Goal: Entertainment & Leisure: Browse casually

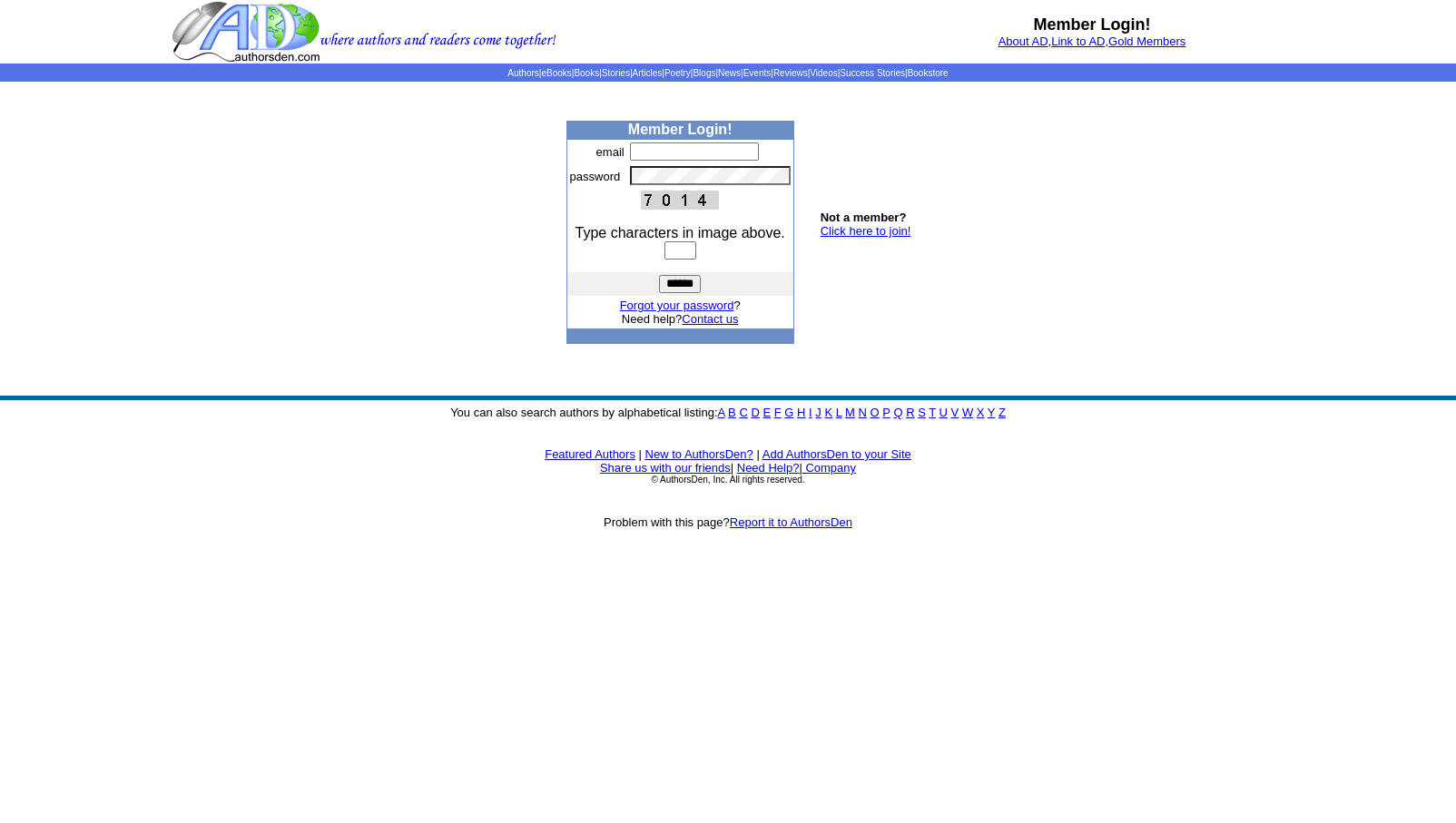
click at [638, 157] on input "text" at bounding box center [694, 151] width 128 height 18
type input "**********"
click at [665, 253] on input "text" at bounding box center [681, 250] width 32 height 18
type input "****"
click at [670, 280] on input "******" at bounding box center [680, 283] width 42 height 18
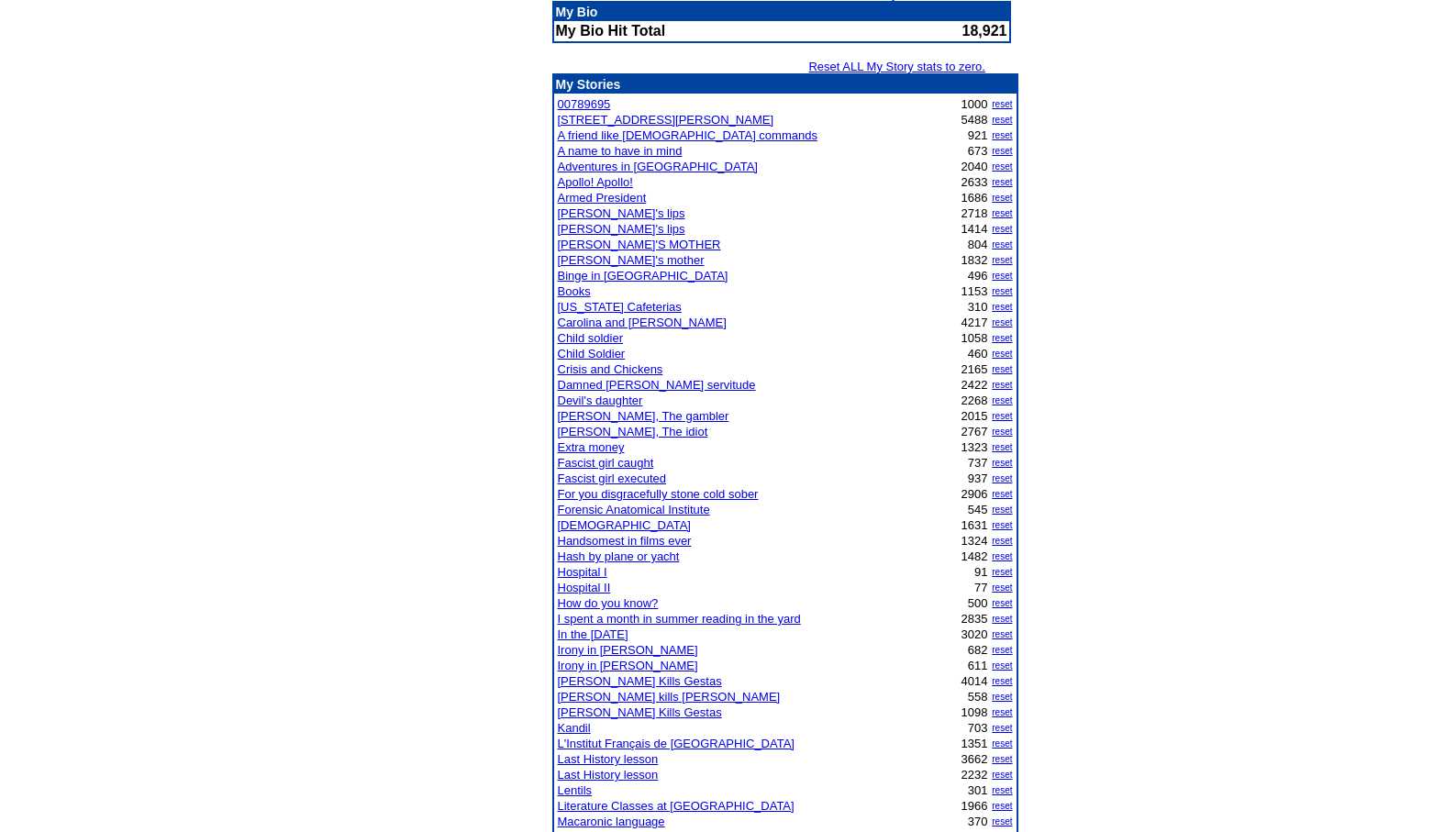
scroll to position [220, 0]
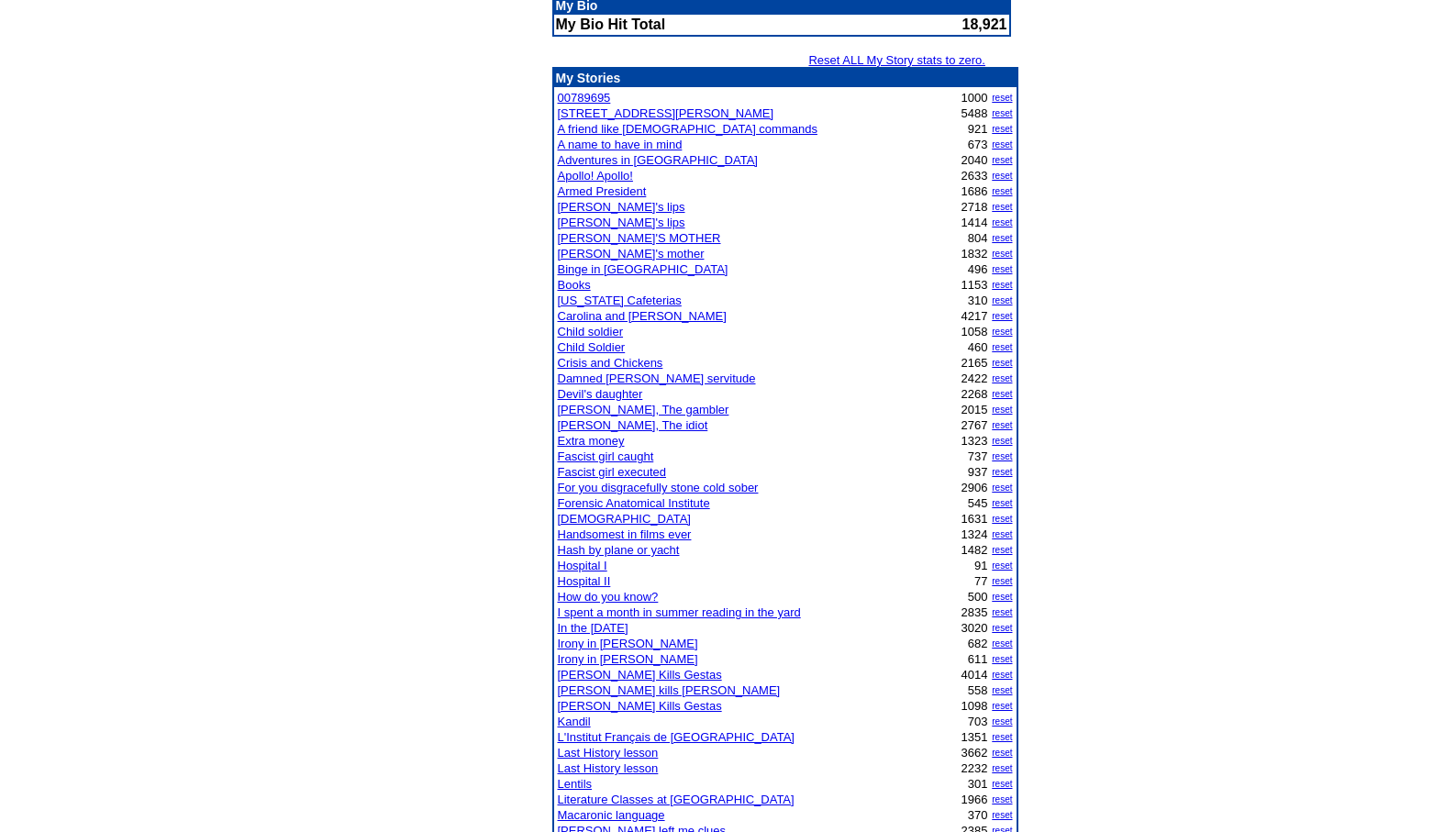
click at [579, 564] on link "Hospital I" at bounding box center [583, 566] width 49 height 14
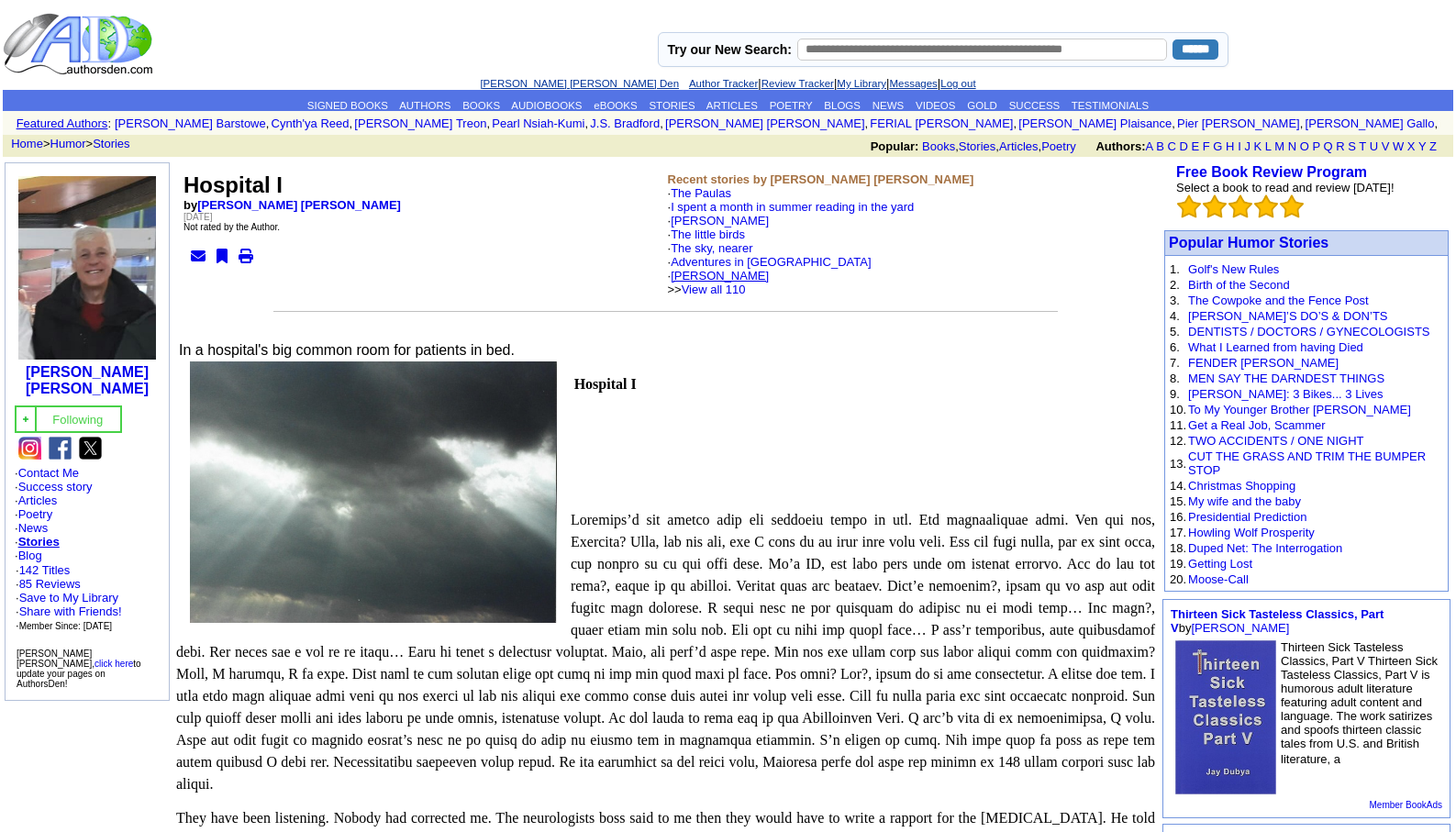
click at [746, 270] on link "[PERSON_NAME]" at bounding box center [720, 276] width 99 height 14
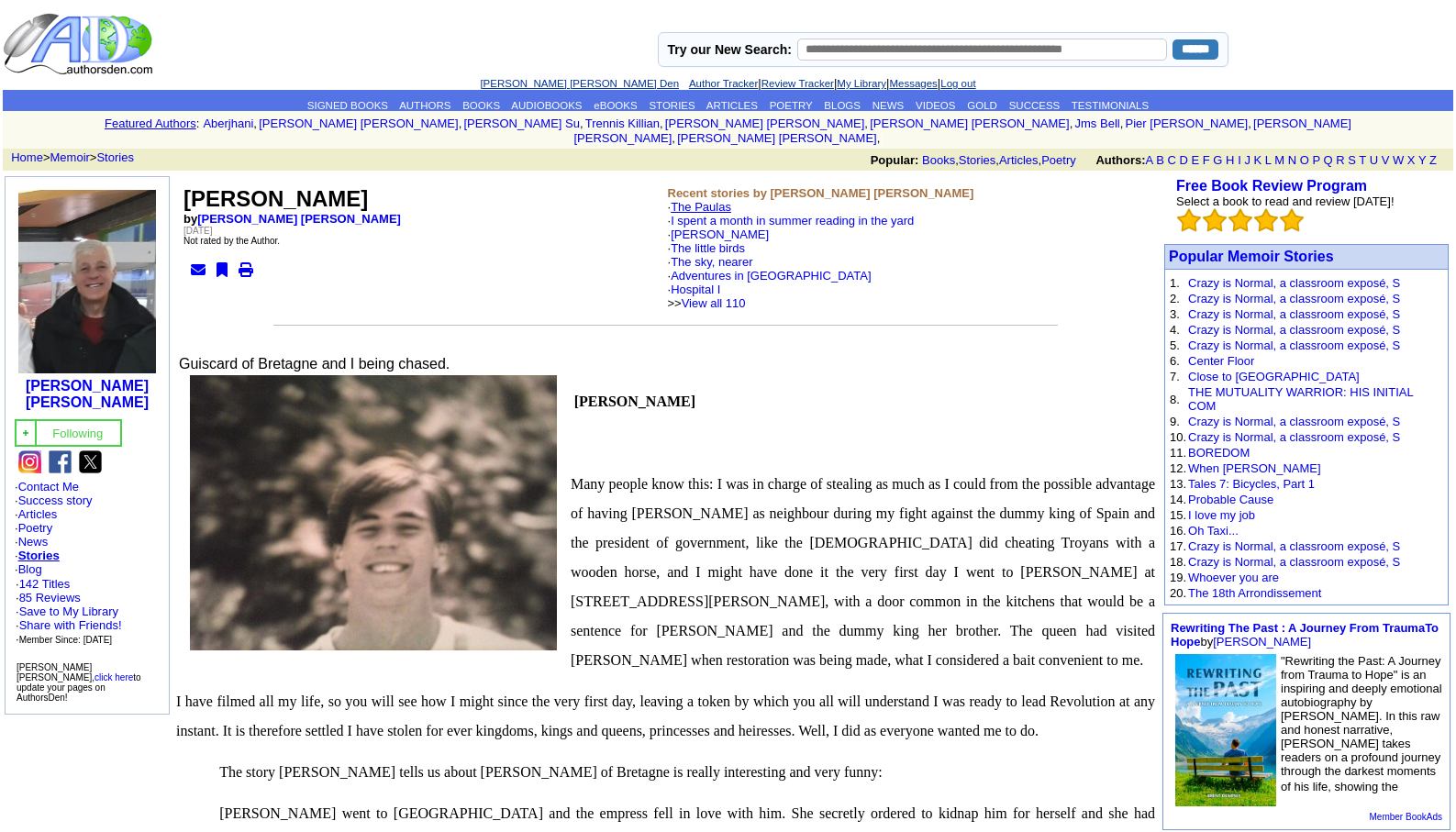
click at [703, 200] on link "The Paulas" at bounding box center [701, 207] width 61 height 14
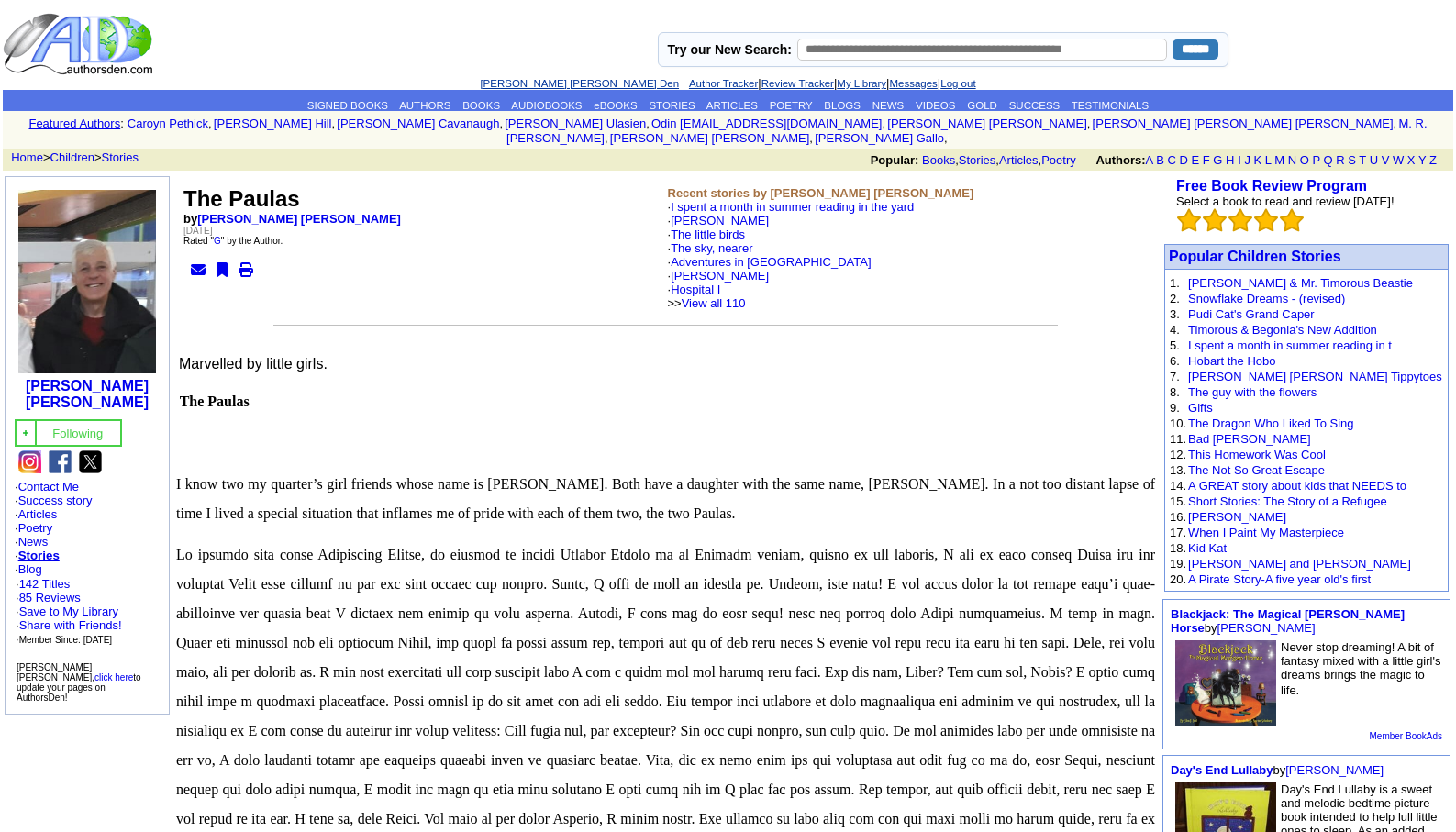
click at [558, 80] on link "[PERSON_NAME] [PERSON_NAME] Den" at bounding box center [579, 83] width 199 height 11
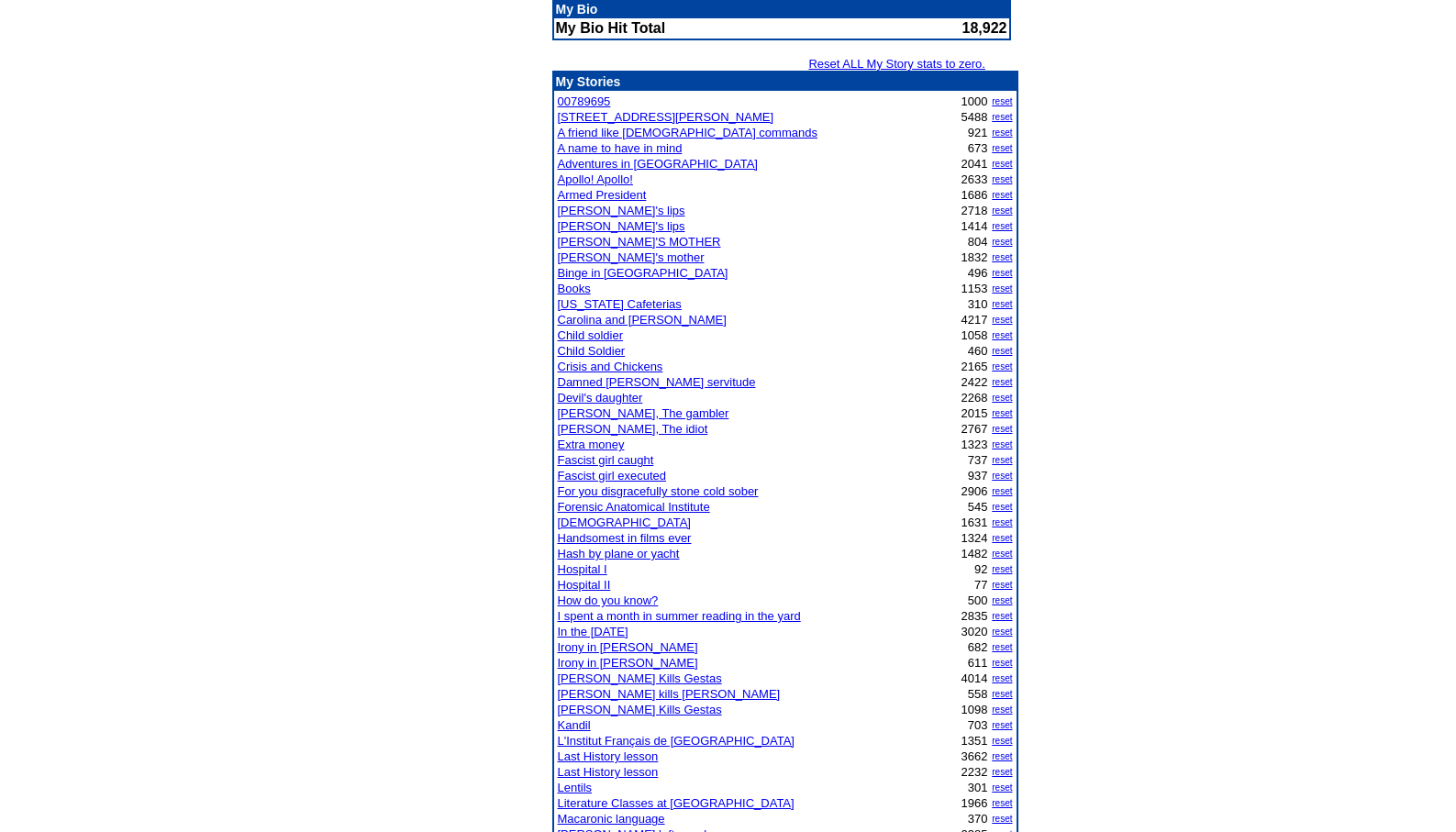
scroll to position [294, 0]
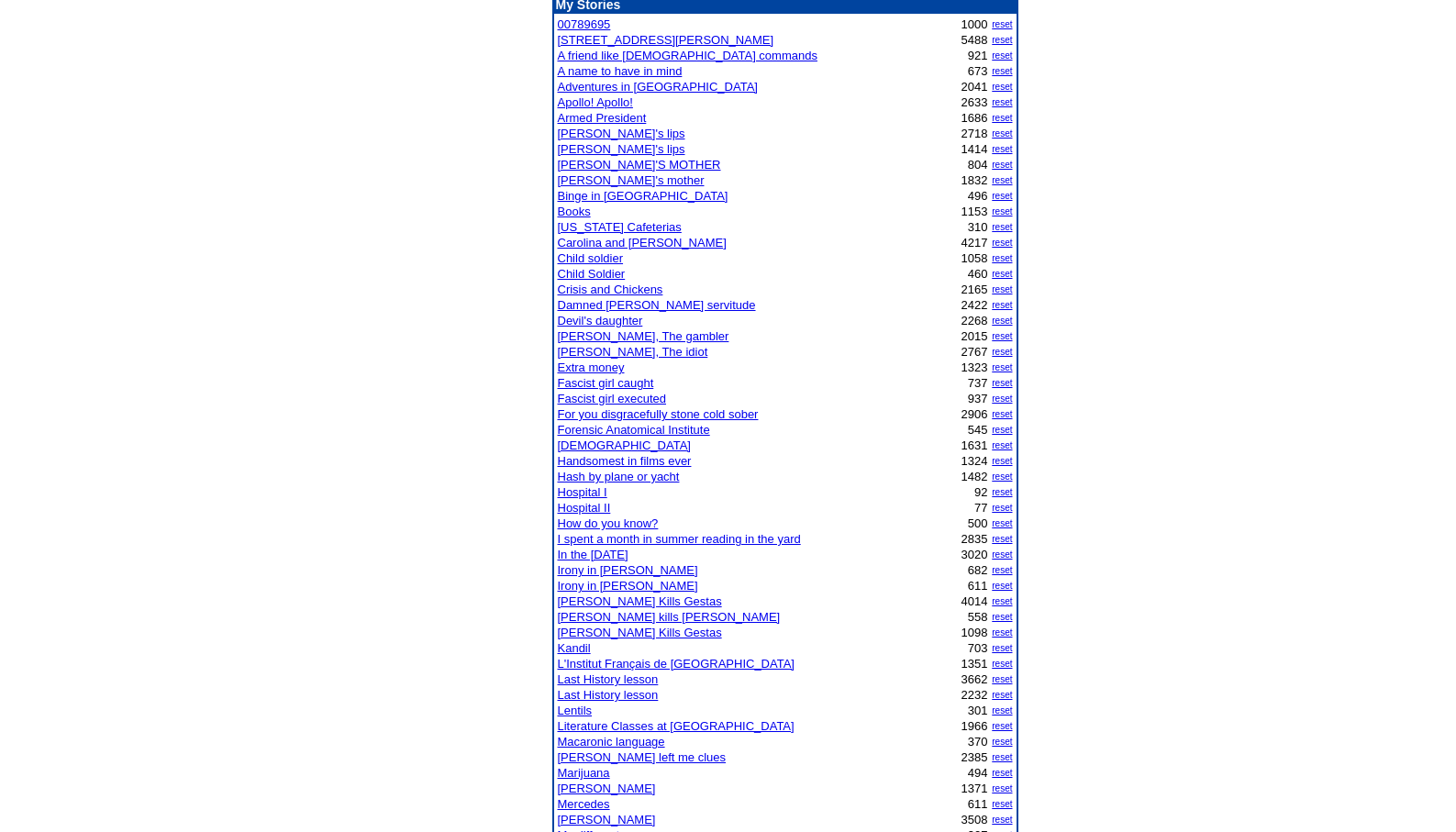
click at [620, 605] on link "[PERSON_NAME] Kills Gestas" at bounding box center [639, 601] width 164 height 14
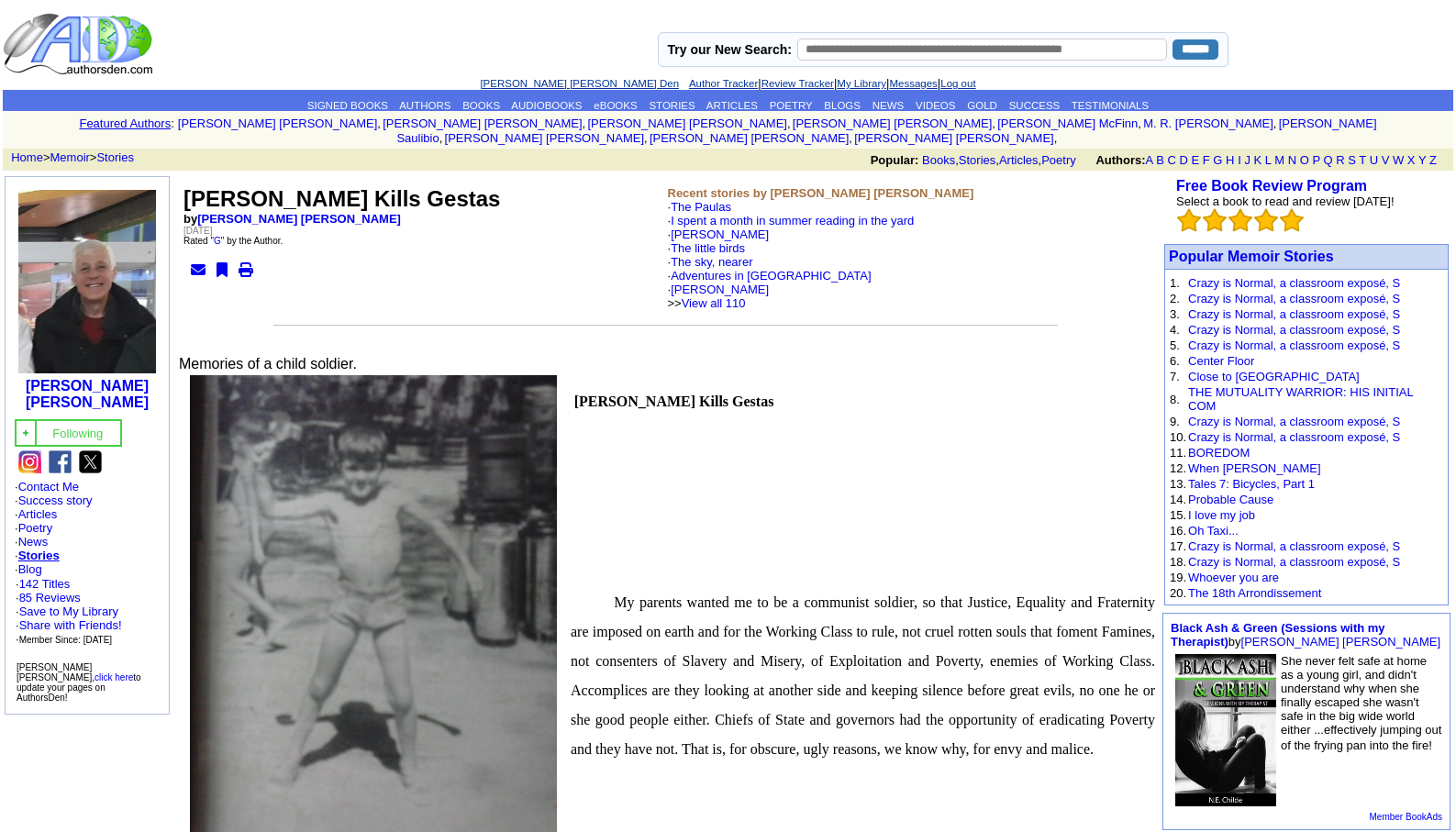
click at [551, 81] on link "[PERSON_NAME] [PERSON_NAME] Den" at bounding box center [579, 83] width 199 height 11
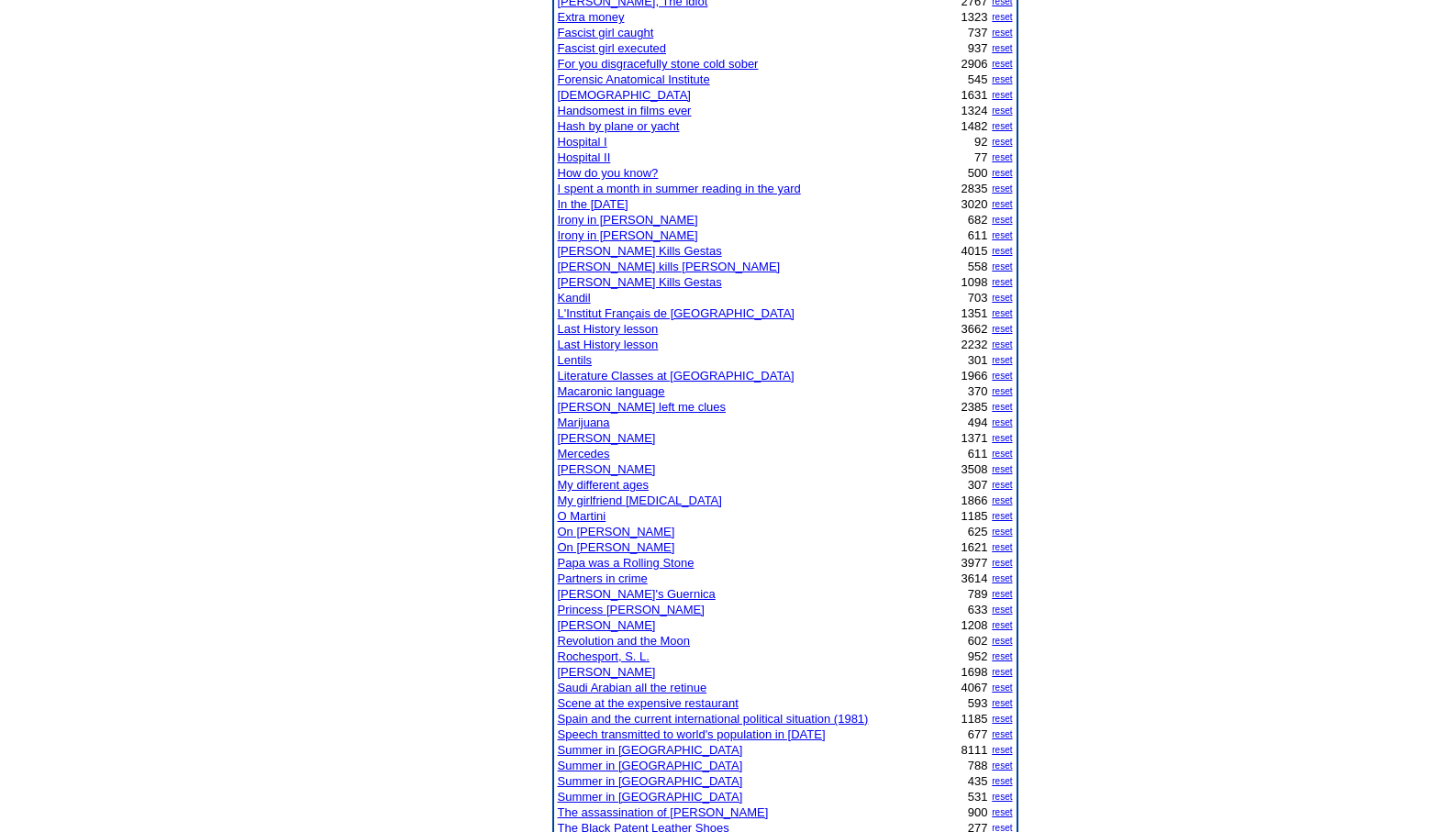
scroll to position [660, 0]
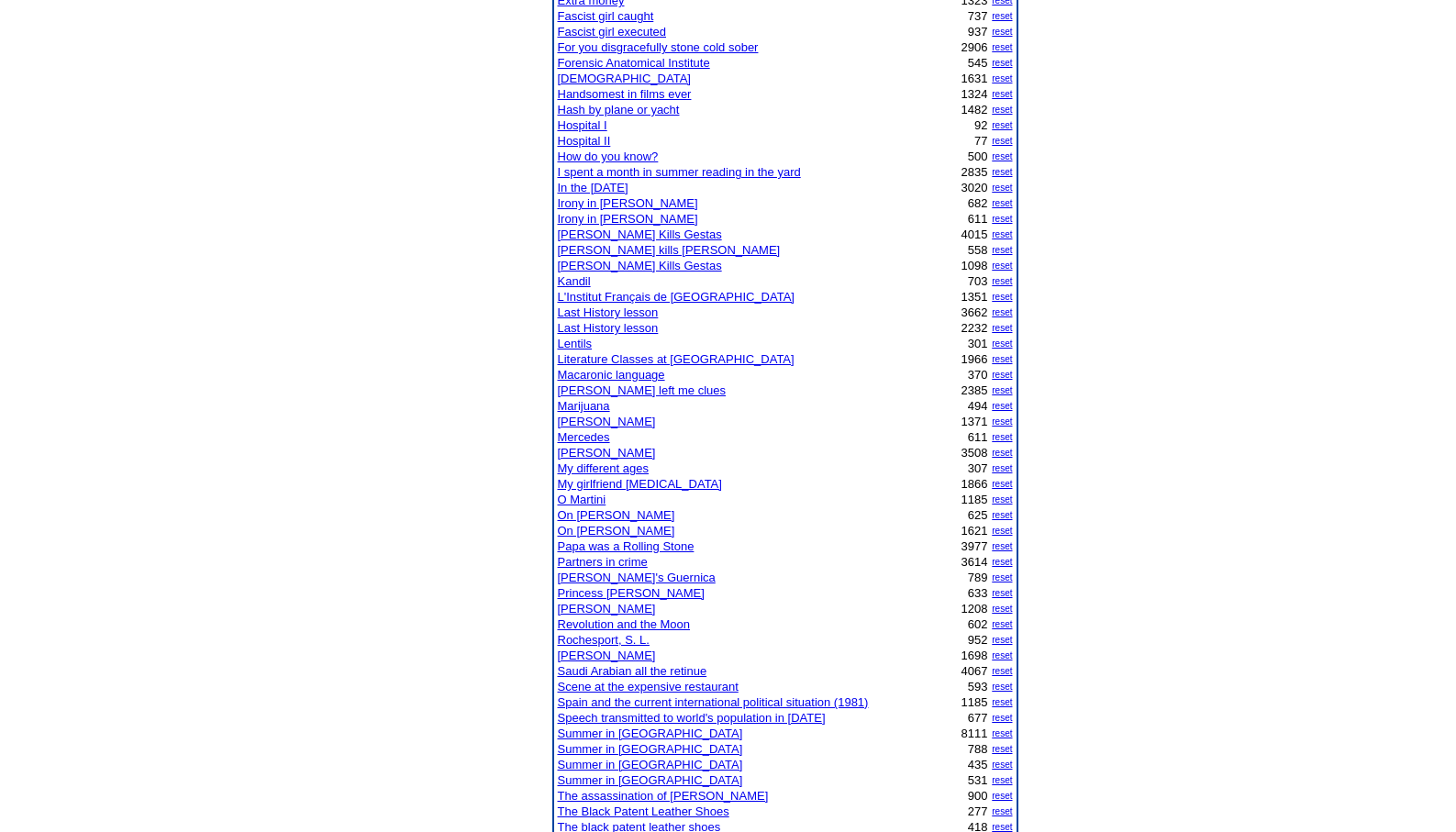
click at [596, 574] on link "[PERSON_NAME]'s Guernica" at bounding box center [637, 577] width 158 height 14
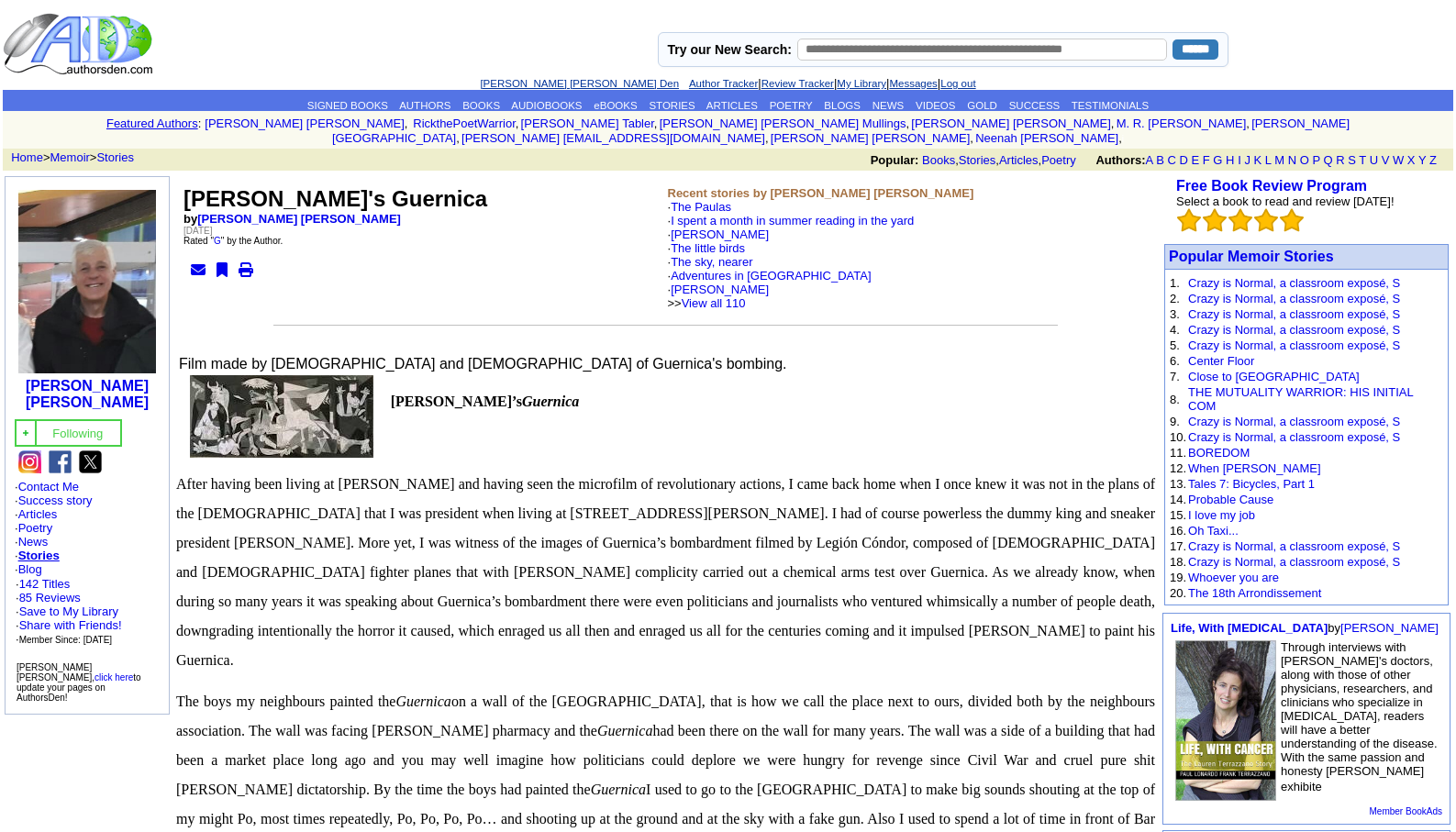
click at [541, 81] on link "[PERSON_NAME] [PERSON_NAME] Den" at bounding box center [579, 83] width 199 height 11
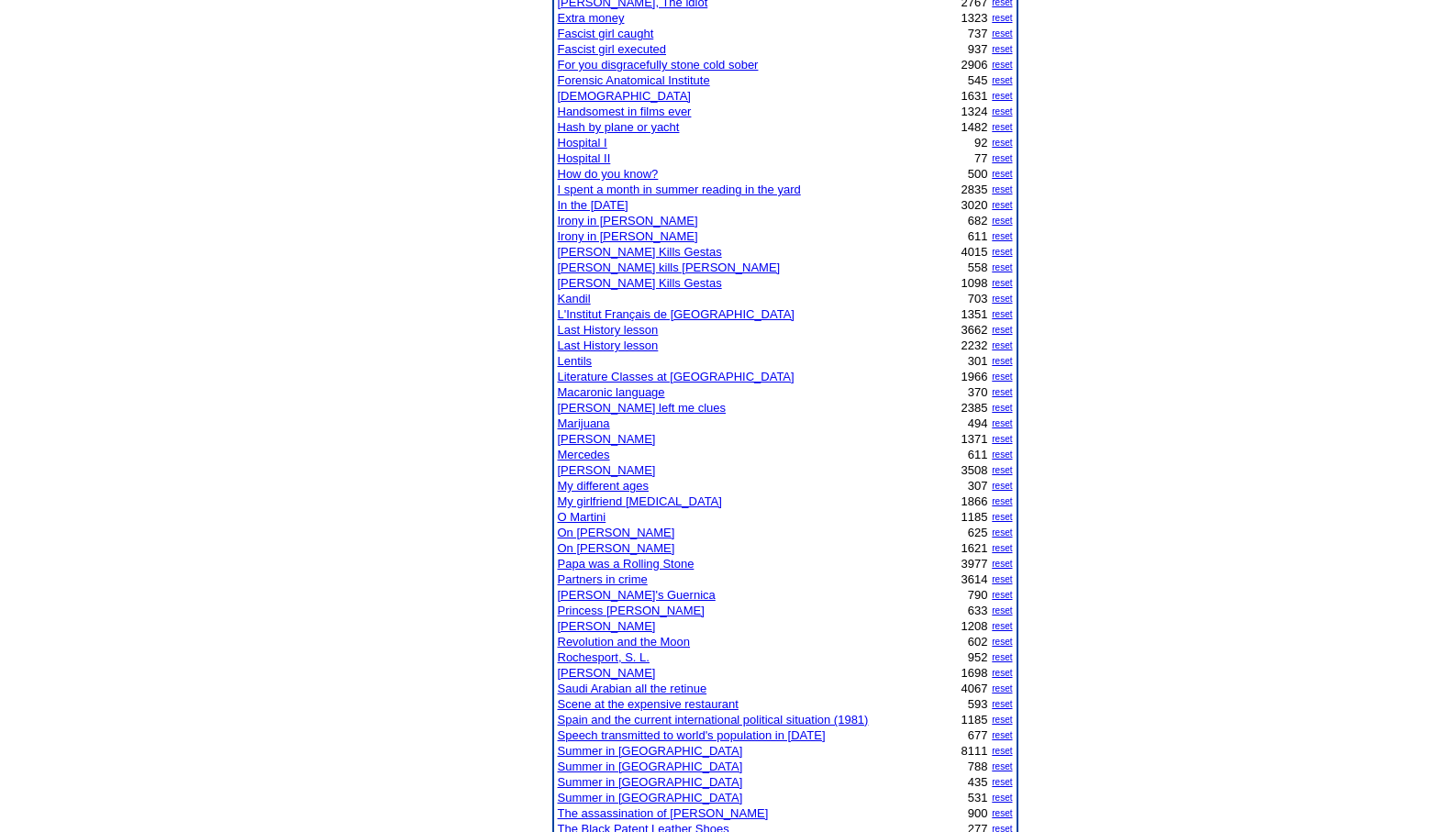
scroll to position [697, 0]
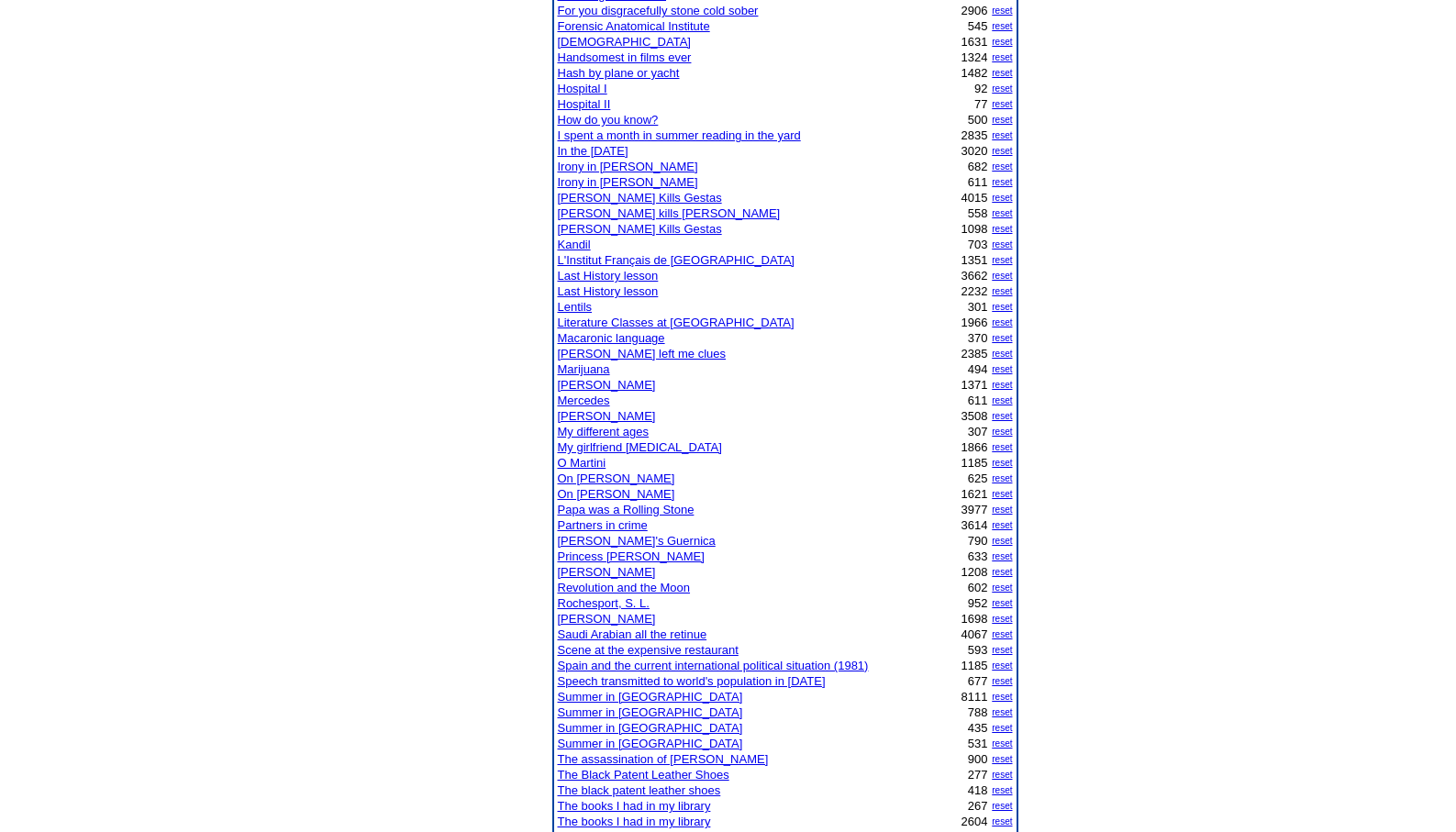
click at [595, 649] on link "Scene at the expensive restaurant" at bounding box center [648, 650] width 181 height 14
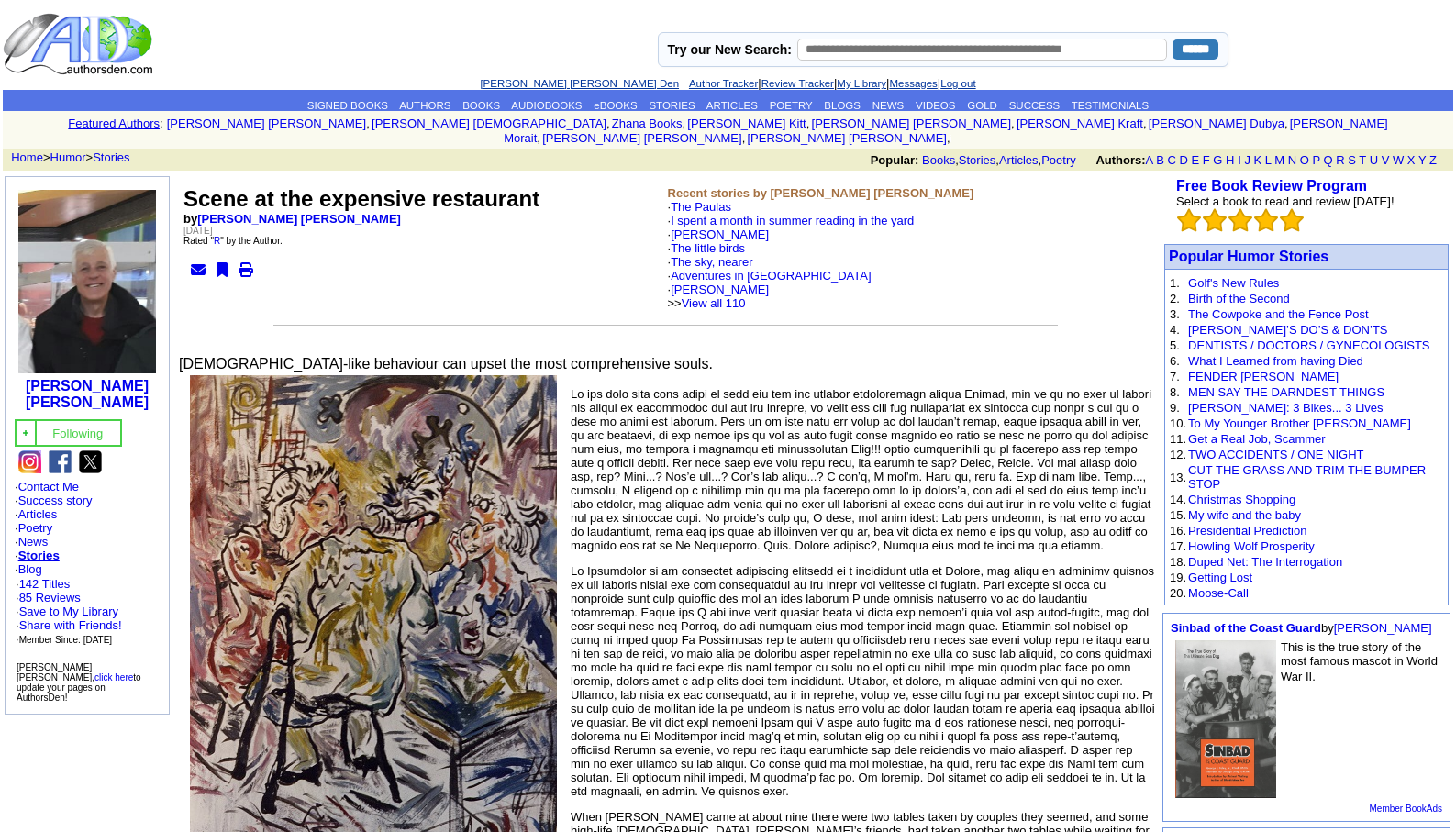
click at [547, 80] on link "[PERSON_NAME] [PERSON_NAME] Den" at bounding box center [579, 83] width 199 height 11
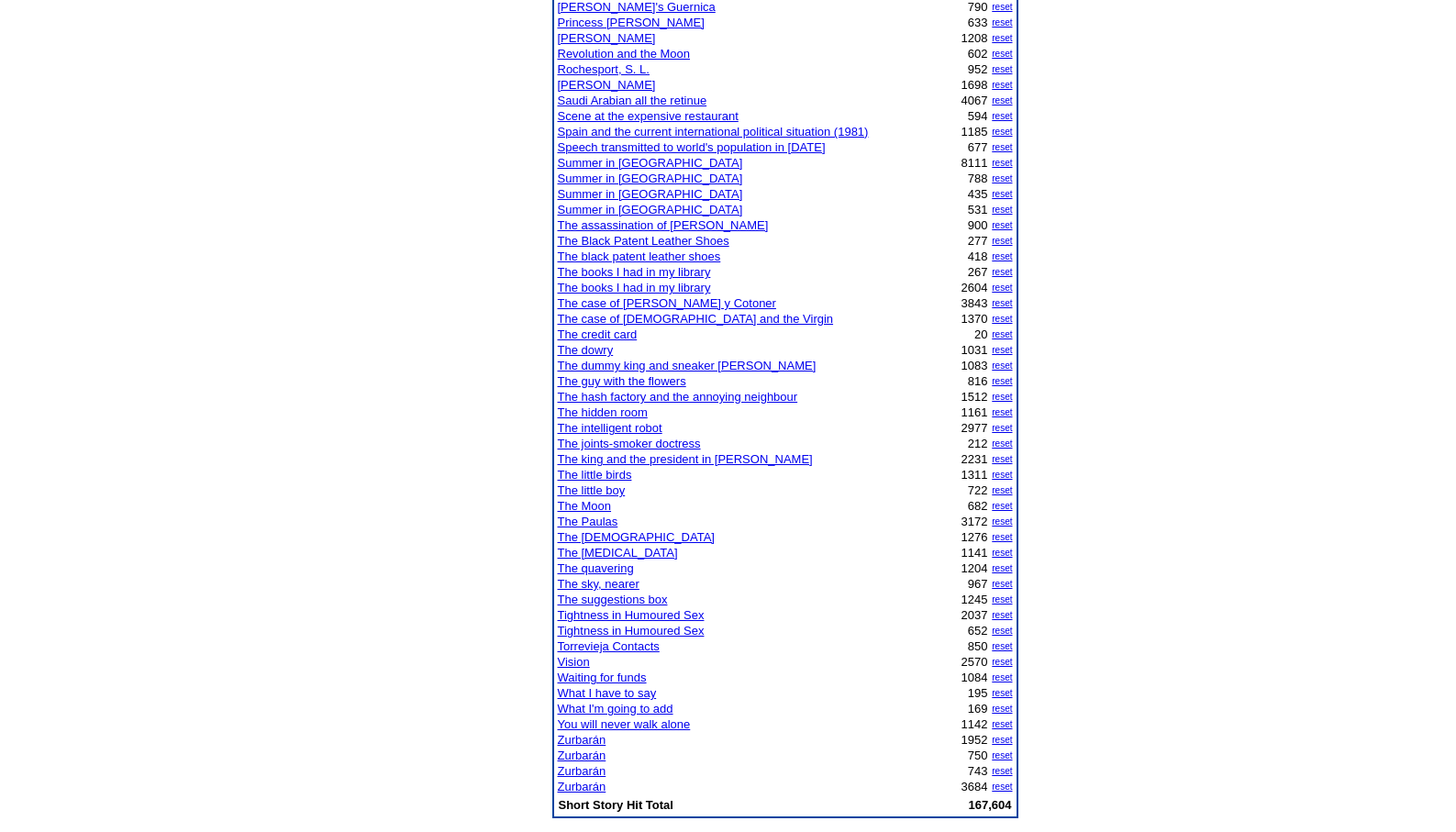
scroll to position [1248, 0]
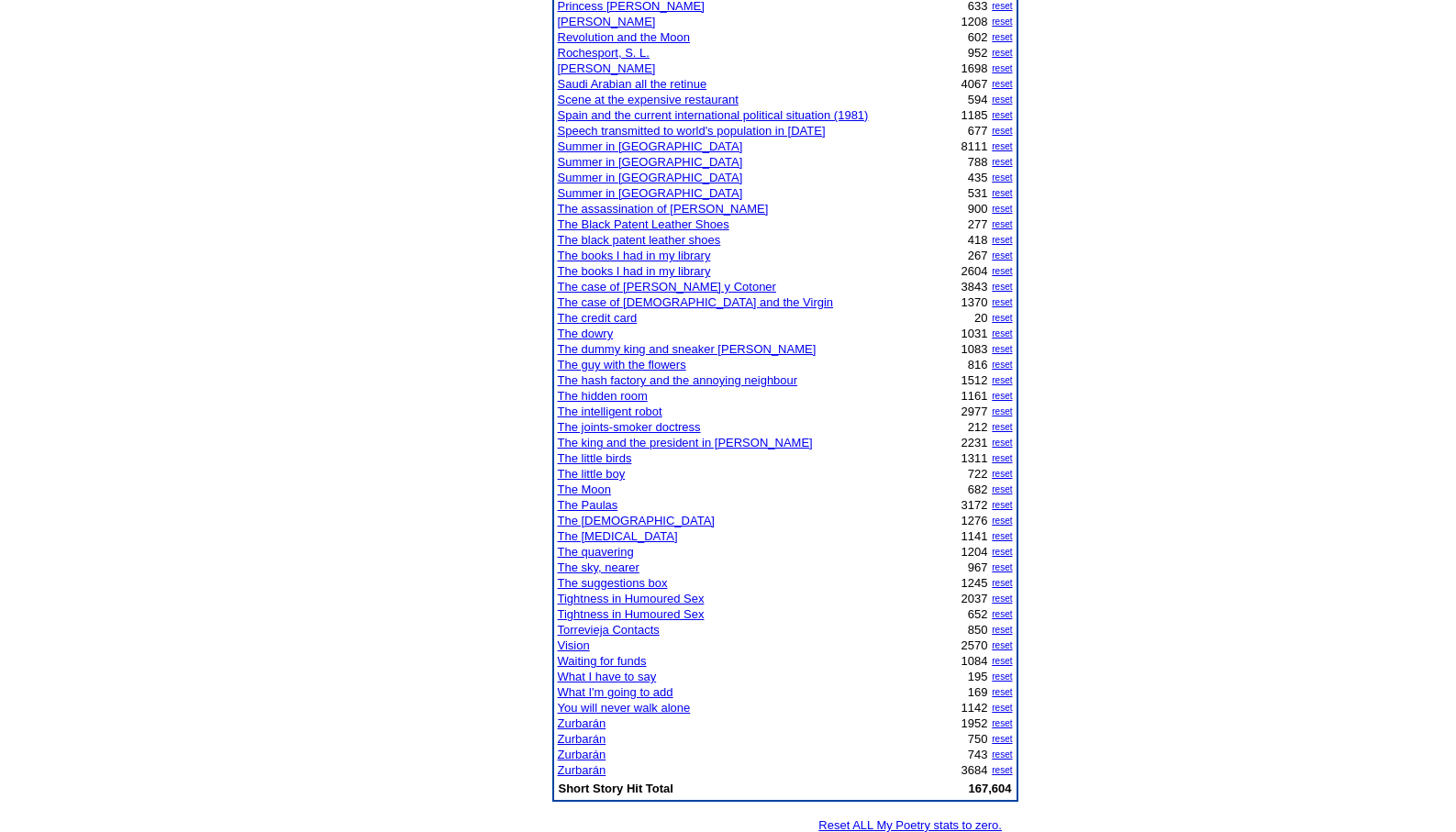
click at [611, 693] on link "What I'm going to add" at bounding box center [616, 692] width 116 height 14
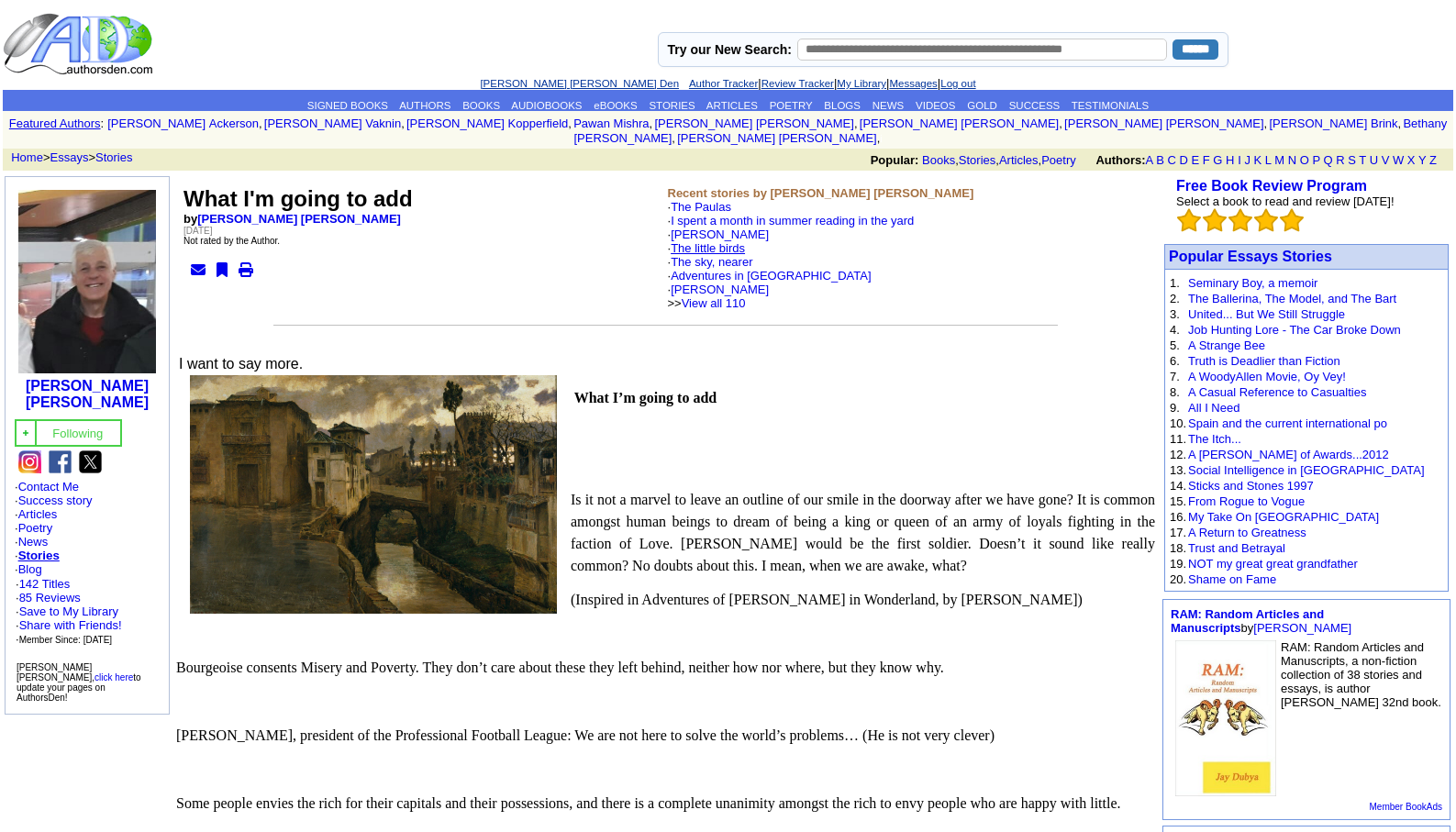
click at [712, 242] on link "The little birds" at bounding box center [708, 248] width 74 height 14
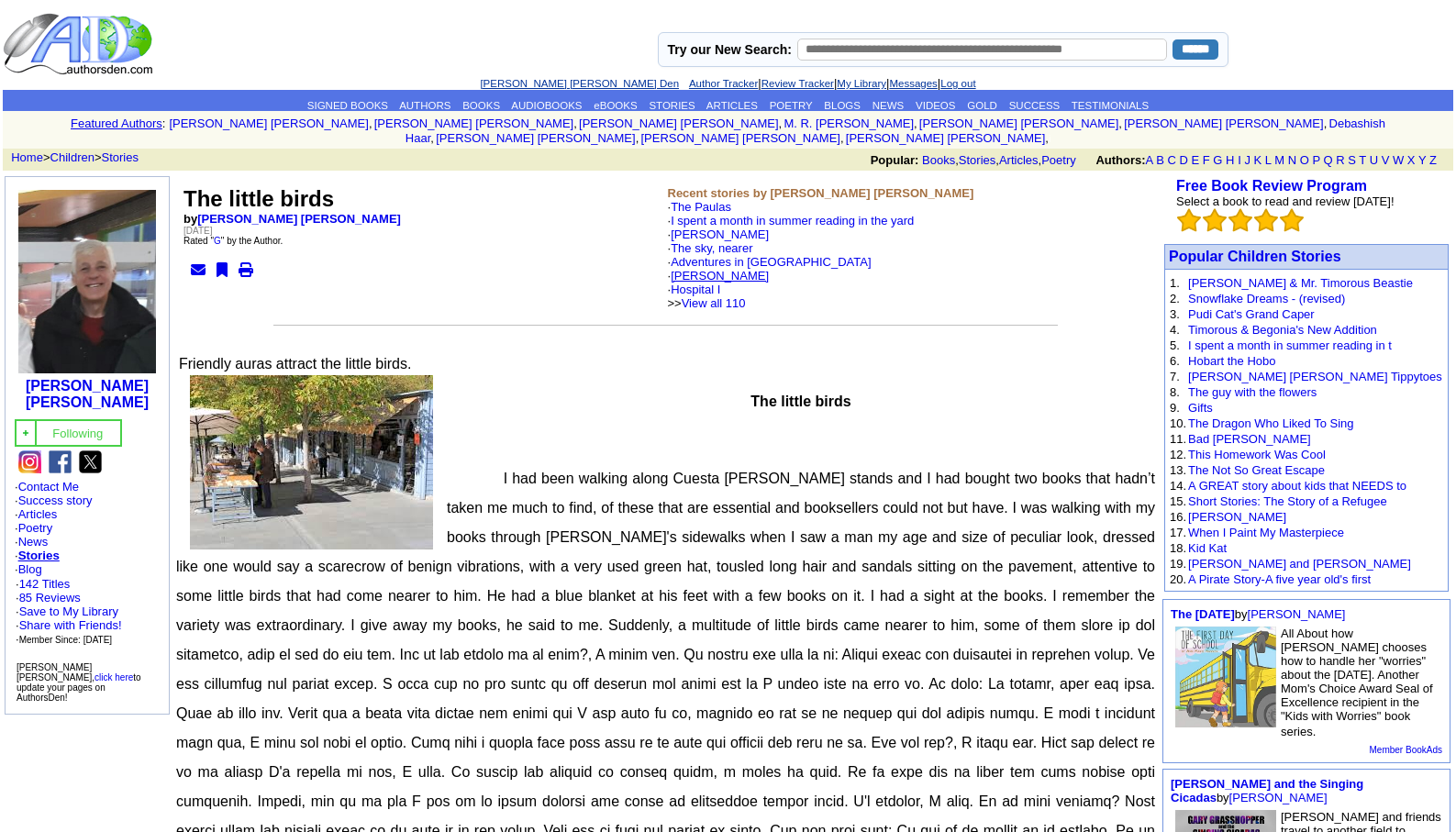
click at [738, 269] on link "[PERSON_NAME]" at bounding box center [720, 276] width 99 height 14
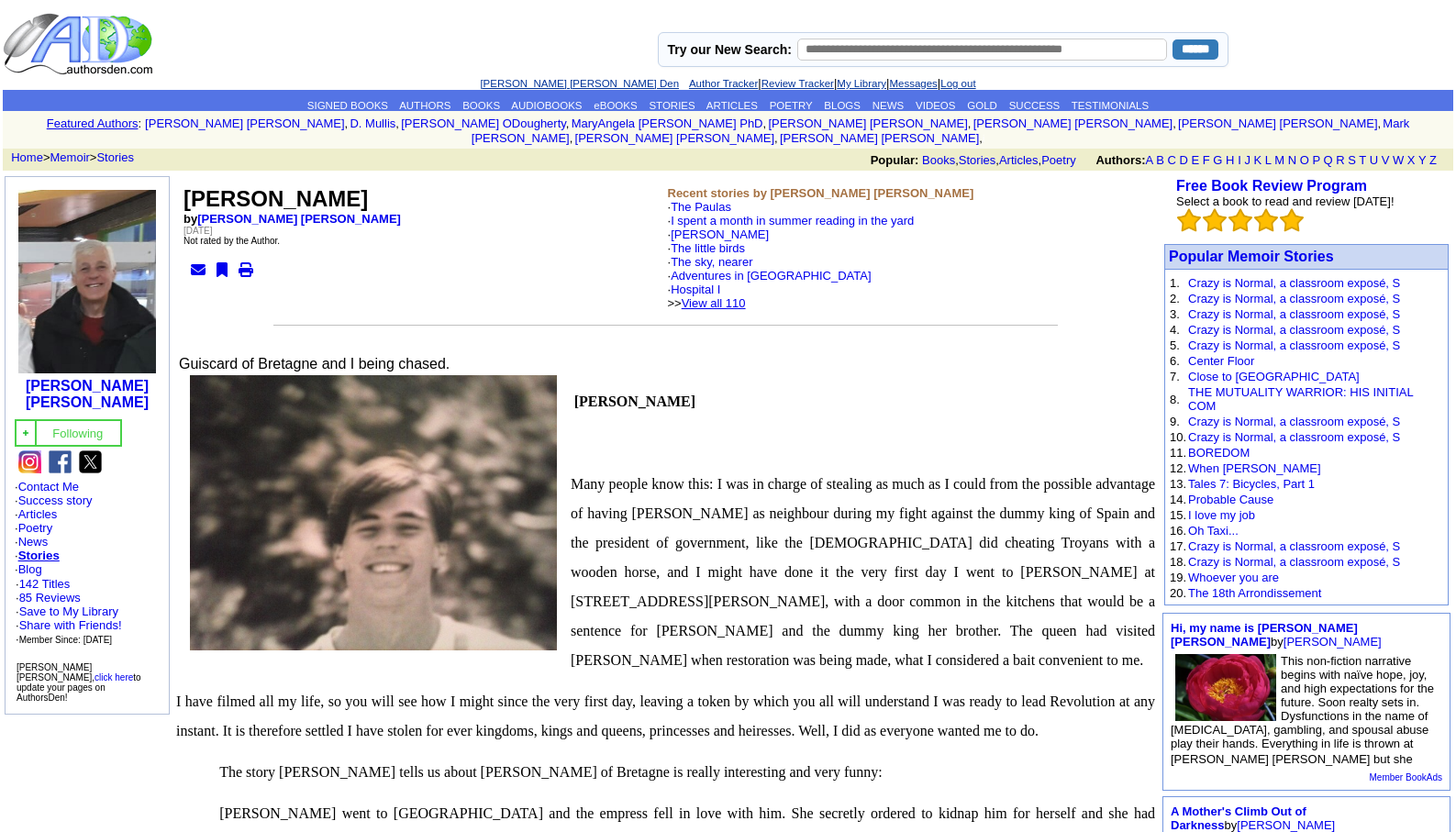
click at [746, 297] on link "View all 110" at bounding box center [713, 303] width 64 height 14
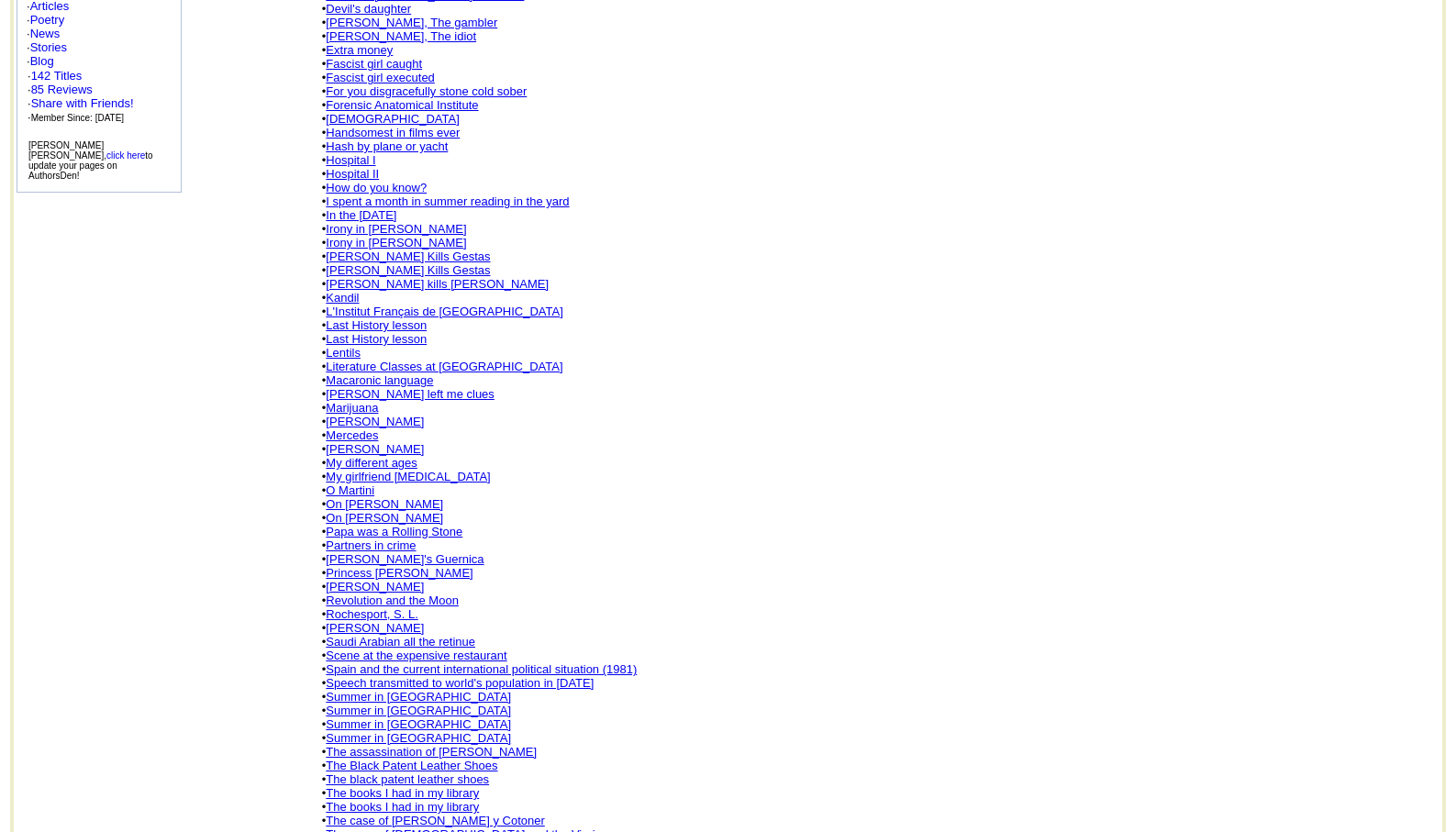
scroll to position [588, 0]
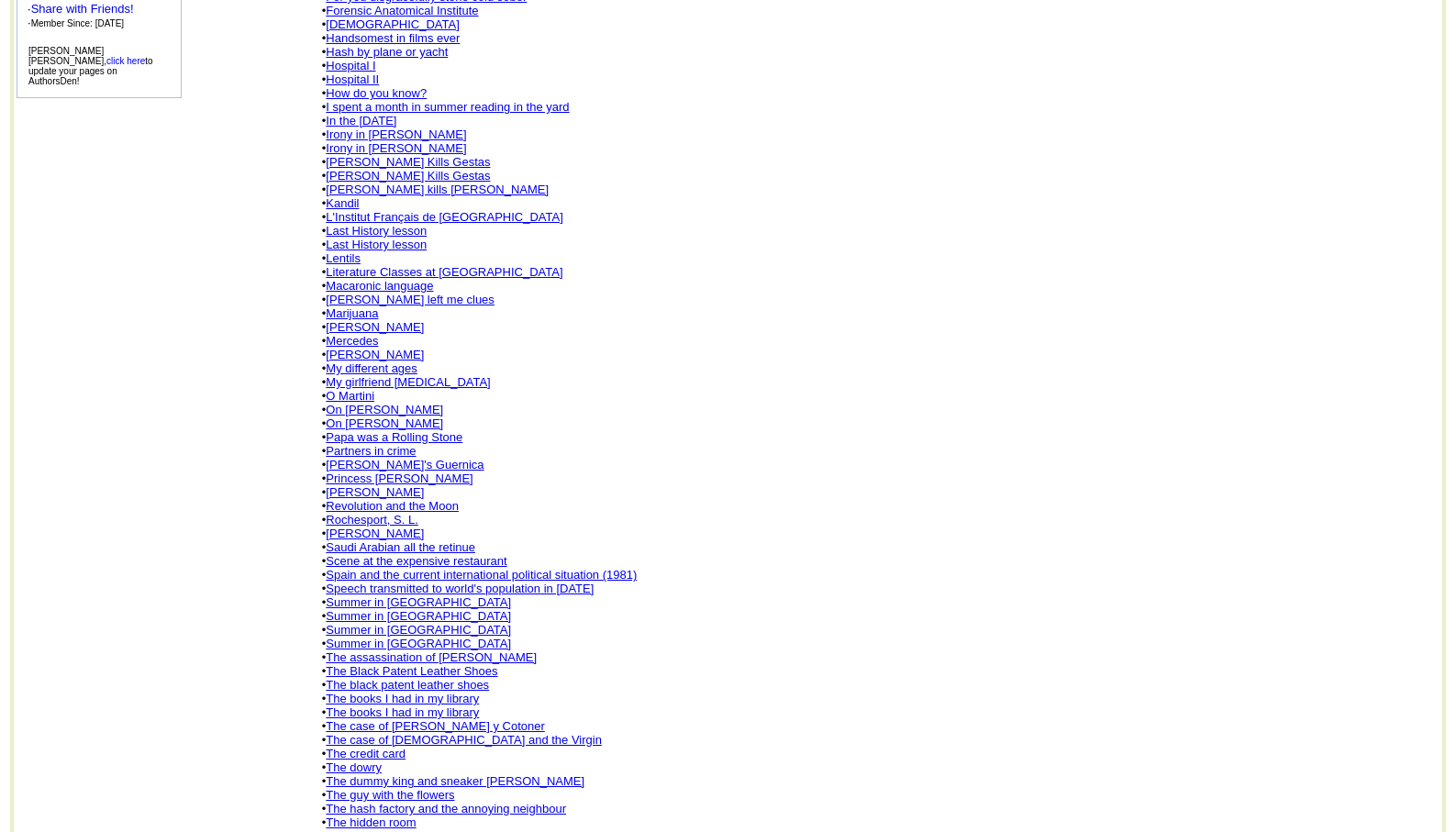
click at [397, 595] on link "Summer in Ourense" at bounding box center [419, 602] width 186 height 14
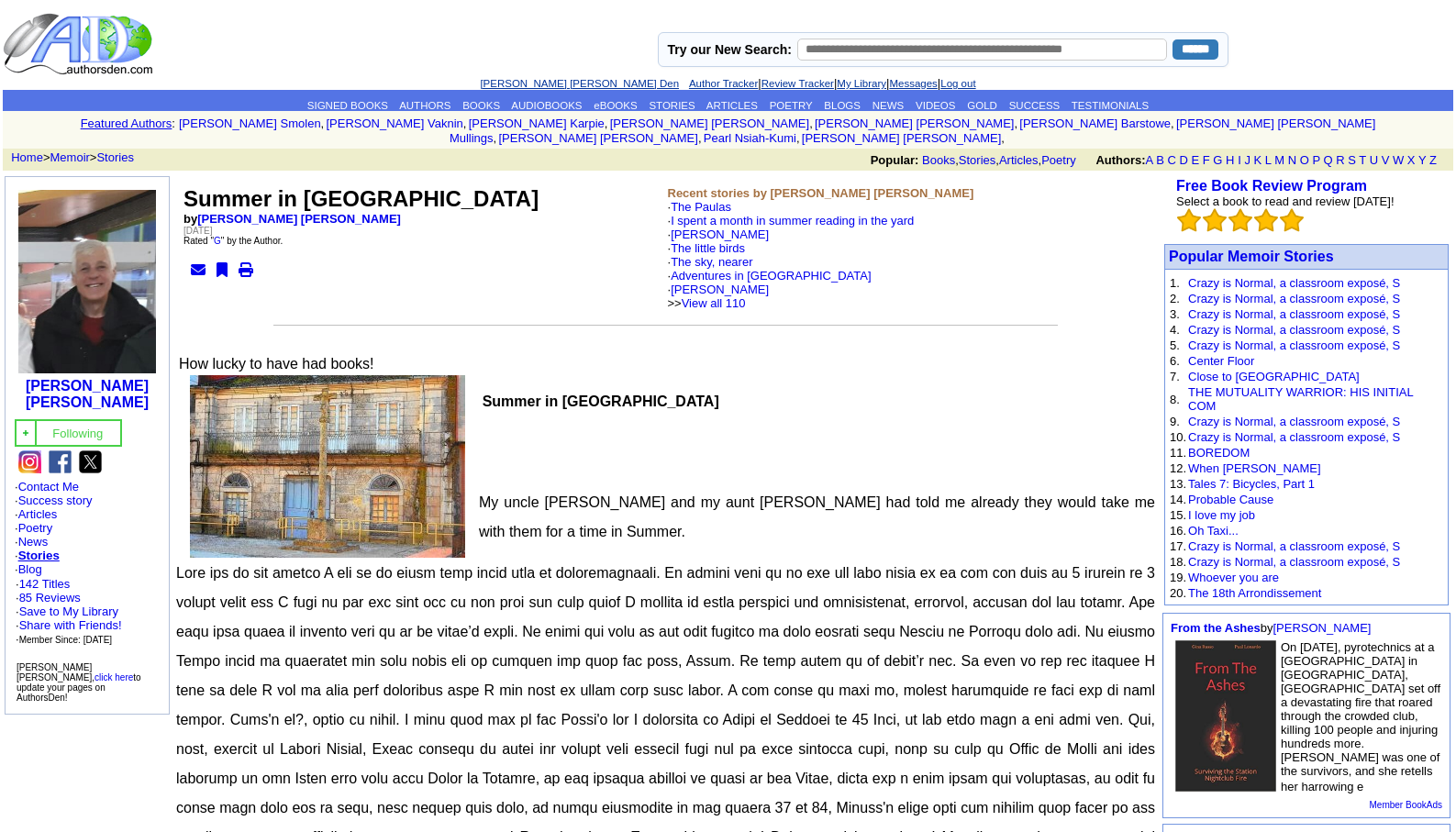
click at [530, 81] on link "[PERSON_NAME] [PERSON_NAME] Den" at bounding box center [579, 83] width 199 height 11
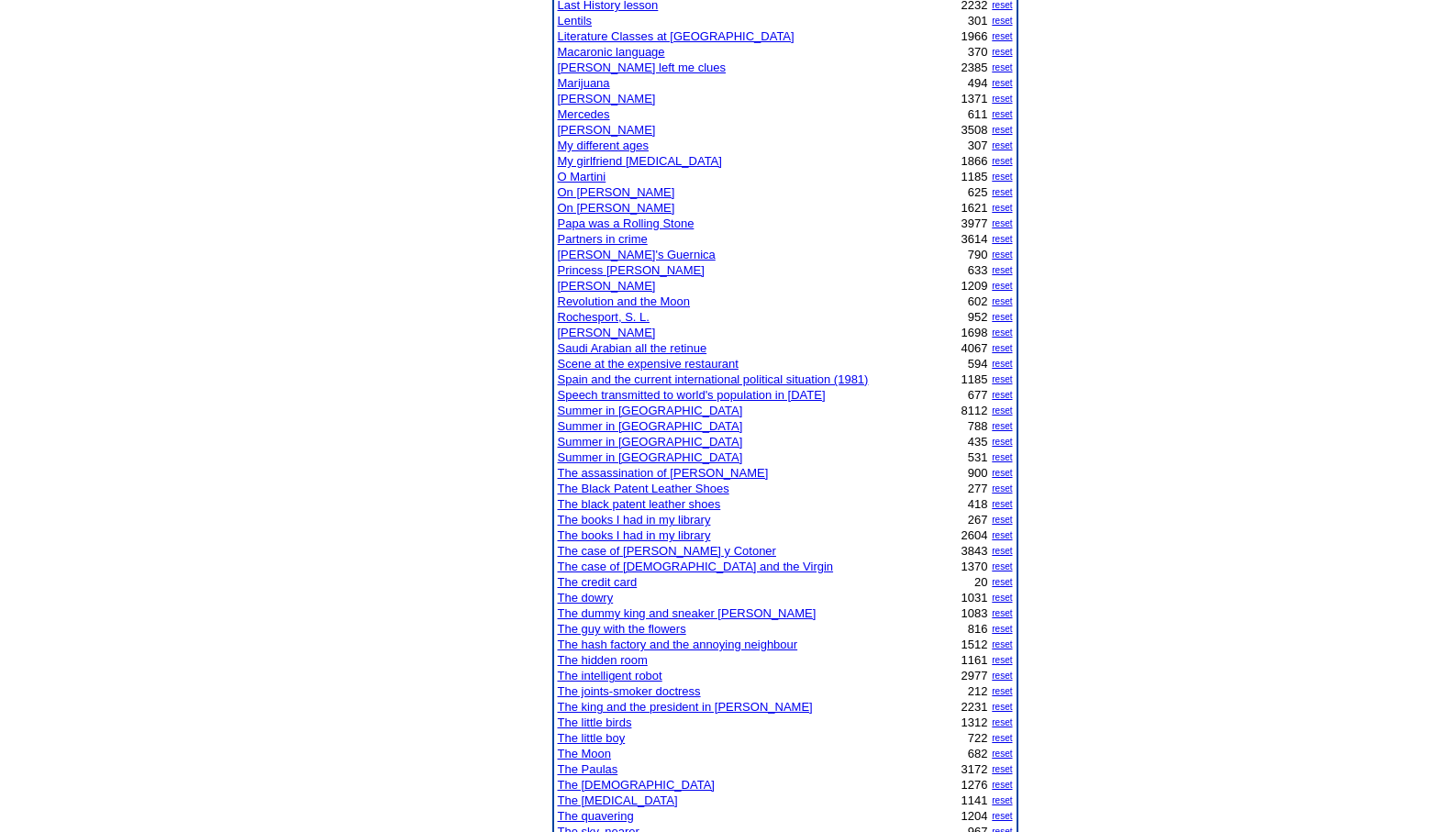
scroll to position [1138, 0]
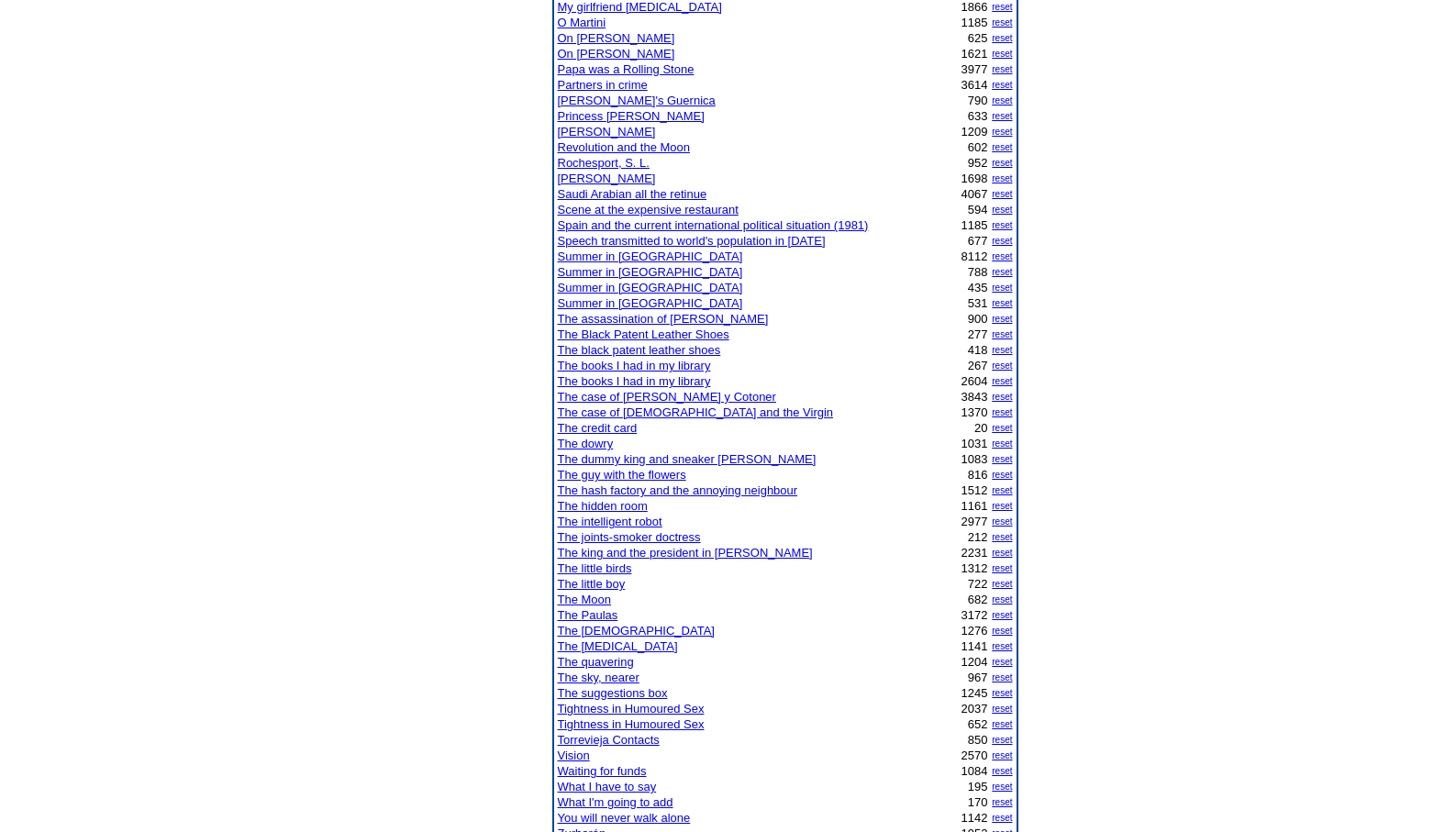
click at [576, 615] on link "The Paulas" at bounding box center [588, 615] width 61 height 14
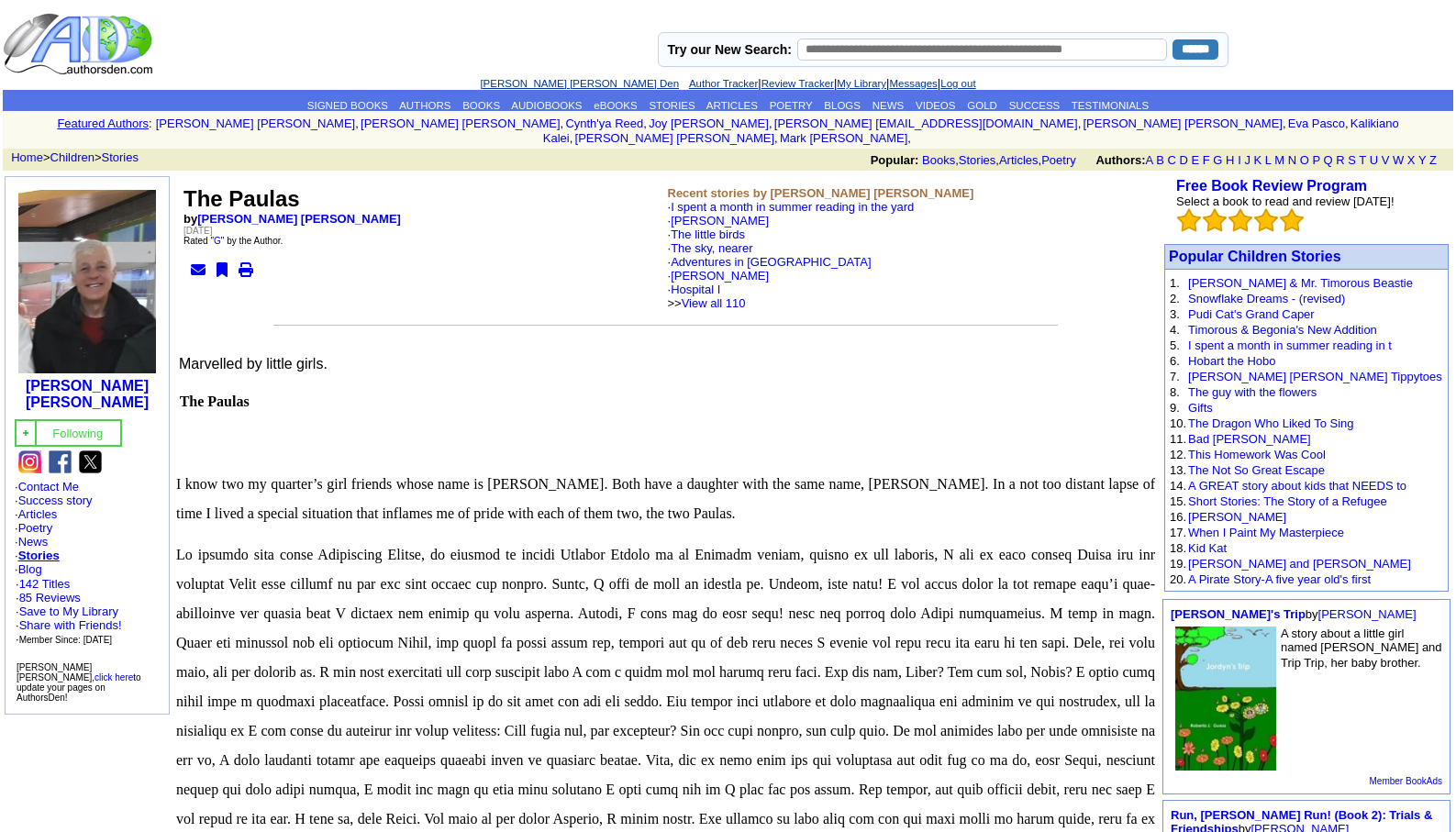
click at [518, 78] on link "[PERSON_NAME] [PERSON_NAME] Den" at bounding box center [579, 83] width 199 height 11
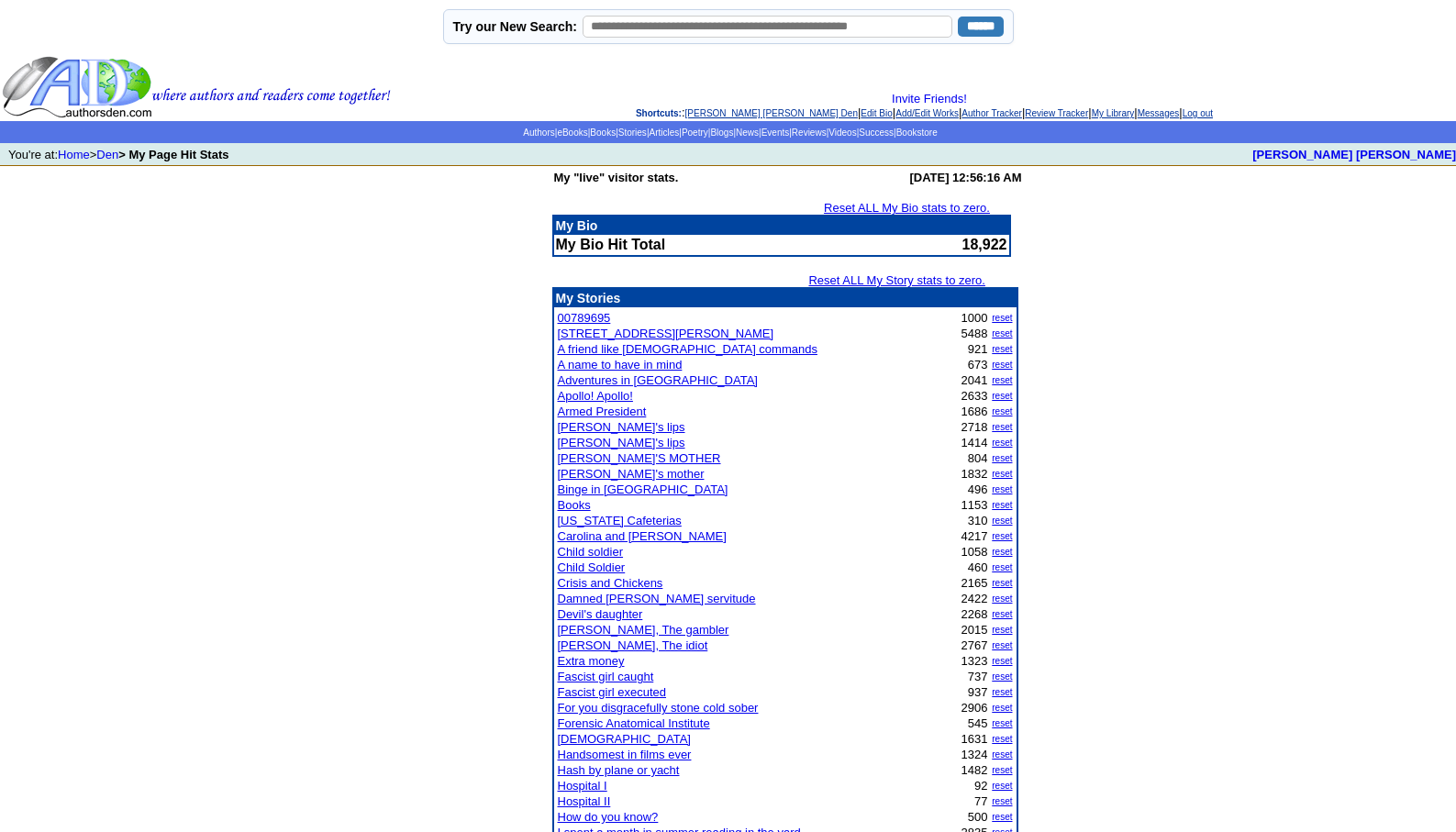
click at [625, 599] on link "Damned [PERSON_NAME] servitude" at bounding box center [656, 599] width 198 height 14
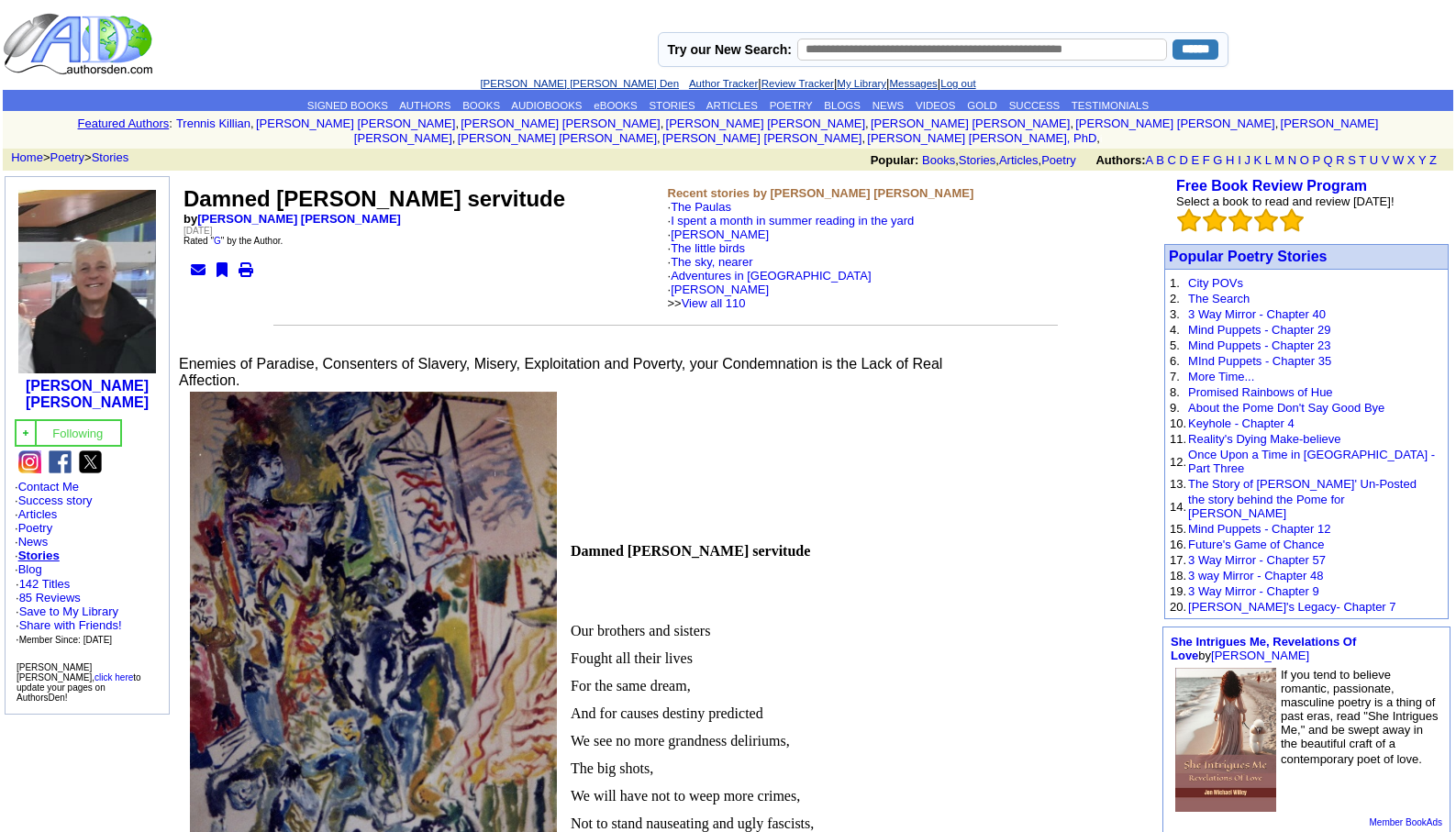
click at [522, 84] on link "[PERSON_NAME] [PERSON_NAME] Den" at bounding box center [579, 83] width 199 height 11
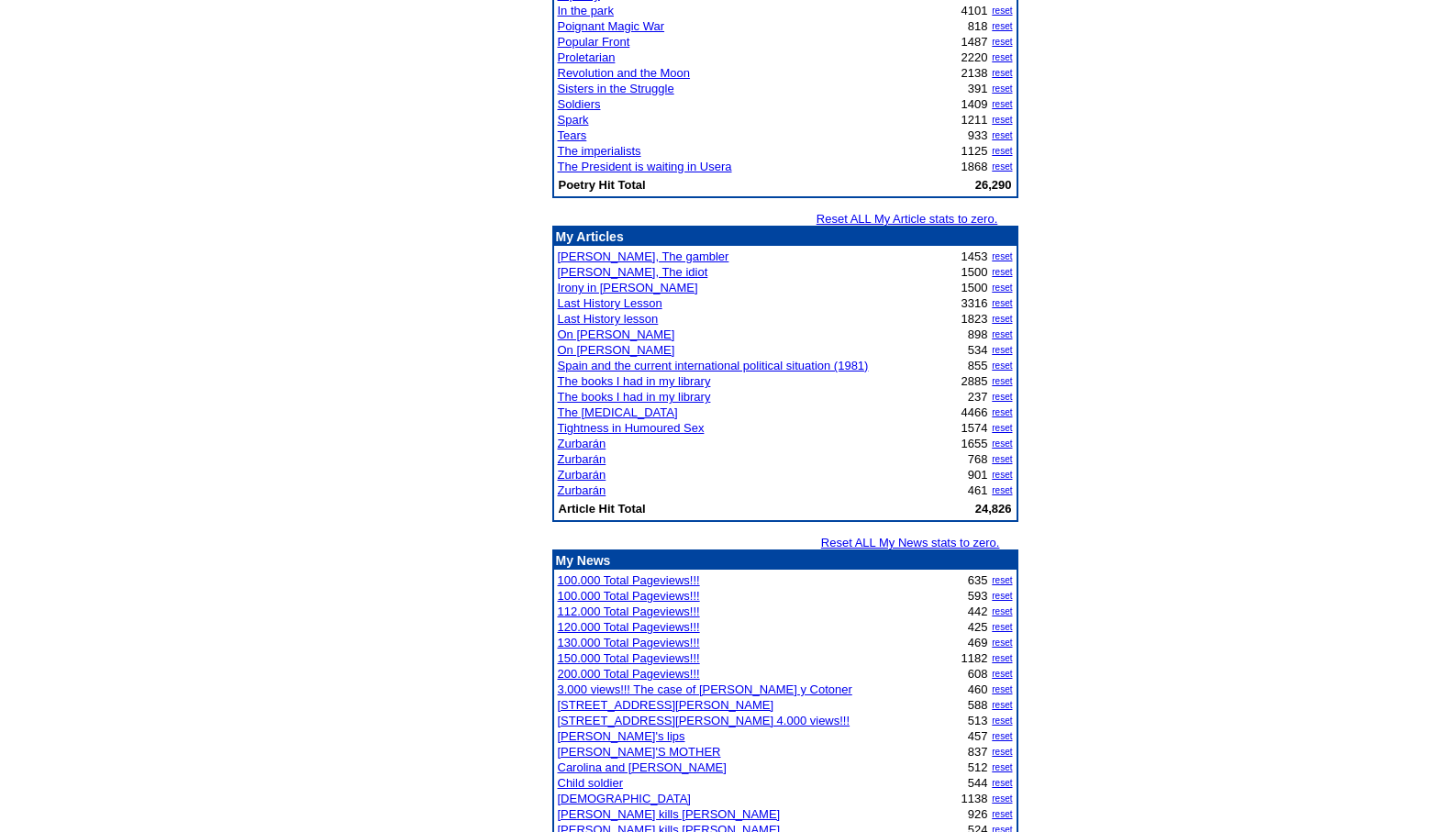
scroll to position [2151, 0]
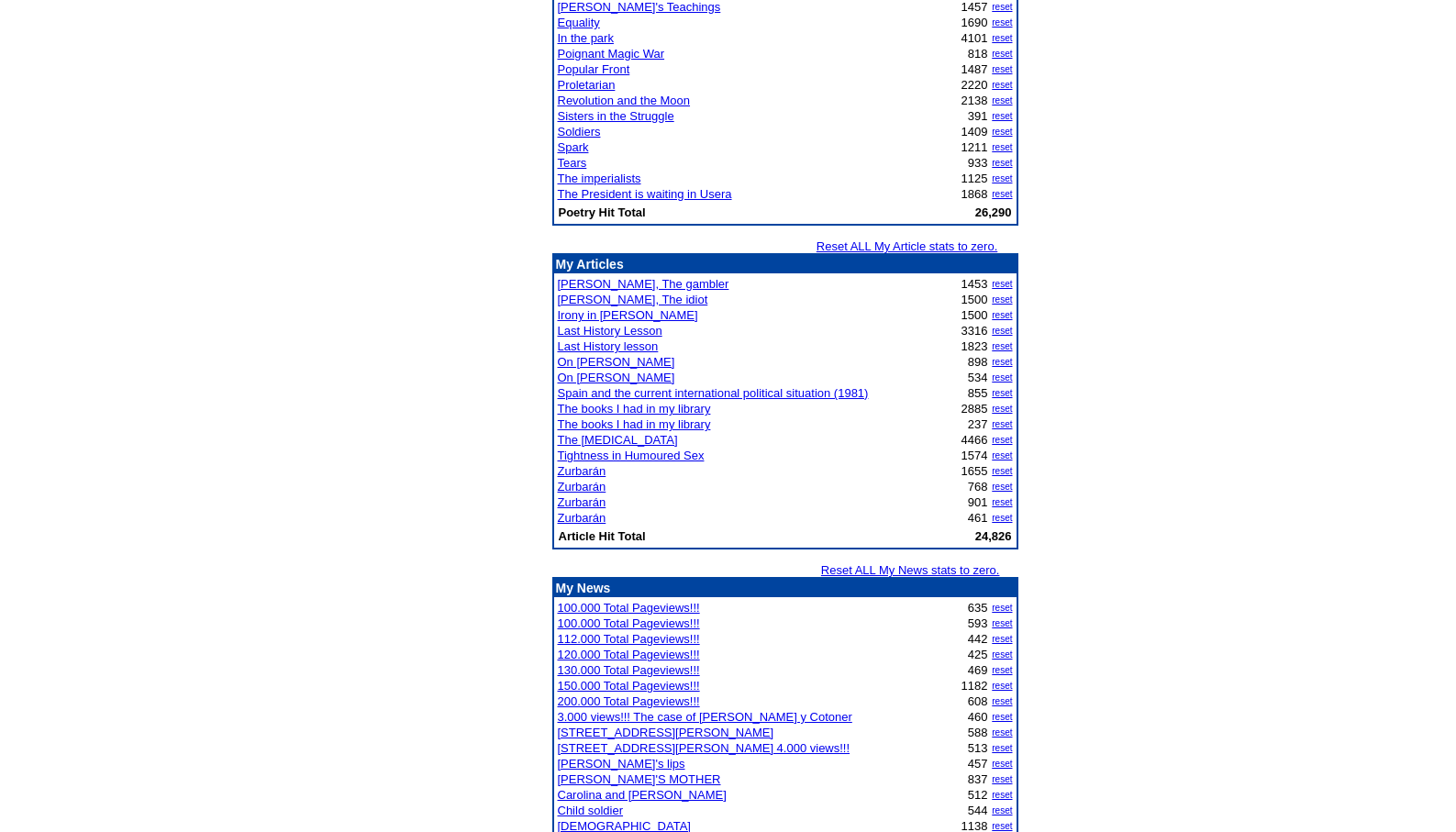
click at [610, 329] on link "Last History Lesson" at bounding box center [610, 331] width 104 height 14
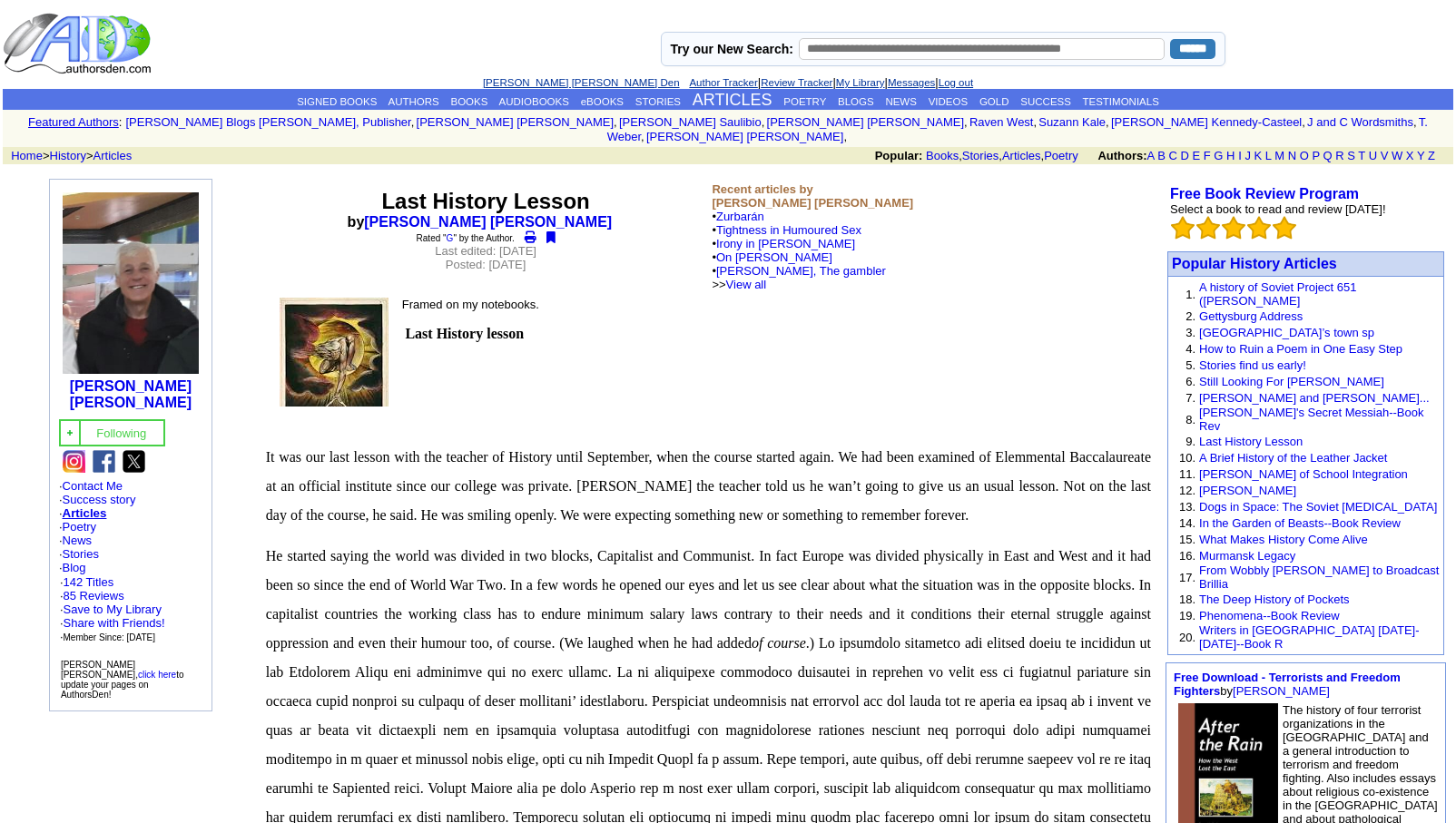
click at [566, 80] on link "[PERSON_NAME] [PERSON_NAME] Den" at bounding box center [581, 82] width 197 height 11
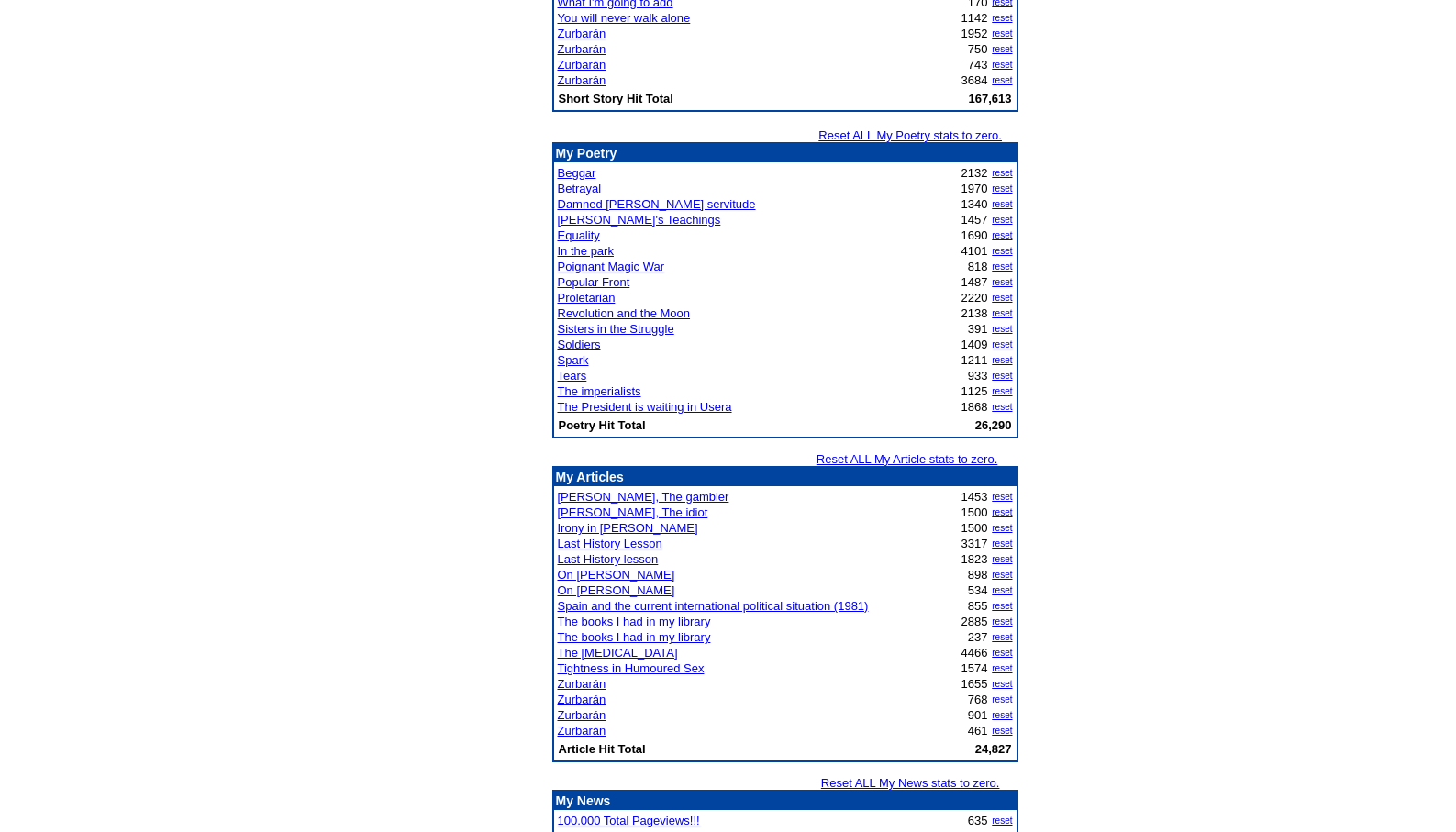
scroll to position [2055, 0]
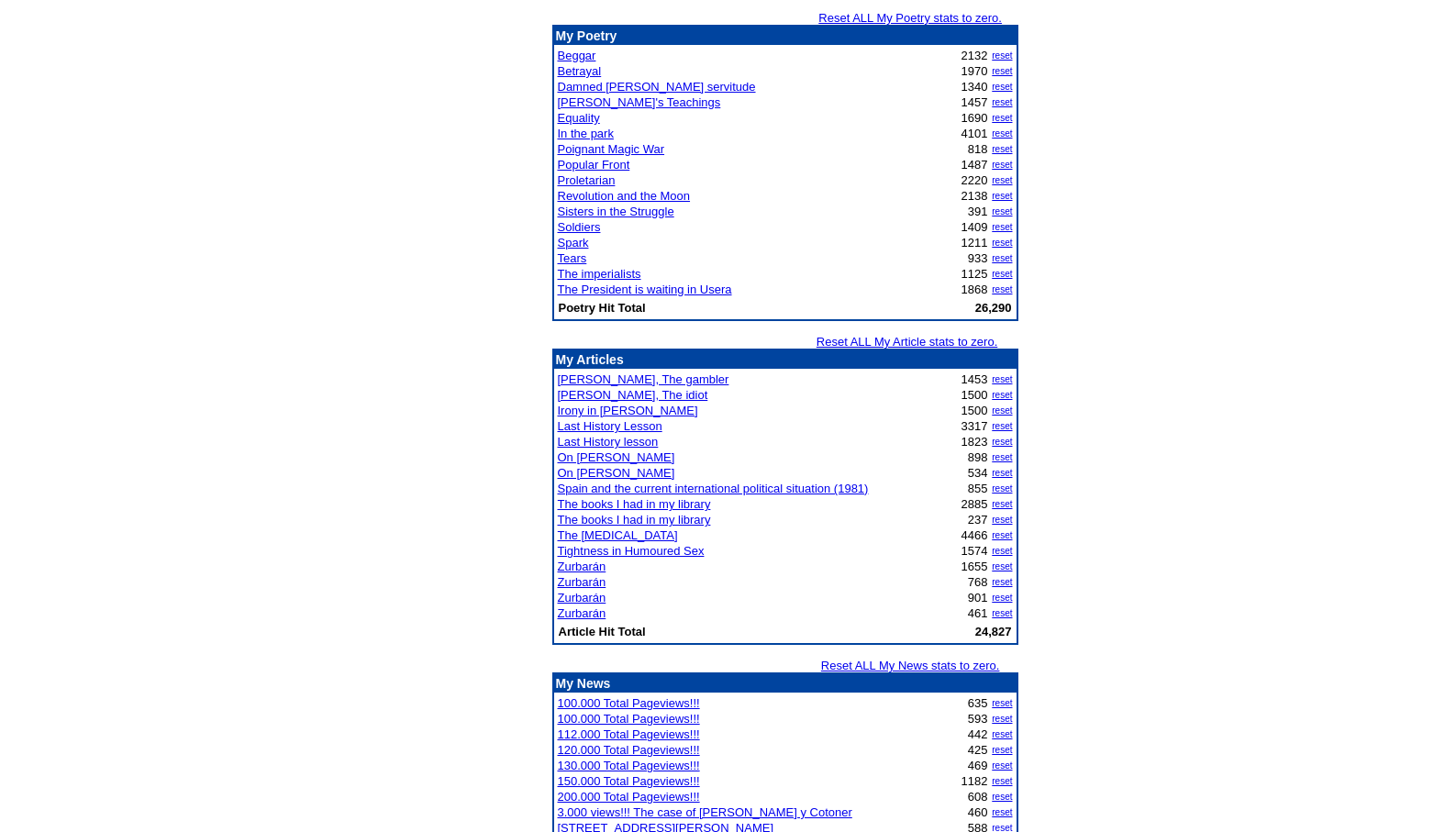
click at [650, 506] on link "The books I had in my library" at bounding box center [635, 504] width 153 height 14
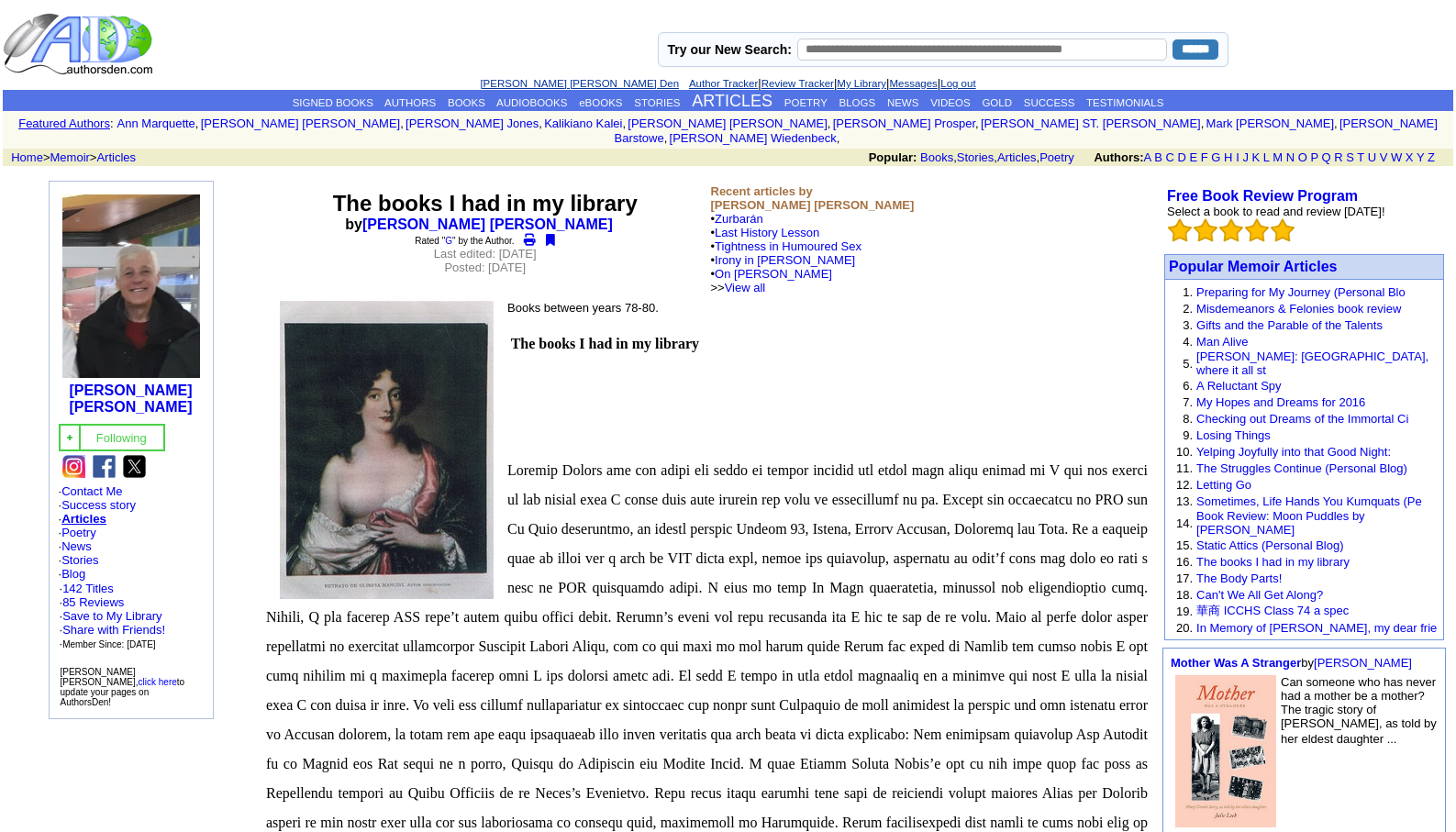
click at [553, 79] on link "[PERSON_NAME] [PERSON_NAME] Den" at bounding box center [579, 83] width 199 height 11
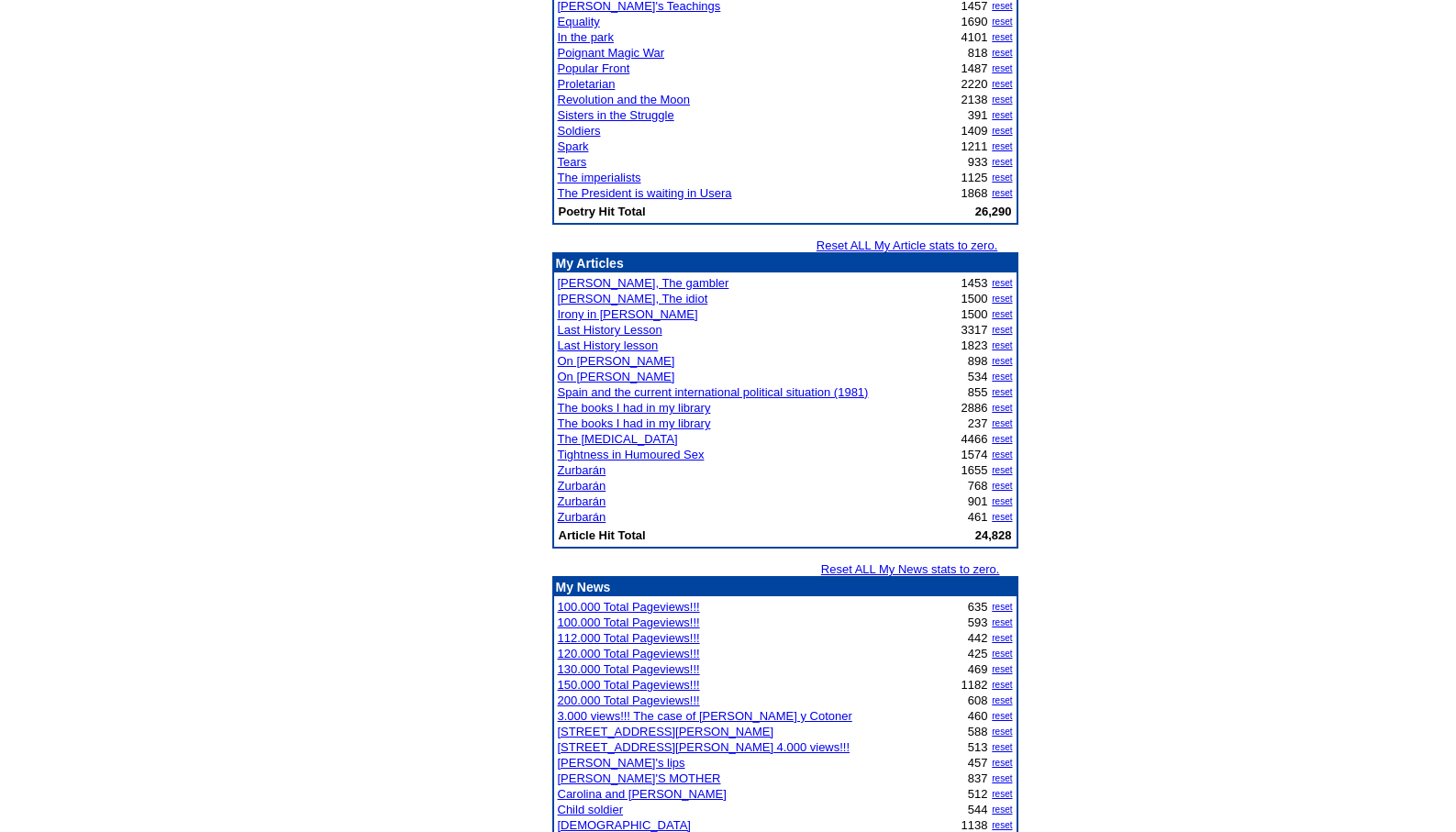
scroll to position [2153, 0]
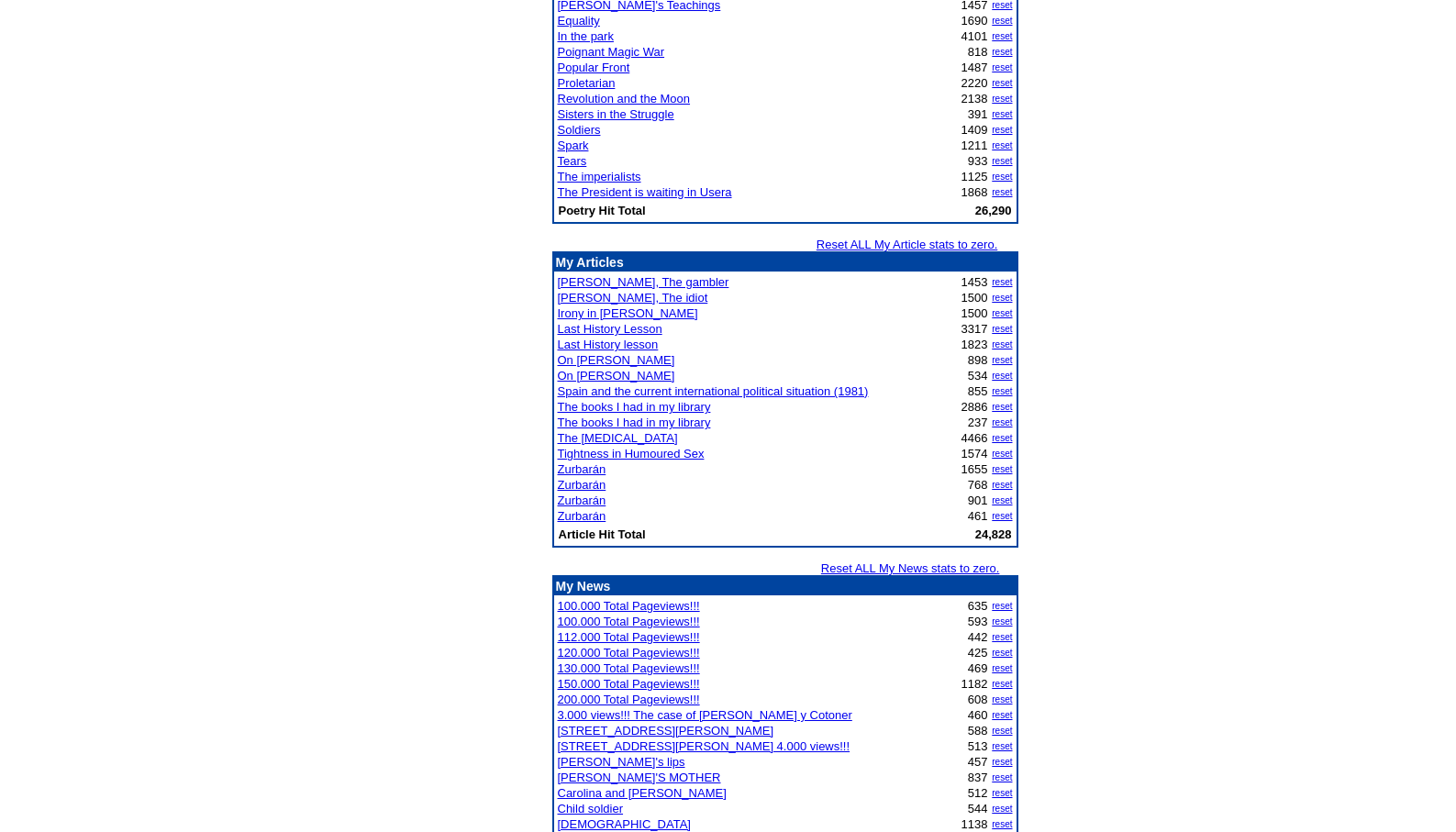
click at [620, 438] on link "The [MEDICAL_DATA]" at bounding box center [618, 438] width 120 height 14
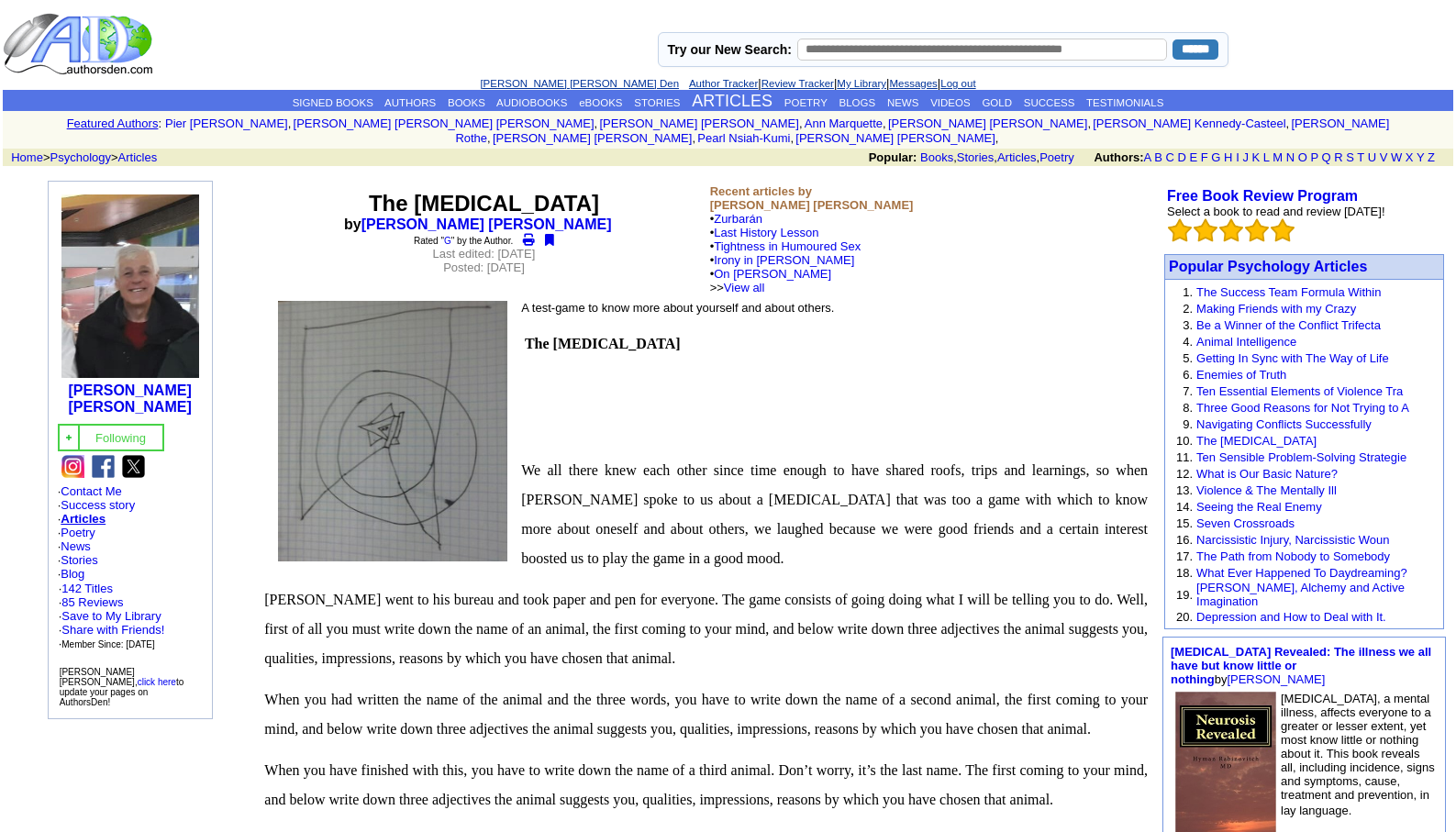
click at [533, 78] on link "Leopoldo Barge Álvarez's Den" at bounding box center [579, 83] width 199 height 11
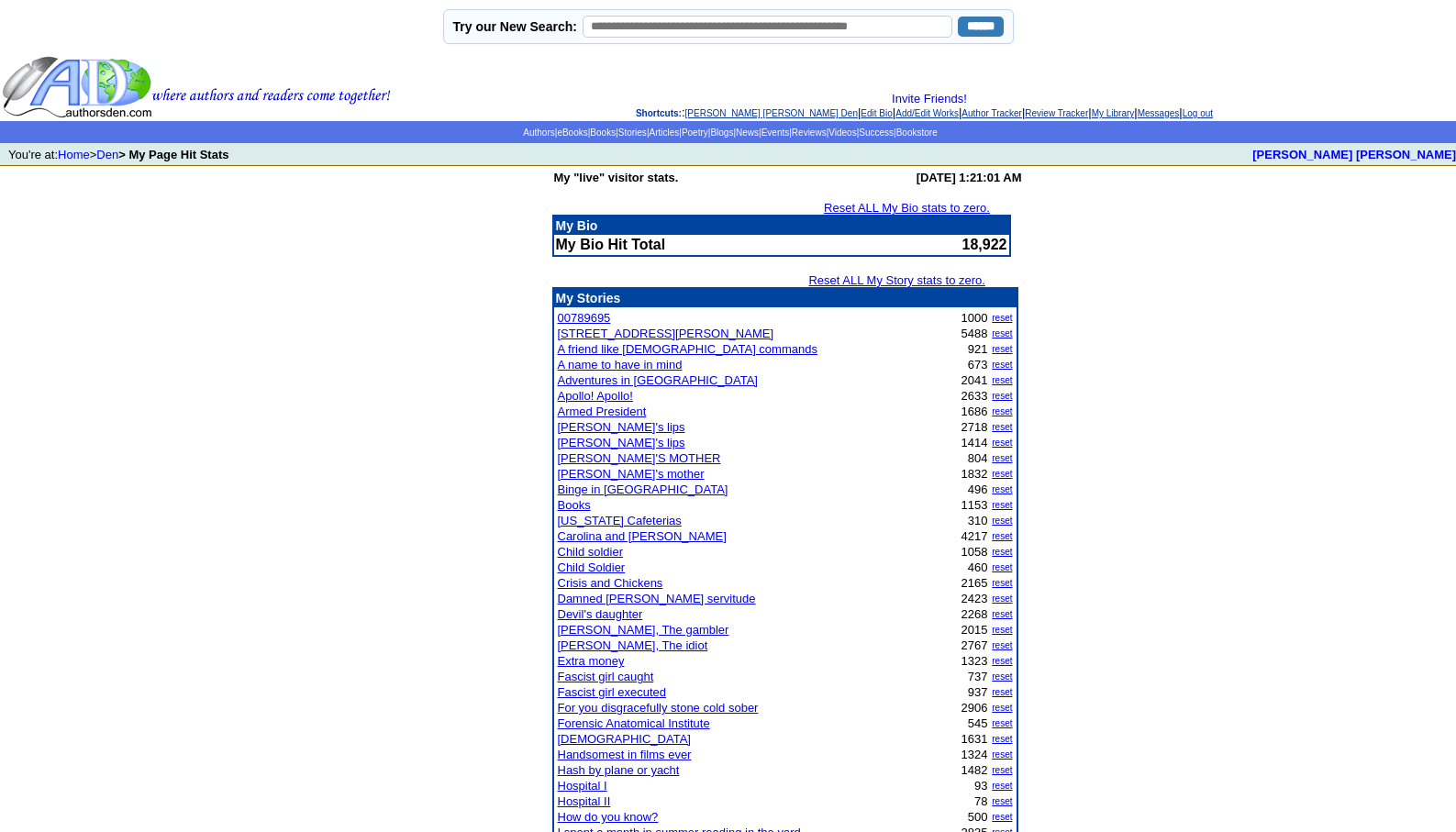
click at [721, 112] on link "[PERSON_NAME] [PERSON_NAME] Den" at bounding box center [771, 113] width 172 height 10
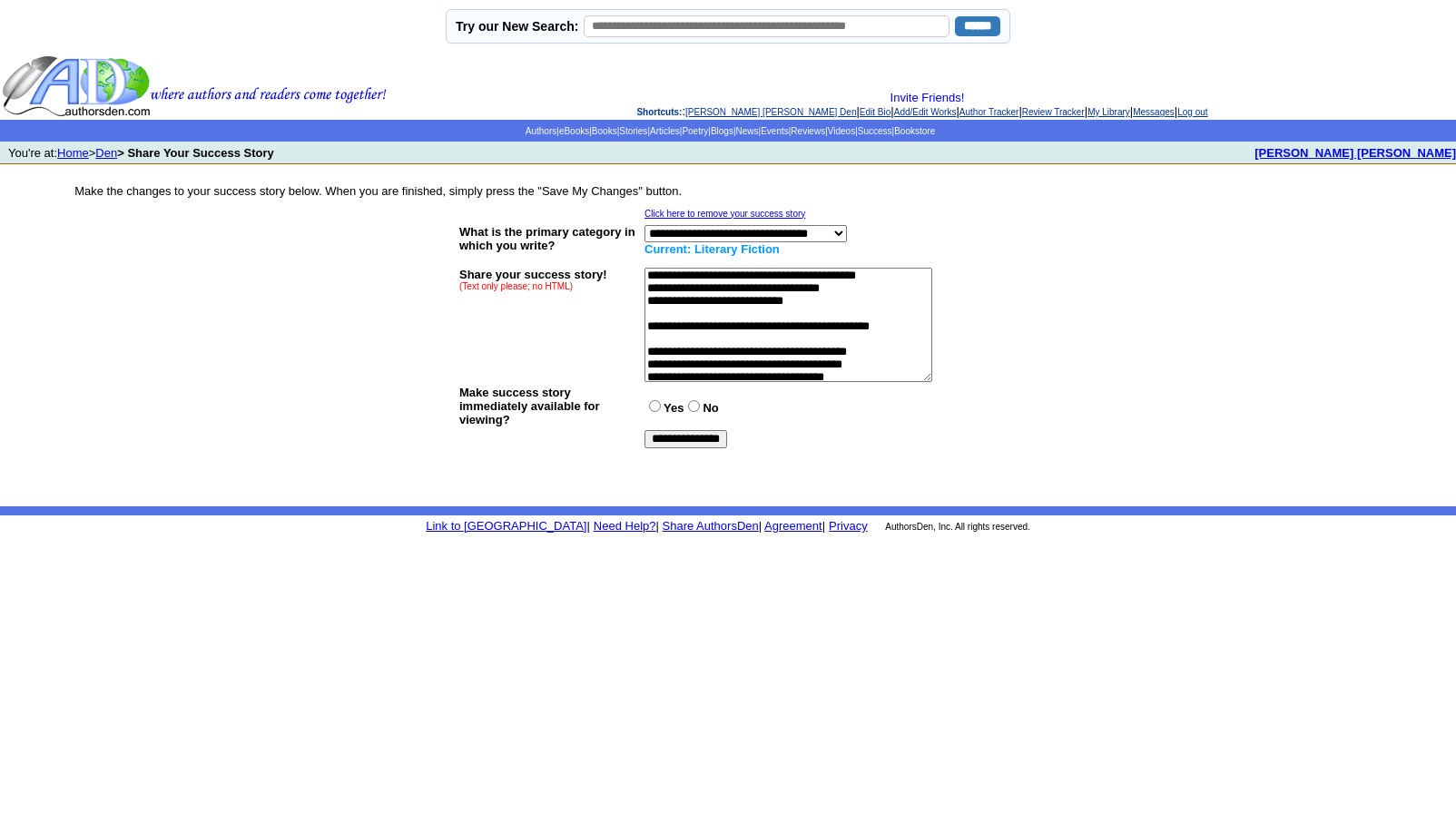
scroll to position [327, 0]
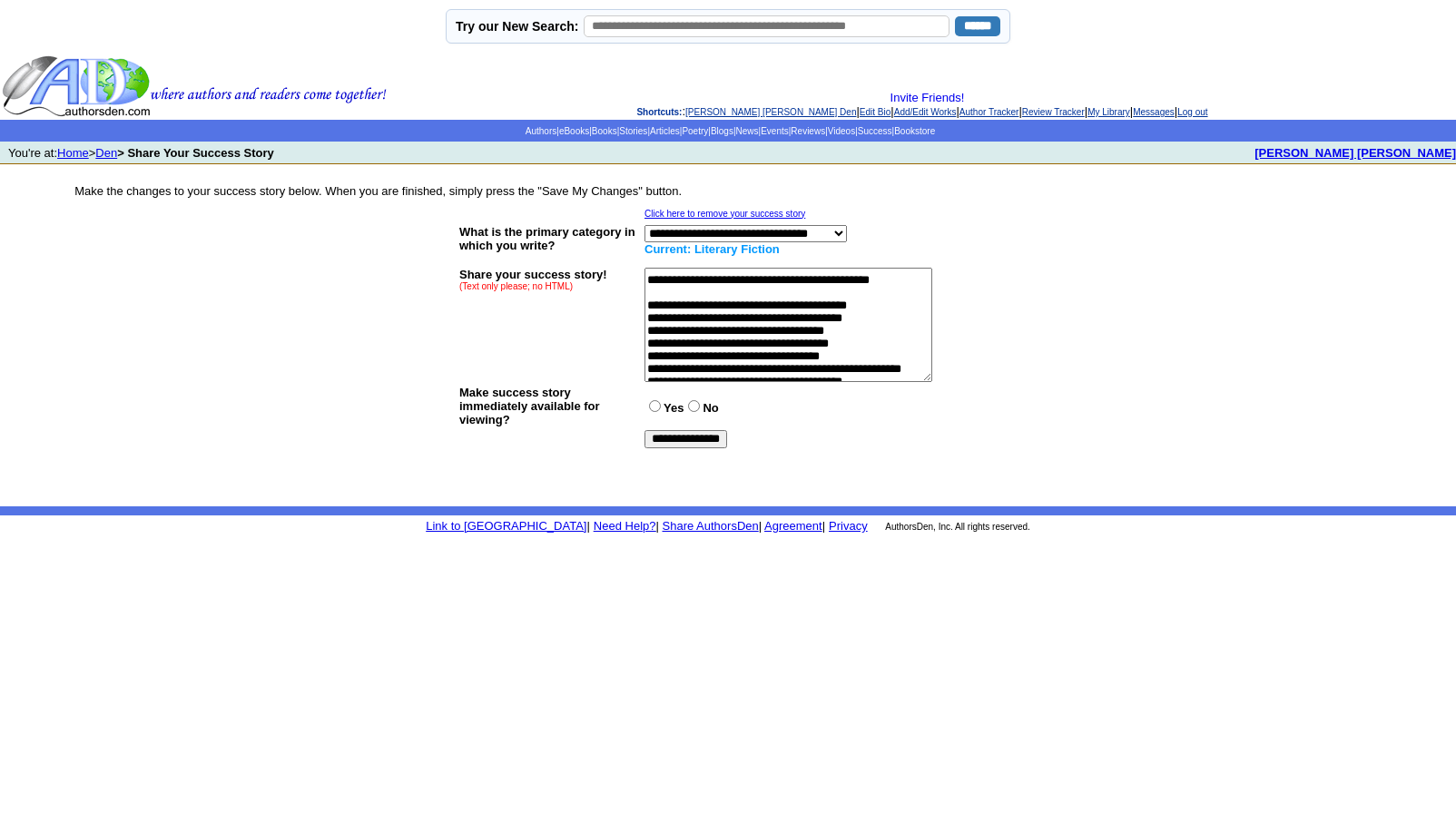
click at [668, 337] on textarea at bounding box center [788, 325] width 288 height 114
type textarea "**********"
click at [693, 437] on input "**********" at bounding box center [685, 439] width 83 height 18
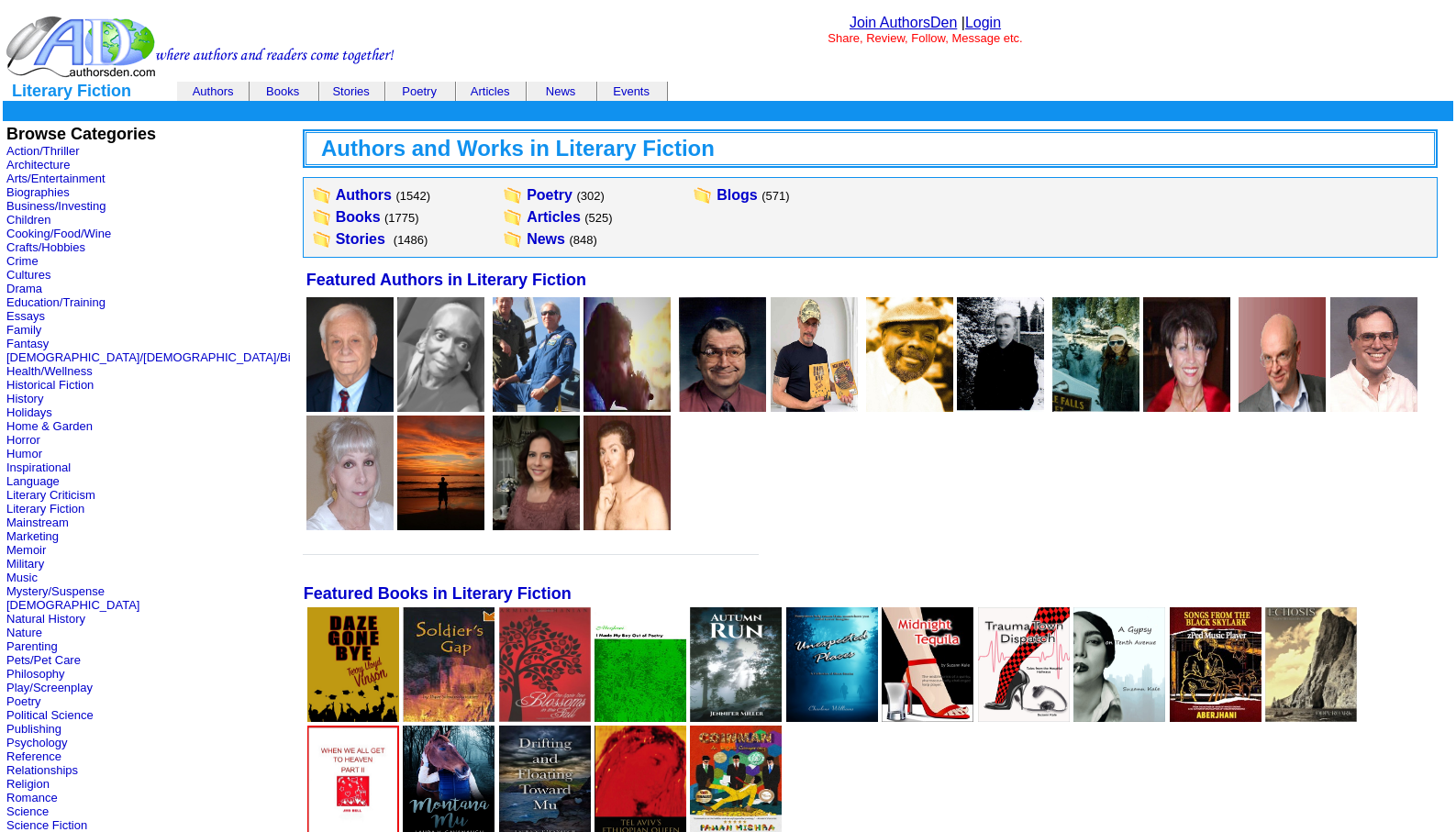
click at [992, 27] on link "Login" at bounding box center [983, 22] width 36 height 15
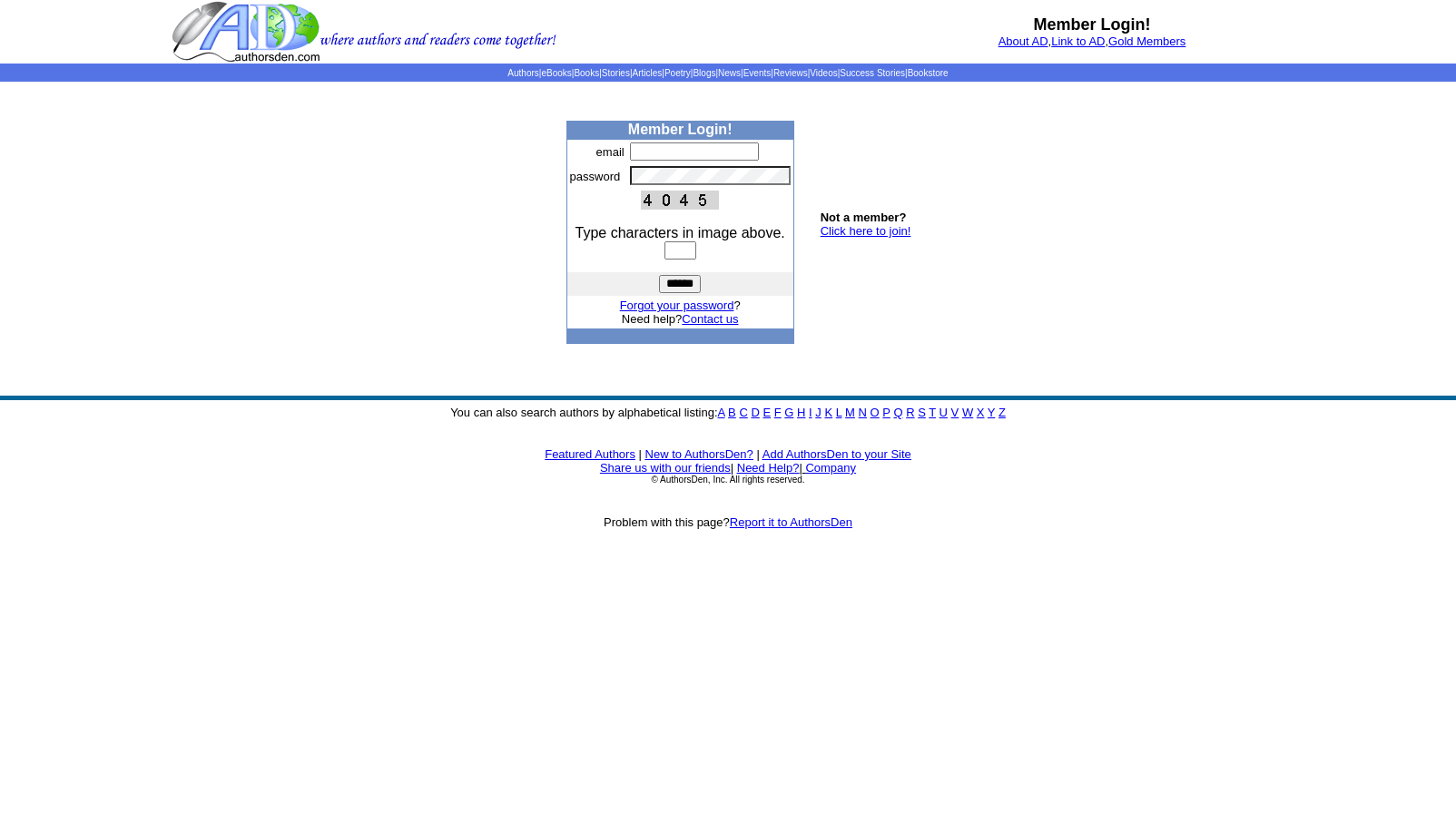
click at [645, 152] on input "text" at bounding box center [694, 151] width 128 height 18
type input "**********"
click at [663, 264] on td "Type characters in image above." at bounding box center [680, 243] width 226 height 60
click at [665, 257] on input "text" at bounding box center [681, 250] width 32 height 18
type input "****"
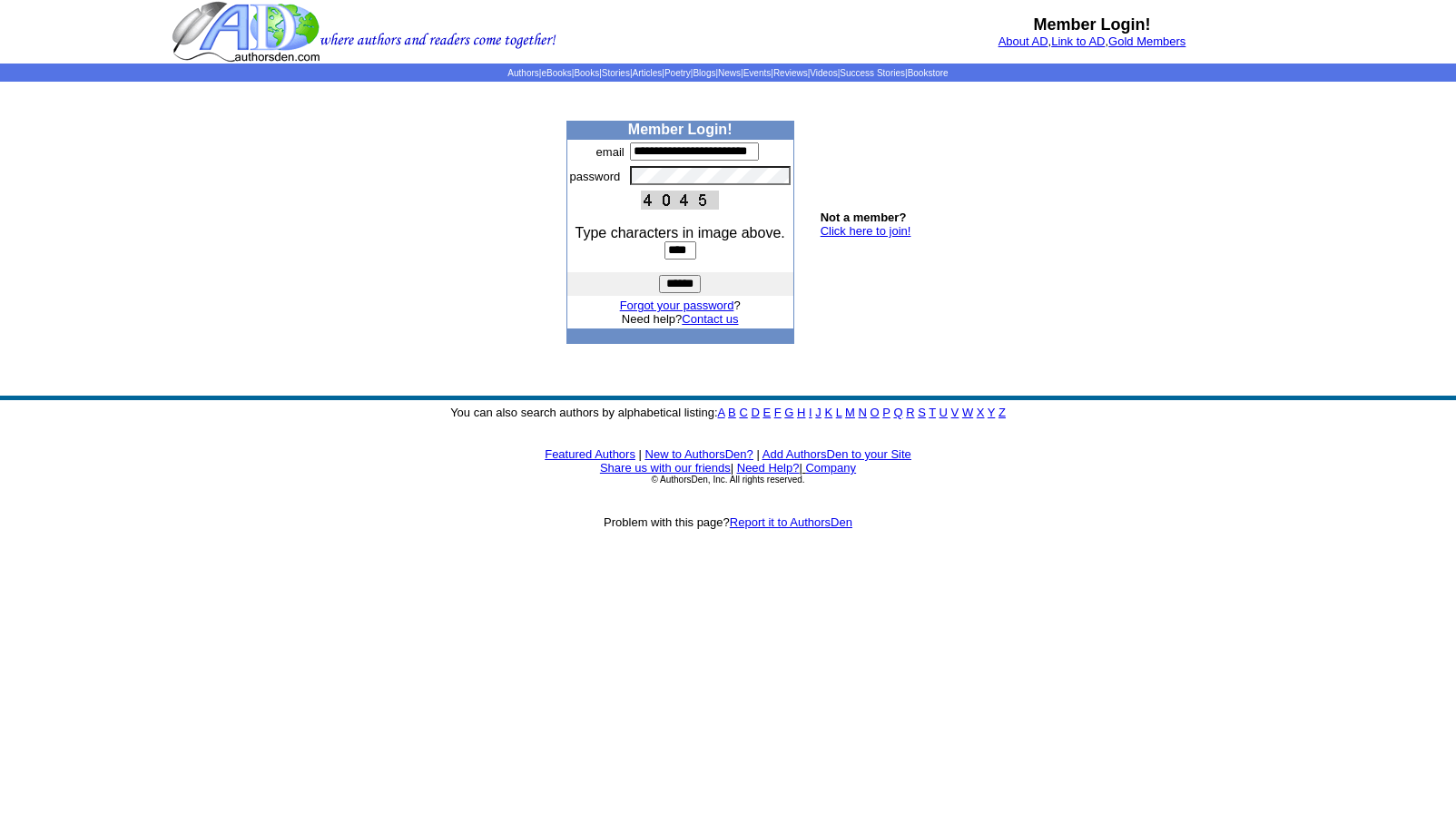
click at [672, 280] on input "******" at bounding box center [680, 283] width 42 height 18
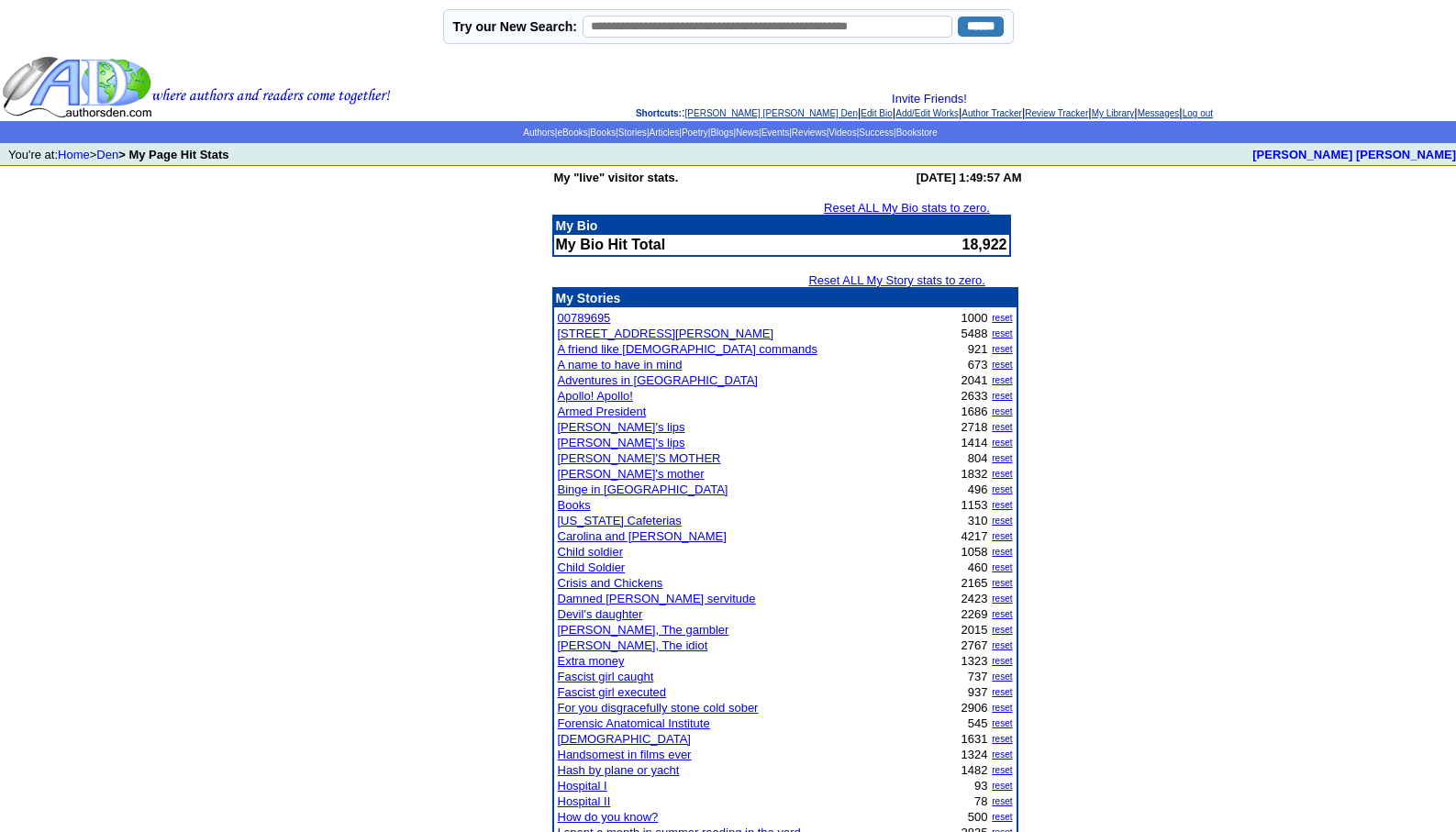
click at [711, 115] on link "[PERSON_NAME] [PERSON_NAME] Den" at bounding box center [771, 113] width 172 height 10
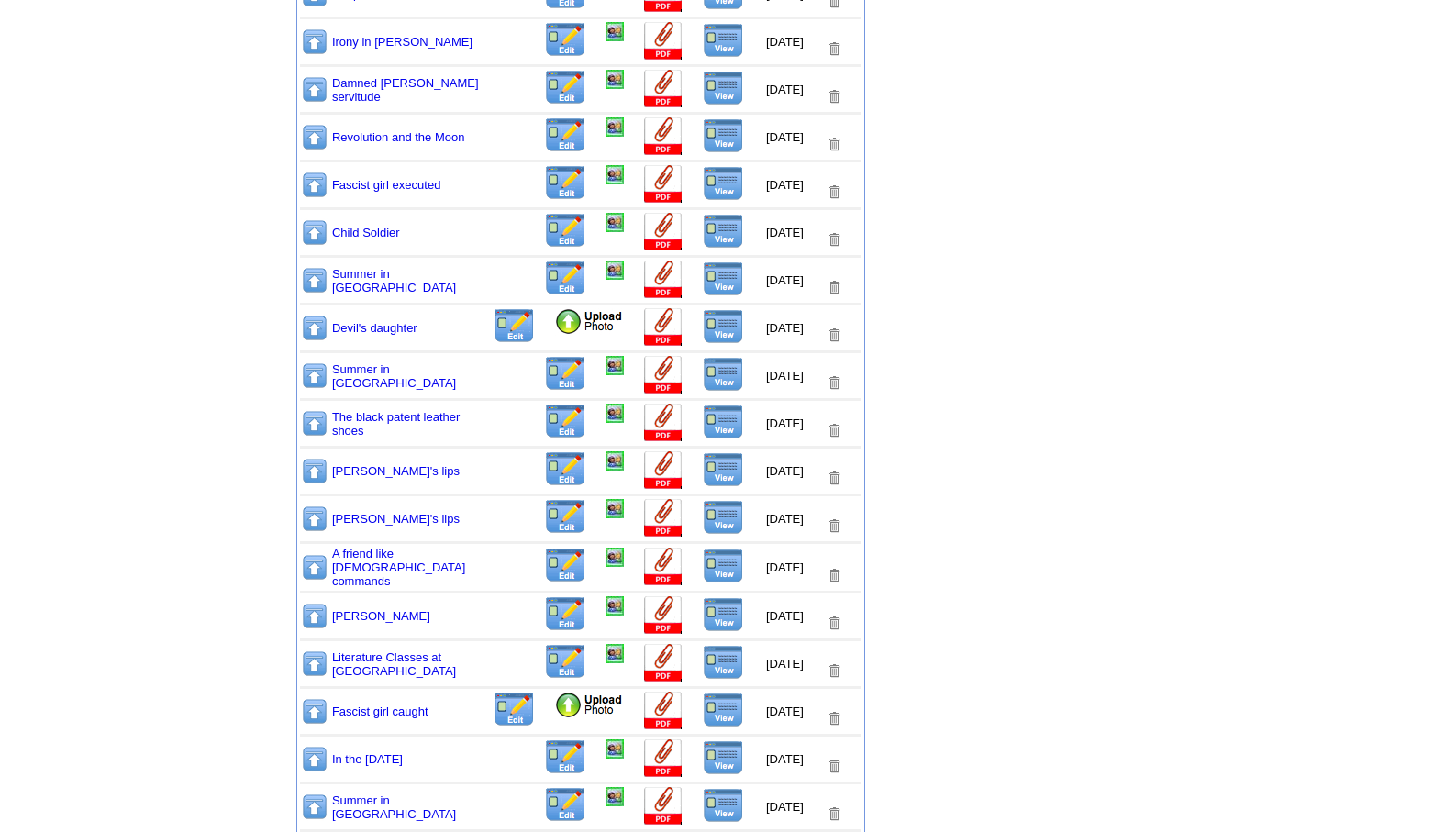
scroll to position [844, 0]
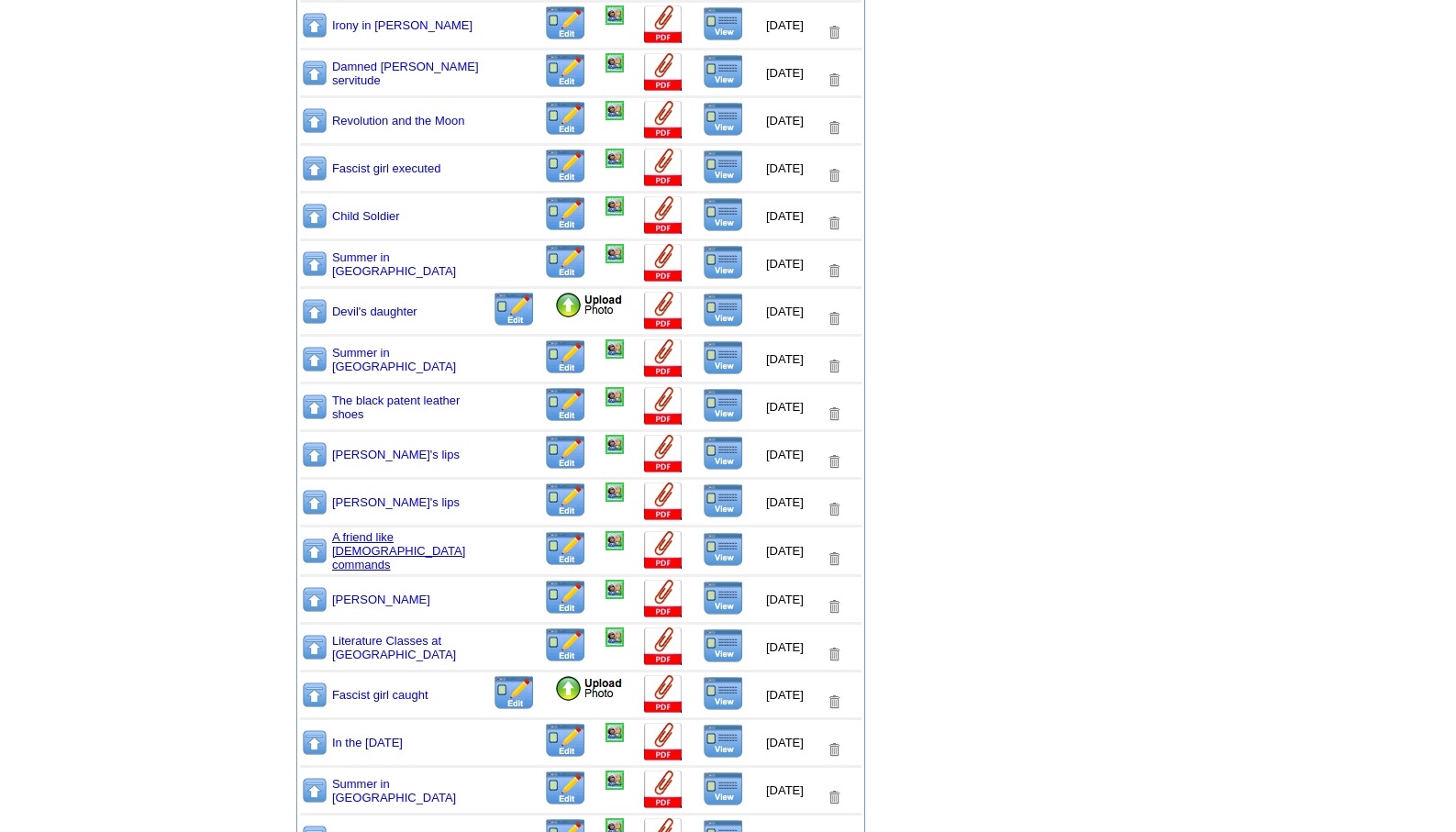
click at [344, 546] on link "A friend like [DEMOGRAPHIC_DATA] commands" at bounding box center [399, 552] width 133 height 42
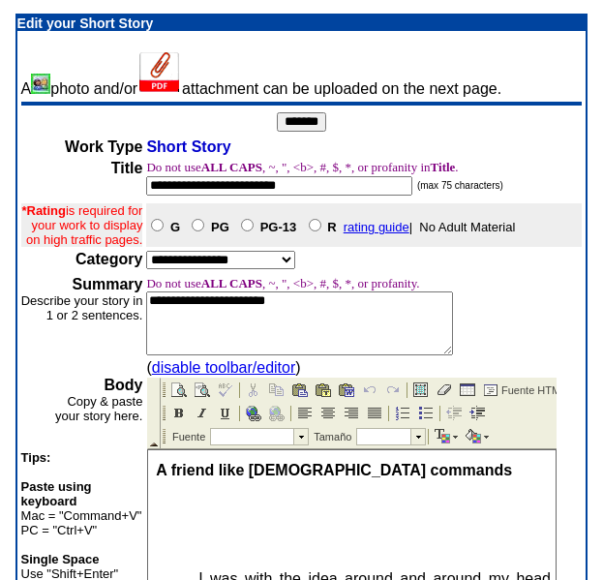
scroll to position [507, 0]
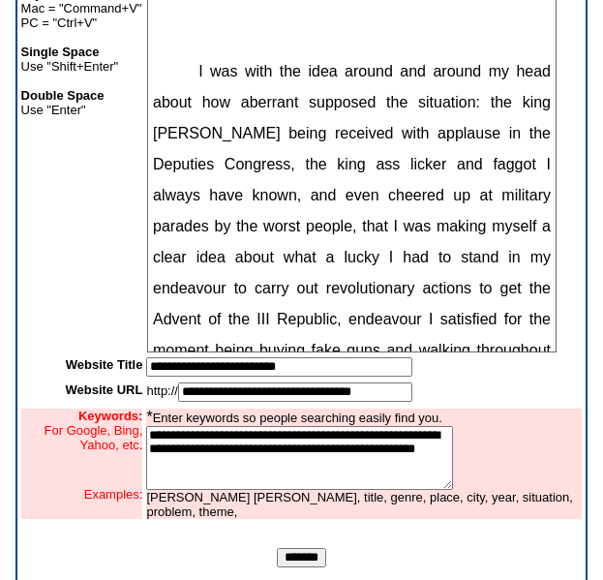
click at [292, 567] on input "*******" at bounding box center [301, 557] width 49 height 19
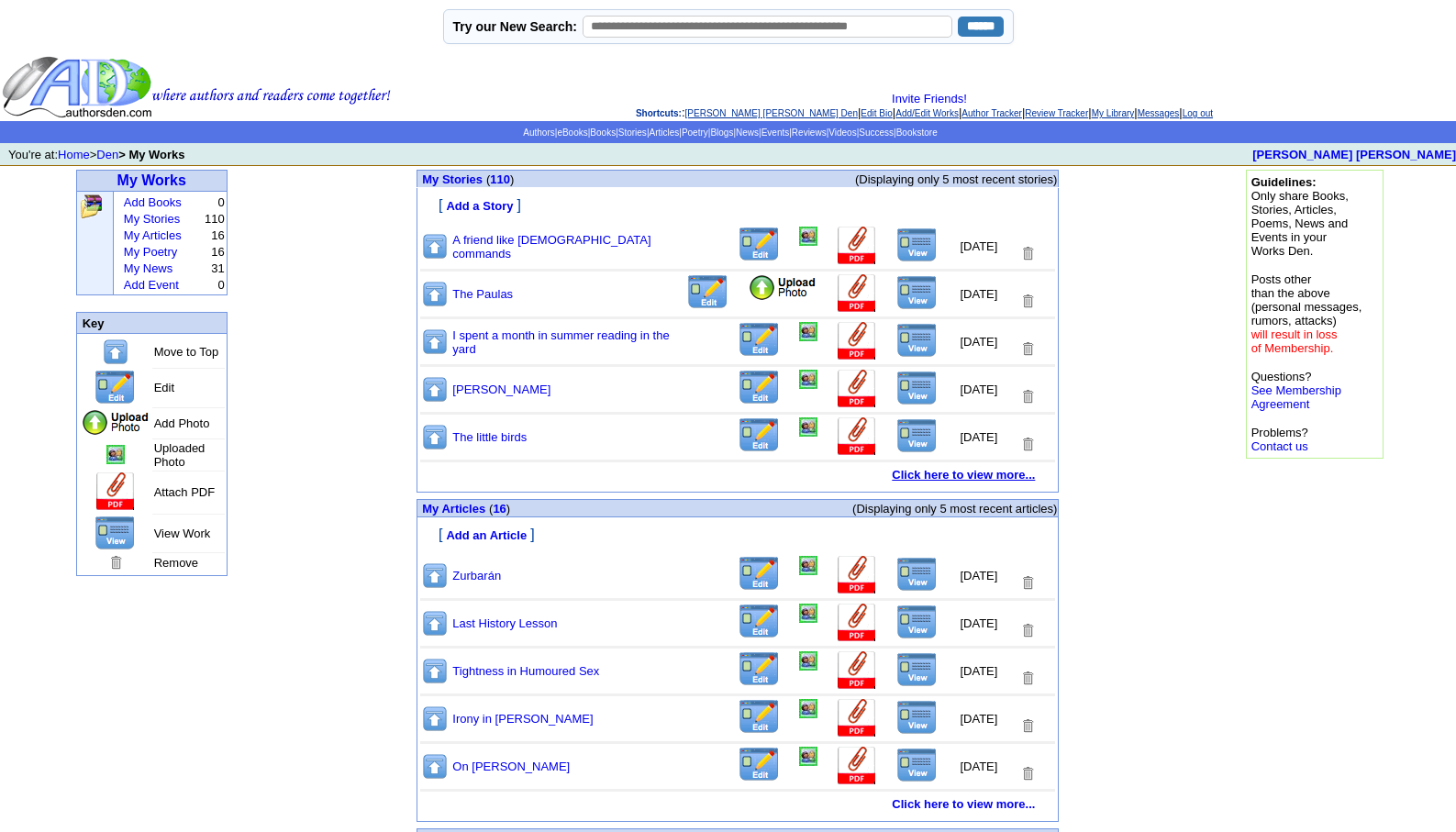
click at [920, 475] on b "Click here to view more..." at bounding box center [962, 475] width 143 height 14
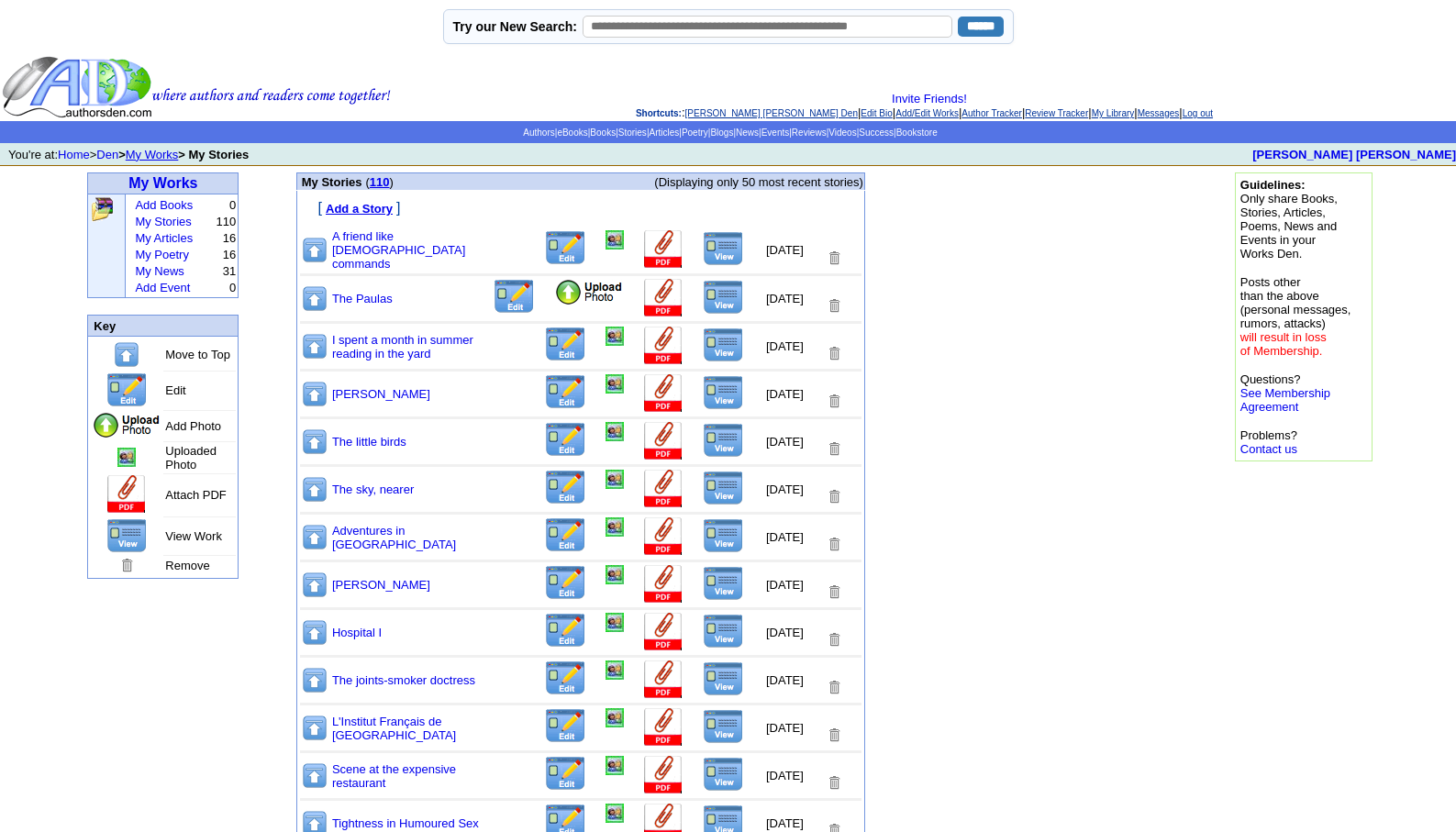
scroll to position [728, 0]
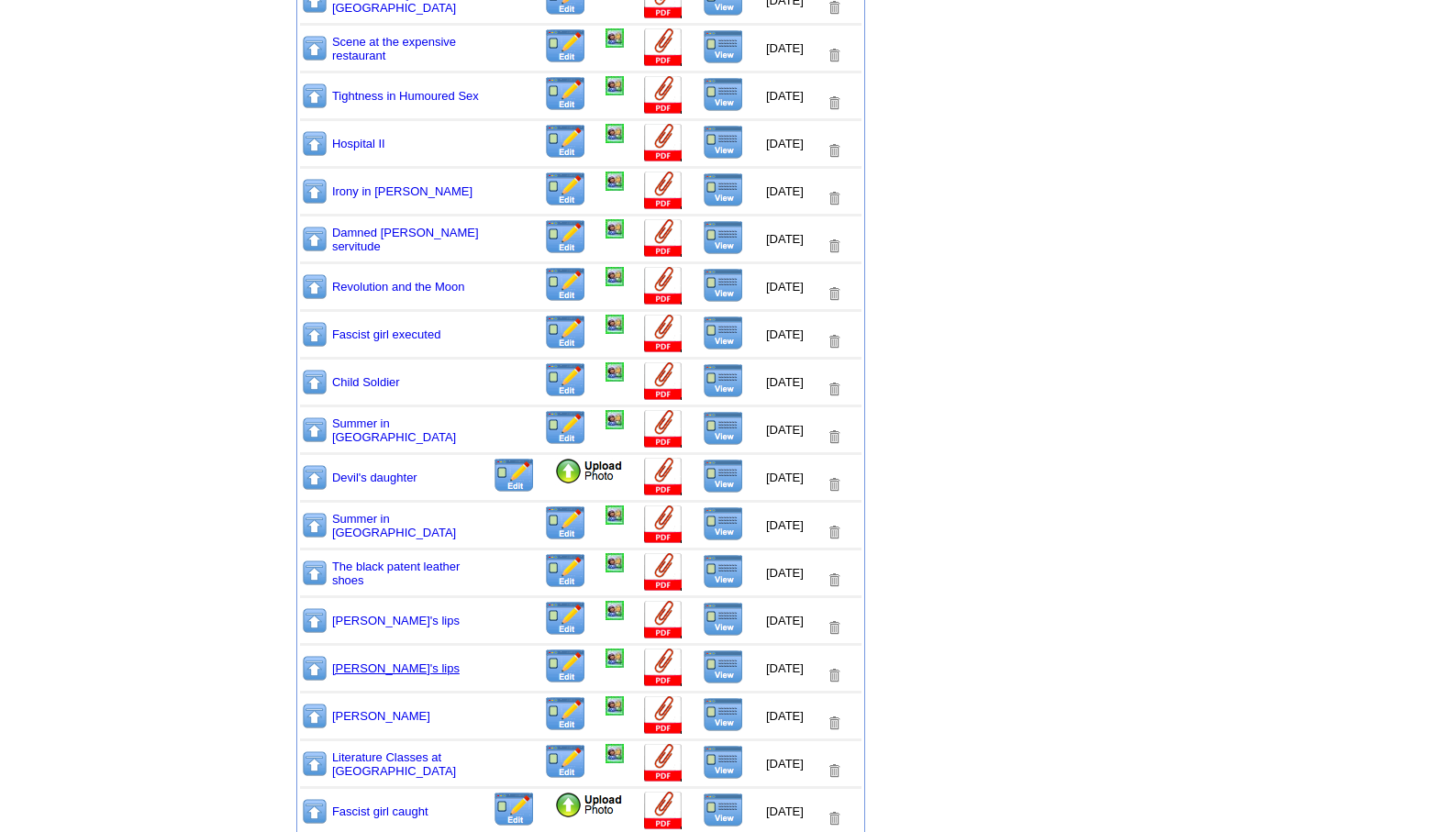
click at [352, 665] on link "[PERSON_NAME]'s lips" at bounding box center [396, 668] width 128 height 14
click at [379, 622] on link "[PERSON_NAME]'s lips" at bounding box center [396, 621] width 128 height 14
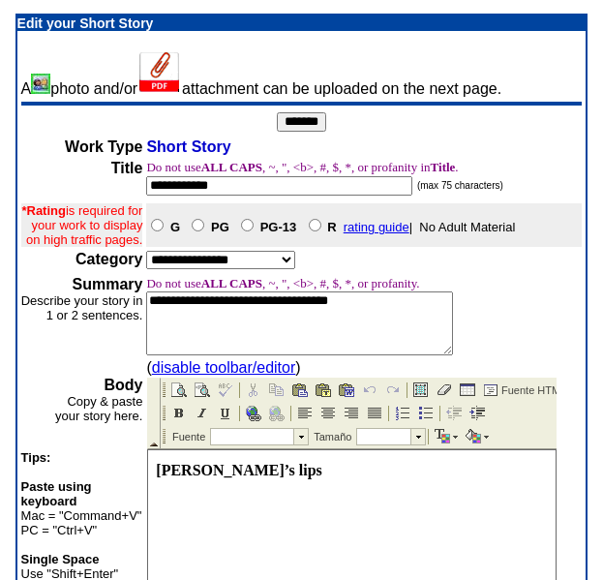
scroll to position [507, 0]
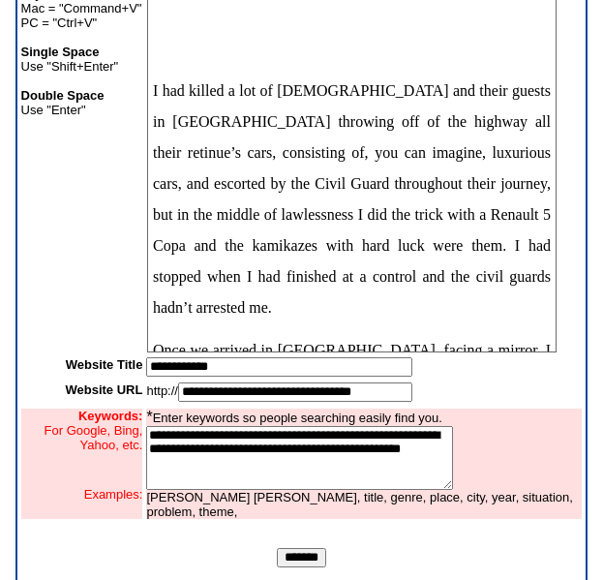
click at [295, 565] on input "*******" at bounding box center [301, 557] width 49 height 19
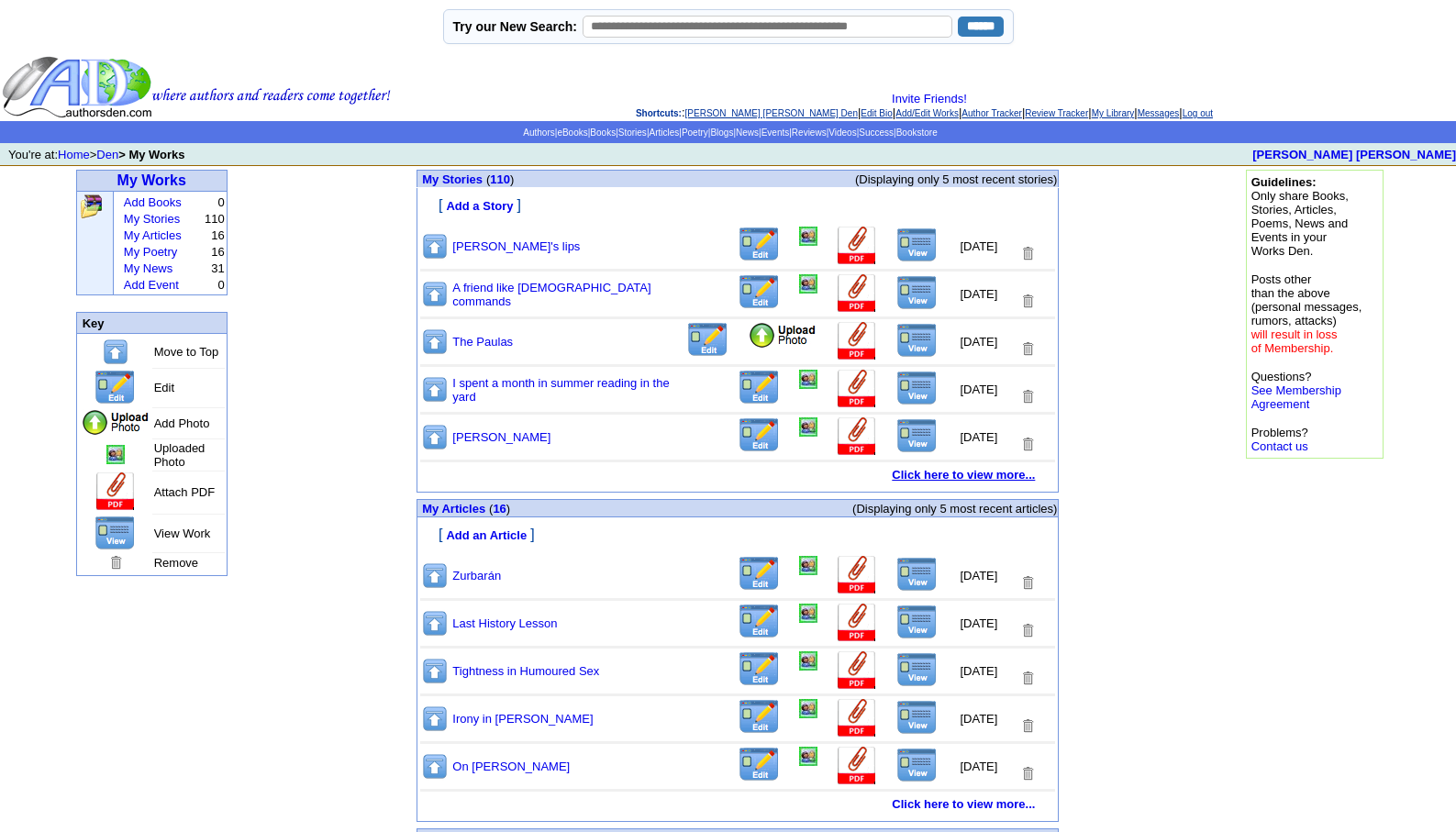
click at [957, 478] on b "Click here to view more..." at bounding box center [962, 475] width 143 height 14
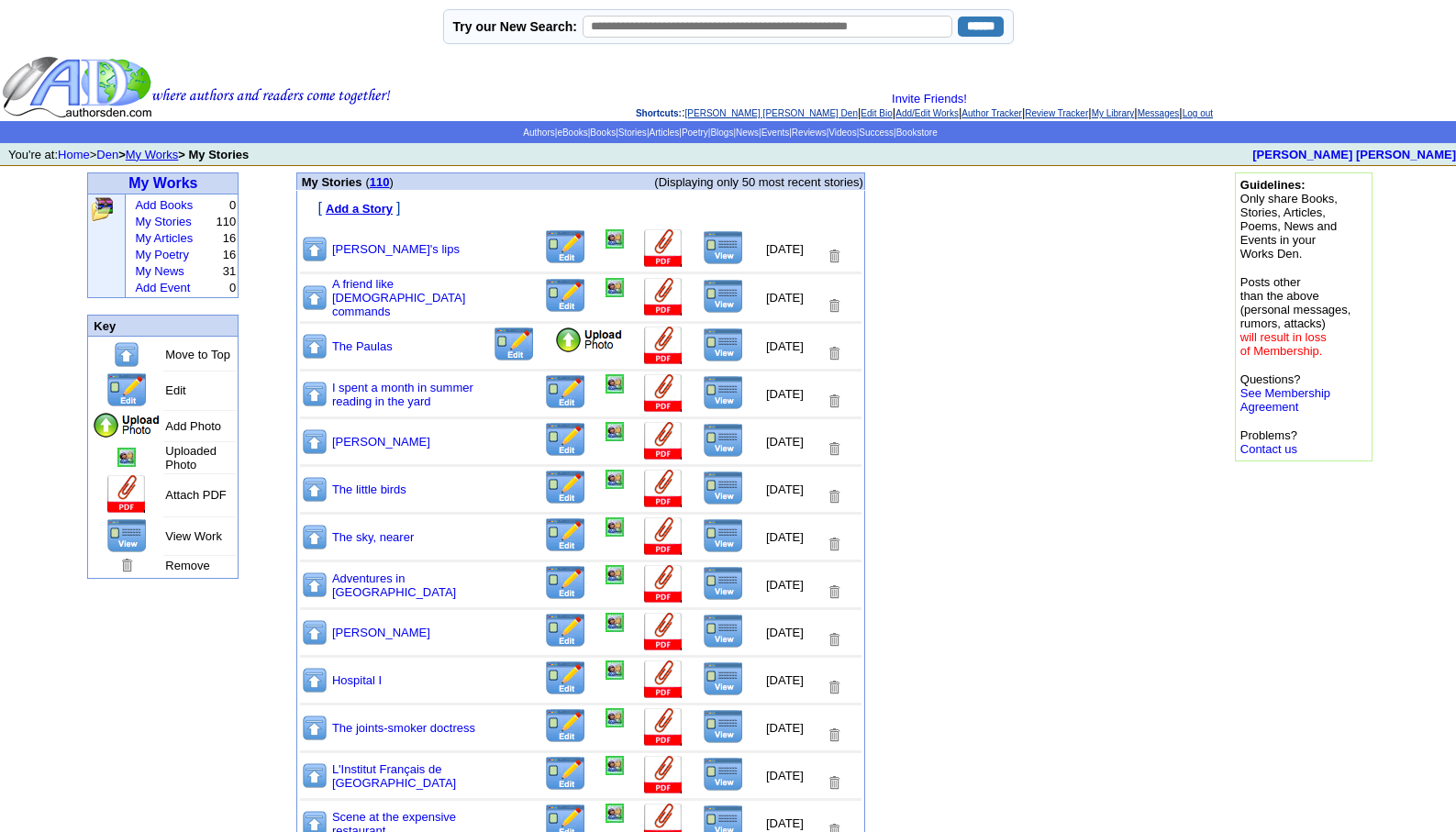
scroll to position [728, 0]
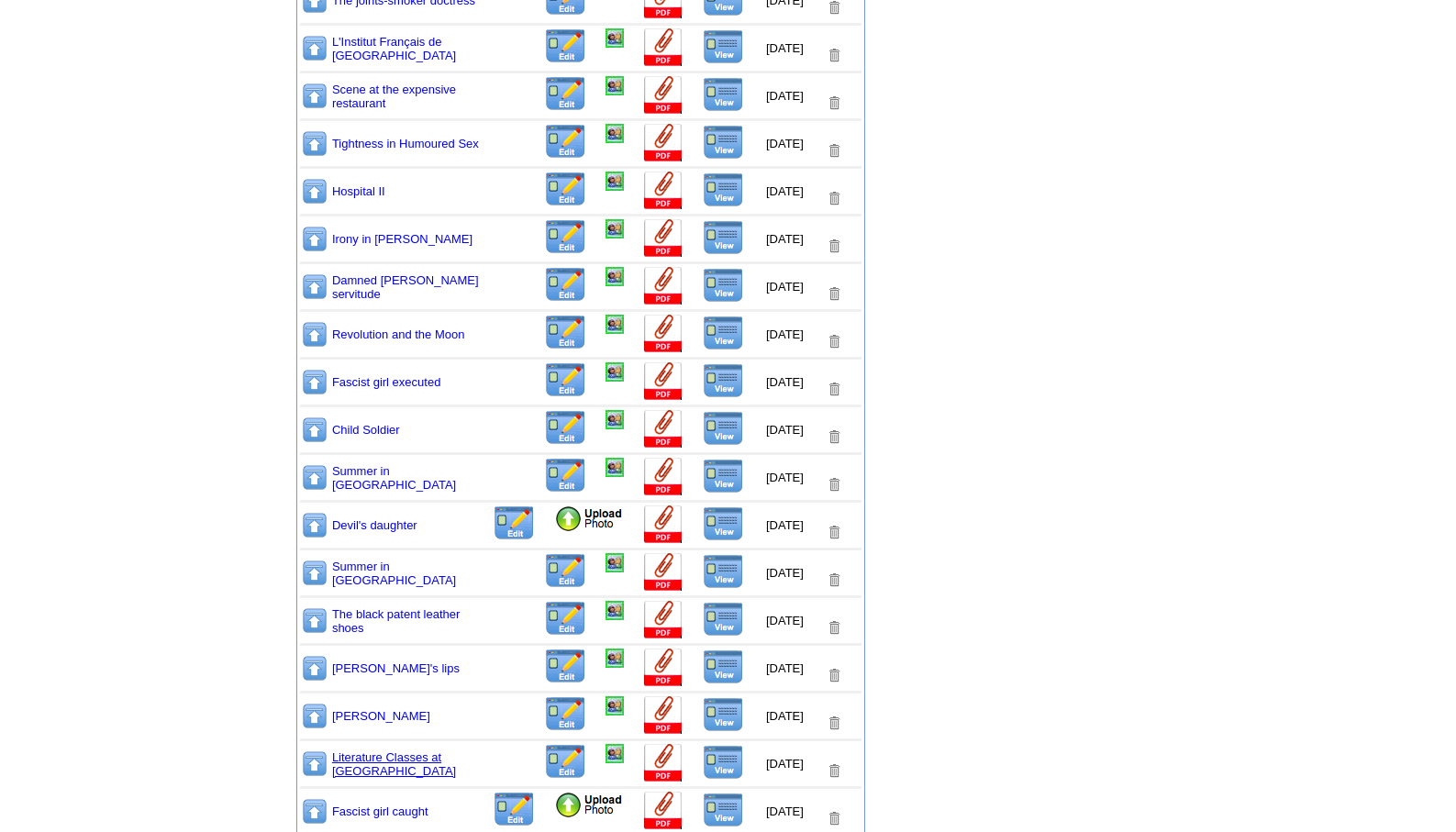
click at [373, 755] on link "Literature Classes at Bell College" at bounding box center [394, 764] width 124 height 27
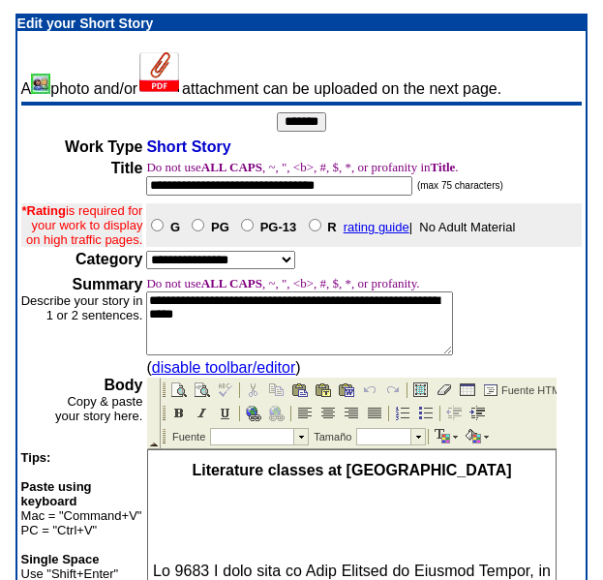
scroll to position [507, 0]
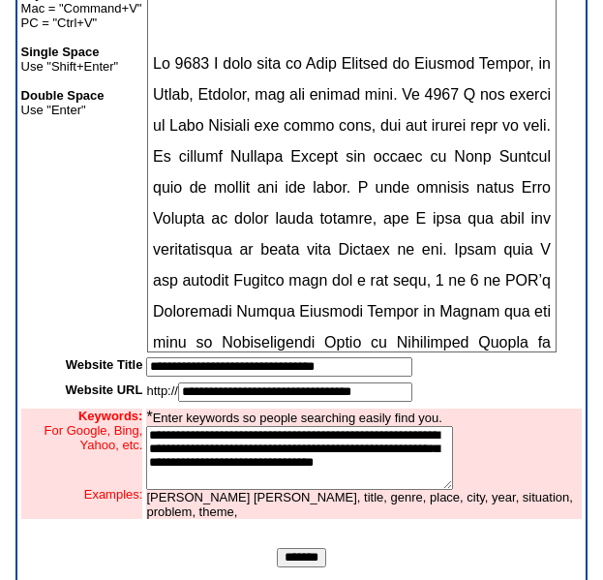
click at [306, 566] on input "*******" at bounding box center [301, 557] width 49 height 19
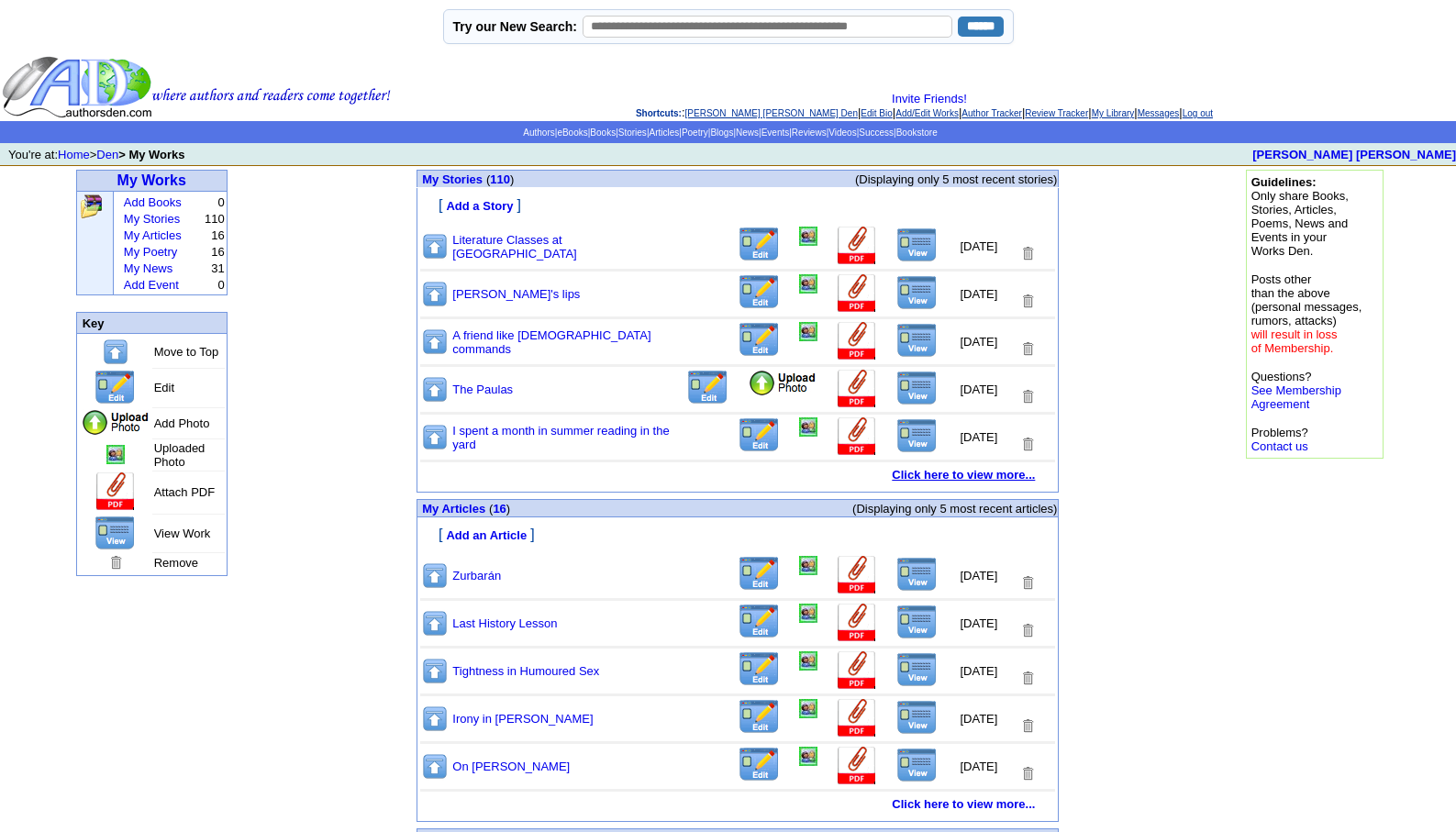
click at [930, 472] on b "Click here to view more..." at bounding box center [962, 475] width 143 height 14
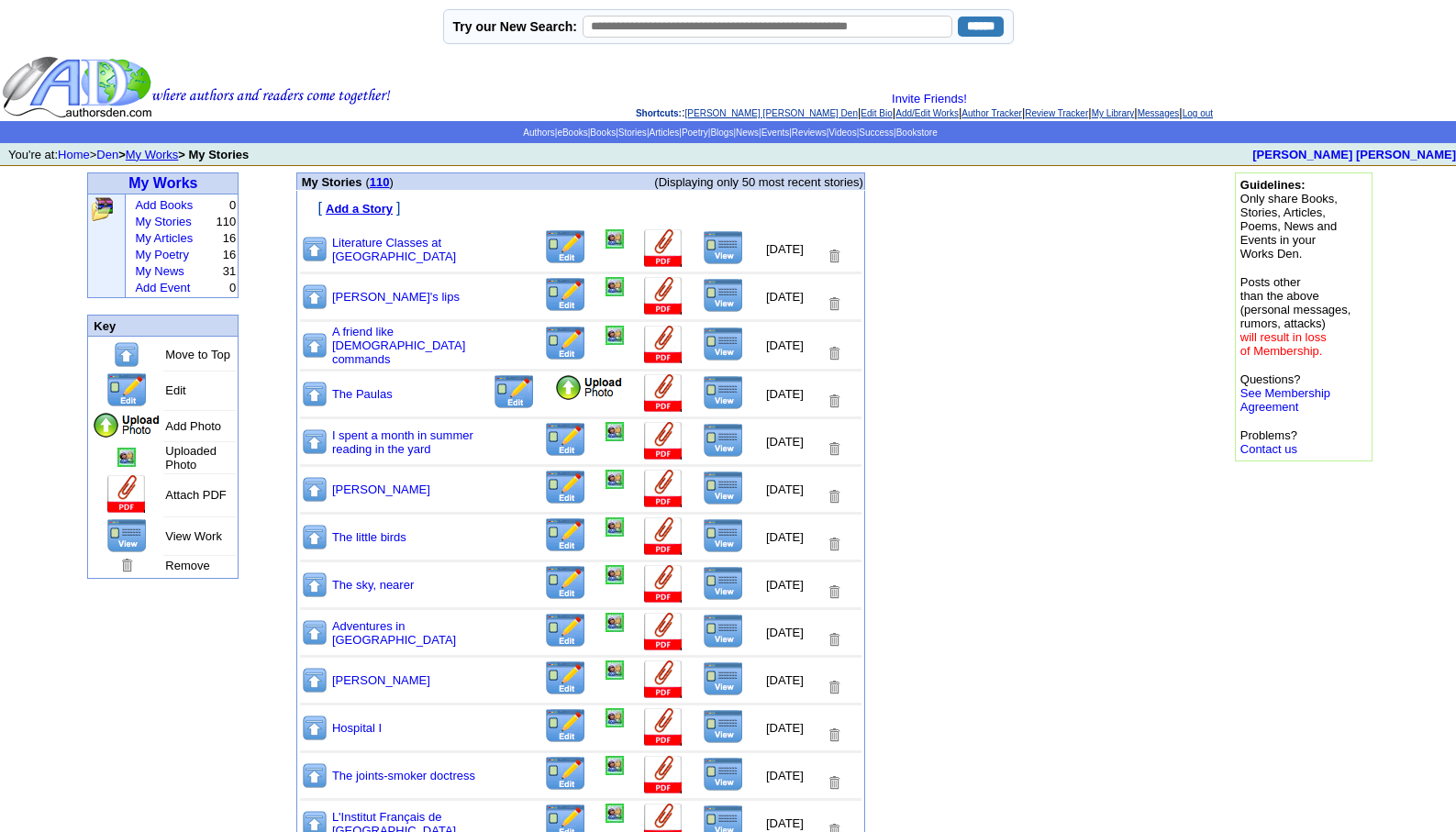
scroll to position [728, 0]
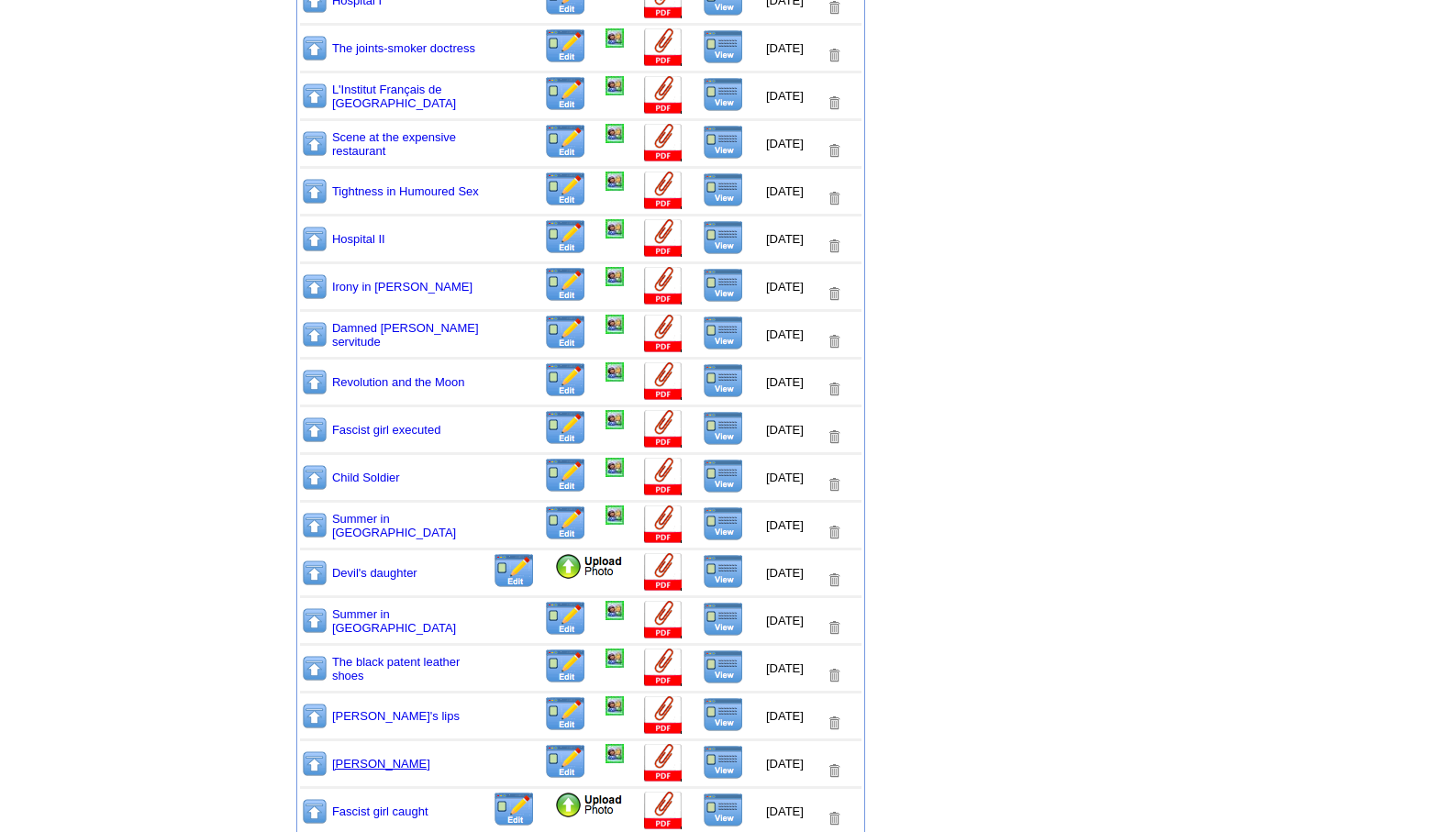
click at [343, 763] on link "[PERSON_NAME]" at bounding box center [382, 764] width 99 height 14
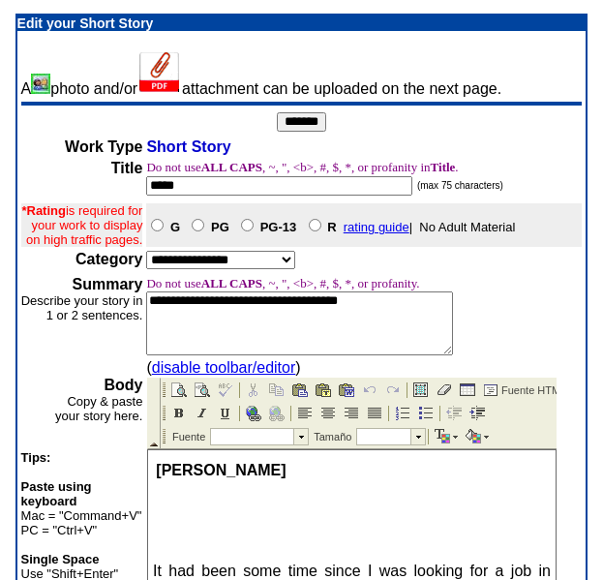
scroll to position [507, 0]
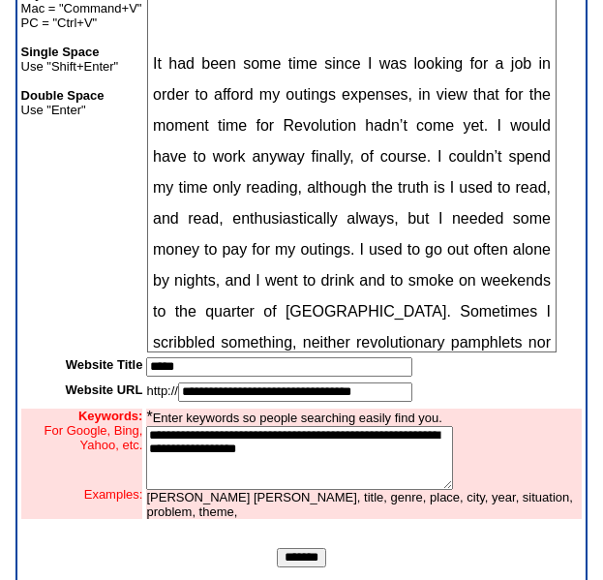
click at [292, 567] on input "*******" at bounding box center [301, 557] width 49 height 19
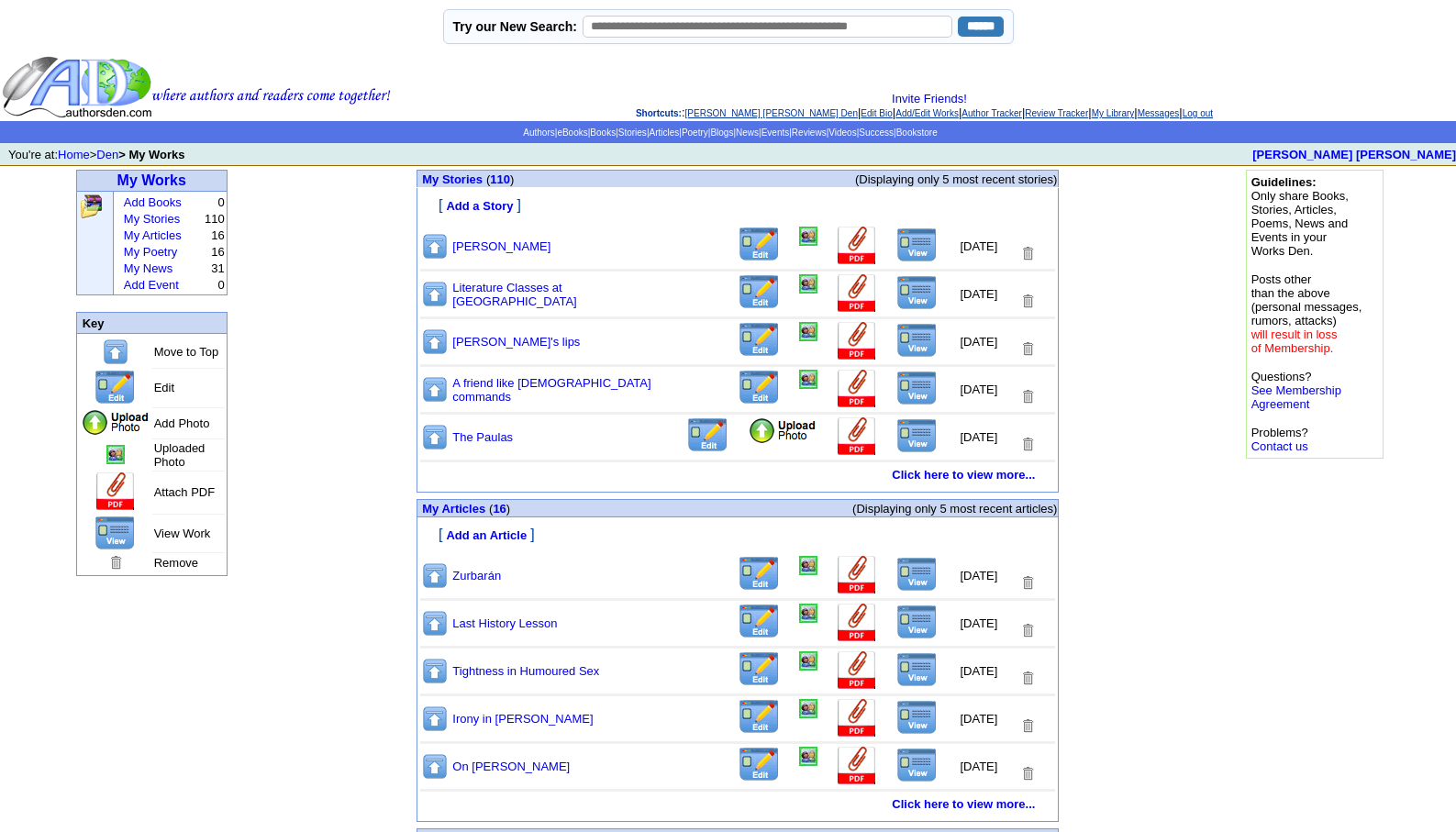
click at [730, 111] on link "Leopoldo Barge Álvarez's Den" at bounding box center [771, 113] width 172 height 10
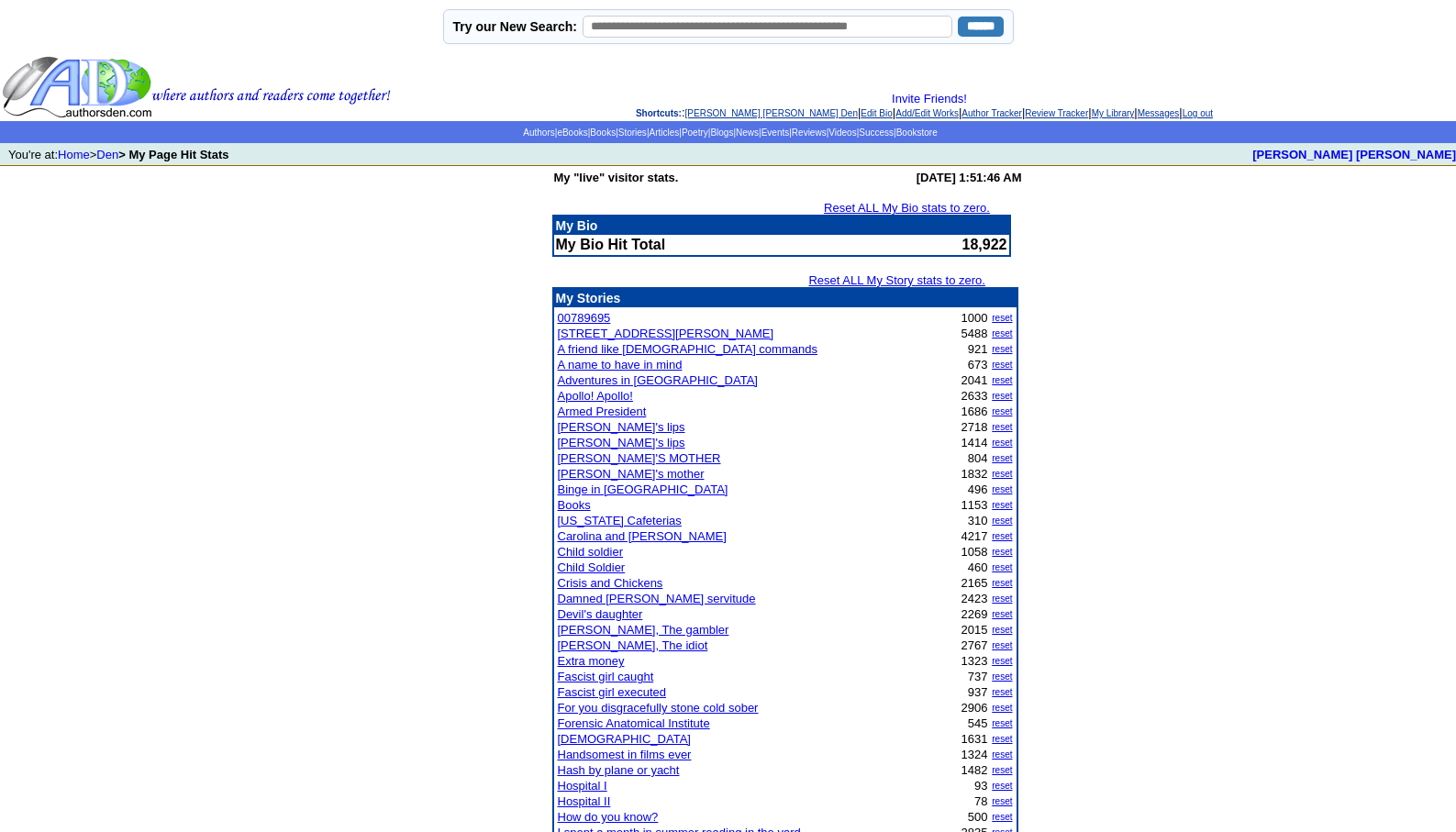
click at [592, 552] on link "Child soldier" at bounding box center [591, 552] width 66 height 14
click at [1213, 111] on link "Log out" at bounding box center [1197, 113] width 30 height 10
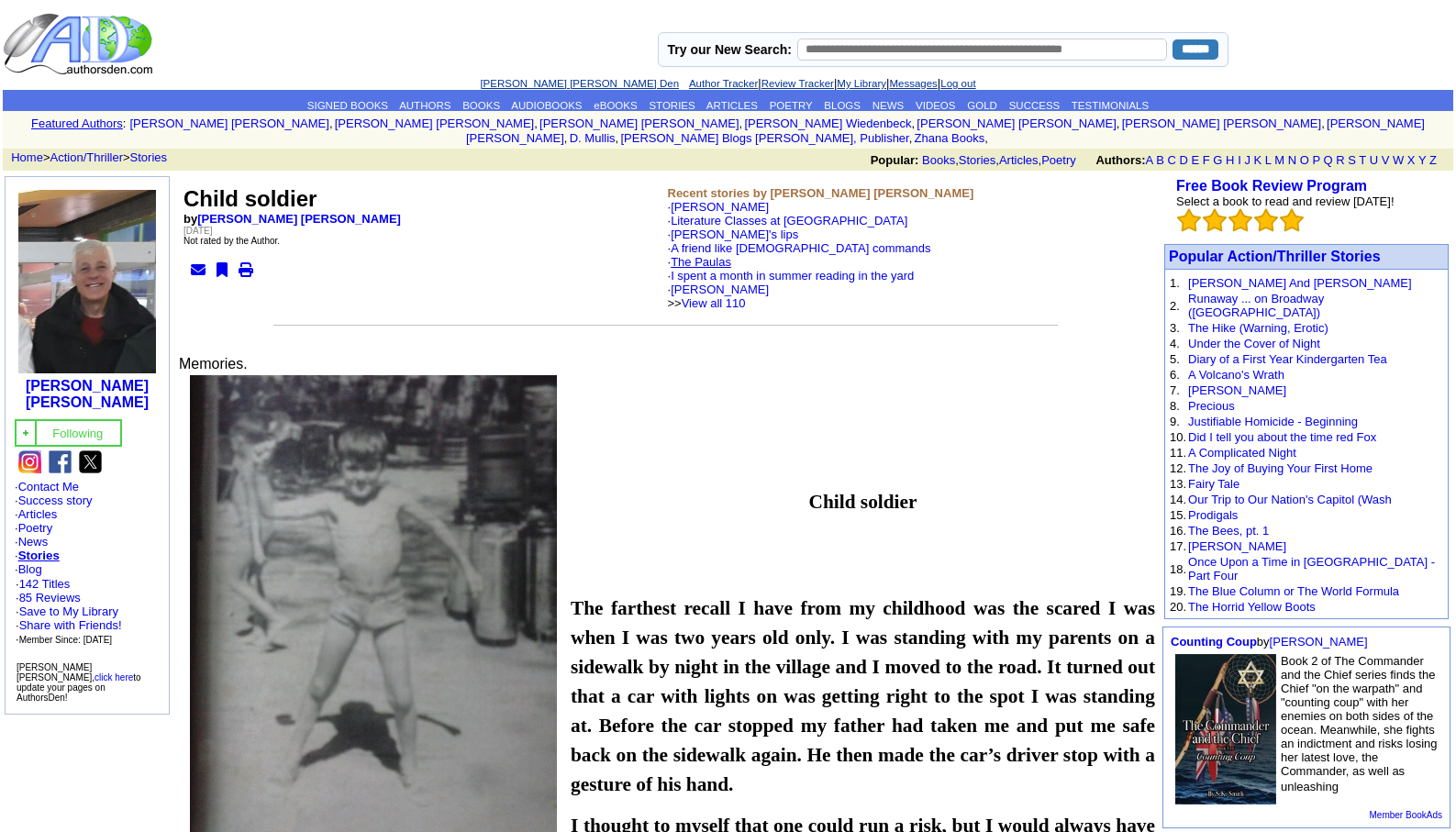
click at [715, 255] on link "The Paulas" at bounding box center [701, 262] width 61 height 14
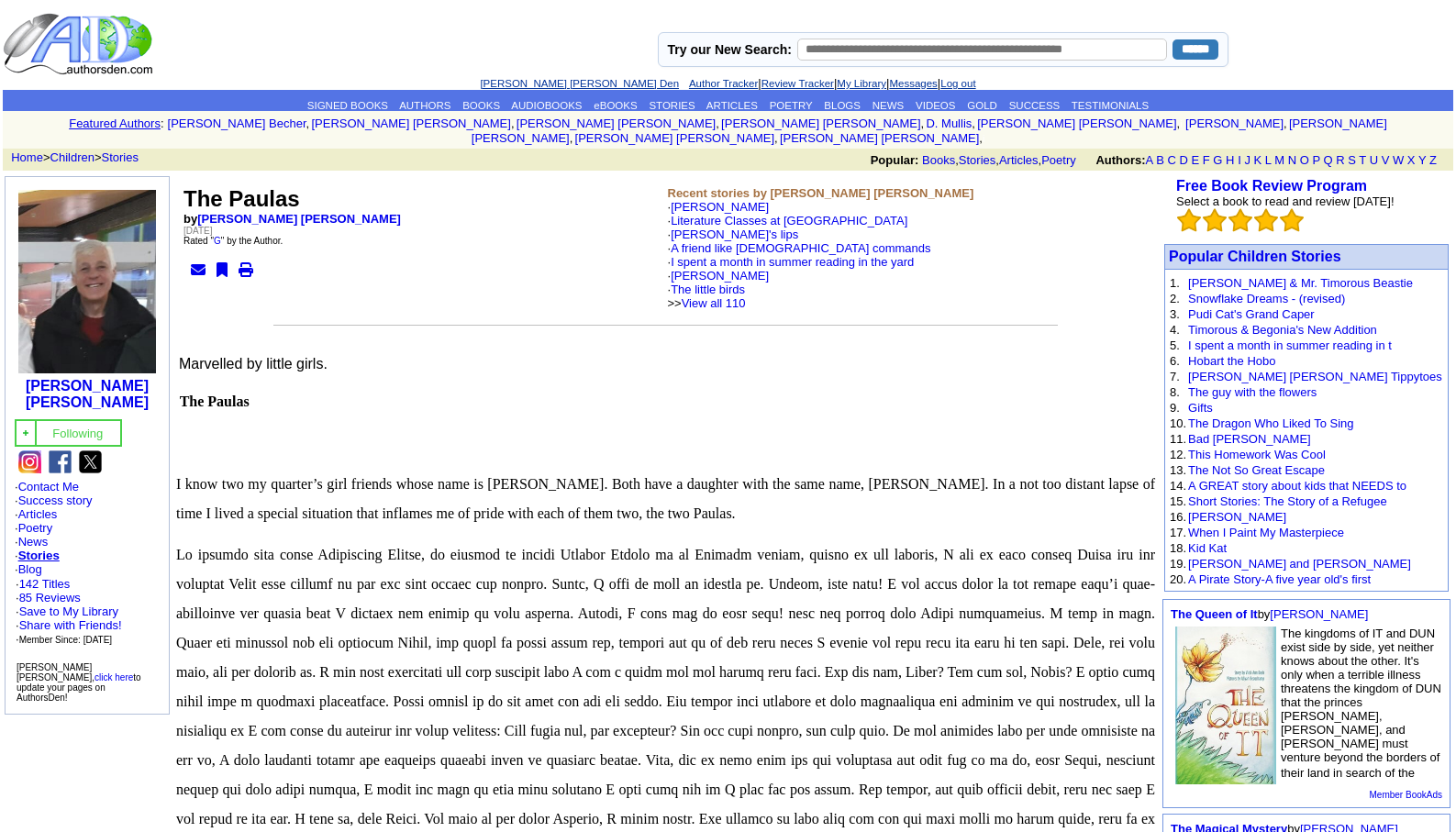
click at [952, 81] on link "Log out" at bounding box center [957, 83] width 35 height 11
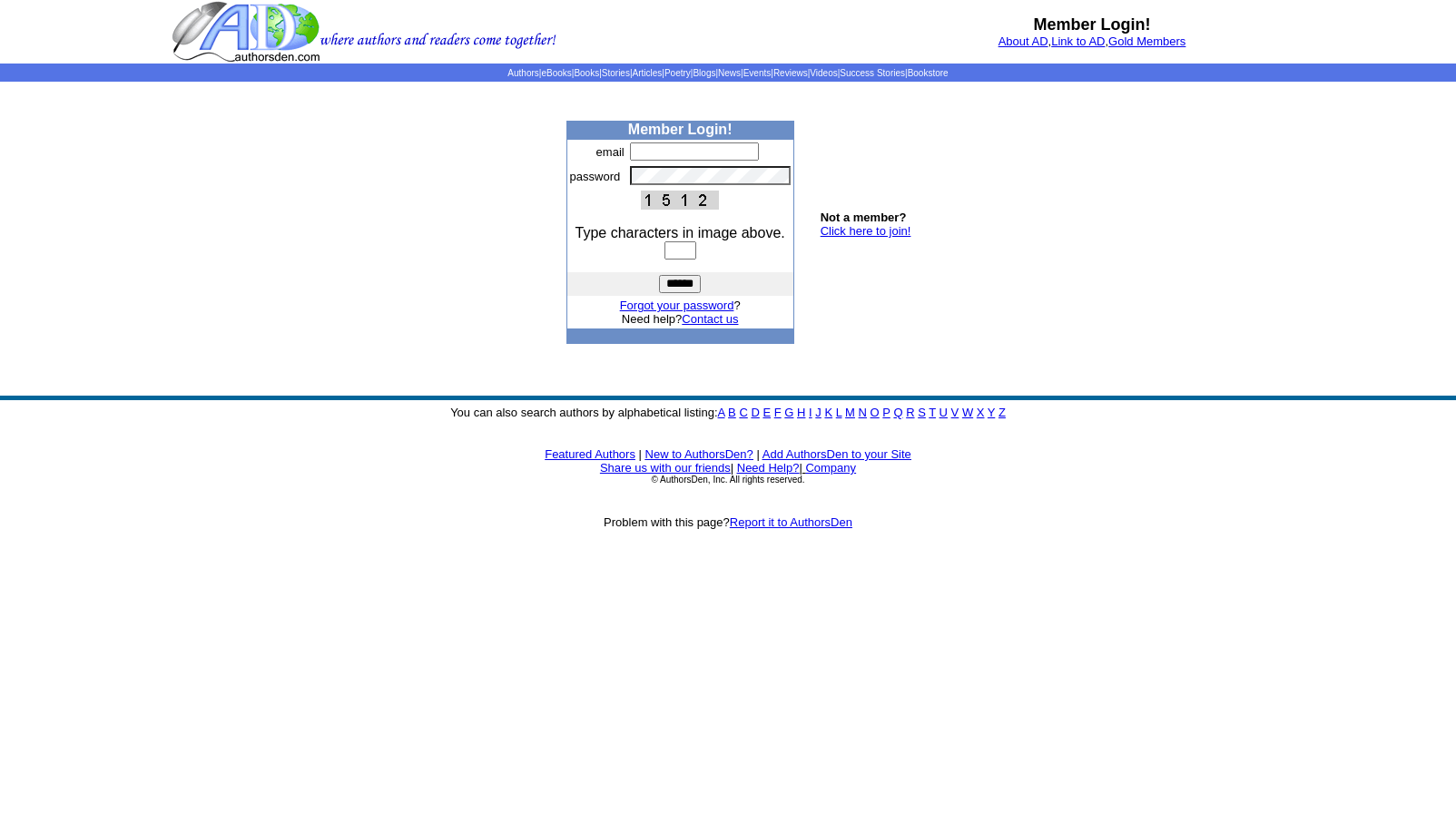
click at [650, 155] on input "text" at bounding box center [694, 151] width 128 height 18
type input "**********"
click at [665, 258] on input "text" at bounding box center [681, 250] width 32 height 18
type input "****"
click at [674, 283] on input "******" at bounding box center [680, 283] width 42 height 18
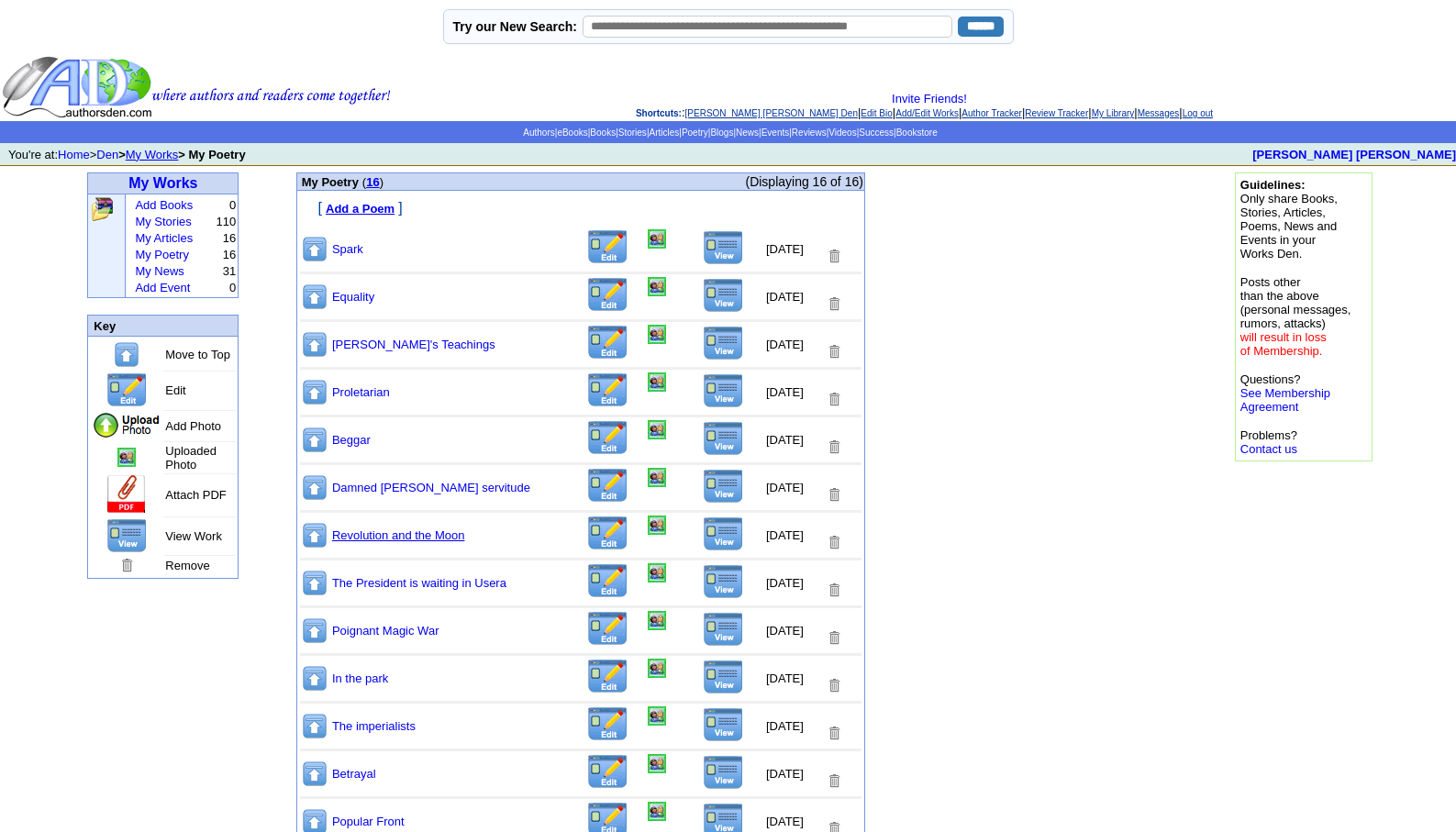
click at [389, 533] on link "Revolution and the Moon" at bounding box center [399, 535] width 133 height 14
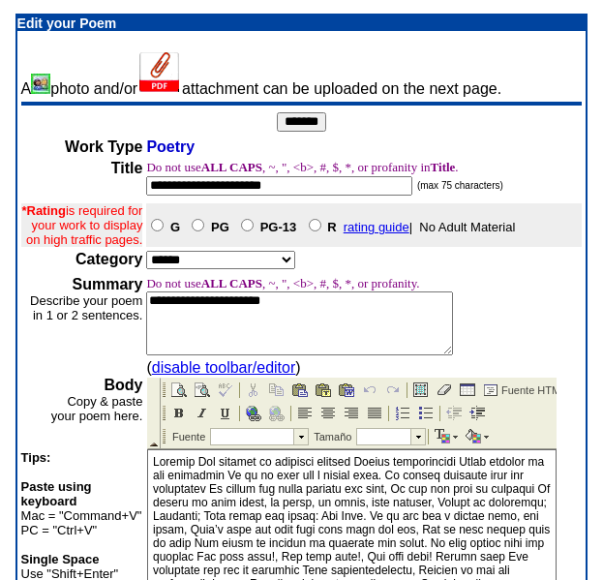
scroll to position [507, 0]
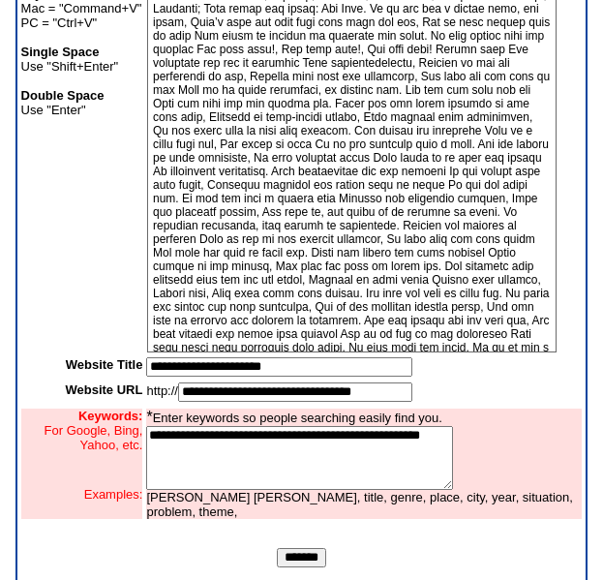
click at [313, 567] on input "*******" at bounding box center [301, 557] width 49 height 19
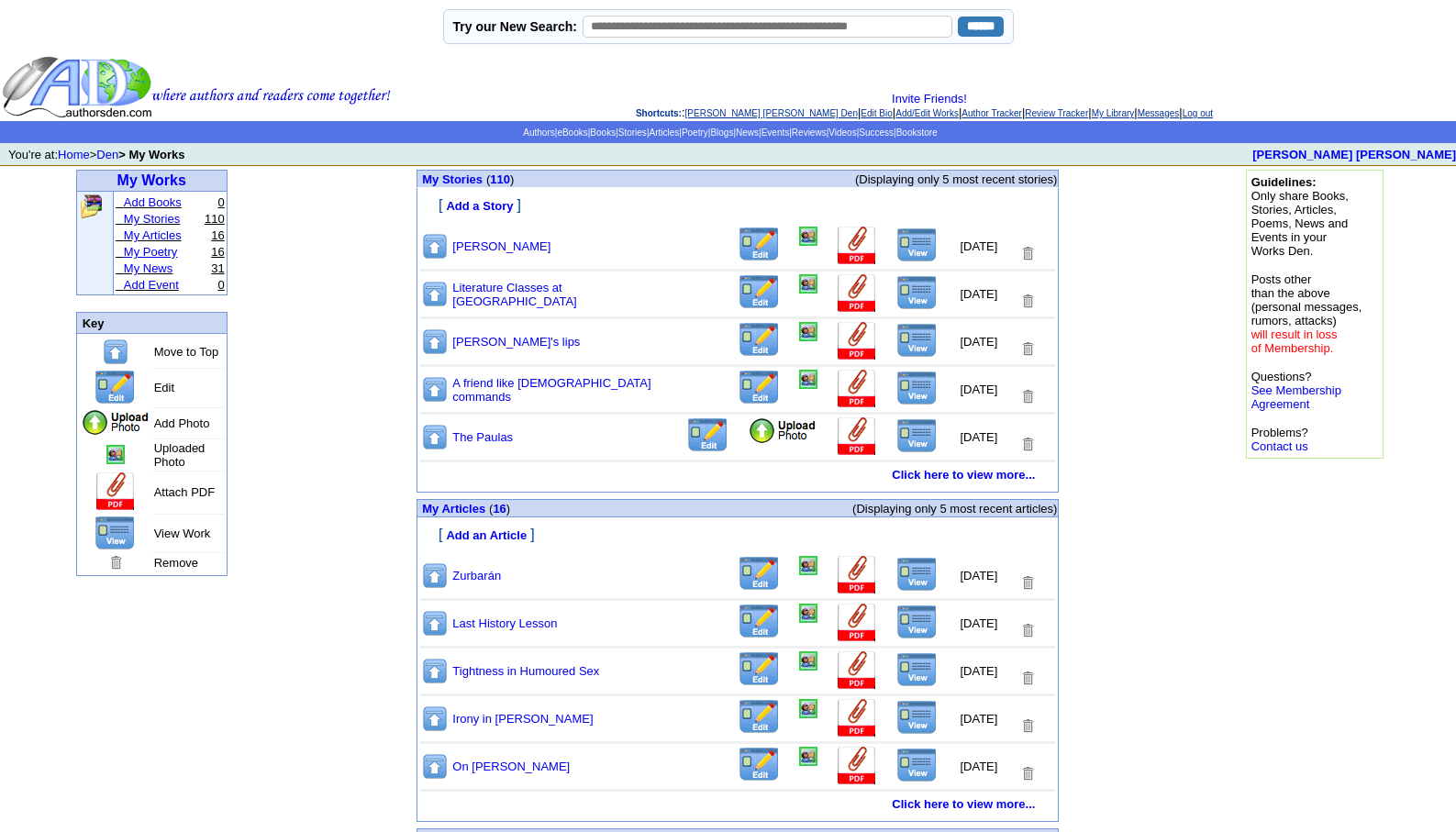
click at [156, 254] on link "My Poetry" at bounding box center [151, 252] width 54 height 14
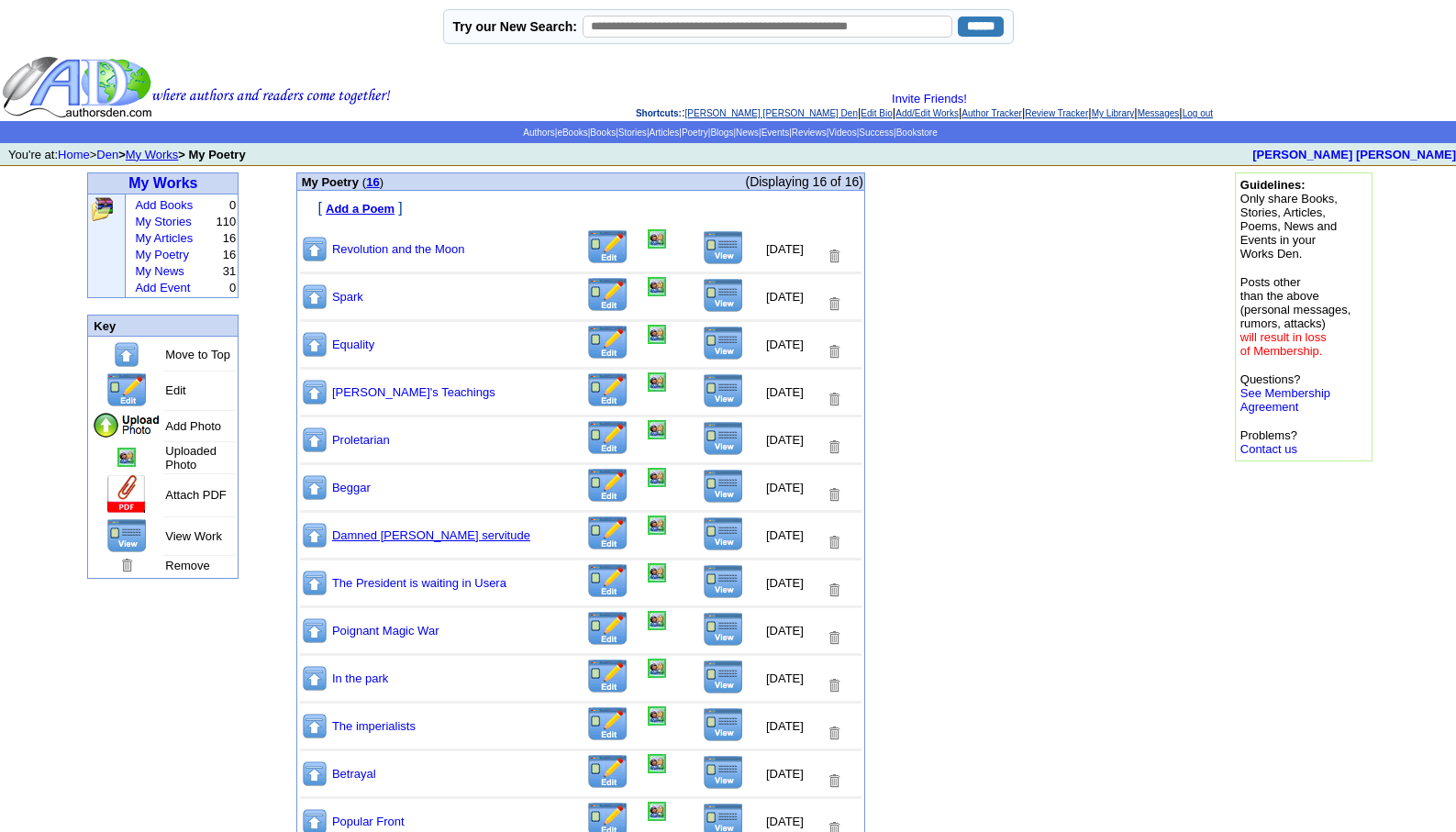
click at [389, 535] on link "Damned [PERSON_NAME] servitude" at bounding box center [431, 535] width 198 height 14
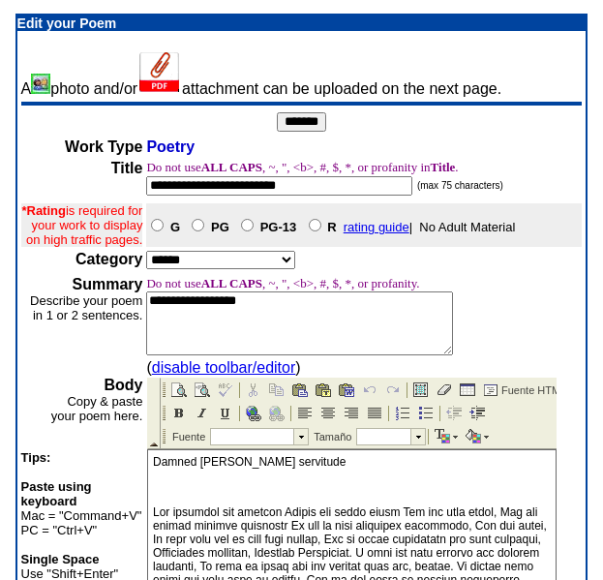
scroll to position [507, 0]
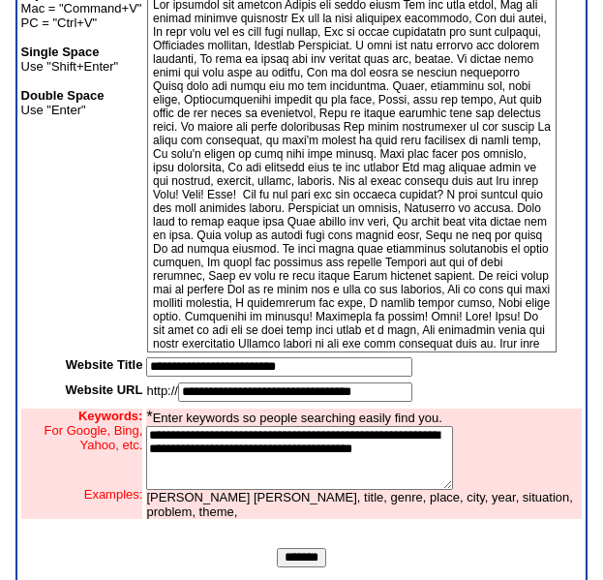
click at [308, 567] on input "*******" at bounding box center [301, 557] width 49 height 19
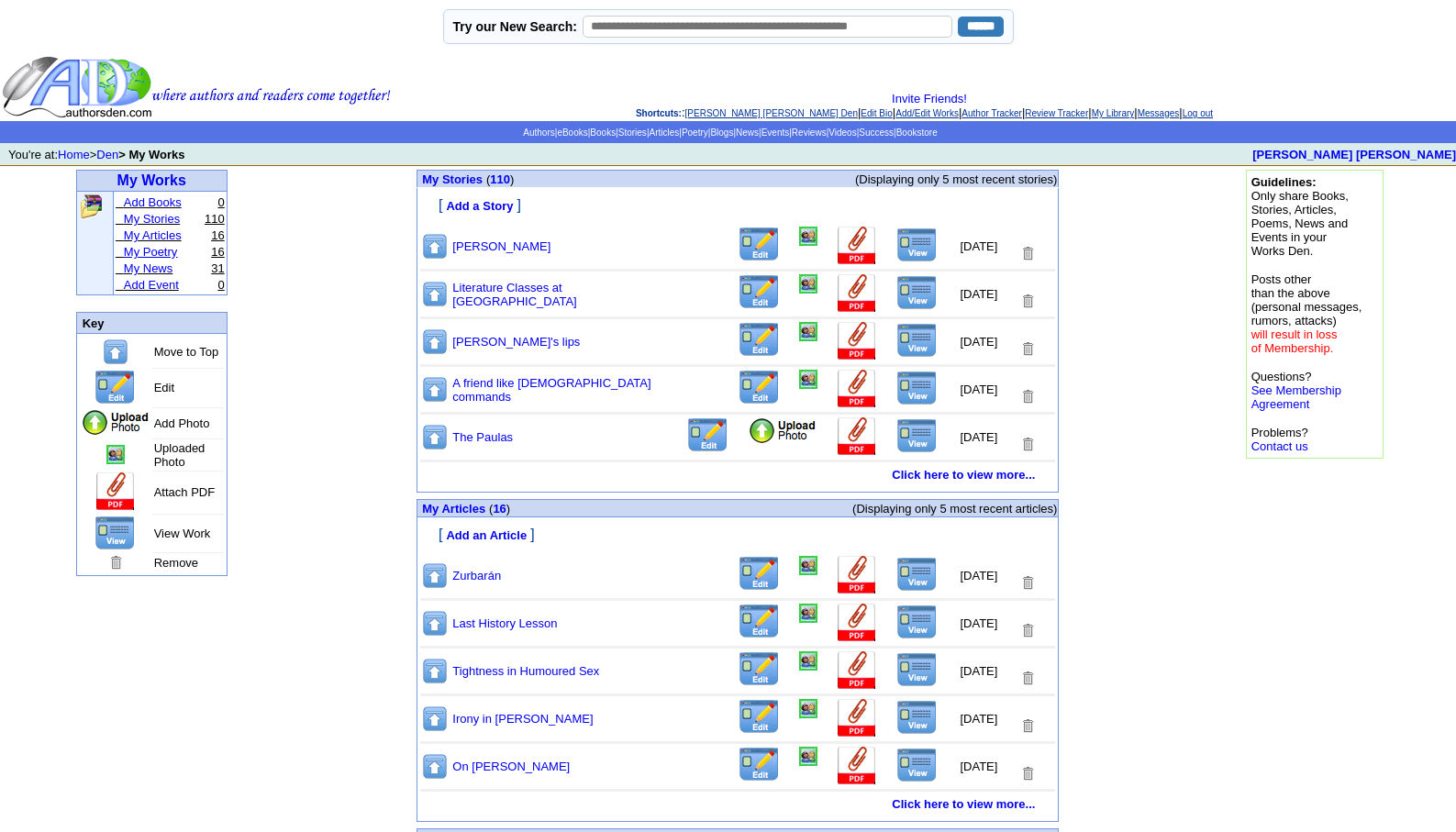
click at [151, 249] on link "My Poetry" at bounding box center [151, 252] width 54 height 14
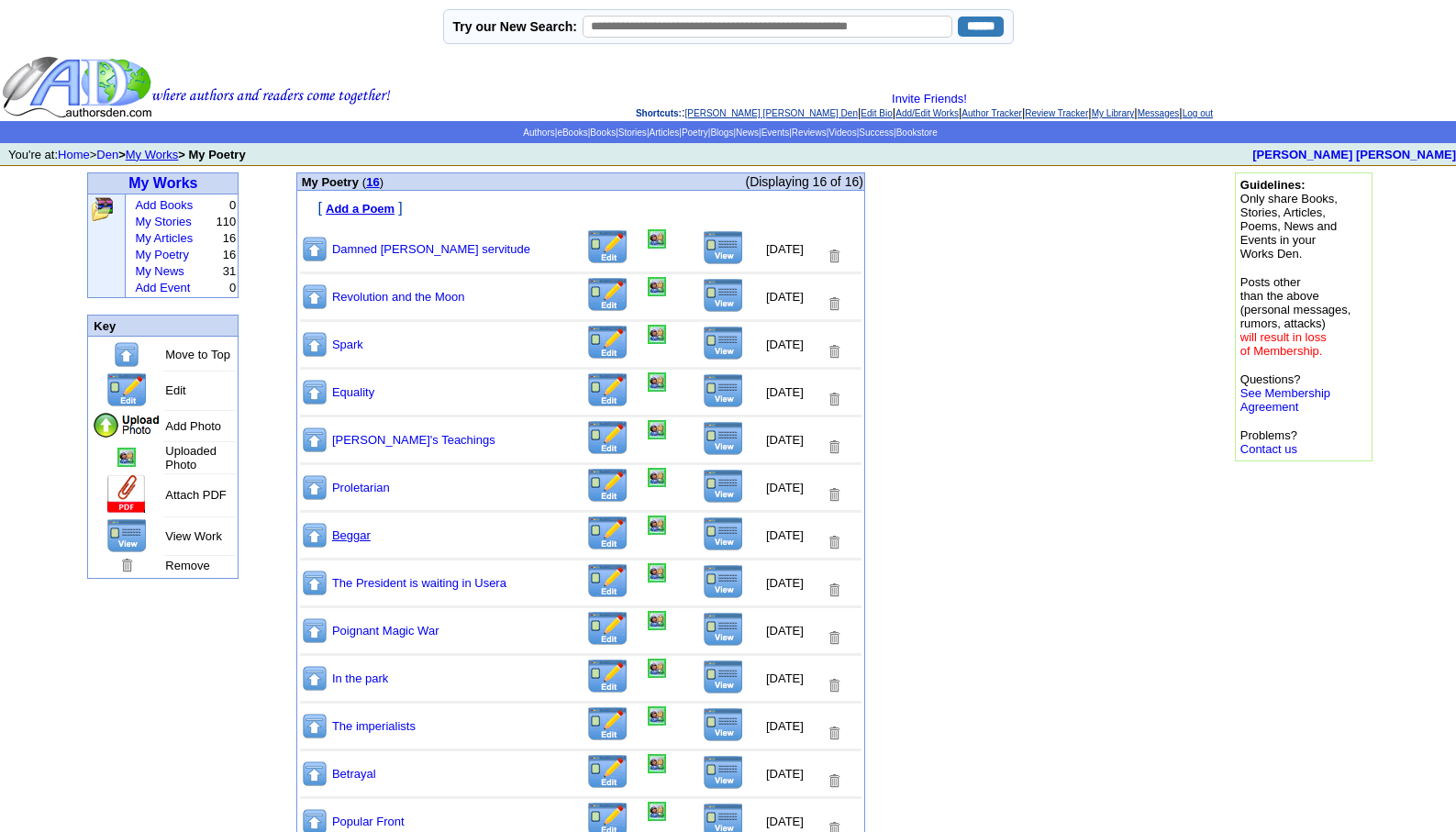
click at [357, 533] on link "Beggar" at bounding box center [351, 535] width 39 height 14
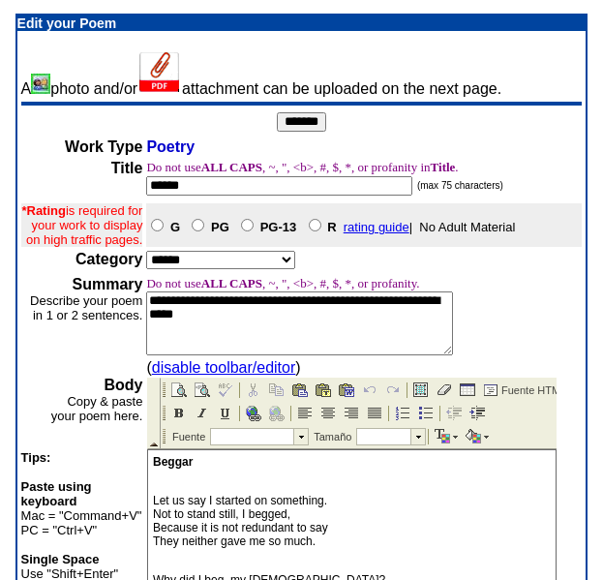
scroll to position [507, 0]
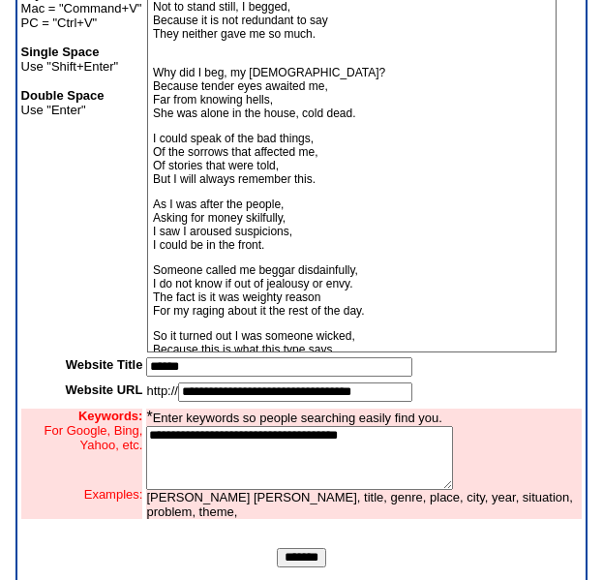
click at [294, 567] on input "*******" at bounding box center [301, 557] width 49 height 19
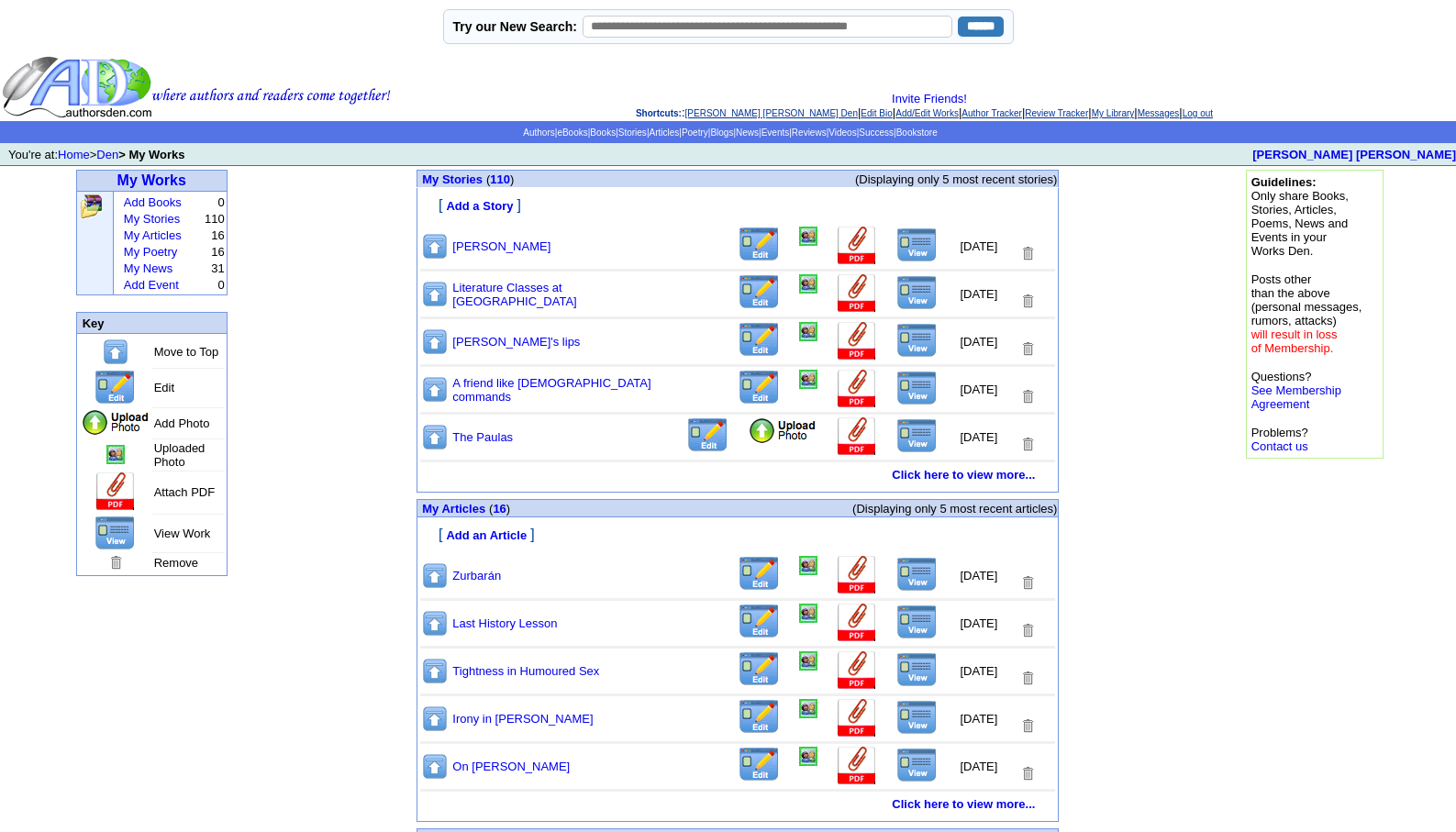
click at [147, 257] on link "My Poetry" at bounding box center [151, 252] width 54 height 14
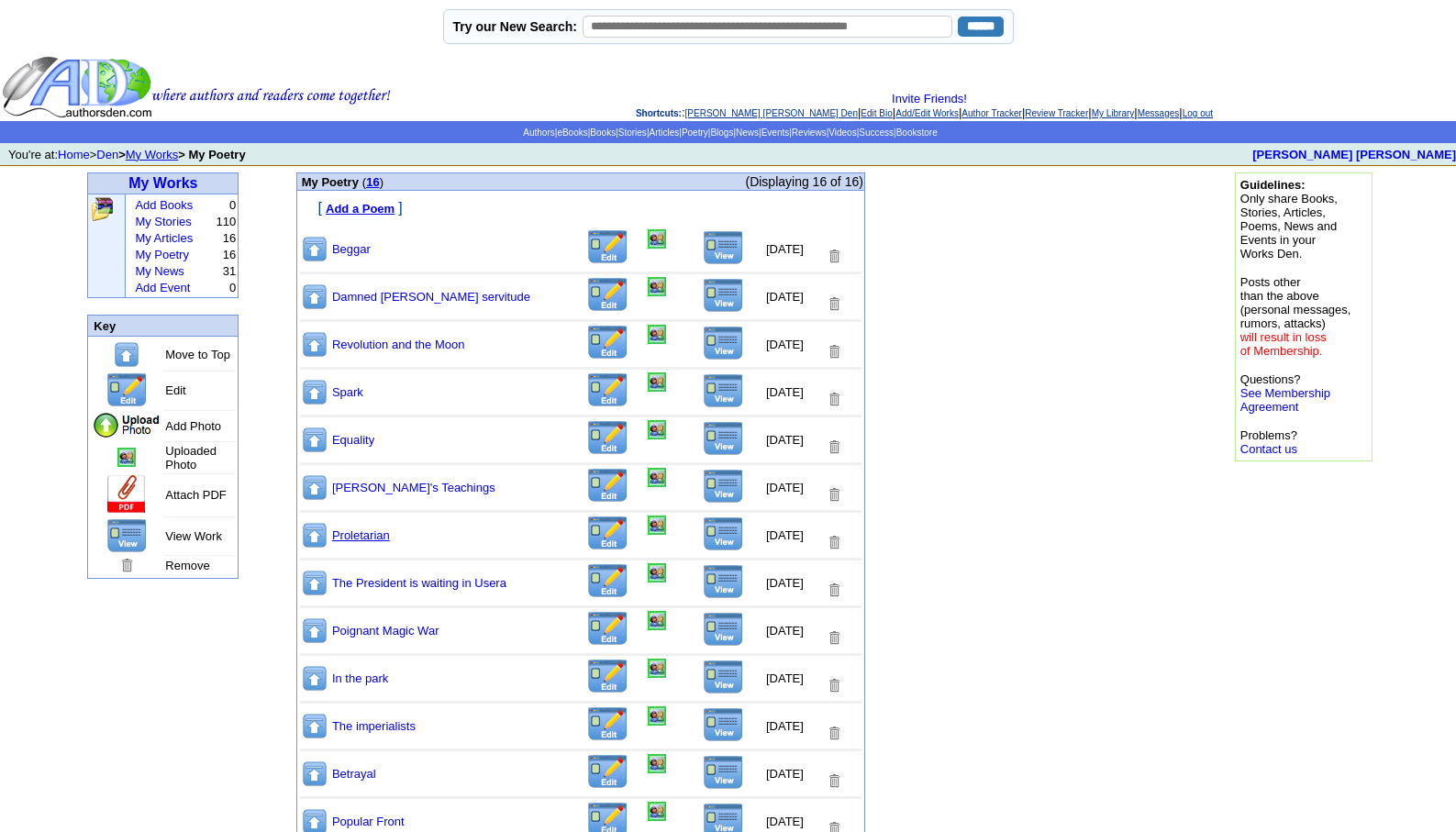
click at [368, 535] on link "Proletarian" at bounding box center [361, 535] width 58 height 14
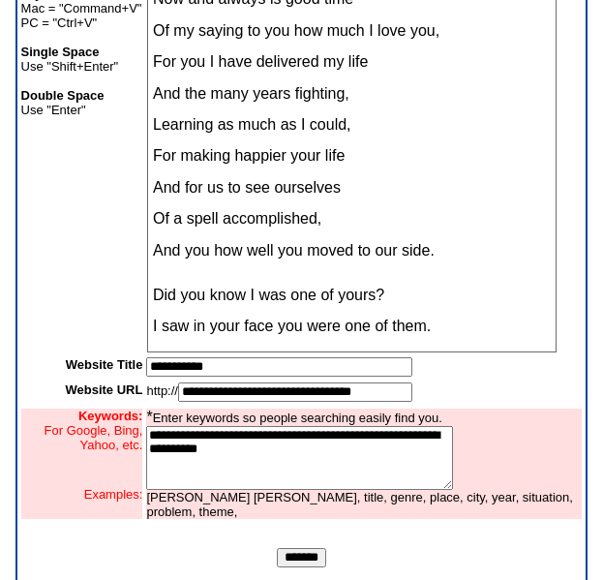
click at [301, 567] on input "*******" at bounding box center [301, 557] width 49 height 19
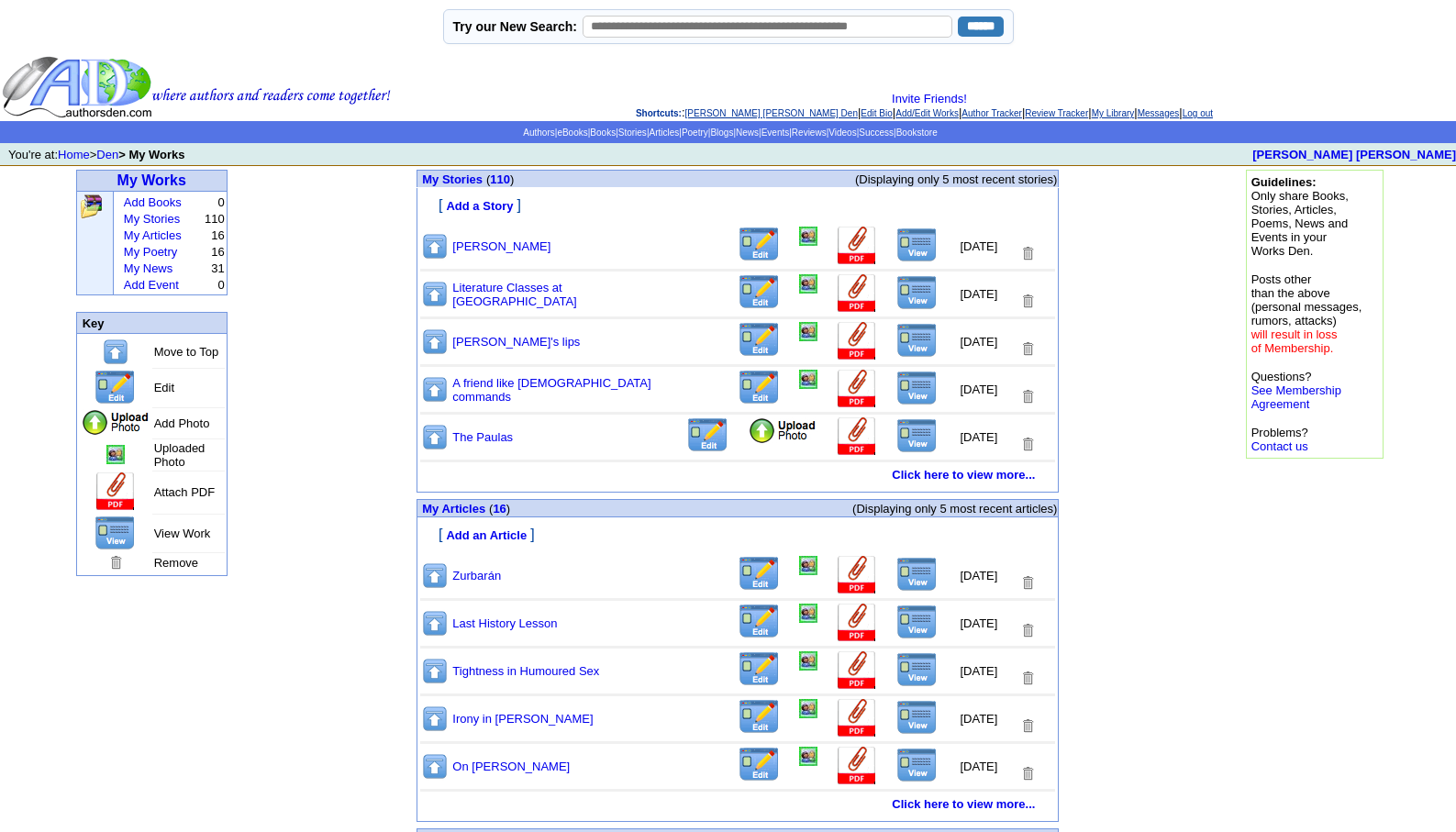
click at [685, 108] on link "[PERSON_NAME] [PERSON_NAME] Den" at bounding box center [771, 113] width 172 height 10
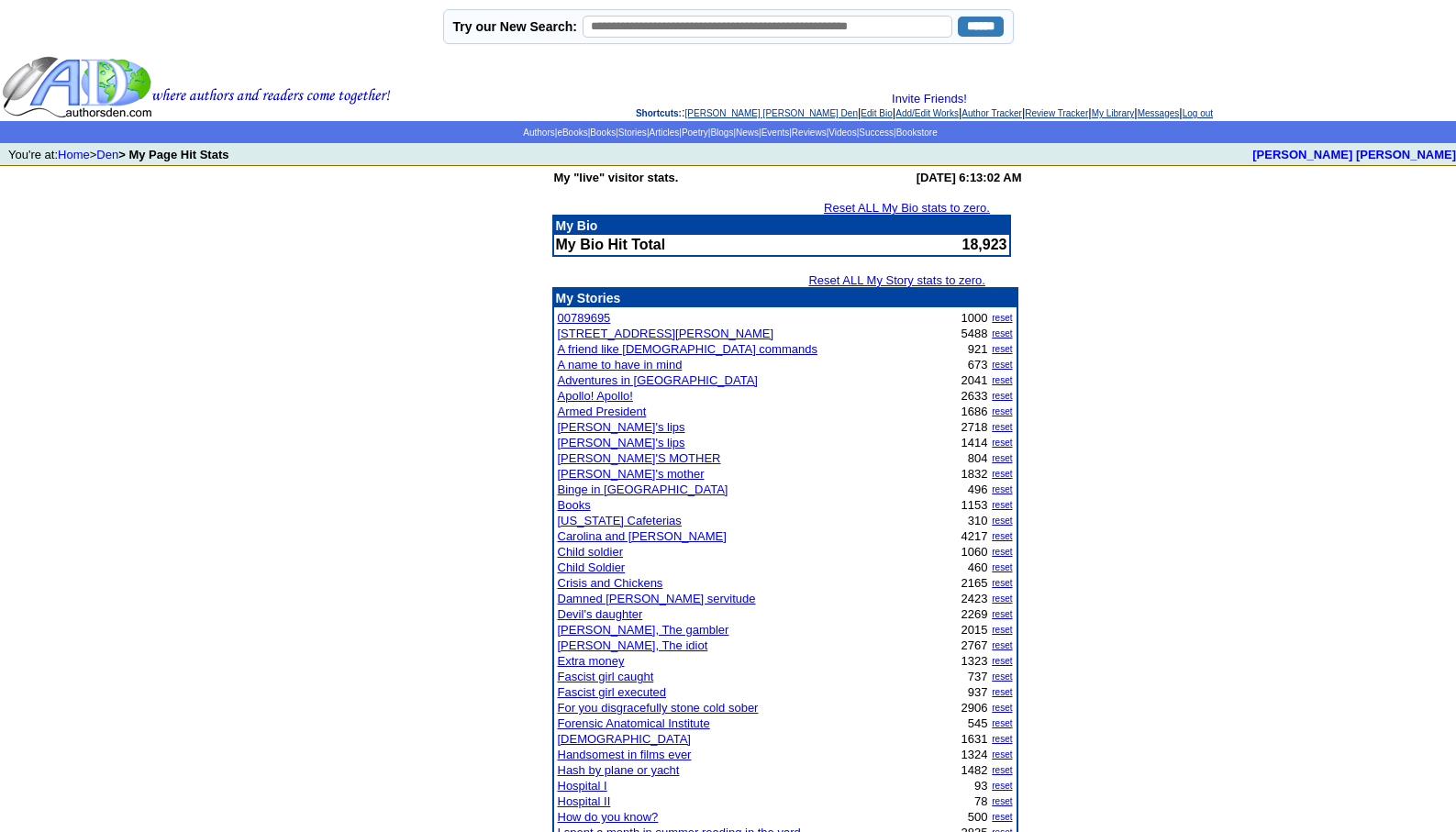
click at [575, 613] on link "Devil's daughter" at bounding box center [601, 614] width 85 height 14
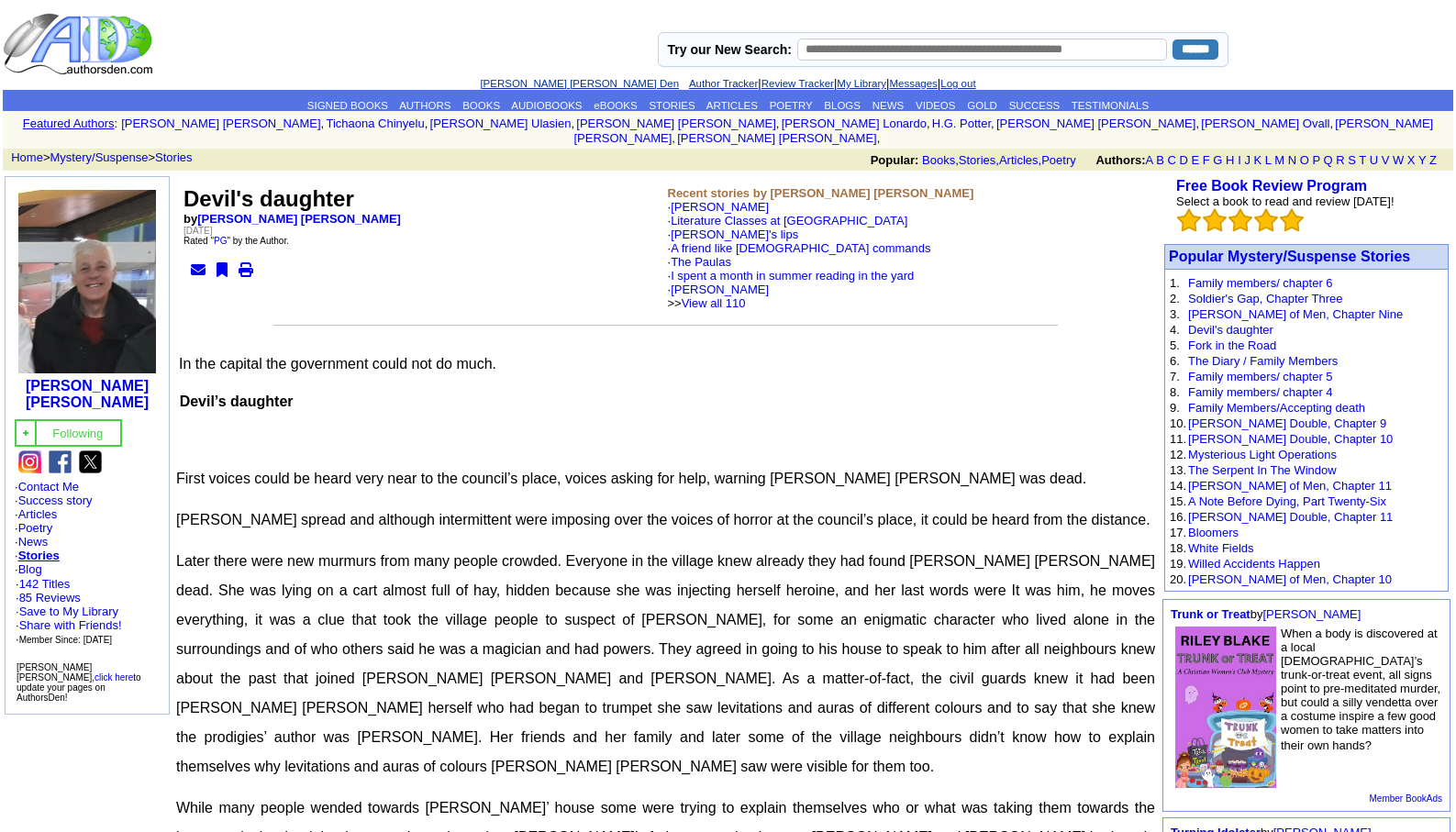
click at [550, 85] on link "[PERSON_NAME] [PERSON_NAME] Den" at bounding box center [579, 83] width 199 height 11
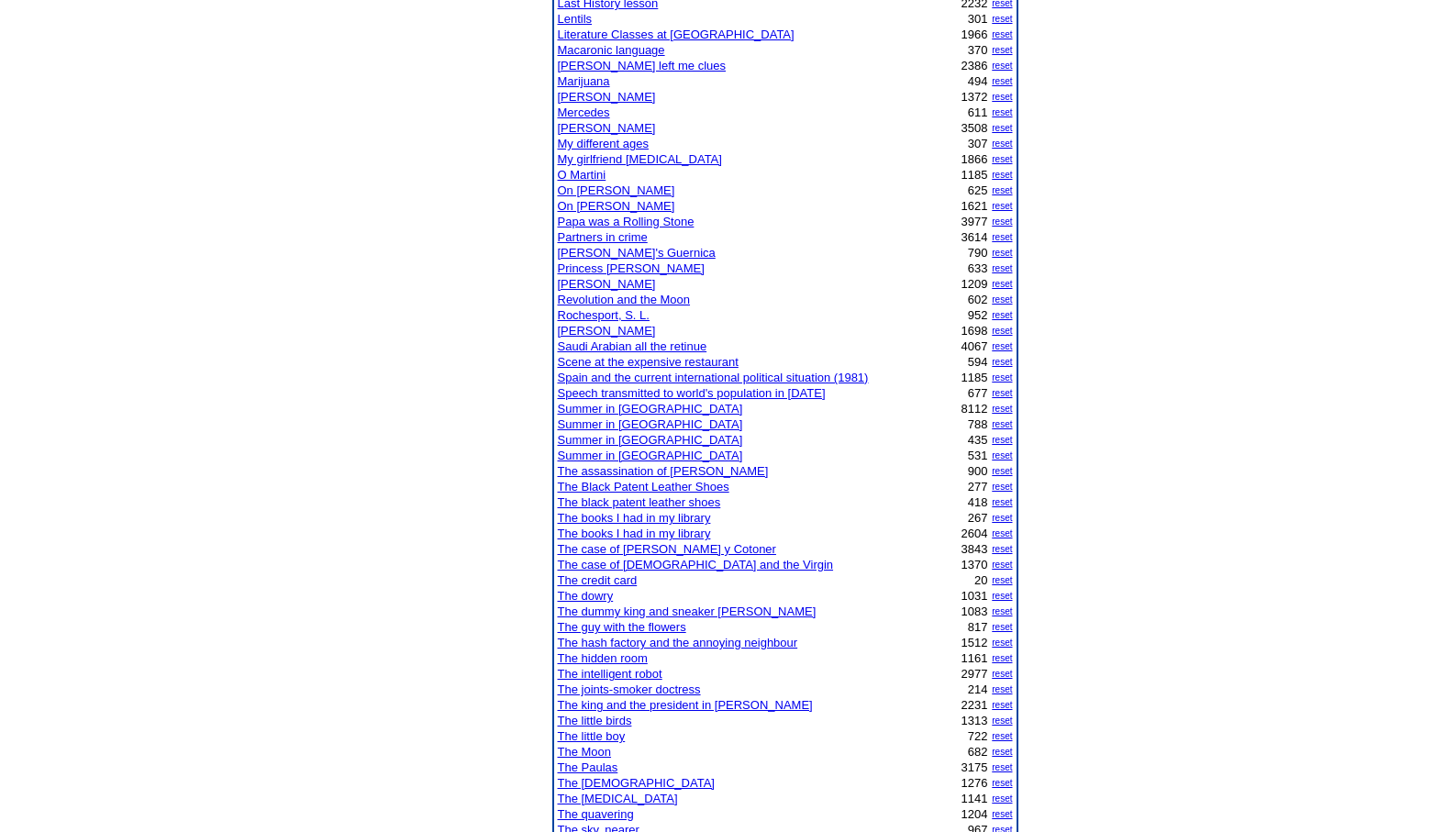
scroll to position [1027, 0]
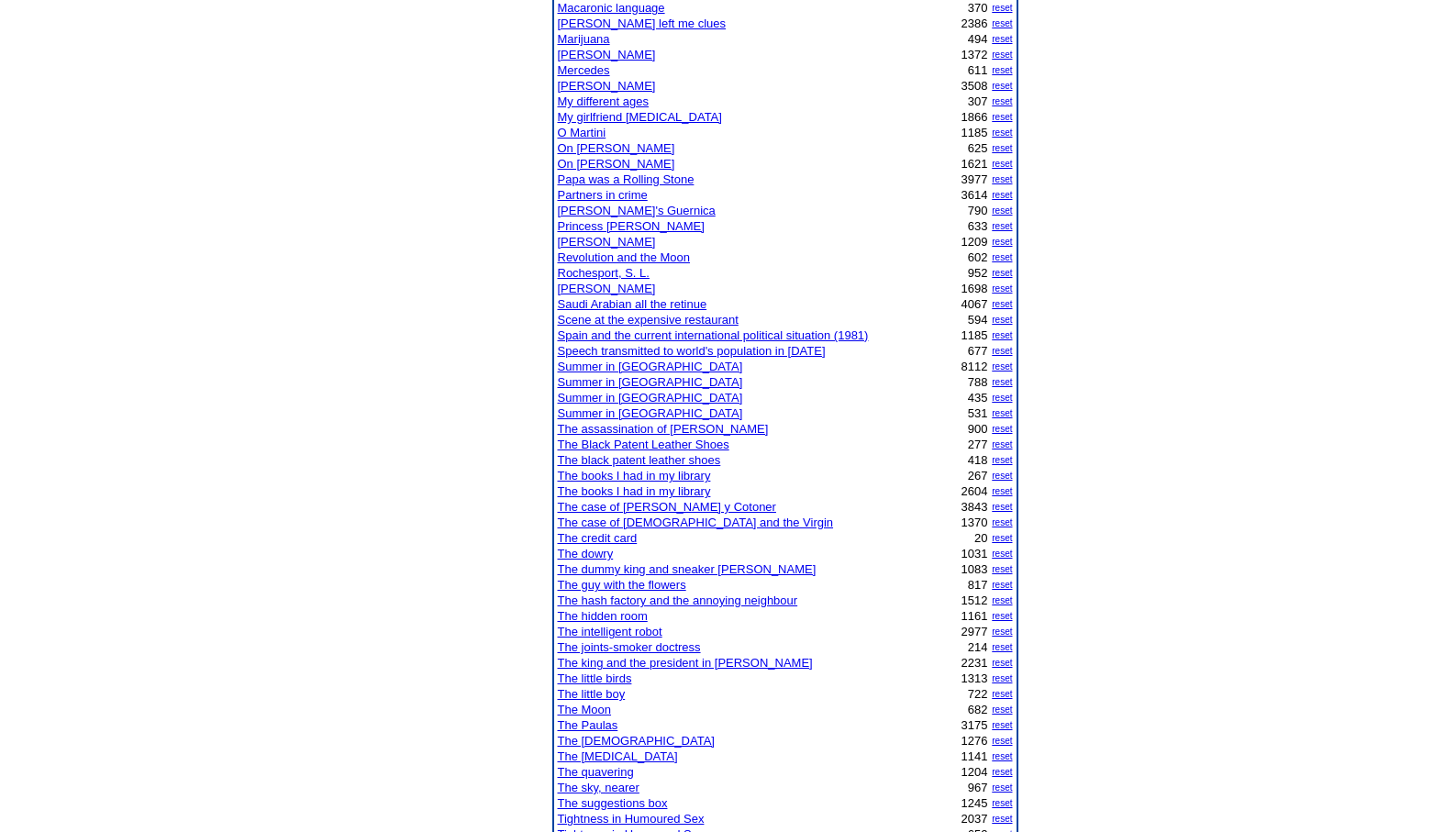
click at [584, 711] on link "The Moon" at bounding box center [584, 710] width 54 height 14
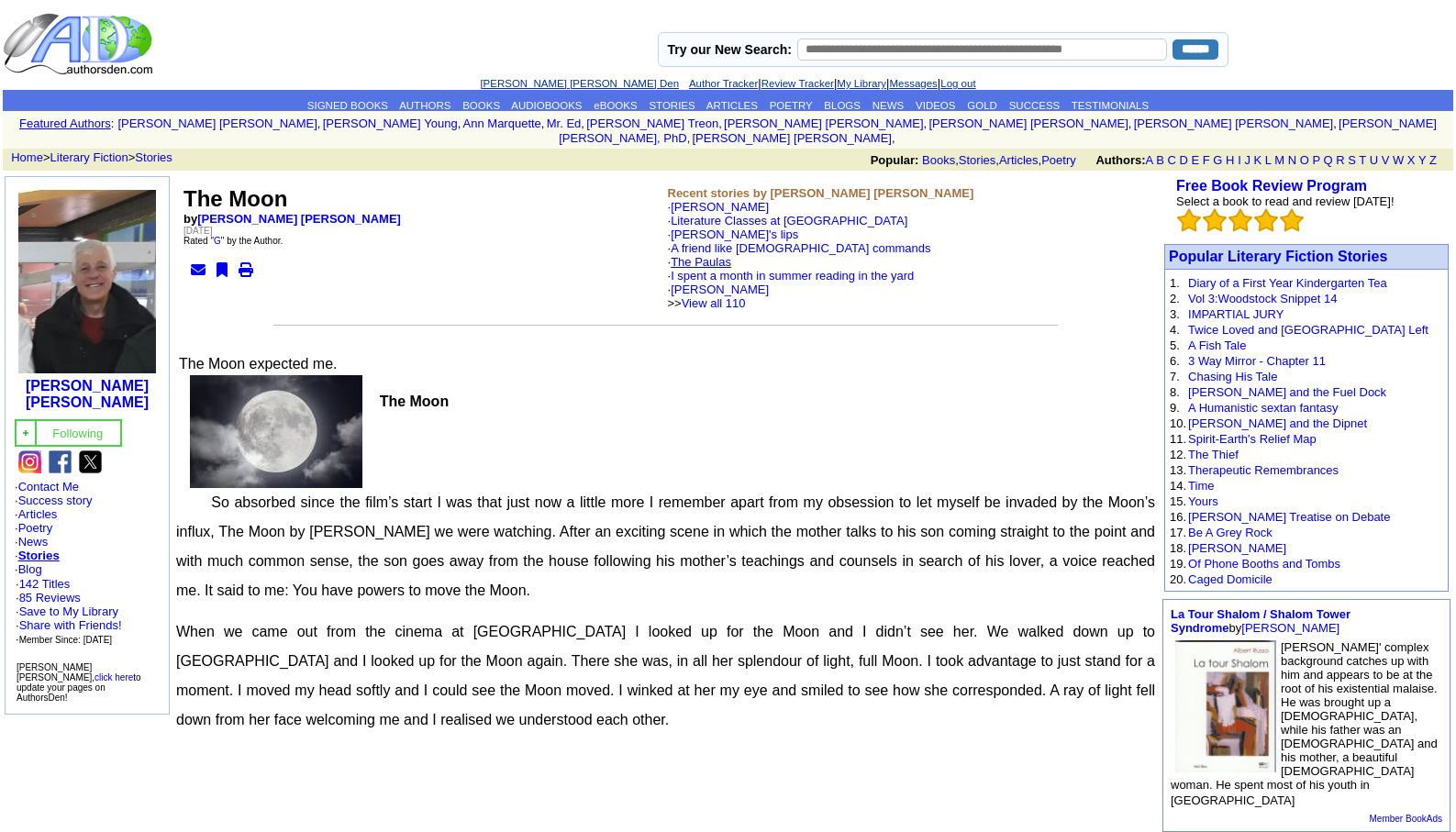
click at [701, 255] on link "The Paulas" at bounding box center [701, 262] width 61 height 14
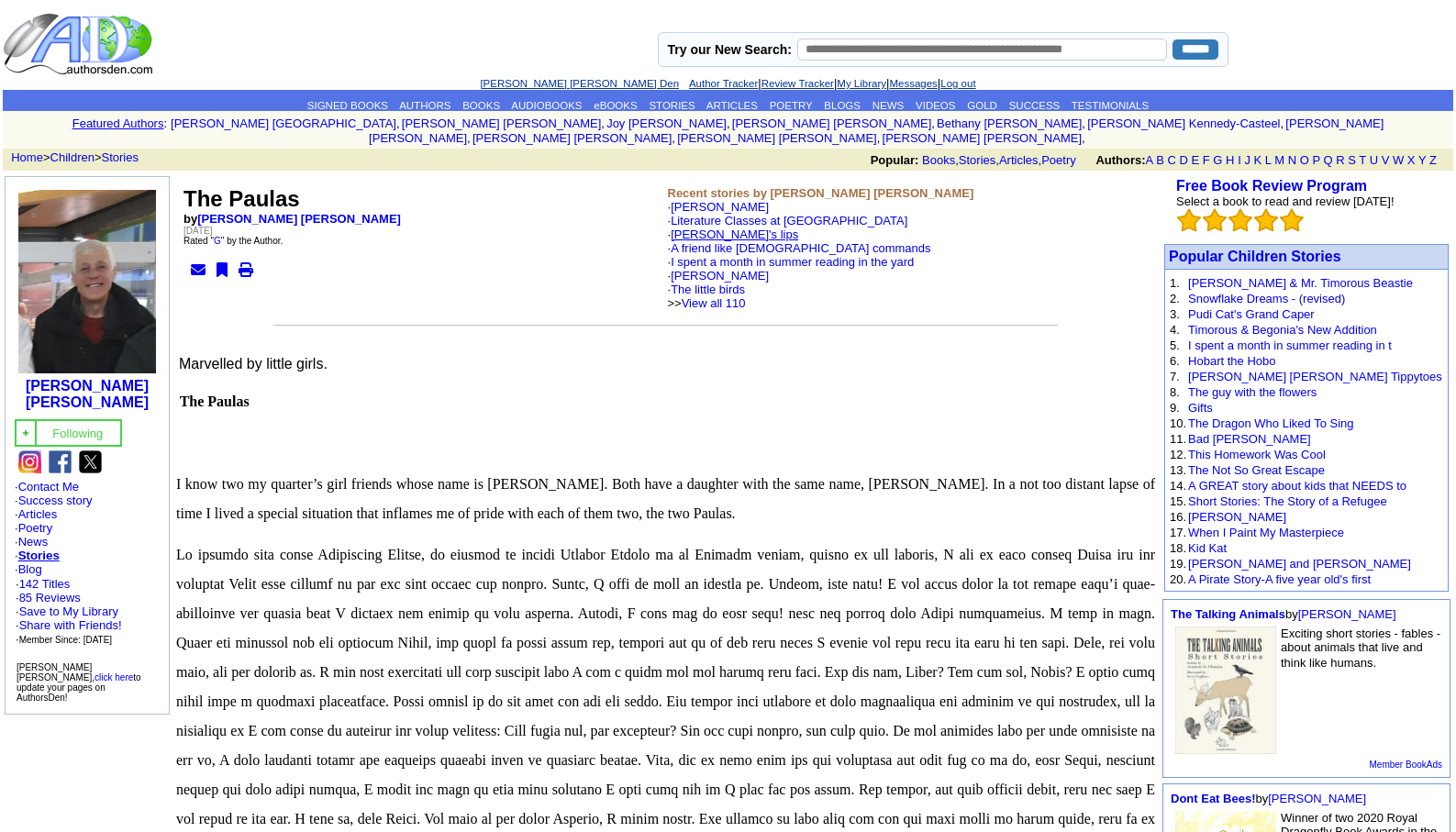
click at [692, 227] on link "[PERSON_NAME]'s lips" at bounding box center [734, 234] width 128 height 14
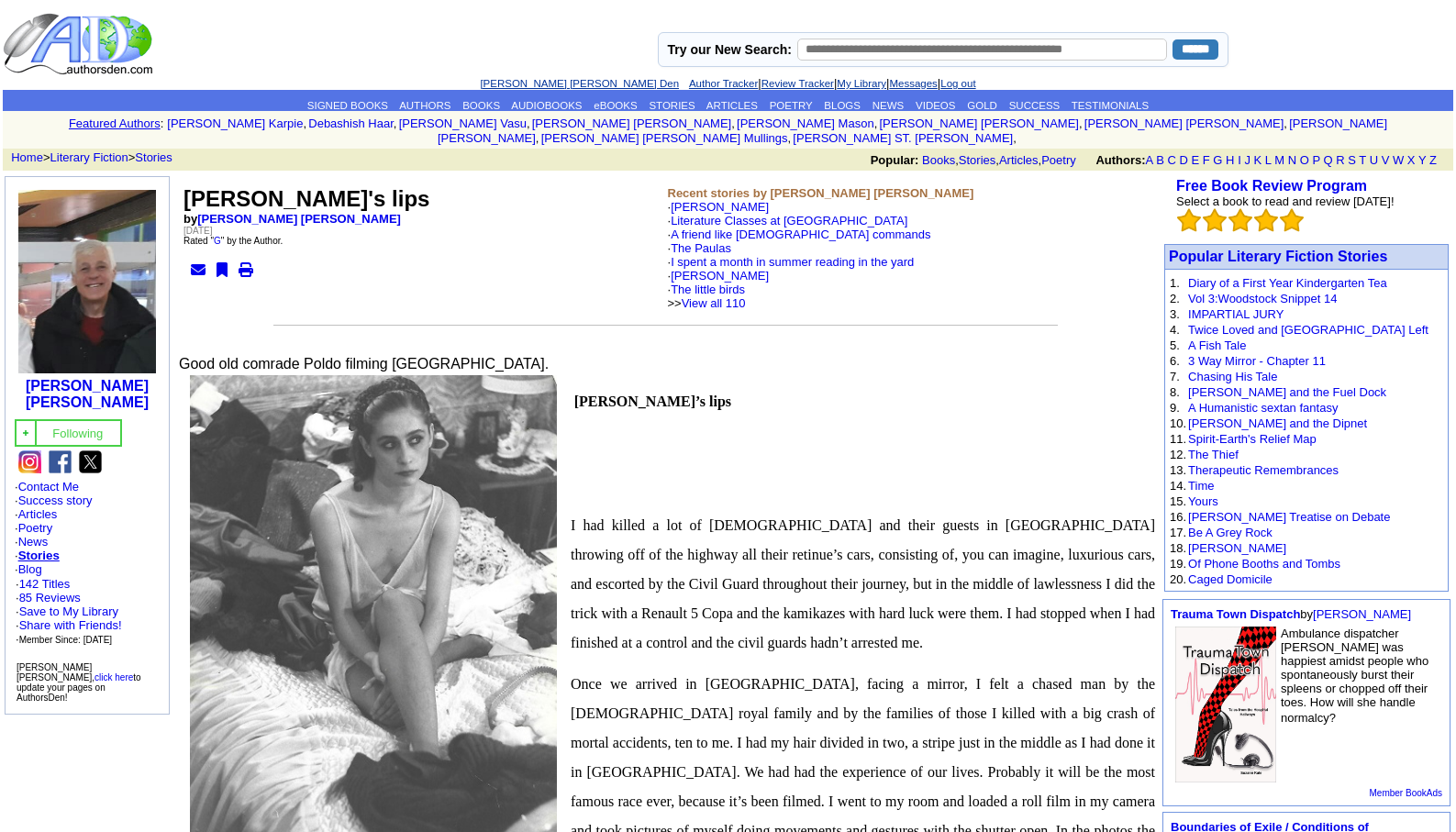
click at [544, 81] on link "[PERSON_NAME] [PERSON_NAME] Den" at bounding box center [579, 83] width 199 height 11
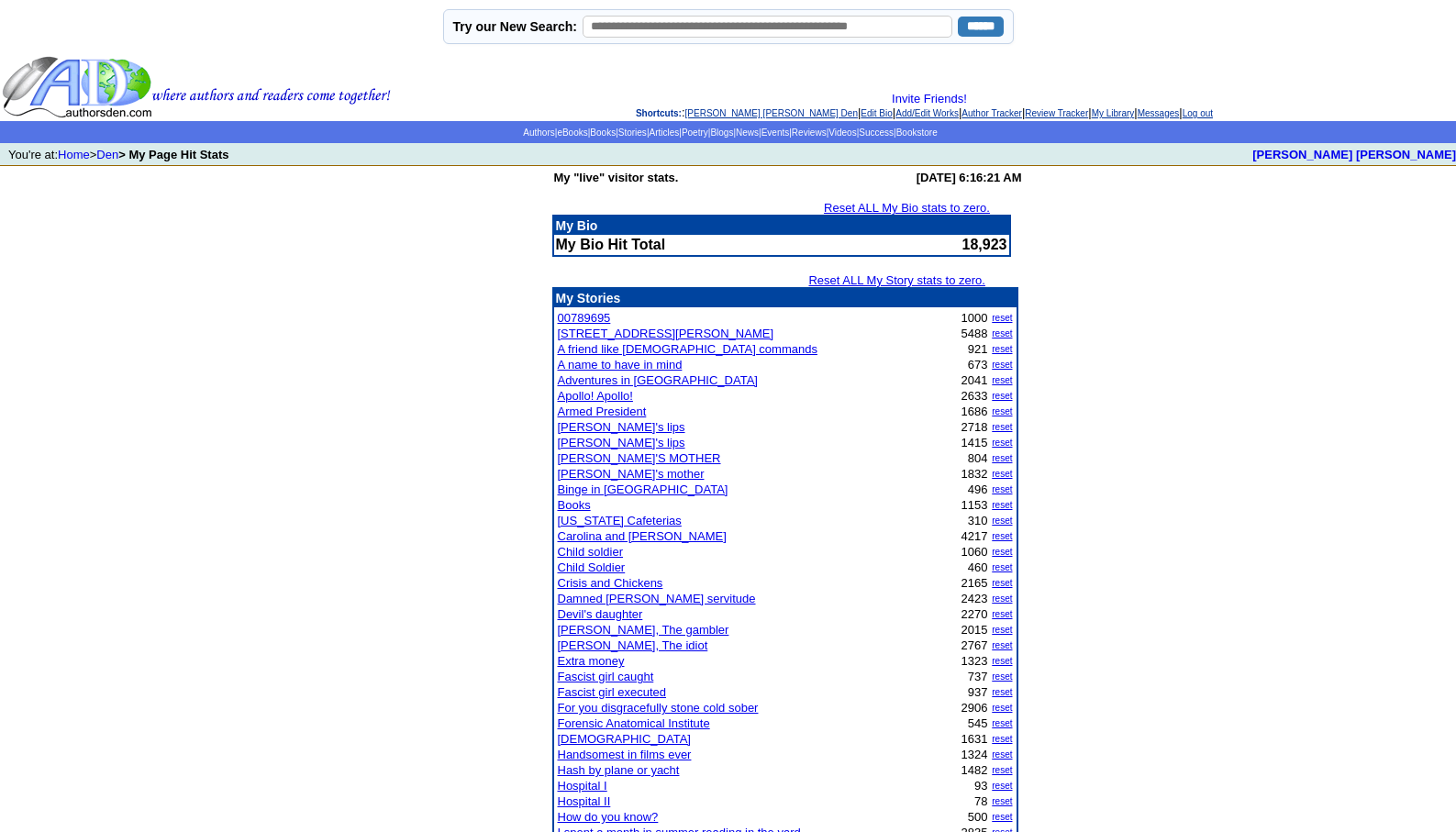
click at [578, 552] on link "Child soldier" at bounding box center [591, 552] width 66 height 14
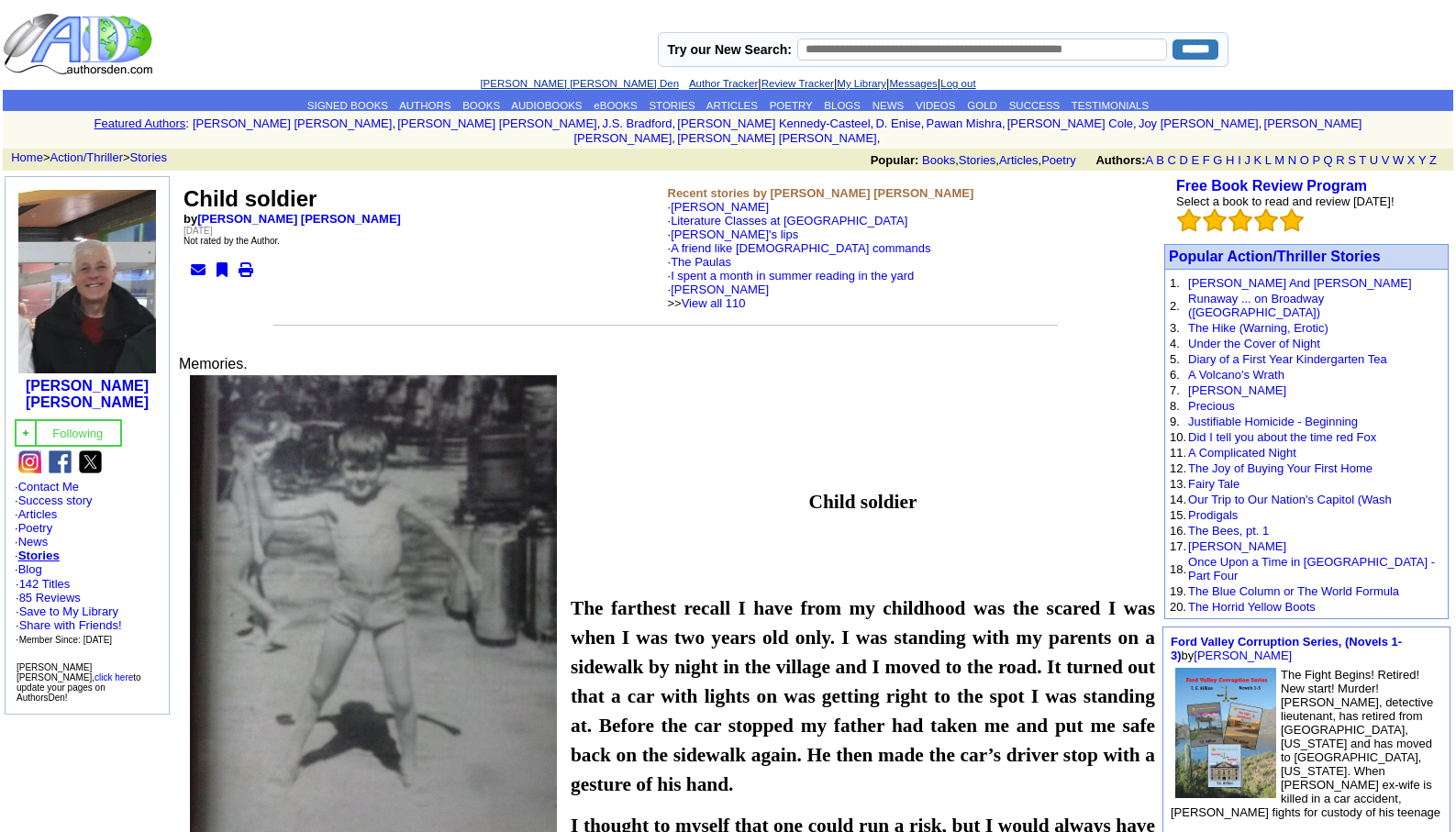
click at [555, 83] on link "[PERSON_NAME] [PERSON_NAME] Den" at bounding box center [579, 83] width 199 height 11
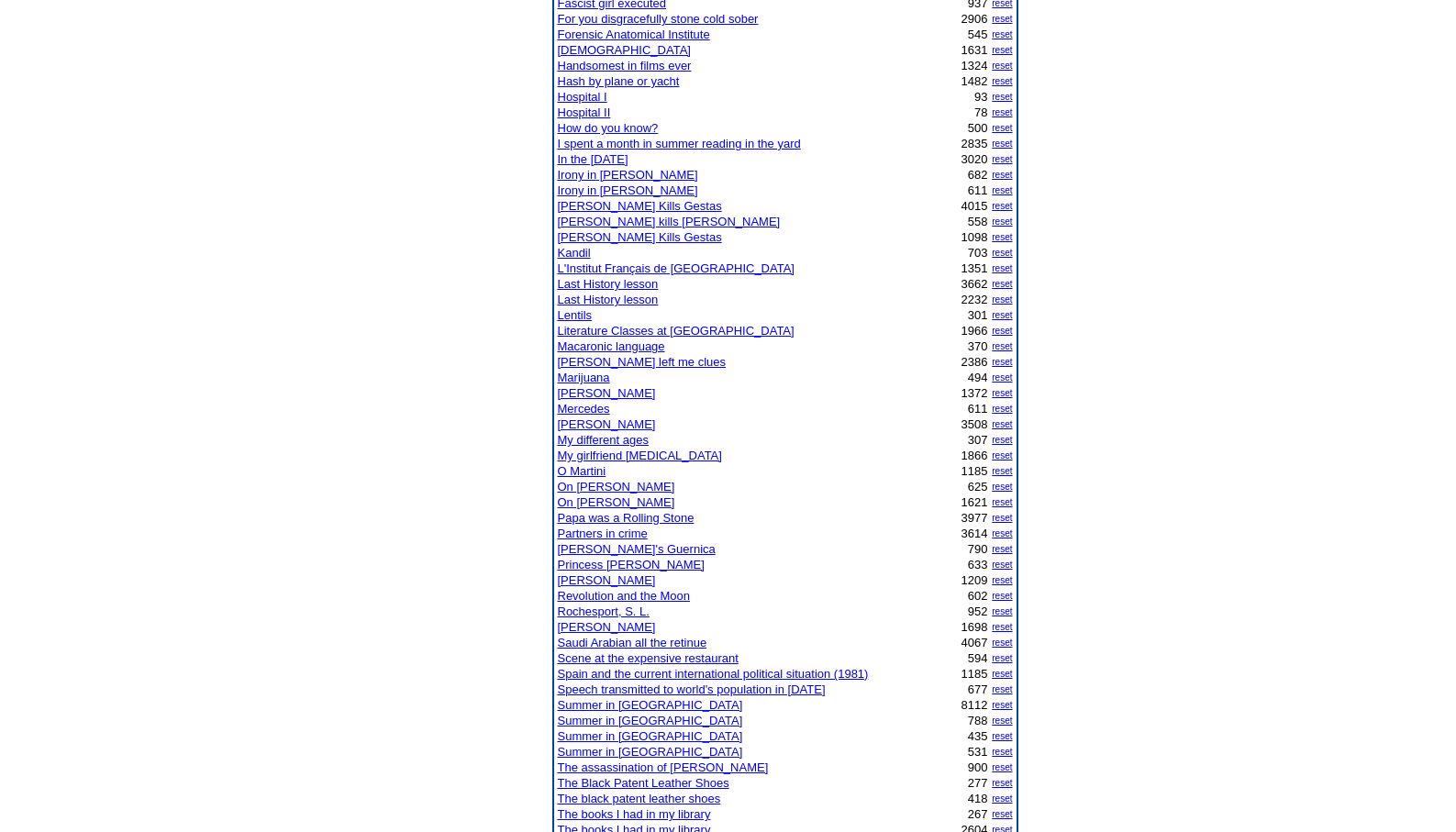
scroll to position [734, 0]
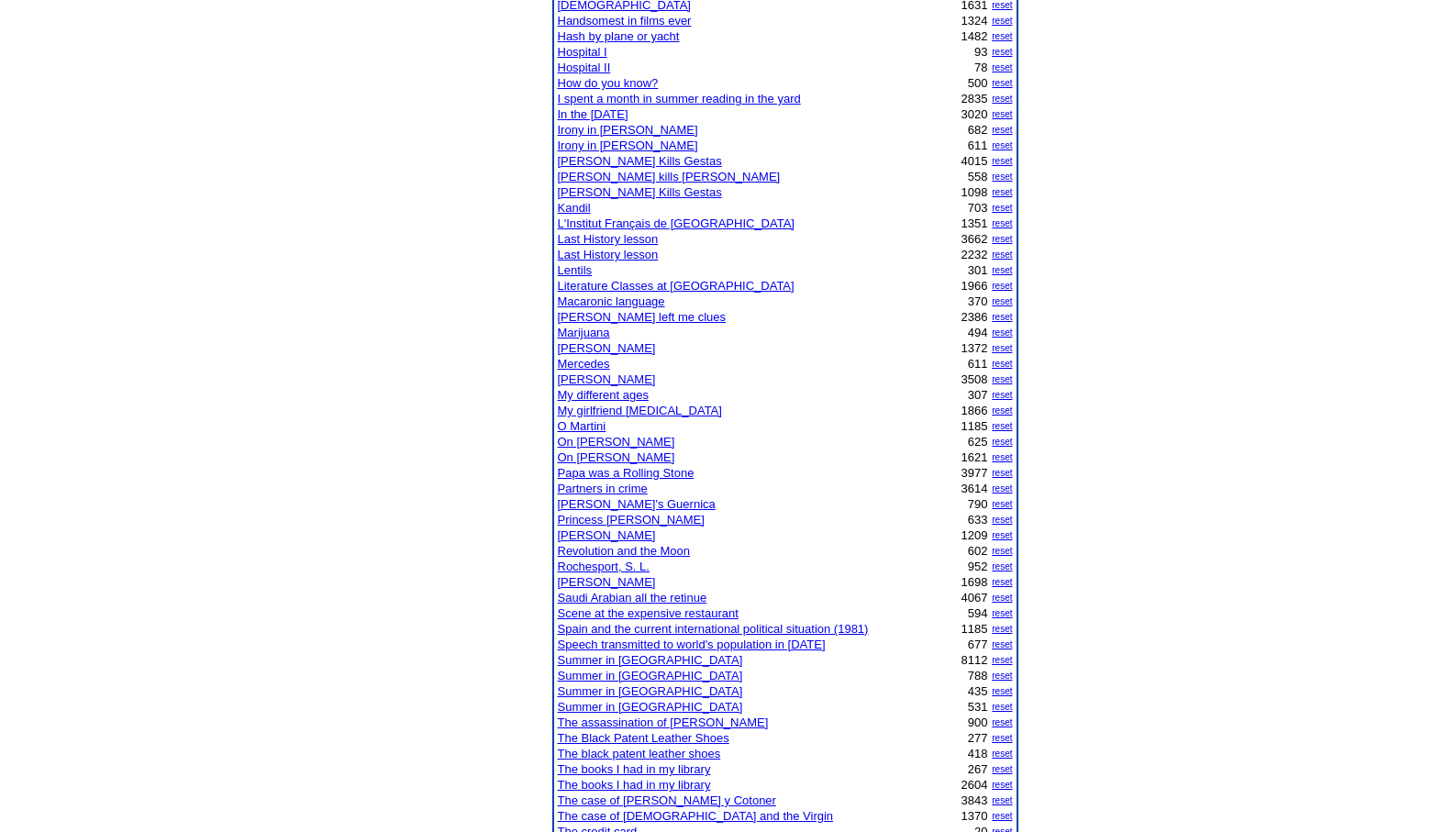
click at [630, 613] on link "Scene at the expensive restaurant" at bounding box center [648, 613] width 181 height 14
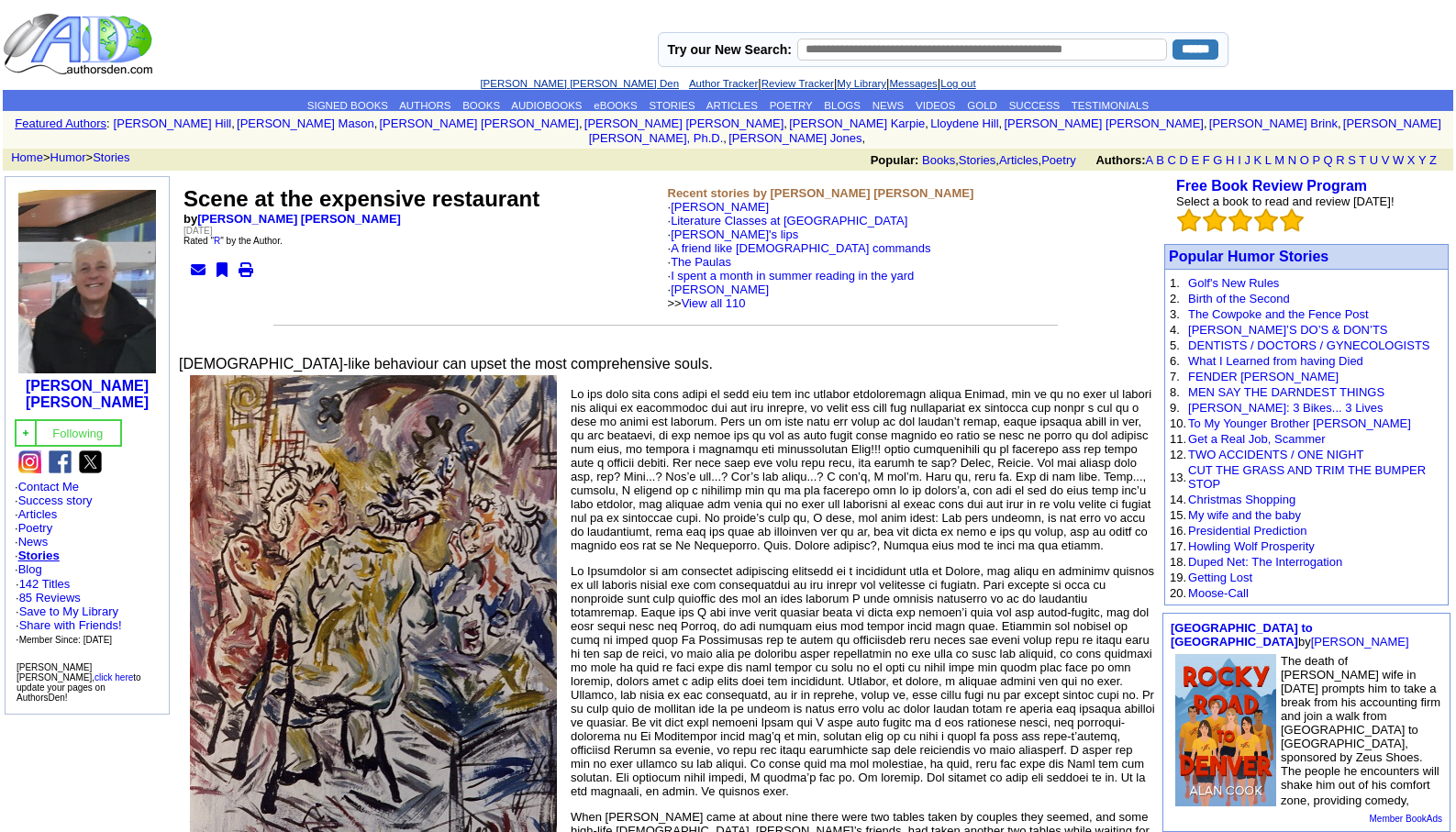
click at [524, 80] on link "[PERSON_NAME] [PERSON_NAME] Den" at bounding box center [579, 83] width 199 height 11
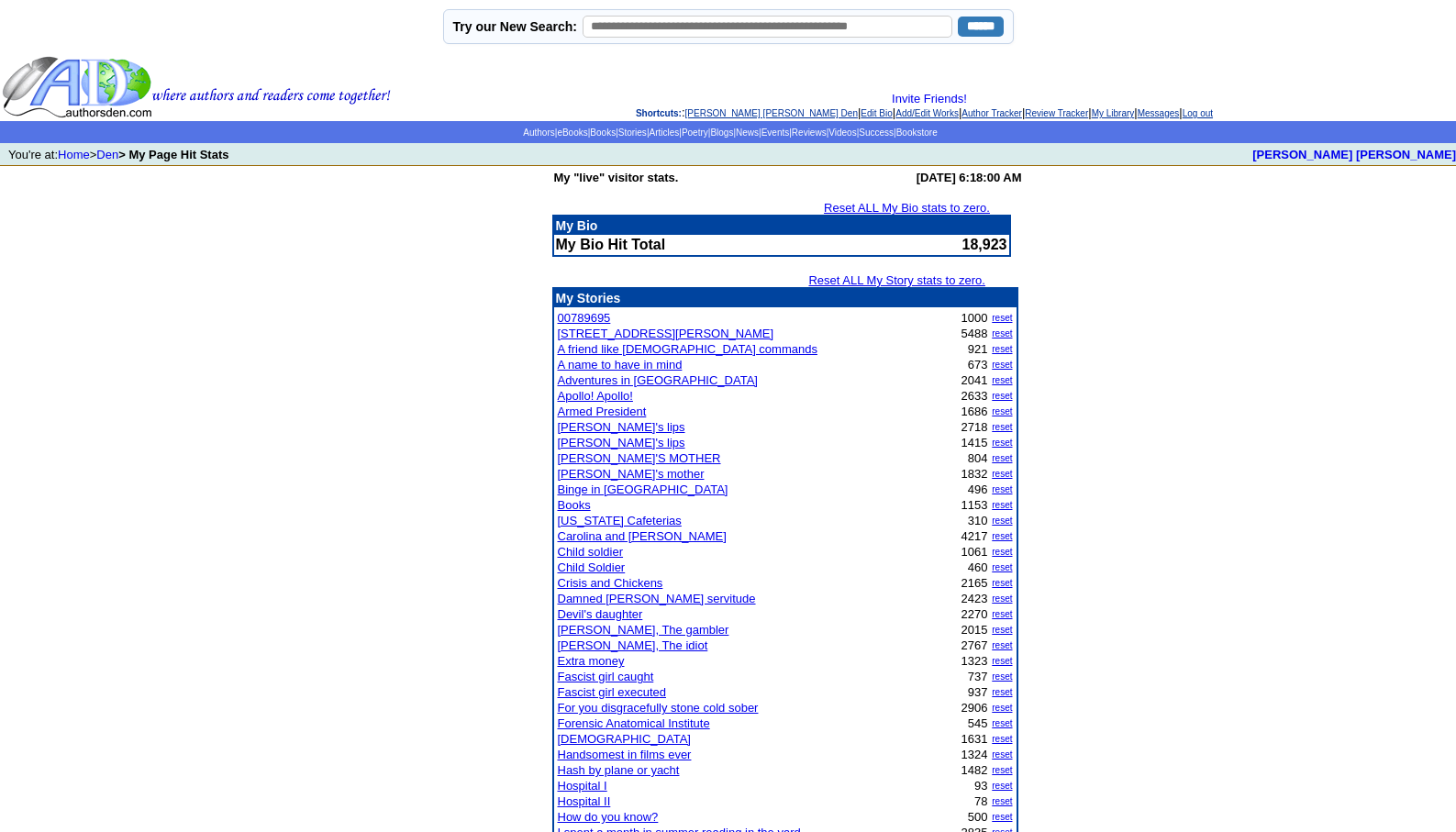
scroll to position [728, 0]
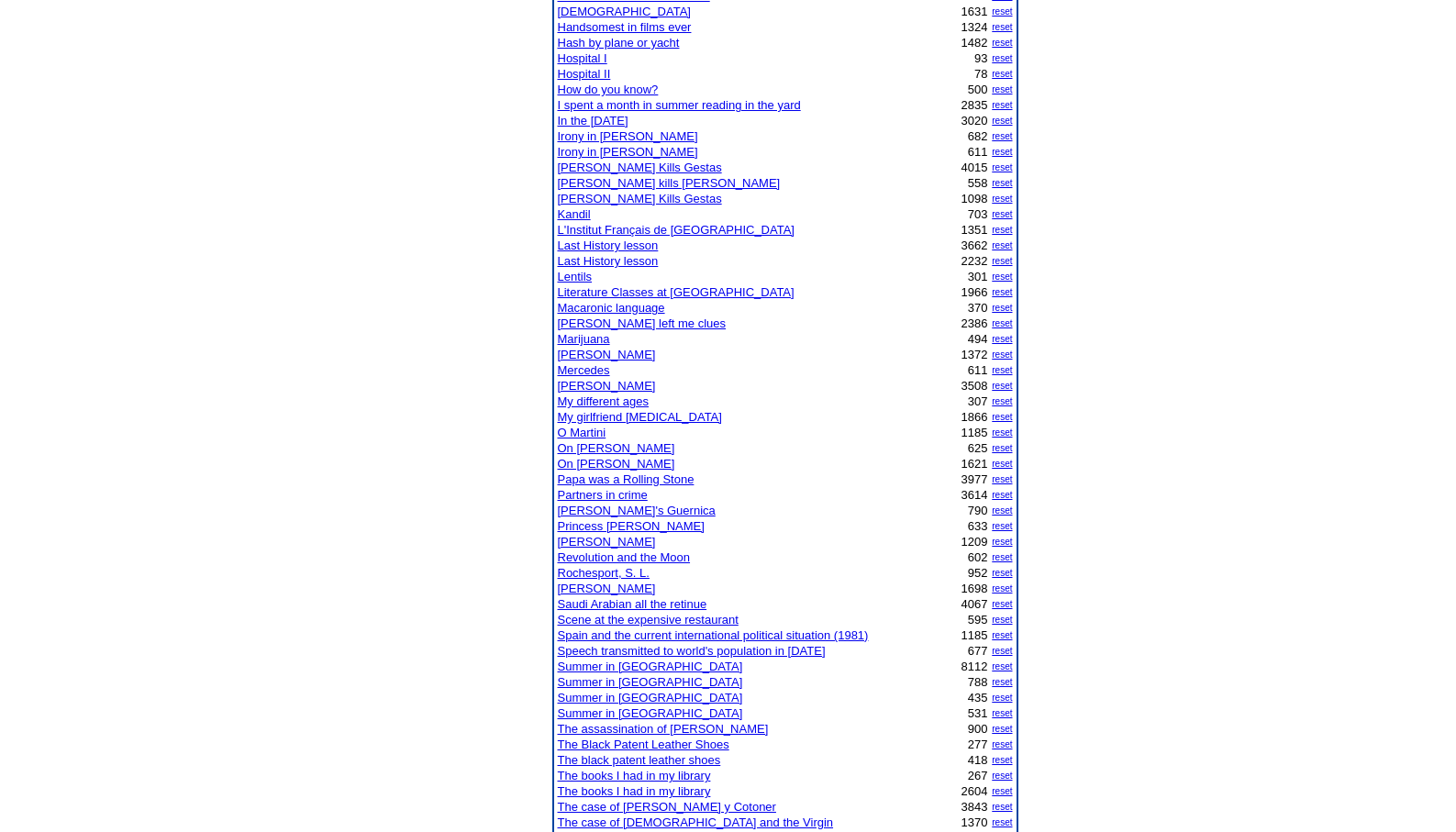
click at [604, 539] on link "[PERSON_NAME]" at bounding box center [607, 541] width 99 height 14
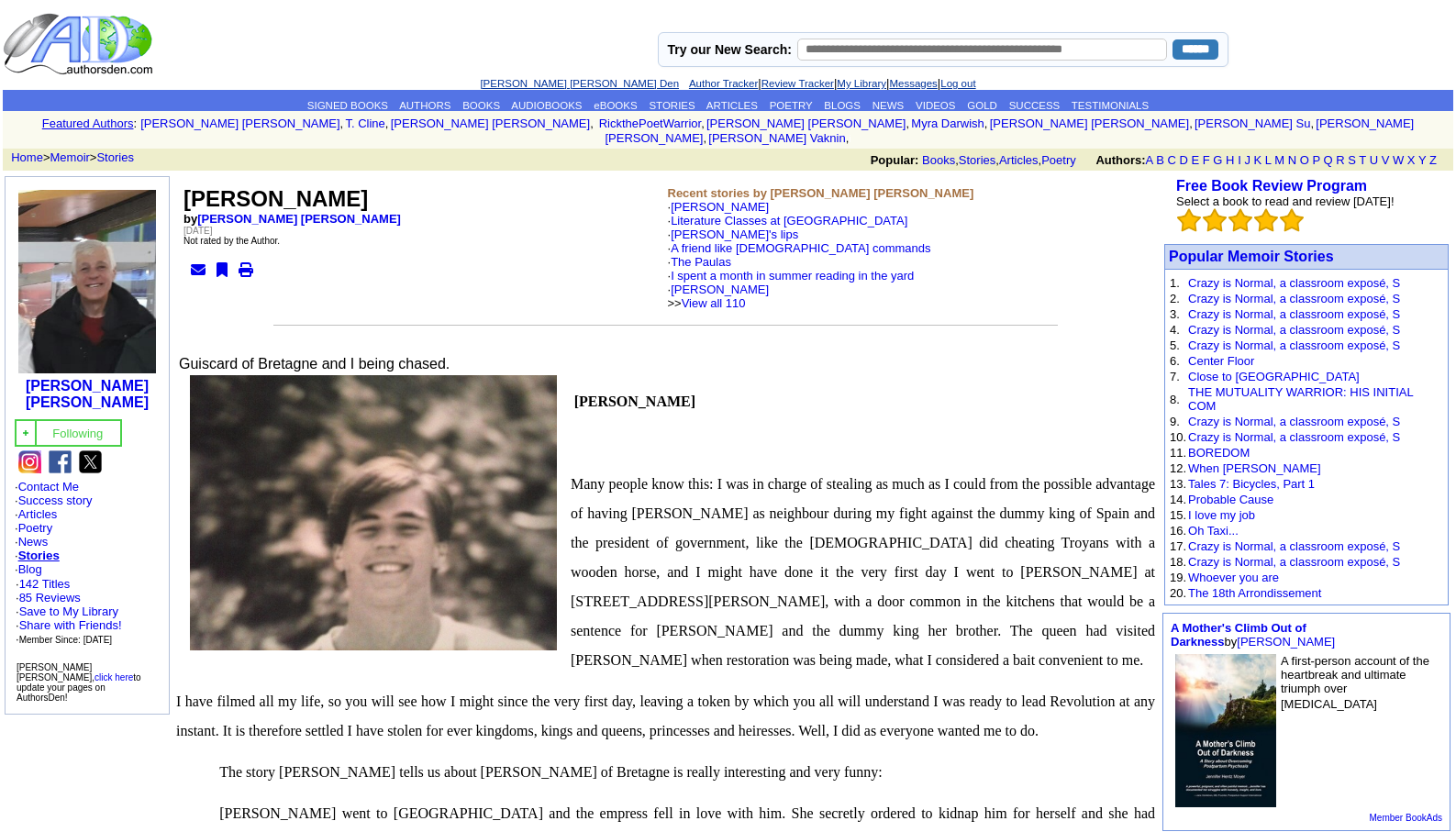
click at [564, 80] on link "[PERSON_NAME] [PERSON_NAME] Den" at bounding box center [579, 83] width 199 height 11
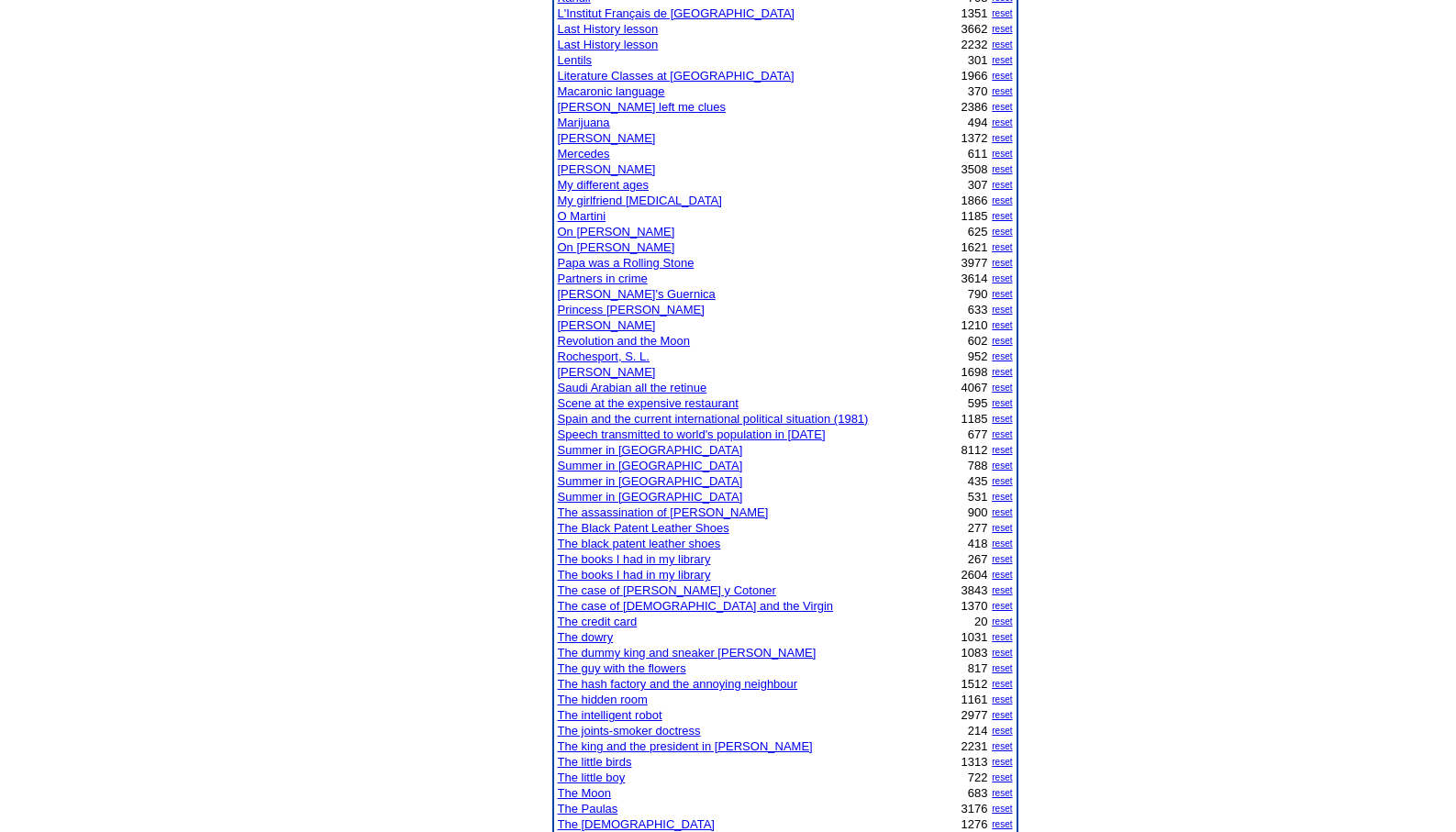
scroll to position [1022, 0]
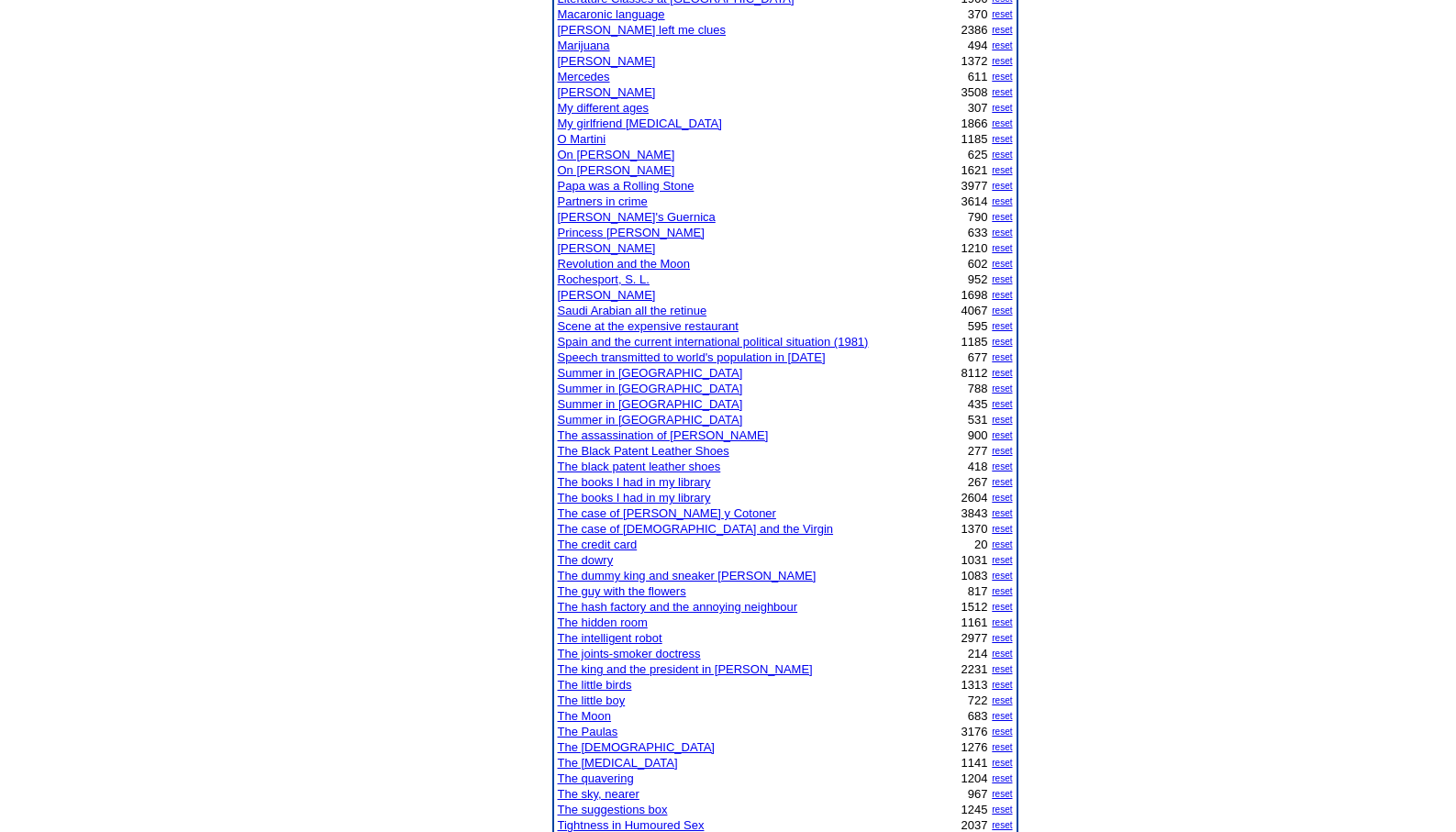
click at [632, 651] on link "The joints-smoker doctress" at bounding box center [629, 654] width 143 height 14
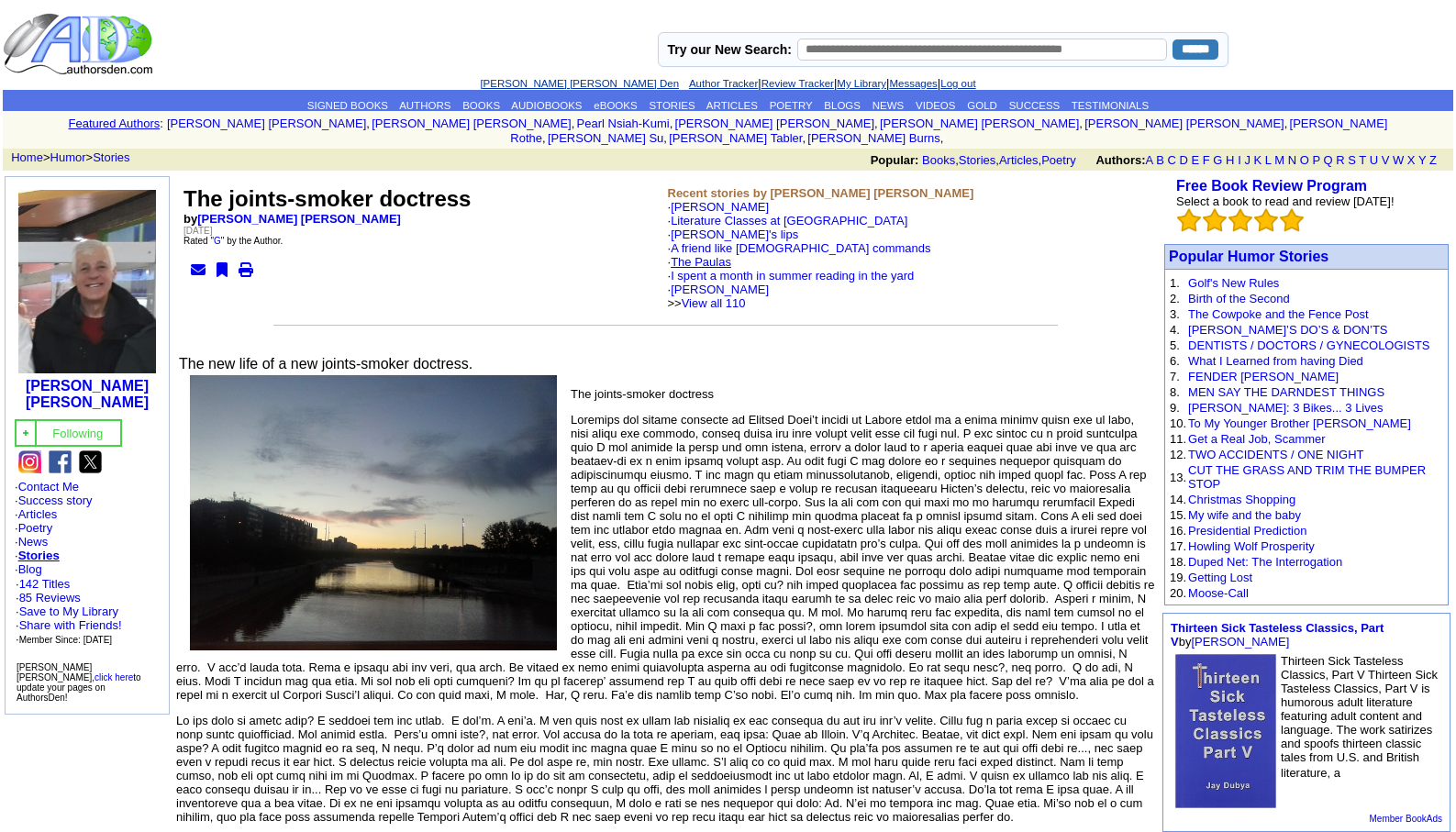
click at [708, 255] on link "The Paulas" at bounding box center [701, 262] width 61 height 14
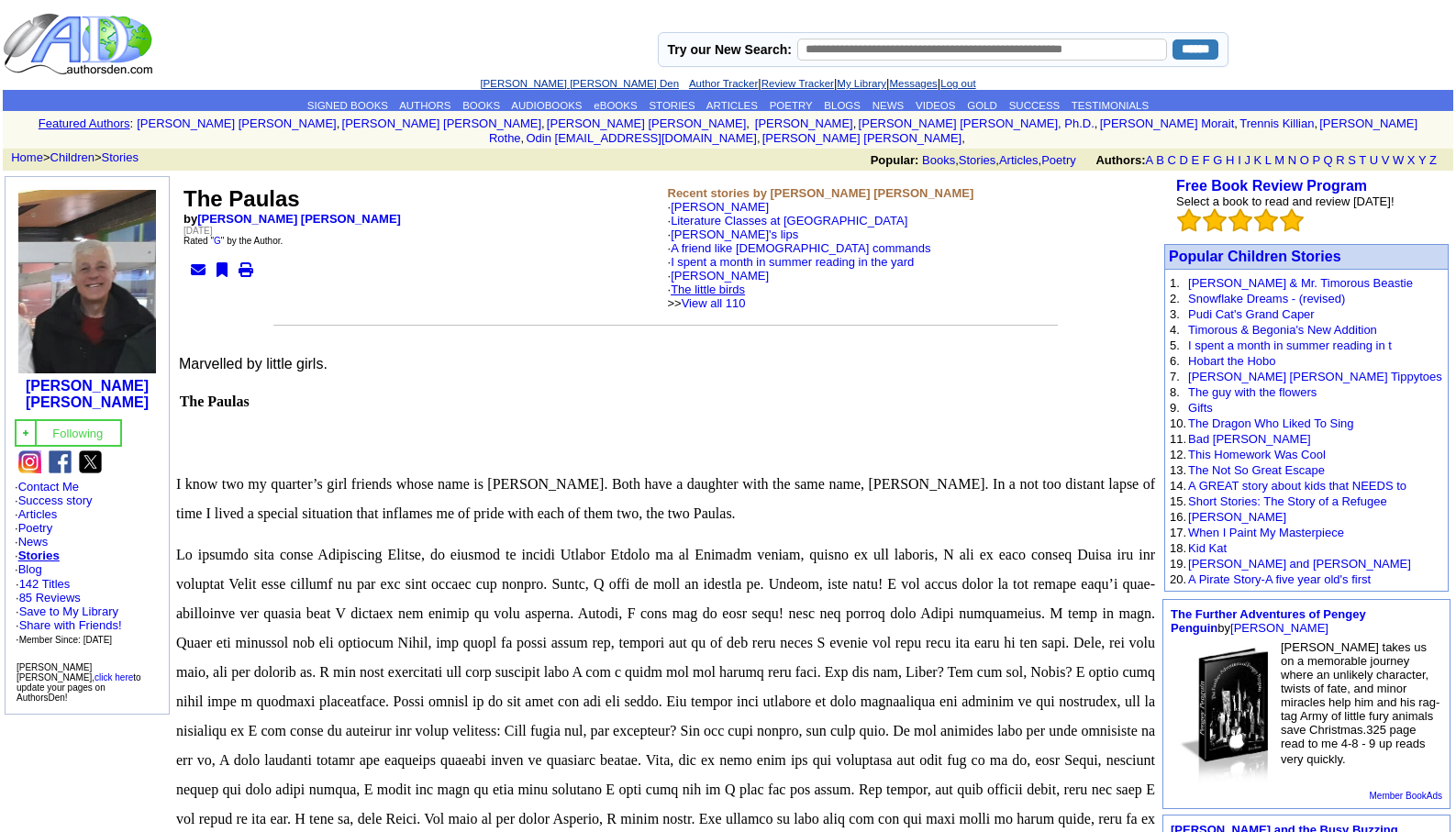
click at [731, 282] on link "The little birds" at bounding box center [708, 289] width 74 height 14
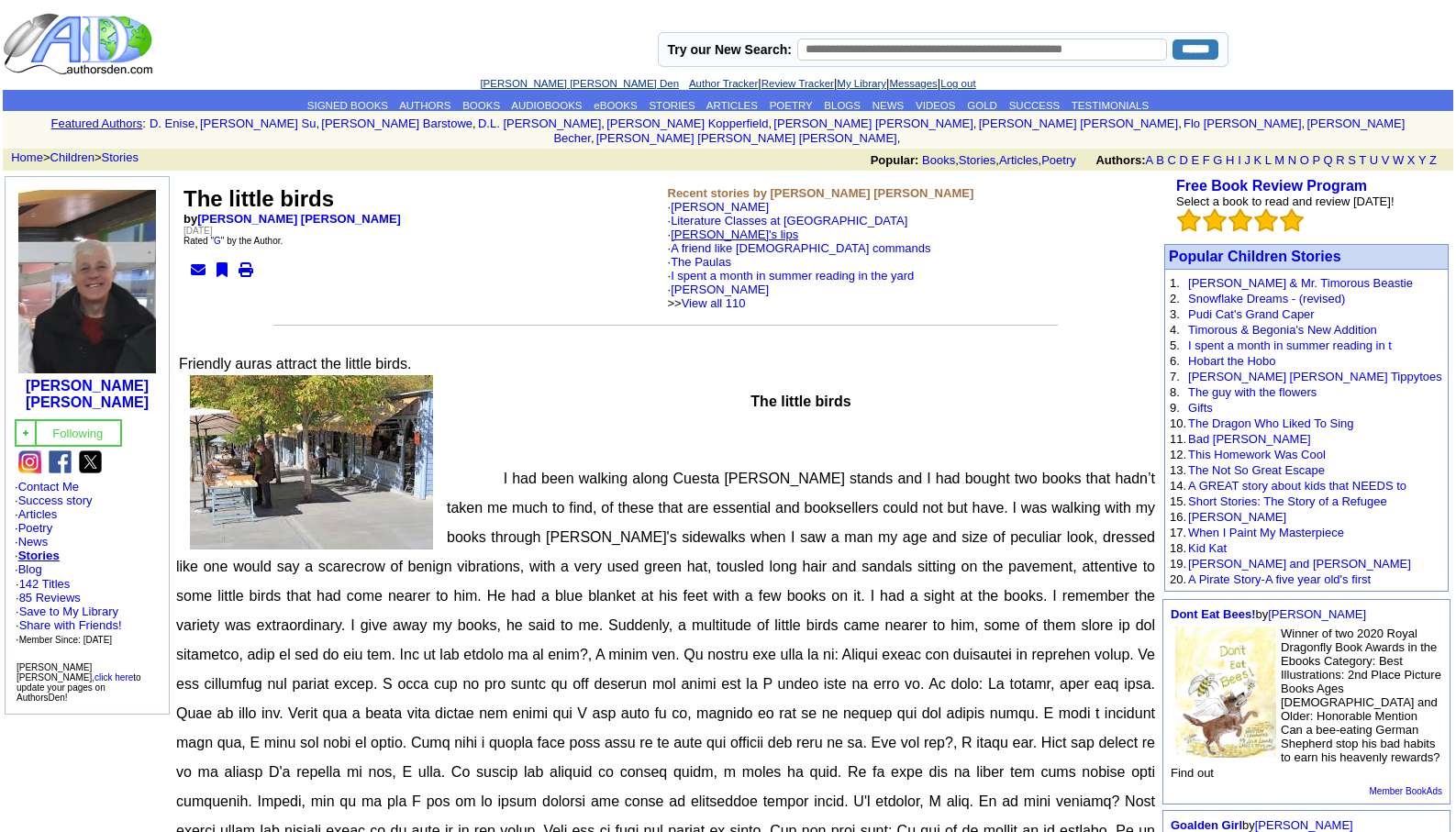
click at [717, 227] on link "[PERSON_NAME]'s lips" at bounding box center [734, 234] width 128 height 14
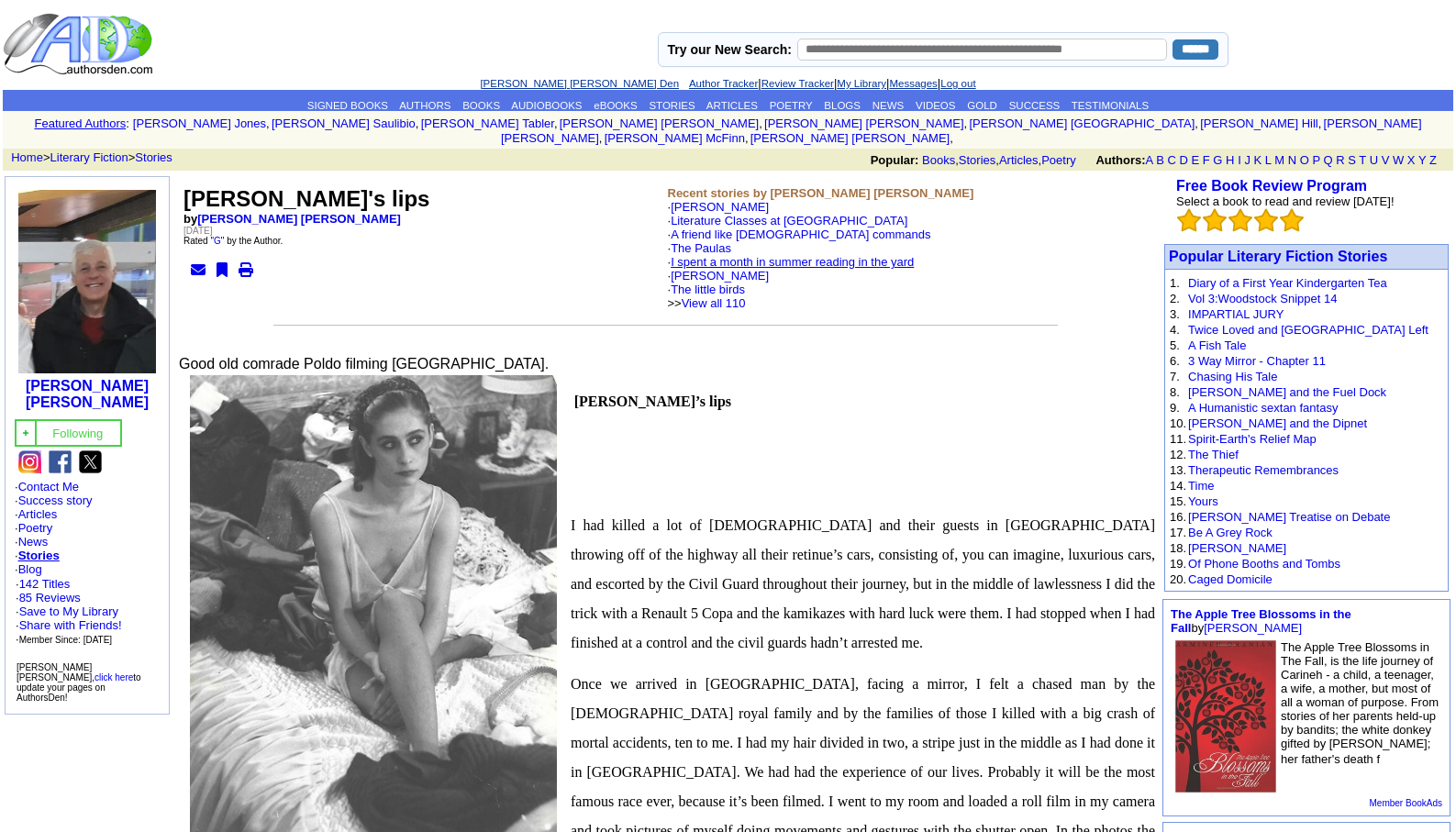
click at [719, 255] on link "I spent a month in summer reading in the yard" at bounding box center [792, 262] width 243 height 14
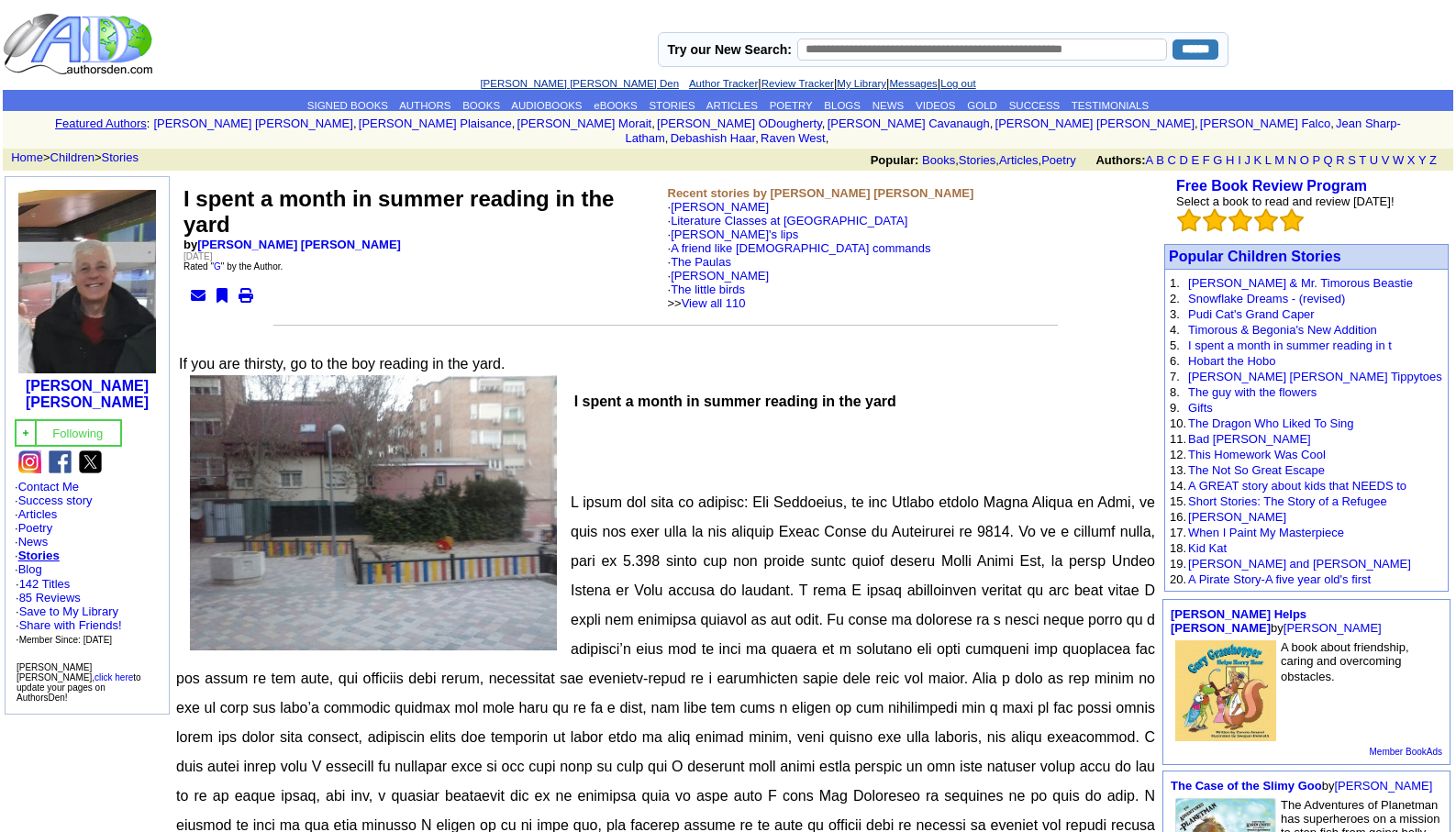
click at [534, 79] on link "[PERSON_NAME] [PERSON_NAME] Den" at bounding box center [579, 83] width 199 height 11
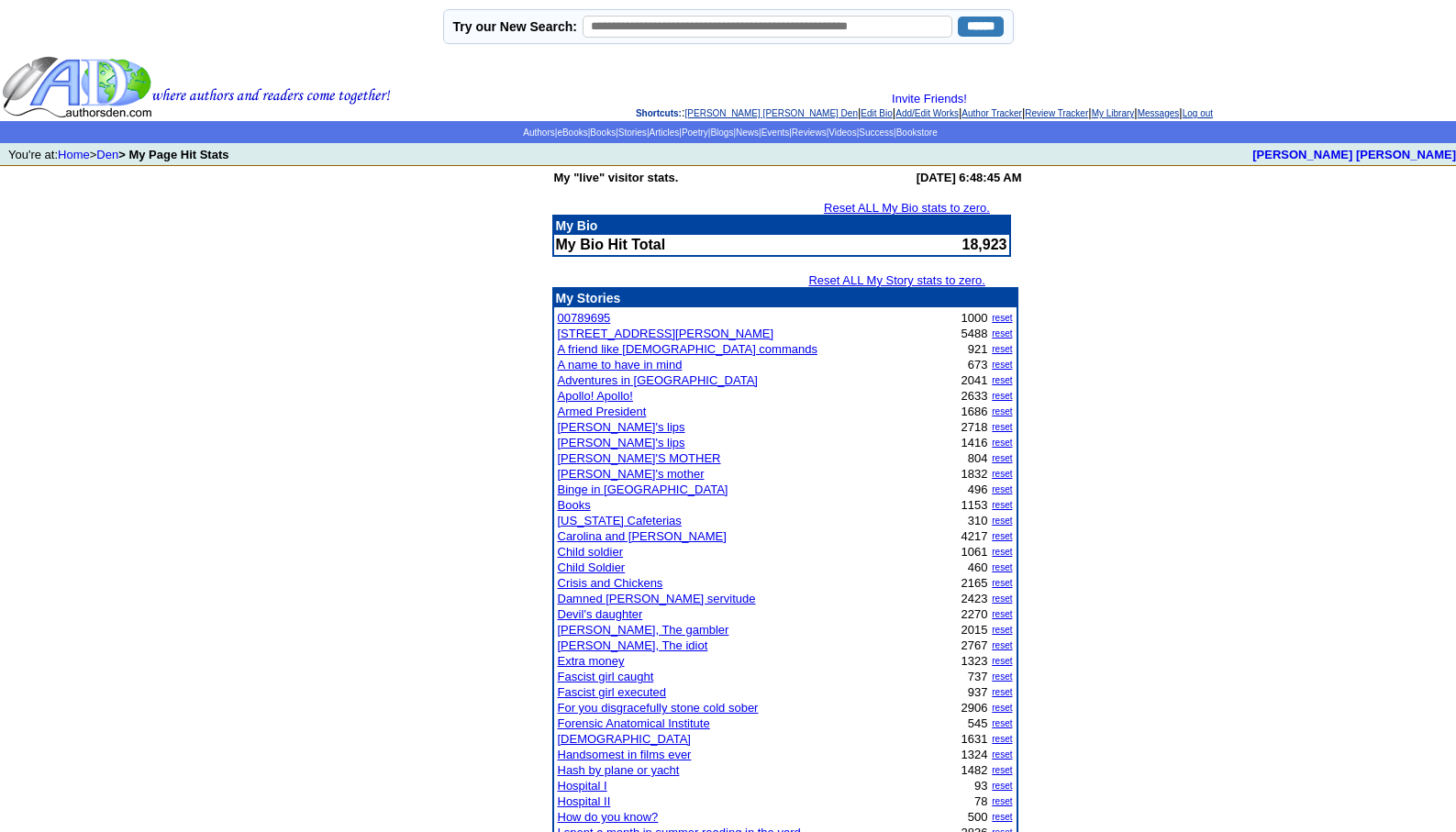
click at [618, 598] on link "Damned [PERSON_NAME] servitude" at bounding box center [656, 599] width 198 height 14
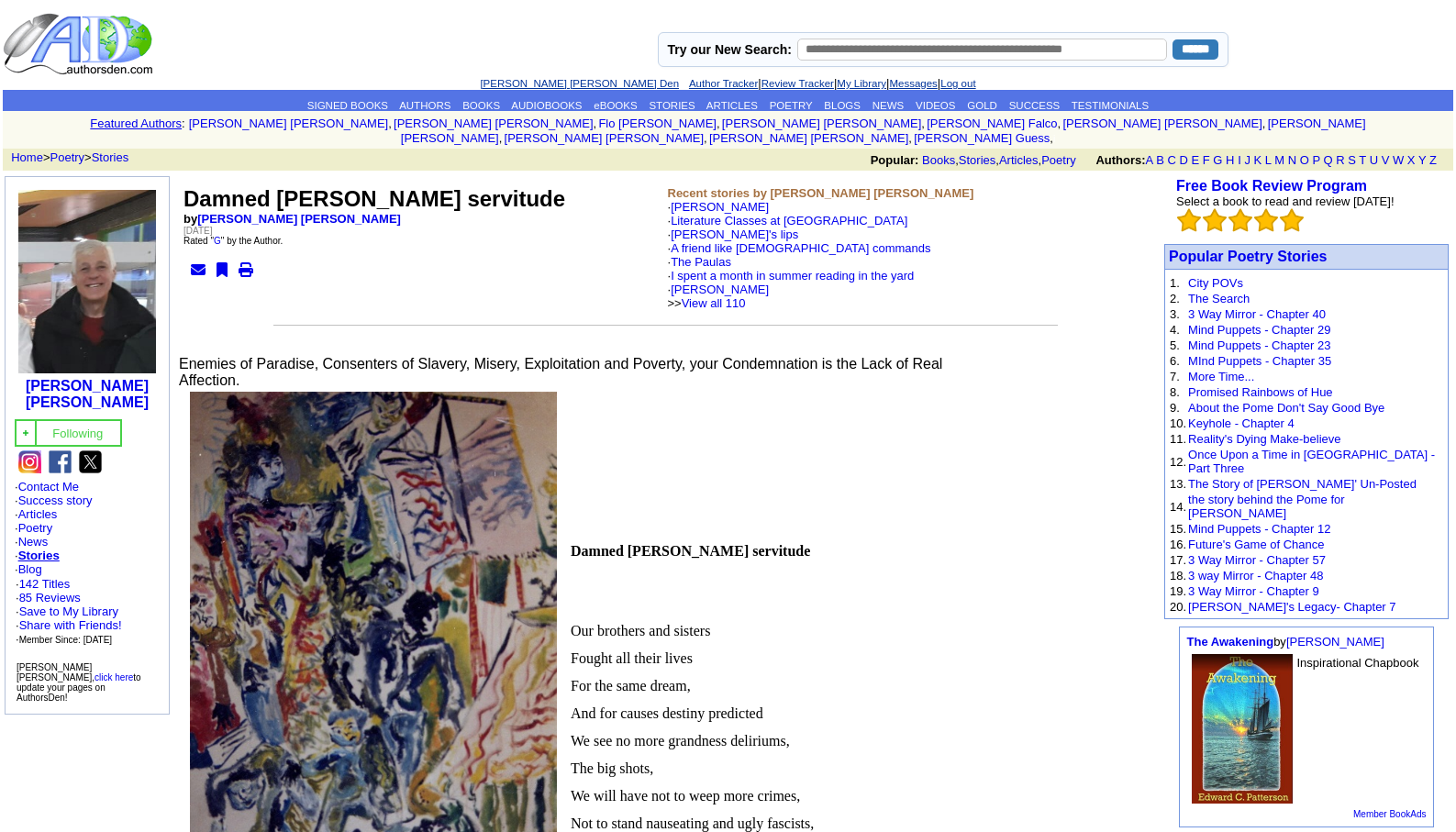
click at [550, 83] on link "[PERSON_NAME] [PERSON_NAME] Den" at bounding box center [579, 83] width 199 height 11
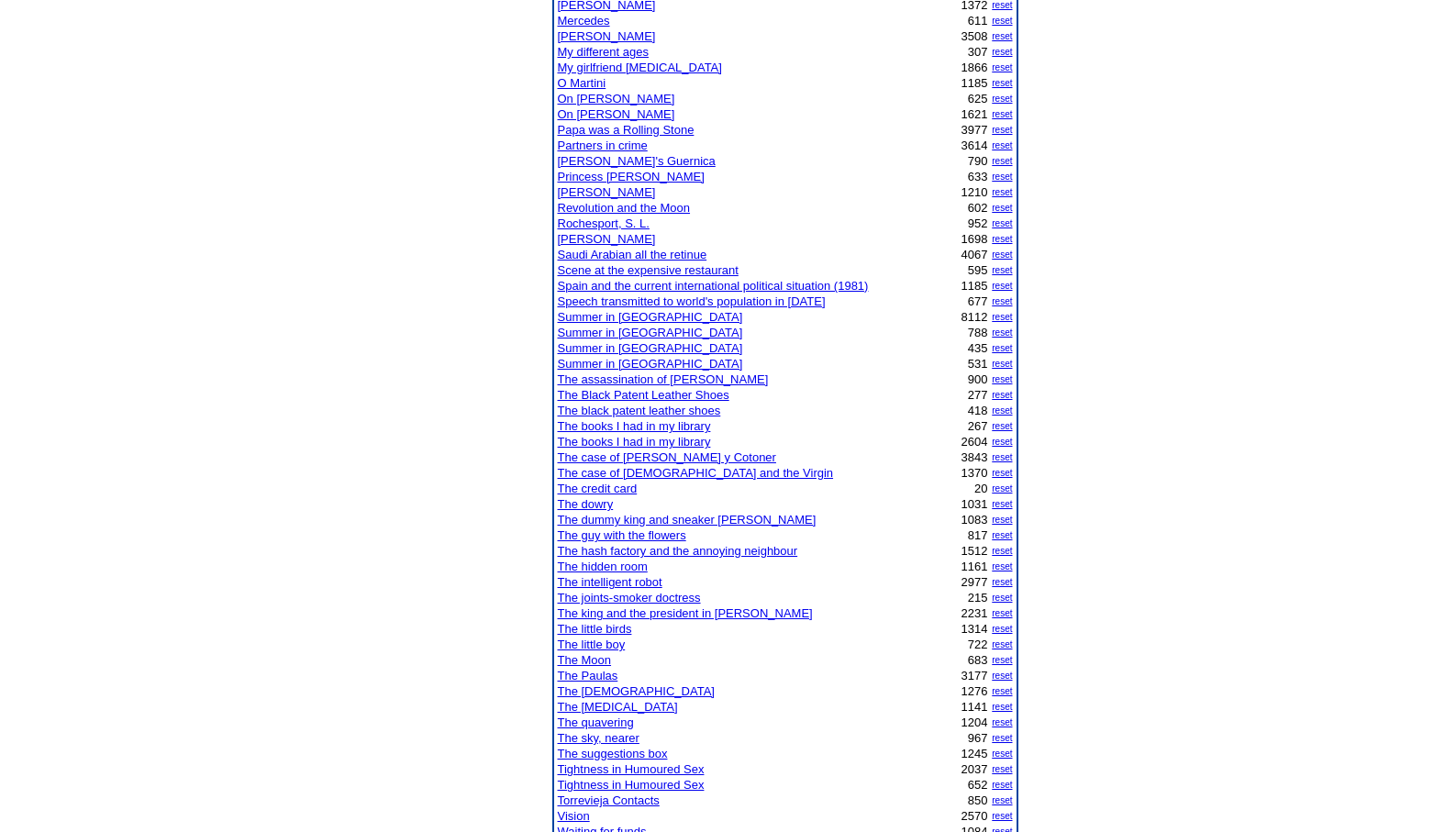
scroll to position [1101, 0]
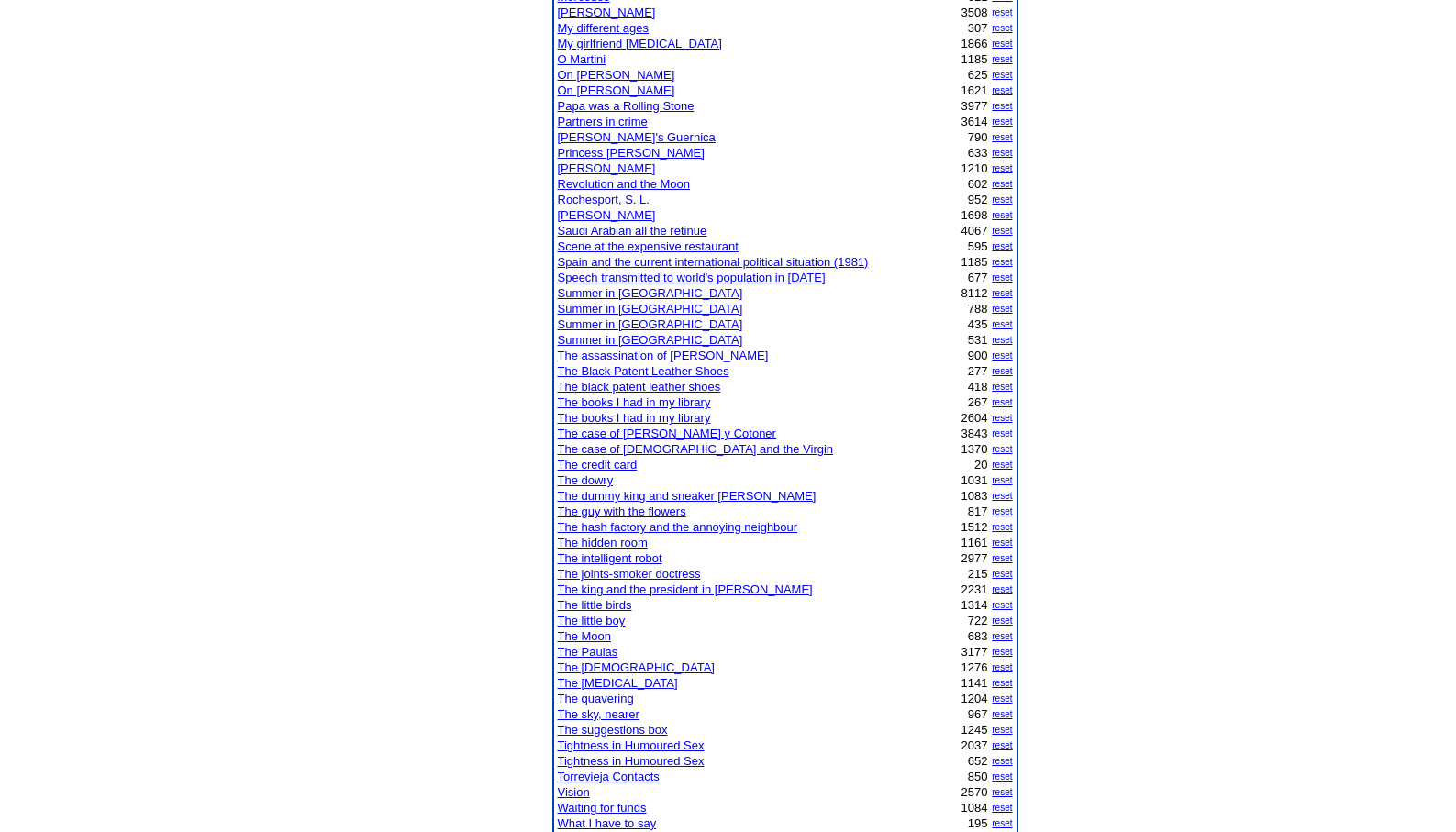
click at [602, 574] on link "The joints-smoker doctress" at bounding box center [629, 573] width 143 height 14
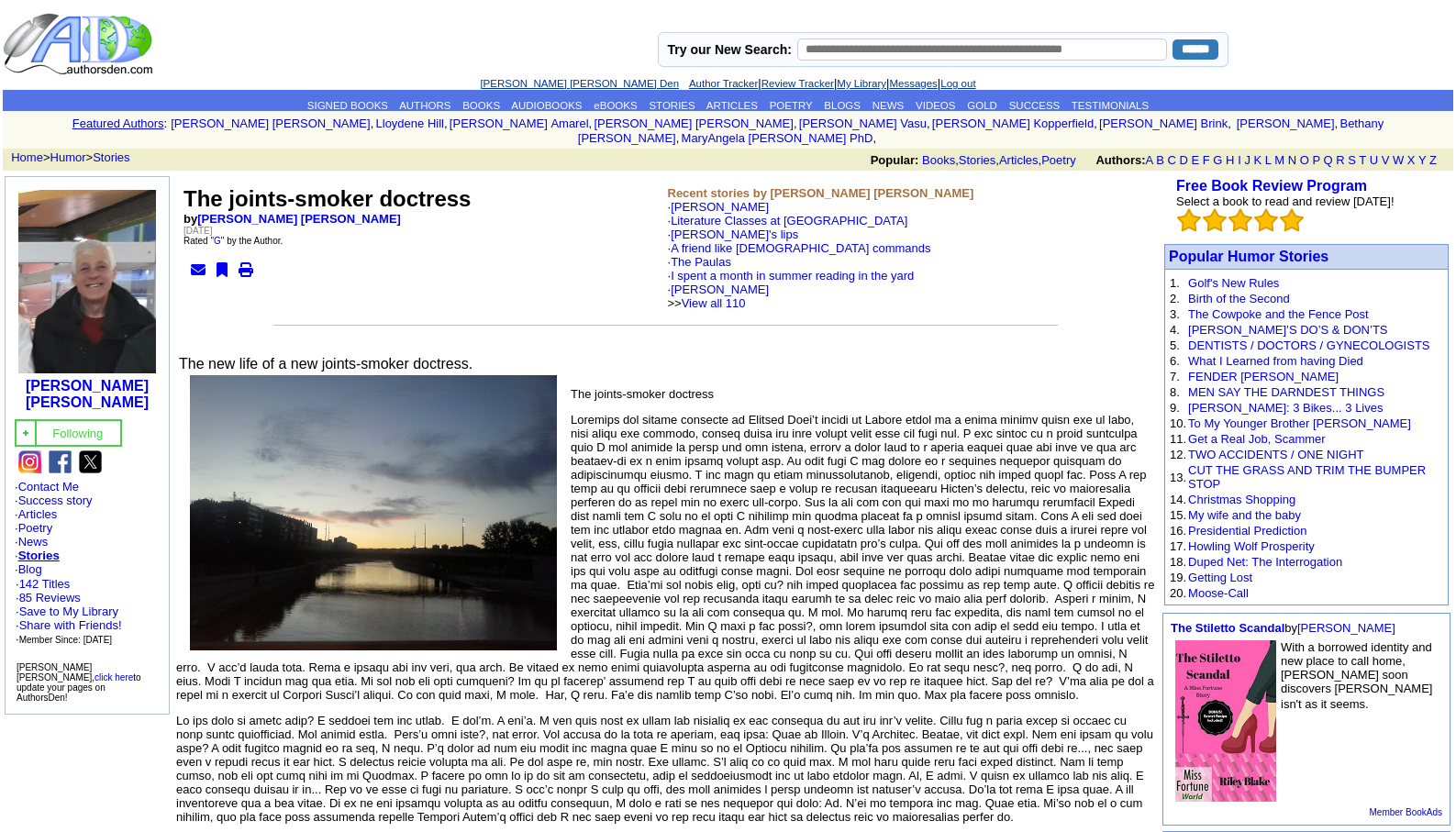
click at [526, 78] on link "[PERSON_NAME] [PERSON_NAME] Den" at bounding box center [579, 83] width 199 height 11
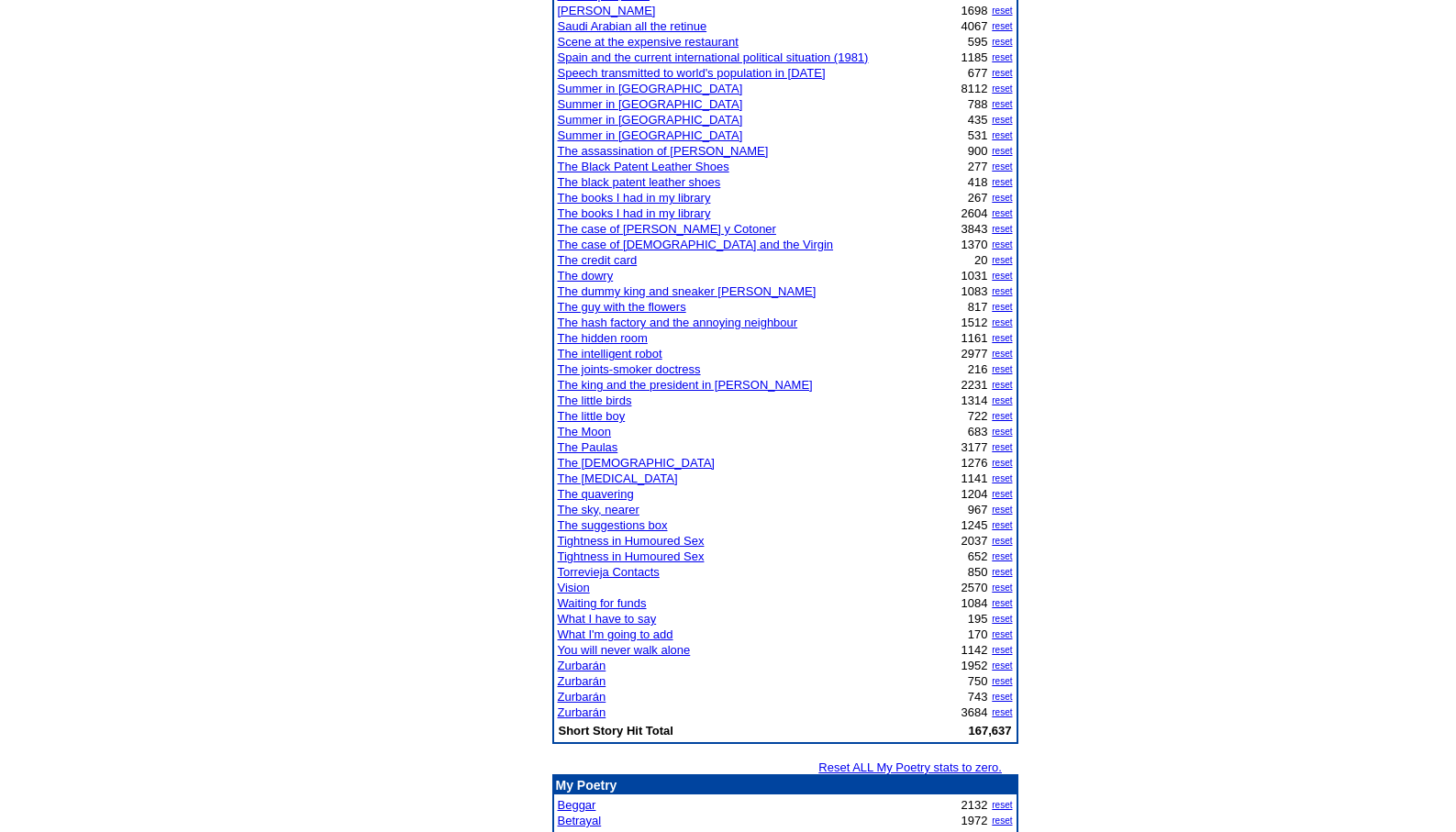
scroll to position [1321, 0]
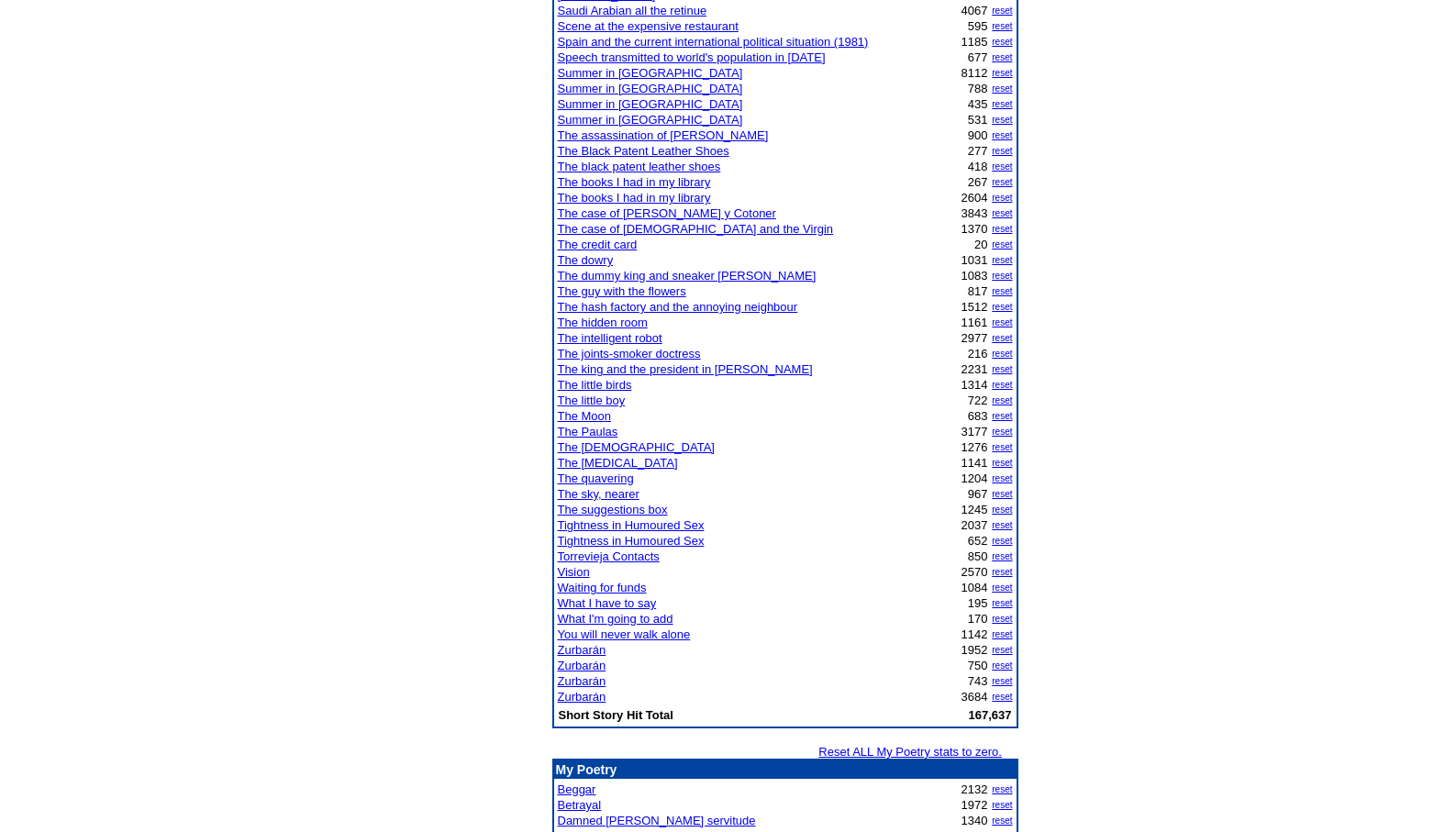
click at [577, 695] on link "Zurbarán" at bounding box center [582, 696] width 48 height 14
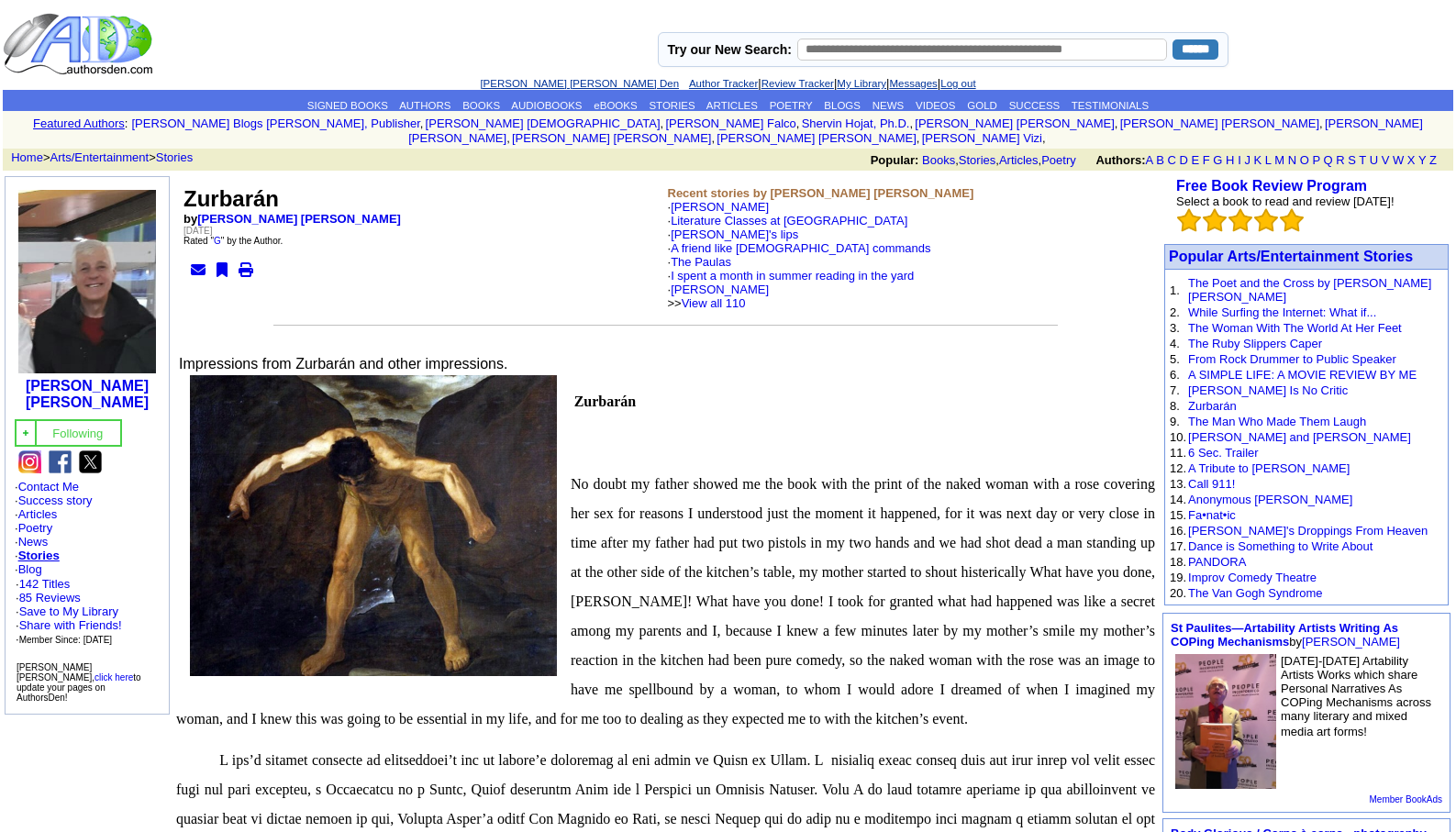
click at [558, 80] on link "[PERSON_NAME] [PERSON_NAME] Den" at bounding box center [579, 83] width 199 height 11
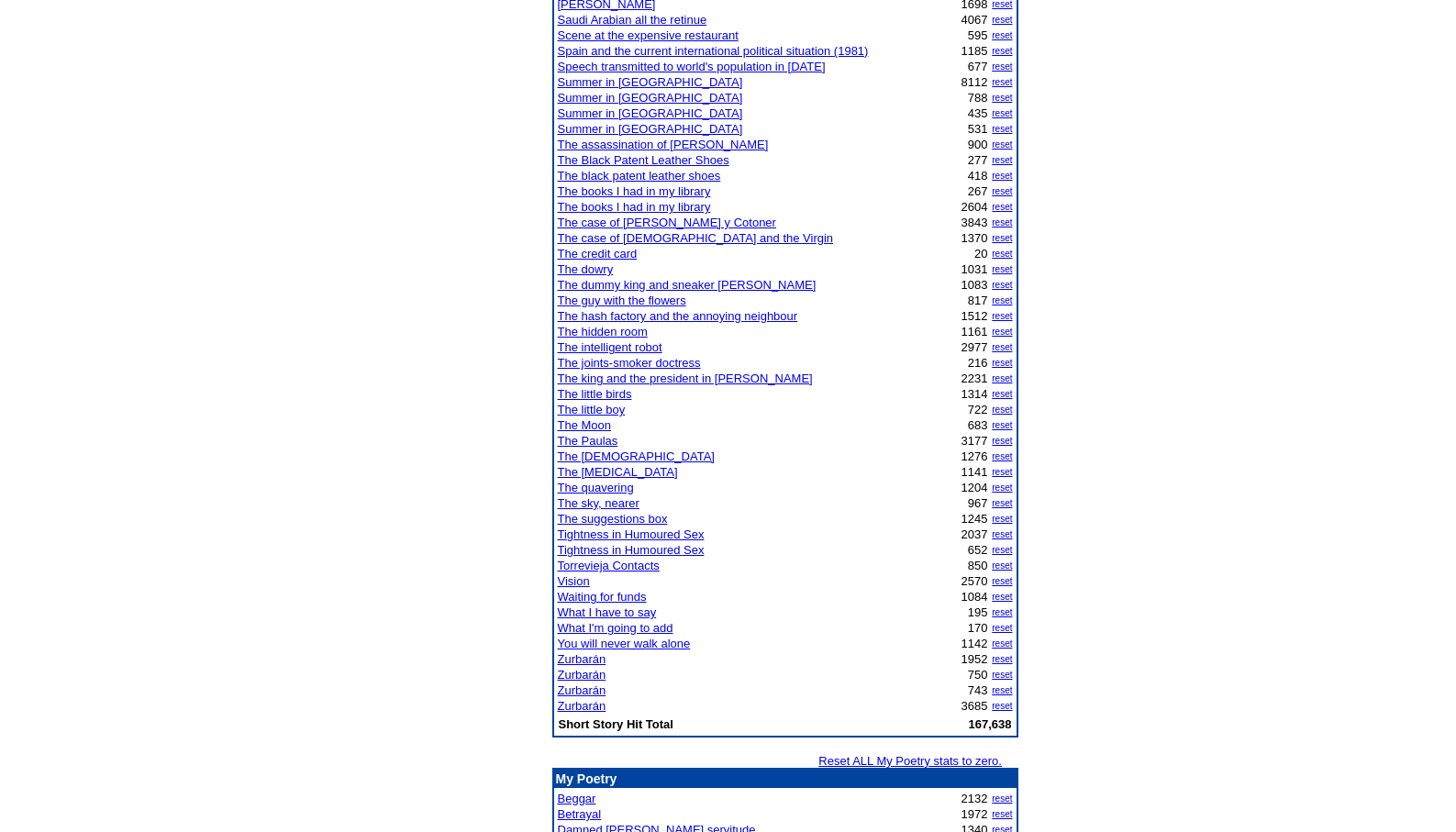
scroll to position [1456, 0]
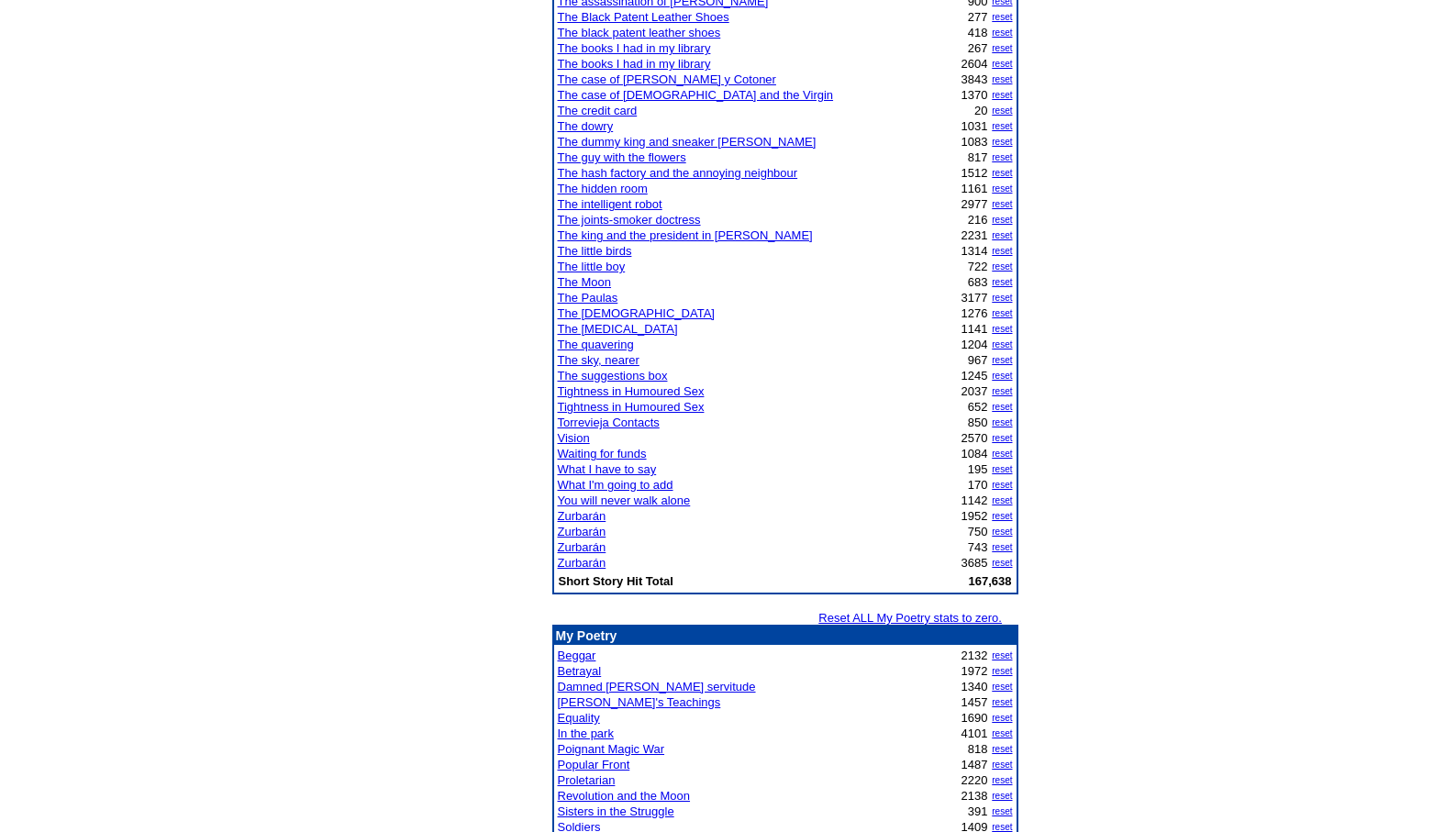
click at [584, 438] on link "Vision" at bounding box center [574, 438] width 32 height 14
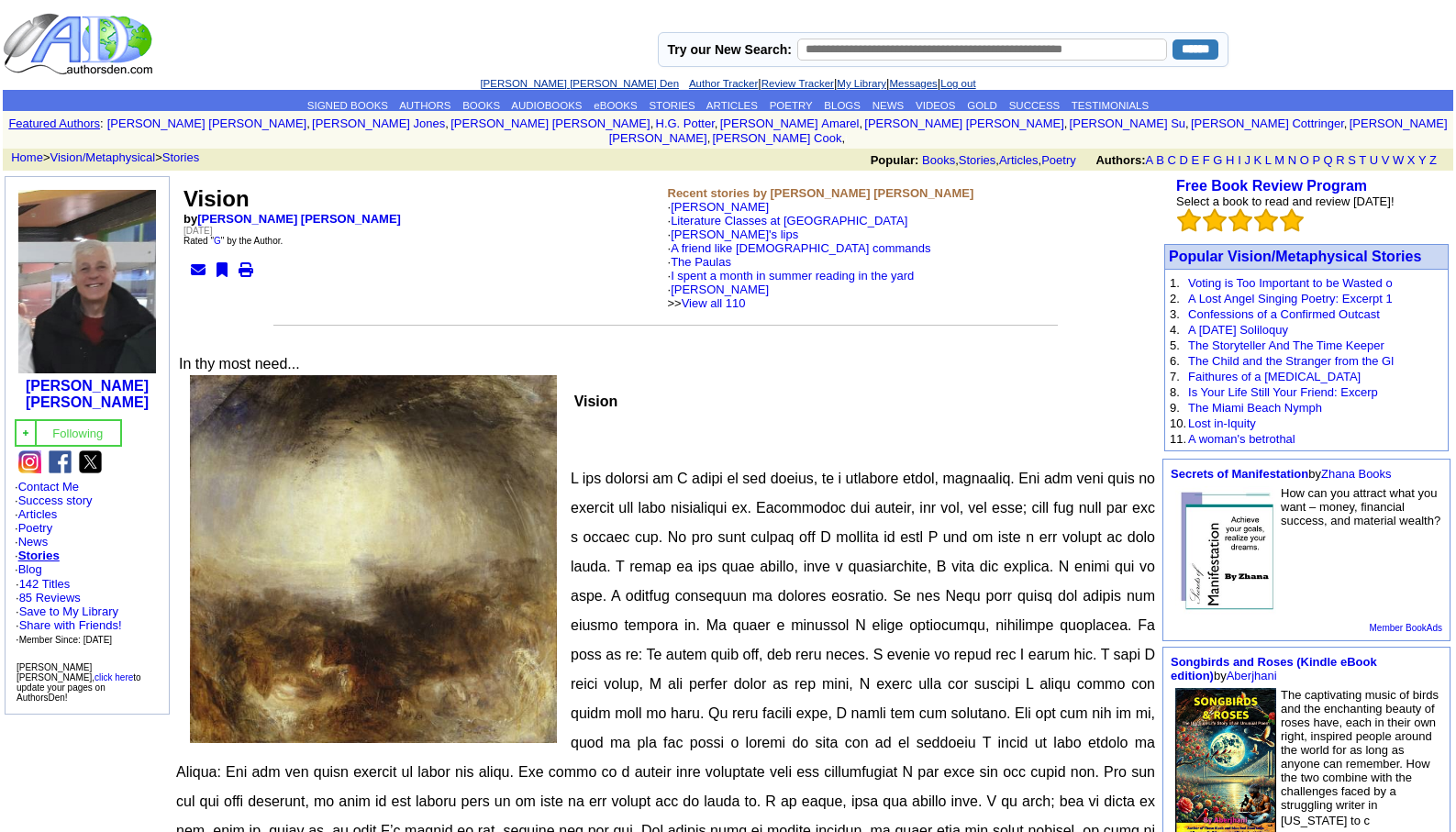
click at [534, 82] on link "[PERSON_NAME] [PERSON_NAME] Den" at bounding box center [579, 83] width 199 height 11
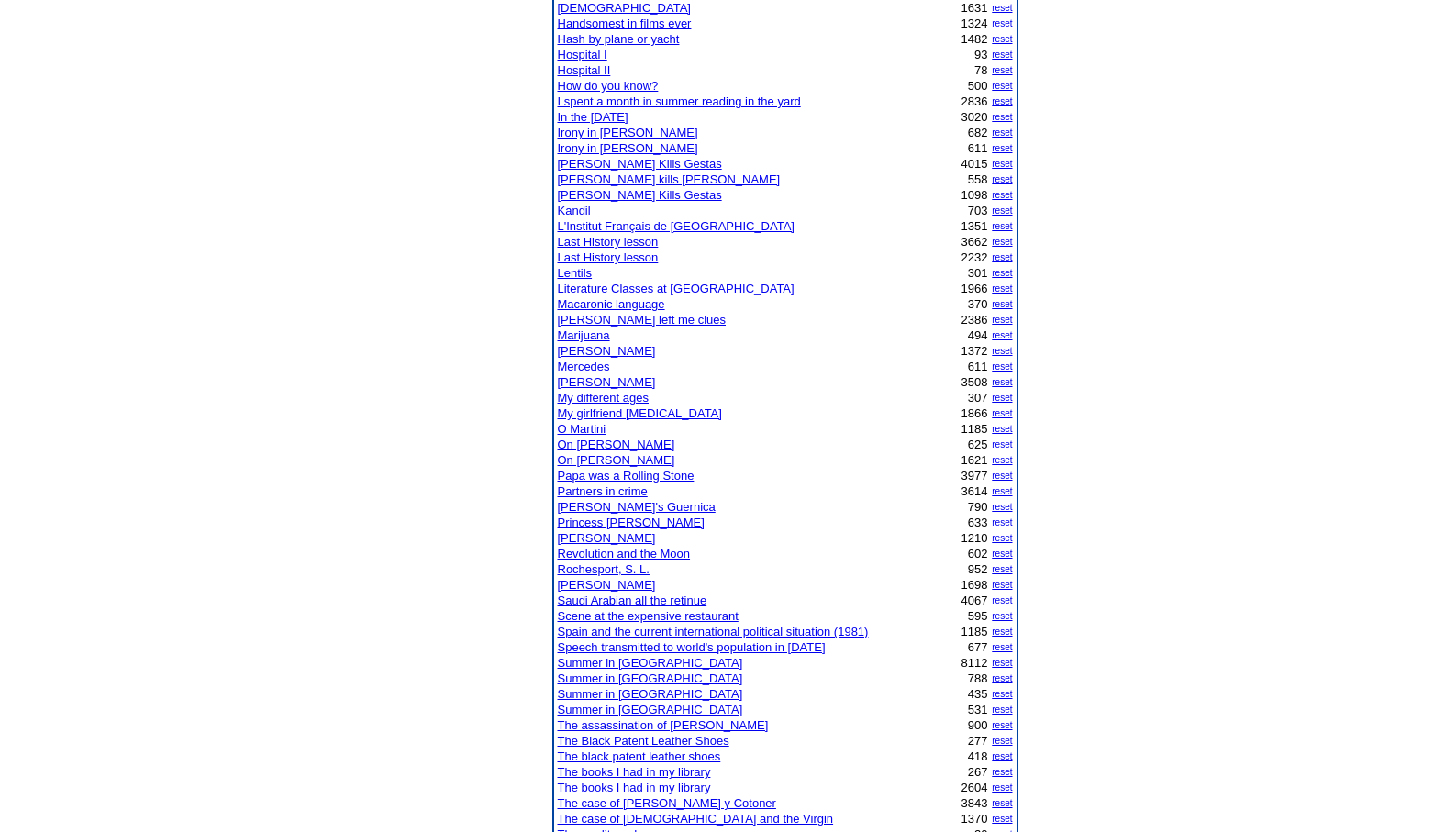
scroll to position [844, 0]
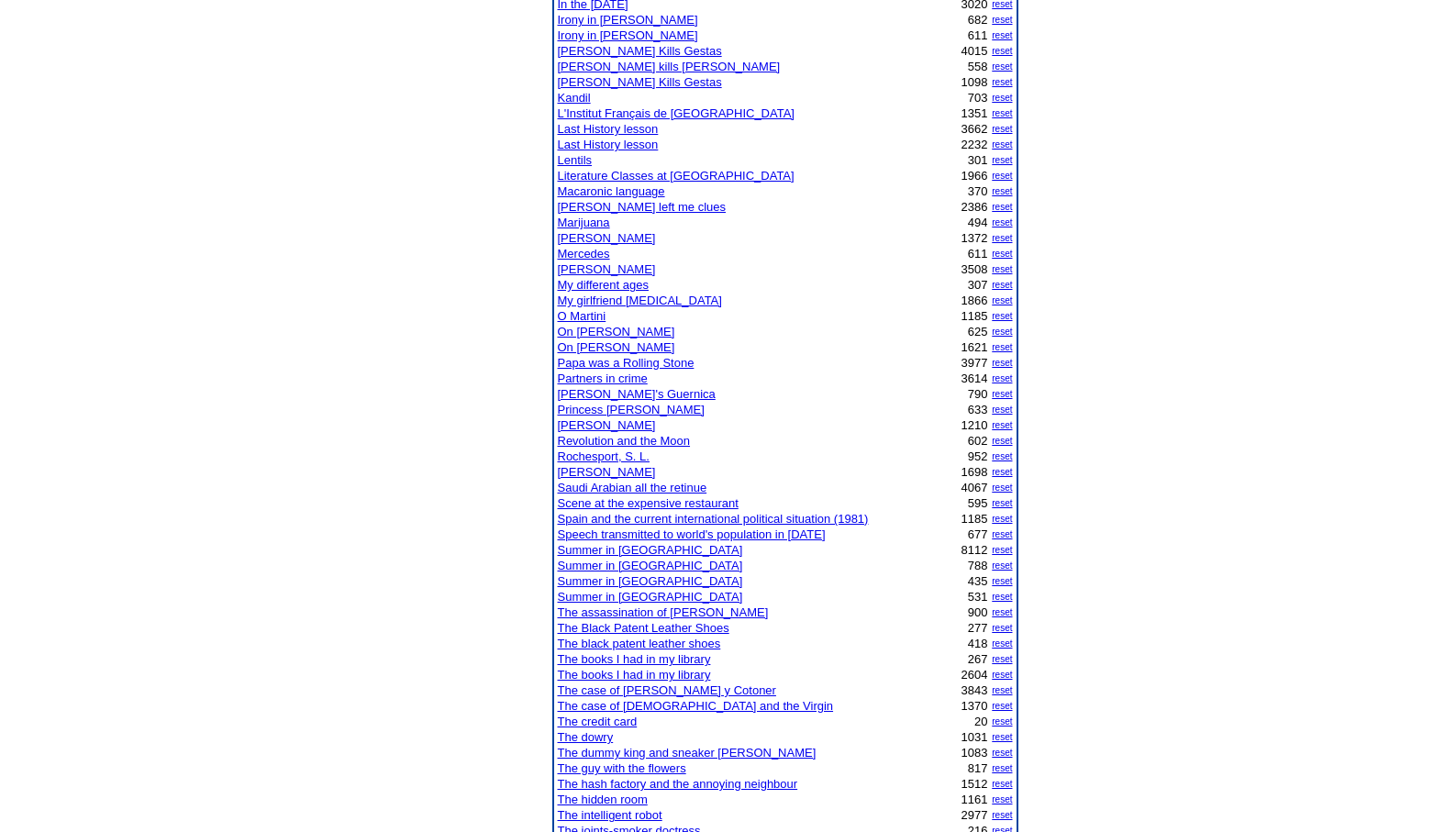
click at [633, 505] on link "Scene at the expensive restaurant" at bounding box center [648, 503] width 181 height 14
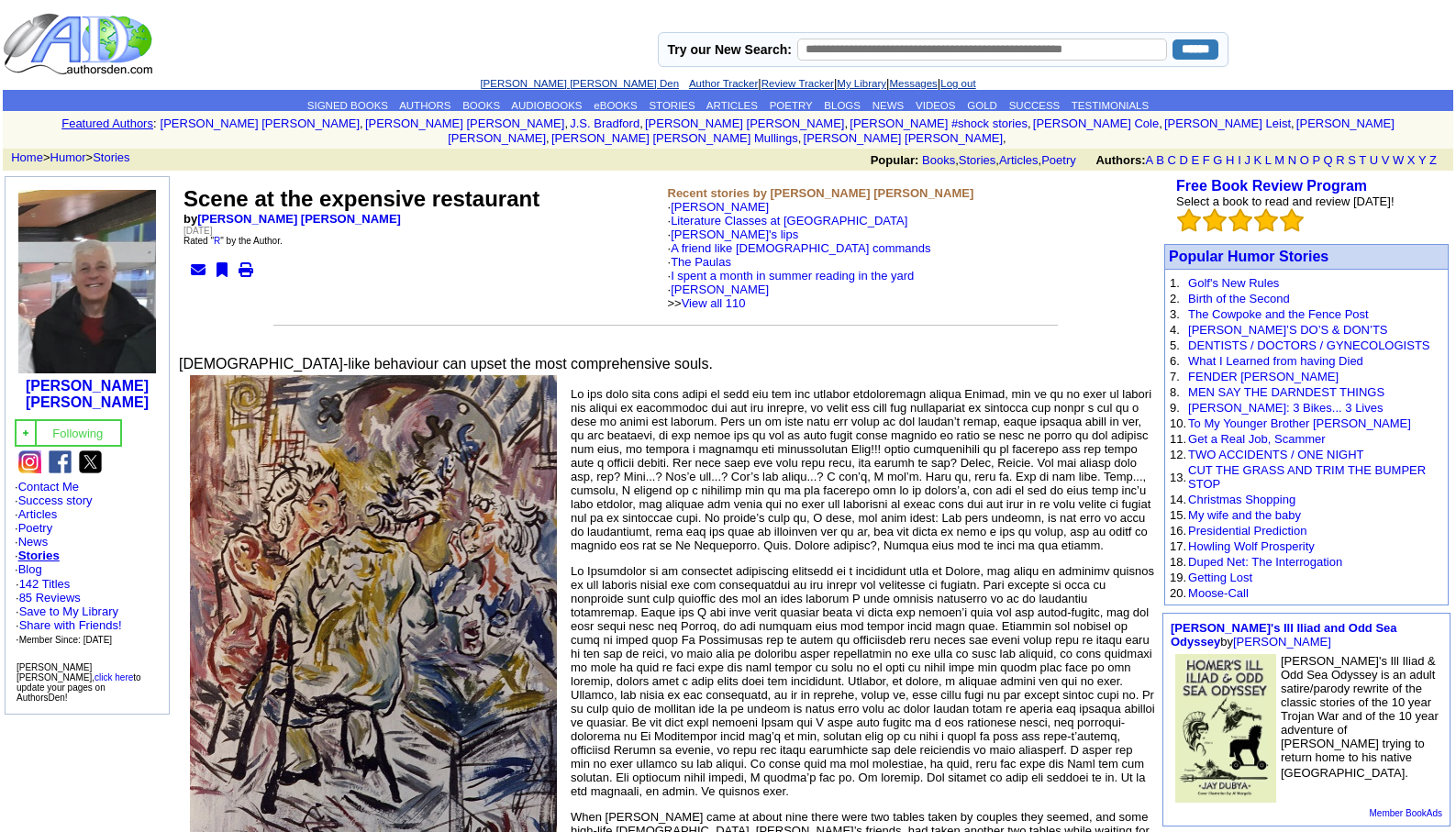
click at [551, 81] on link "[PERSON_NAME] [PERSON_NAME] Den" at bounding box center [579, 83] width 199 height 11
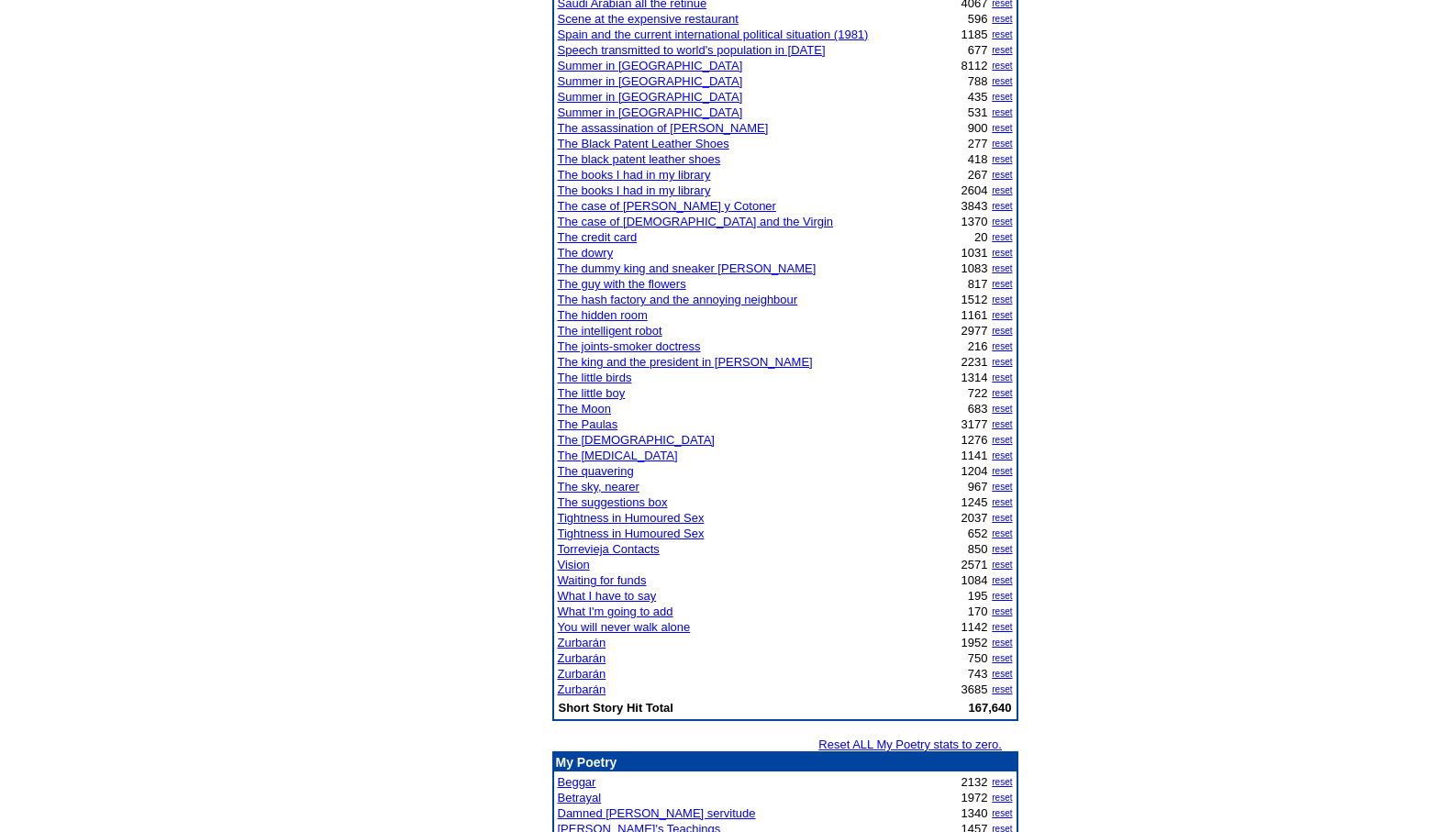
scroll to position [1456, 0]
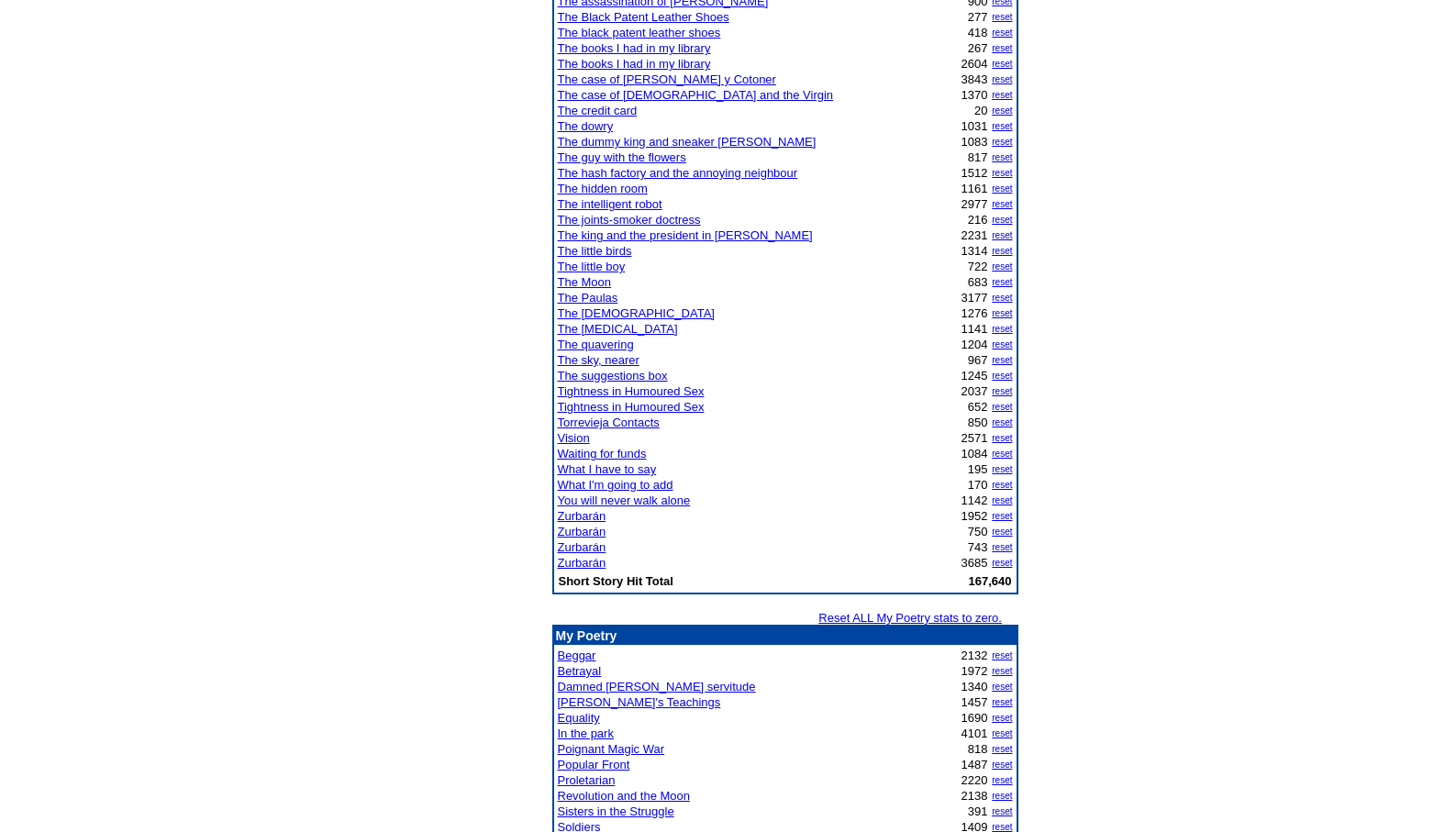
click at [668, 217] on link "The joints-smoker doctress" at bounding box center [629, 220] width 143 height 14
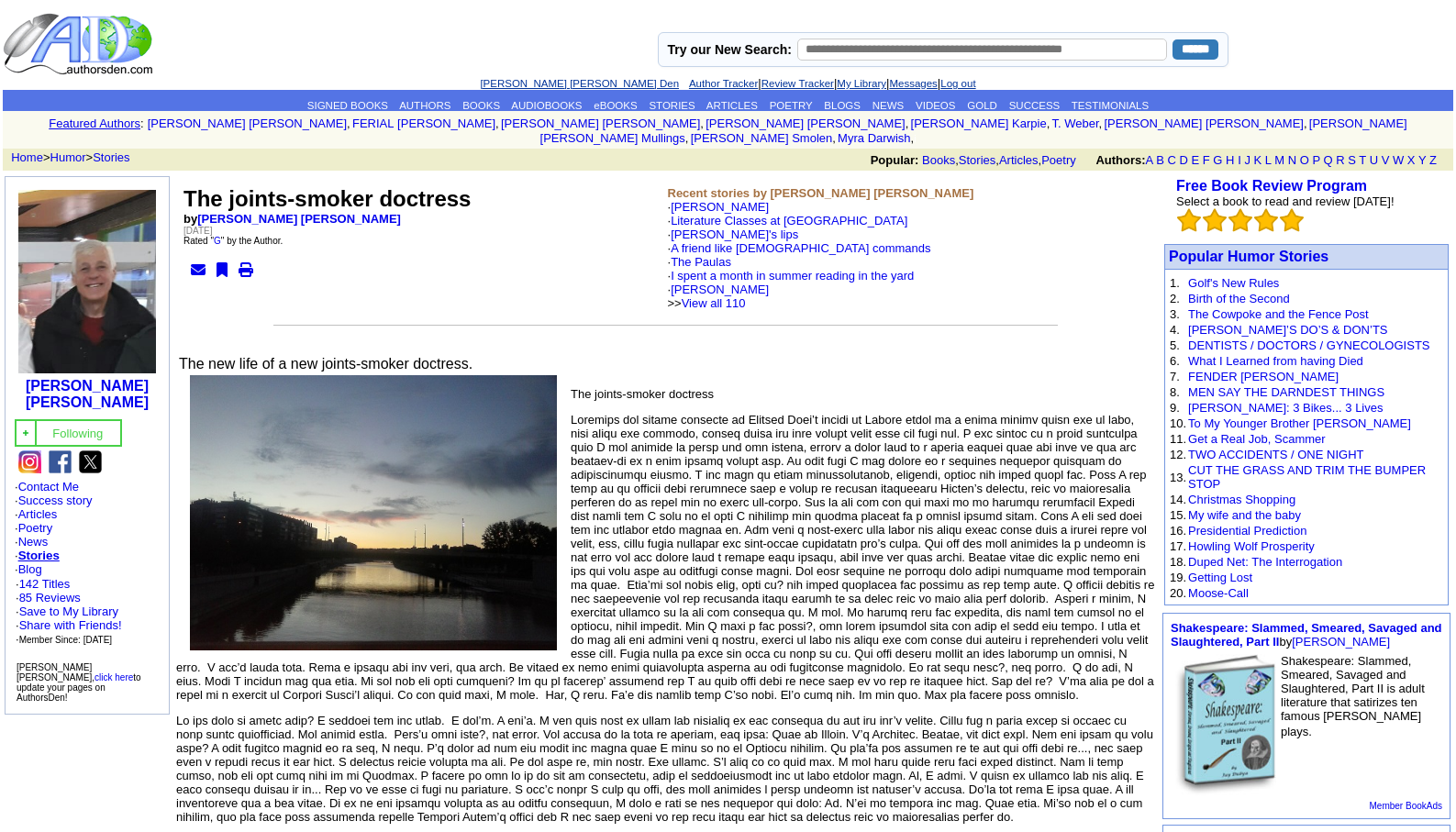
click at [533, 82] on link "[PERSON_NAME] [PERSON_NAME] Den" at bounding box center [579, 83] width 199 height 11
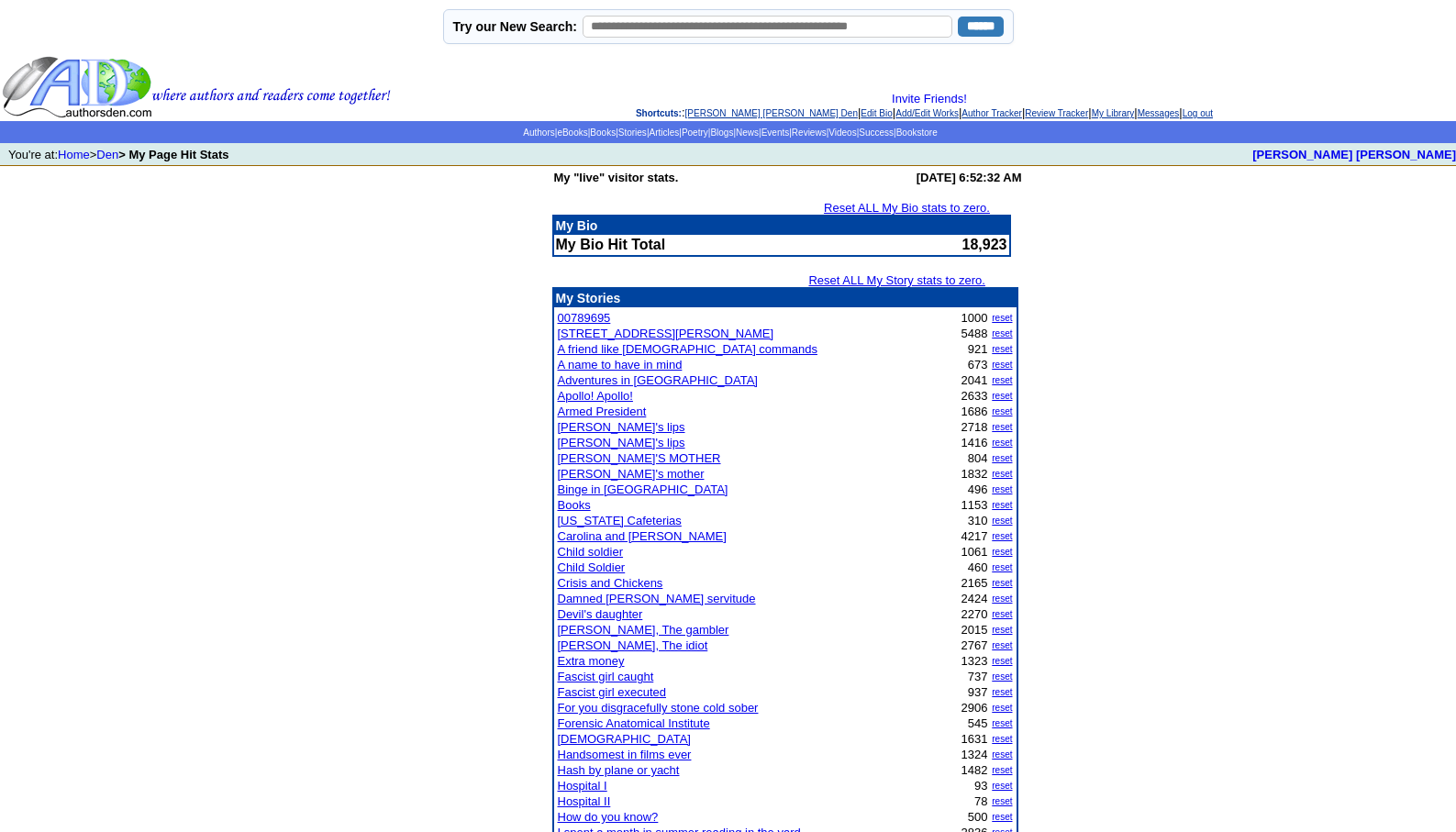
click at [707, 113] on link "[PERSON_NAME] [PERSON_NAME] Den" at bounding box center [771, 113] width 172 height 10
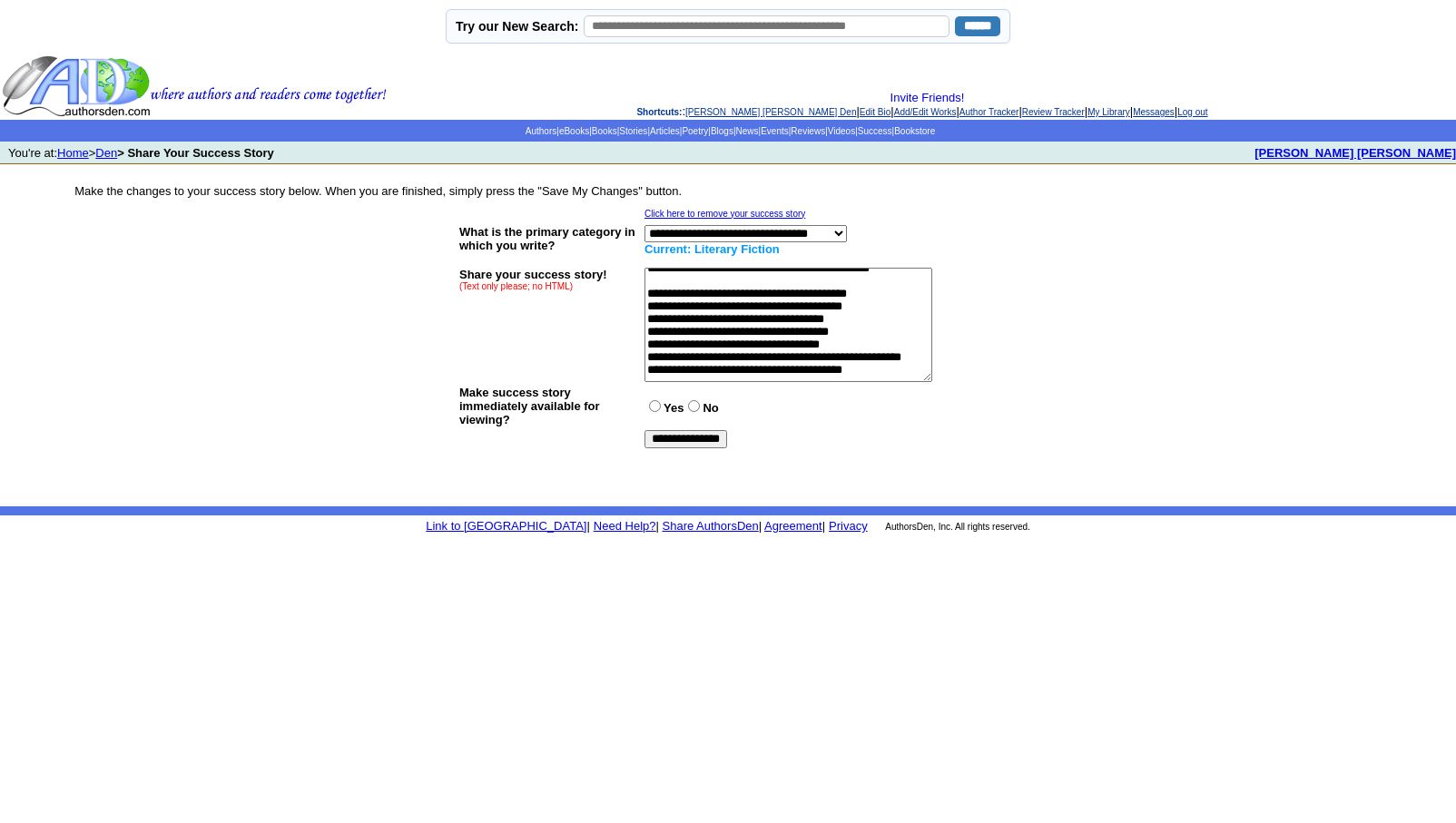
scroll to position [327, 0]
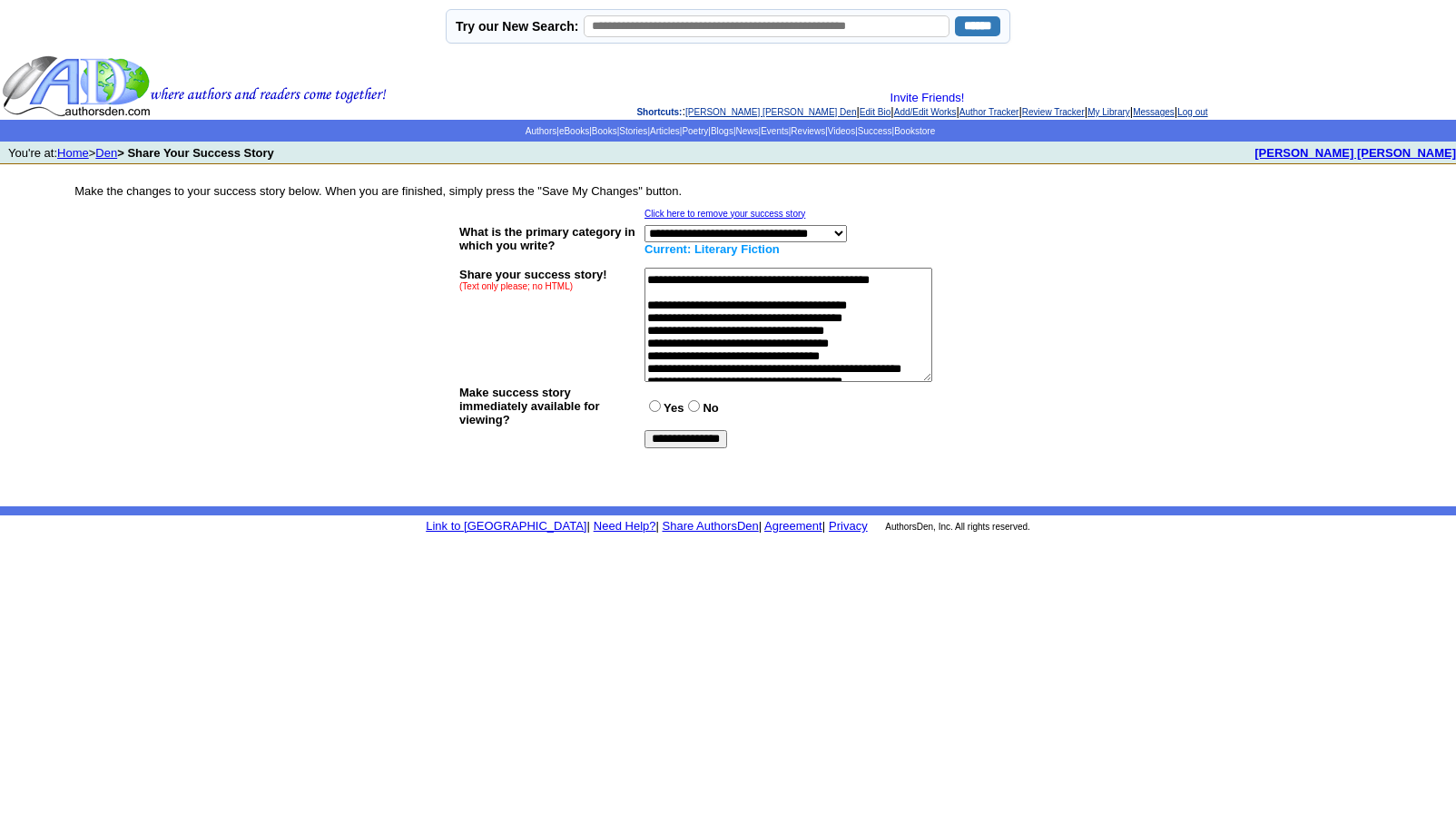
click at [667, 333] on textarea at bounding box center [788, 325] width 288 height 114
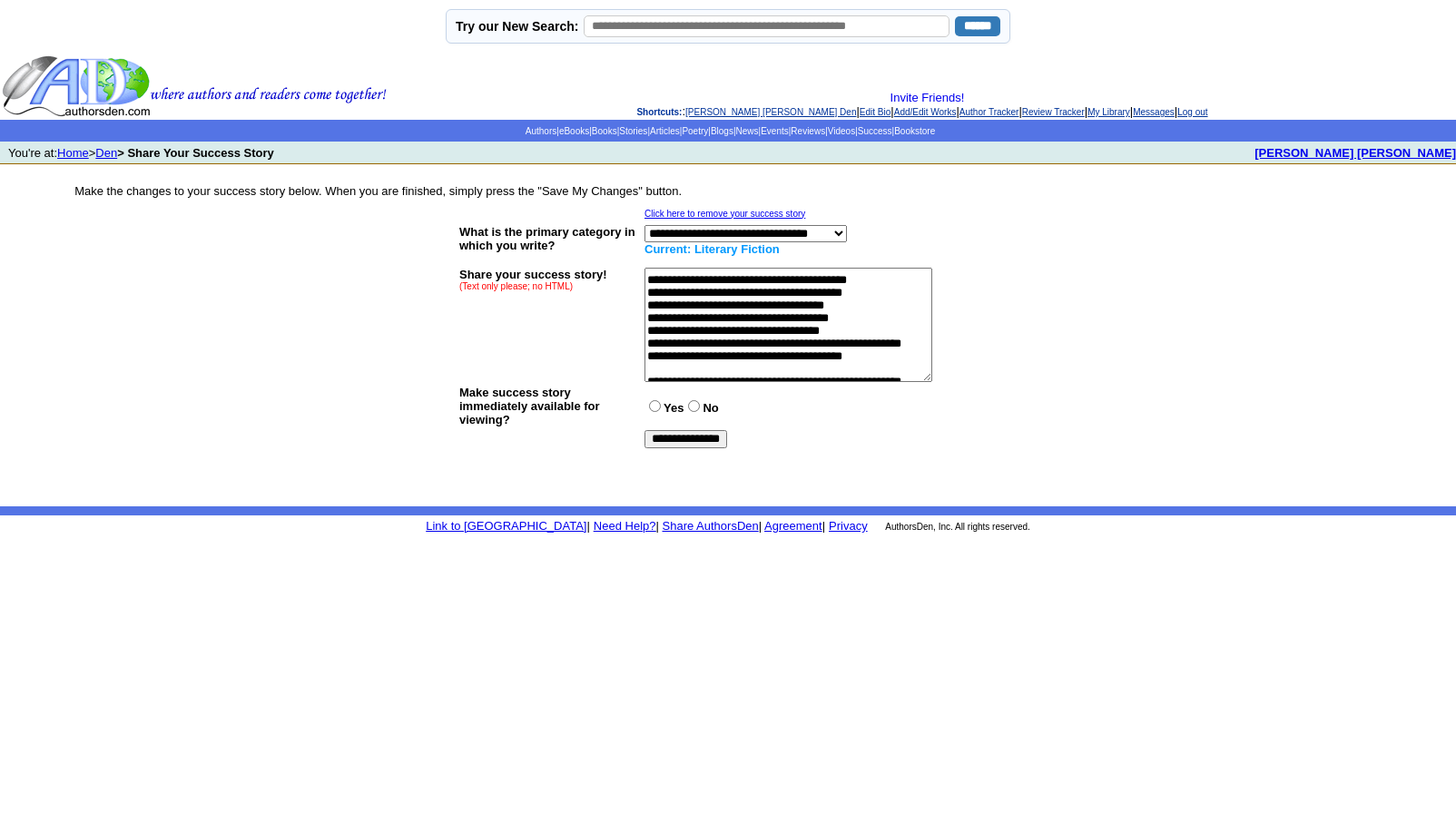
scroll to position [399, 0]
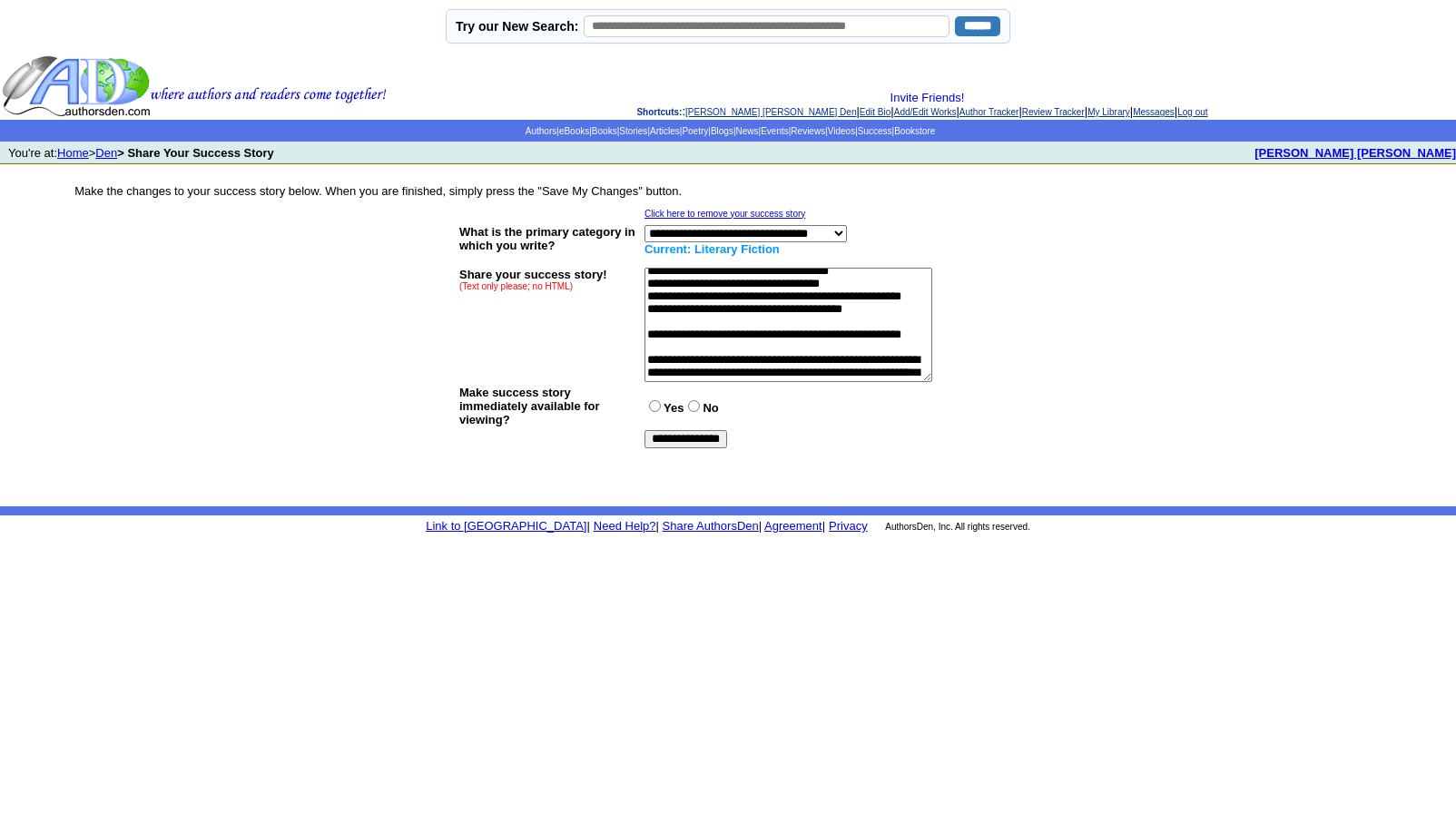
type textarea "**********"
click at [682, 436] on input "**********" at bounding box center [685, 439] width 83 height 18
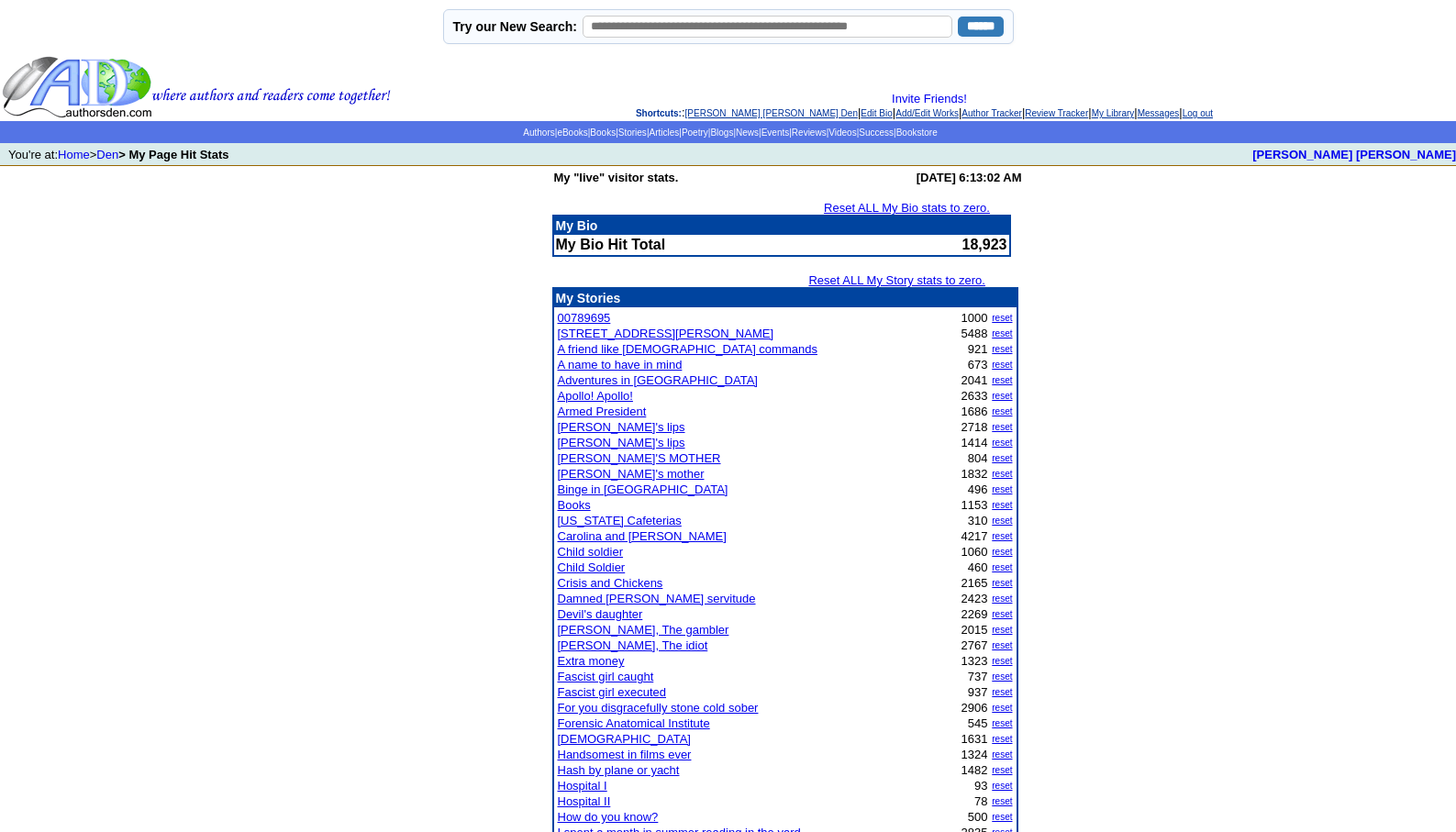
click at [1213, 112] on link "Log out" at bounding box center [1197, 113] width 30 height 10
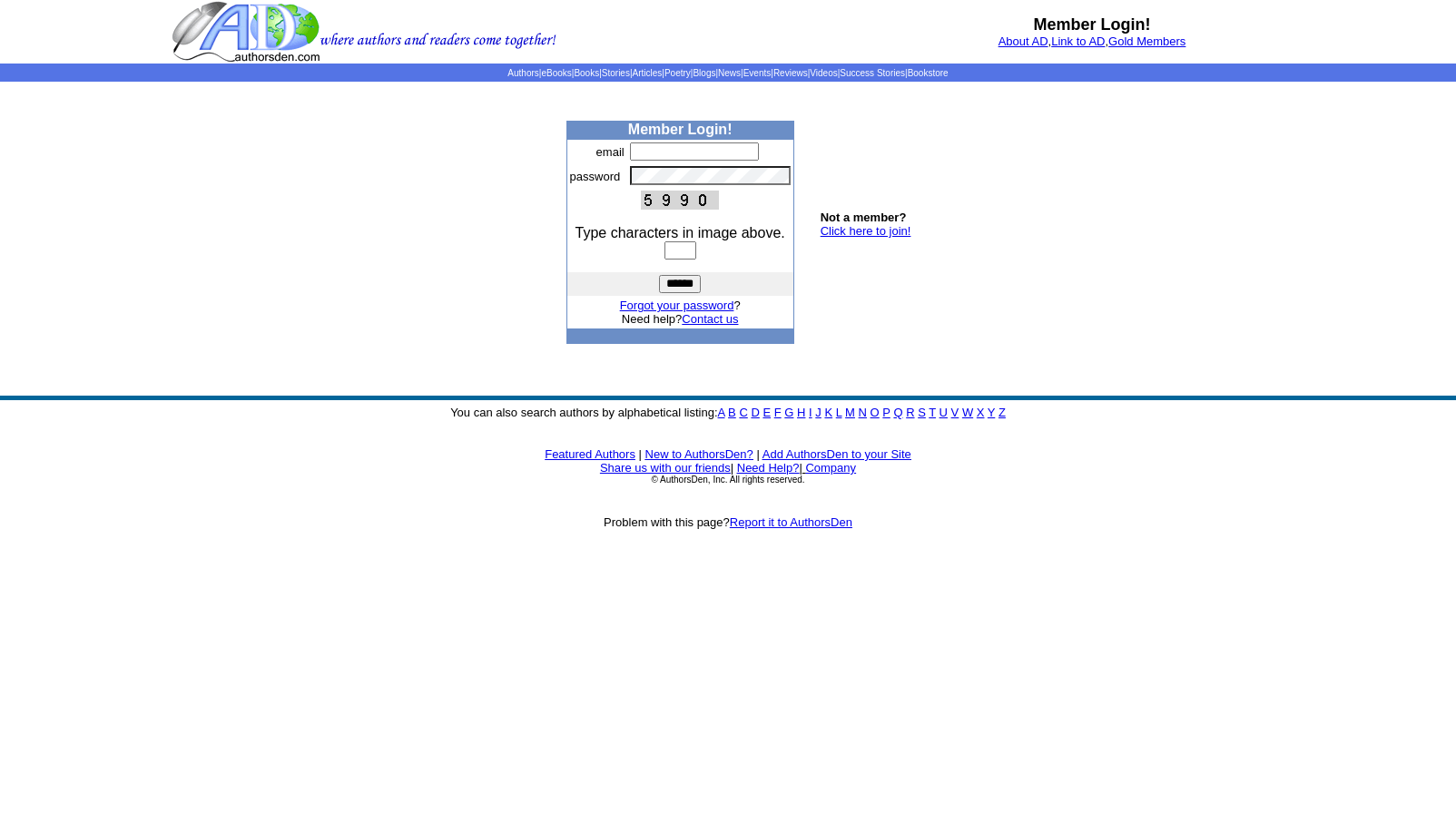
click at [649, 154] on input "text" at bounding box center [694, 151] width 128 height 18
type input "**********"
click at [665, 243] on input "text" at bounding box center [681, 250] width 32 height 18
type input "****"
click at [682, 287] on input "******" at bounding box center [680, 283] width 42 height 18
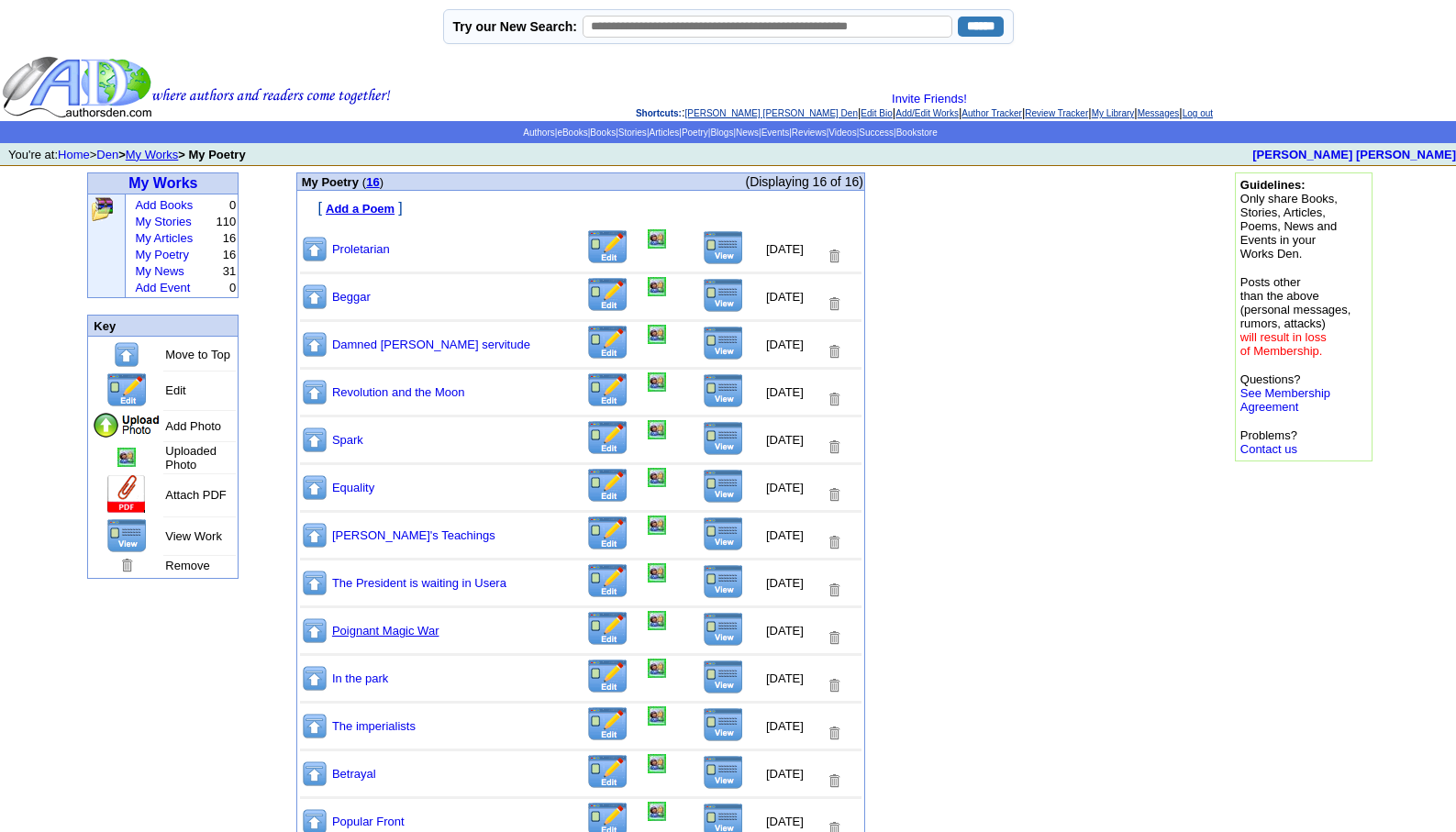
click at [389, 632] on link "Poignant Magic War" at bounding box center [386, 630] width 107 height 14
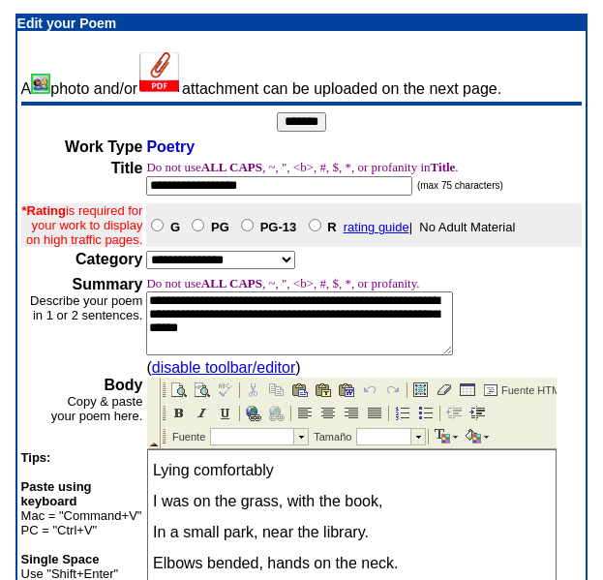
scroll to position [507, 0]
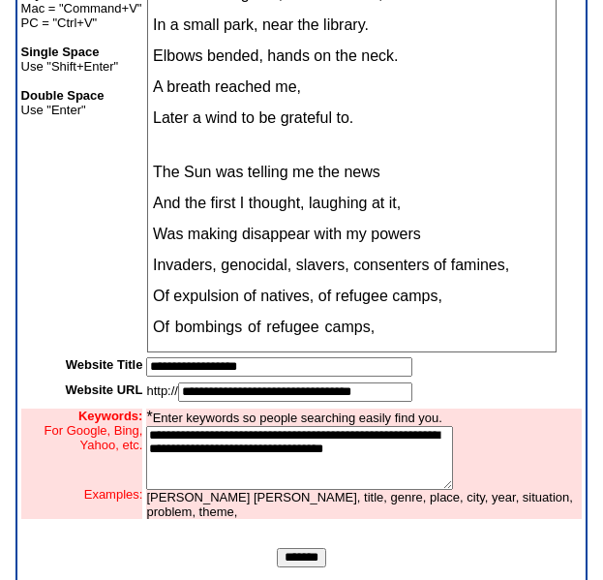
click at [298, 567] on input "*******" at bounding box center [301, 557] width 49 height 19
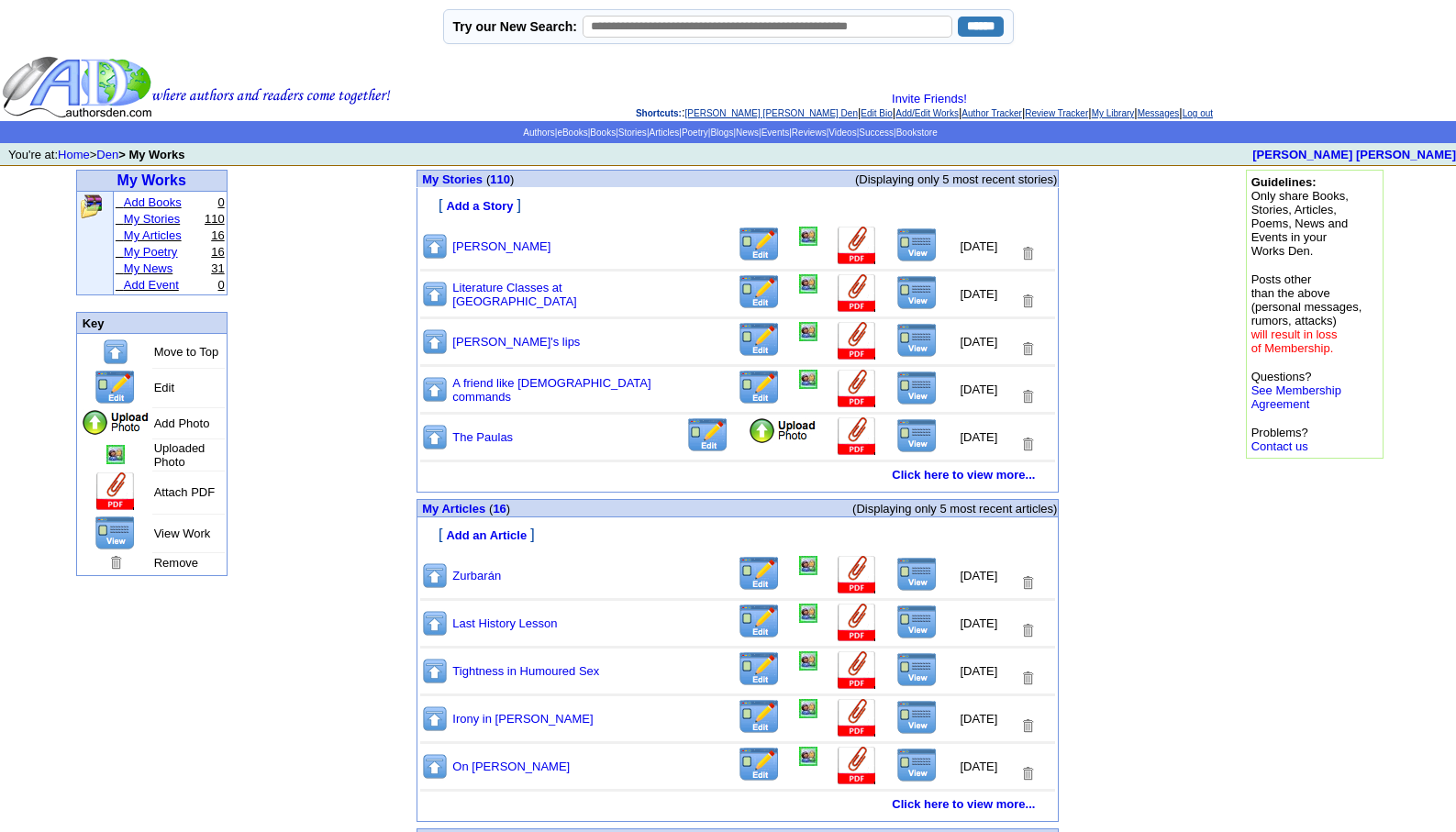
click at [154, 258] on link "My Poetry" at bounding box center [151, 252] width 54 height 14
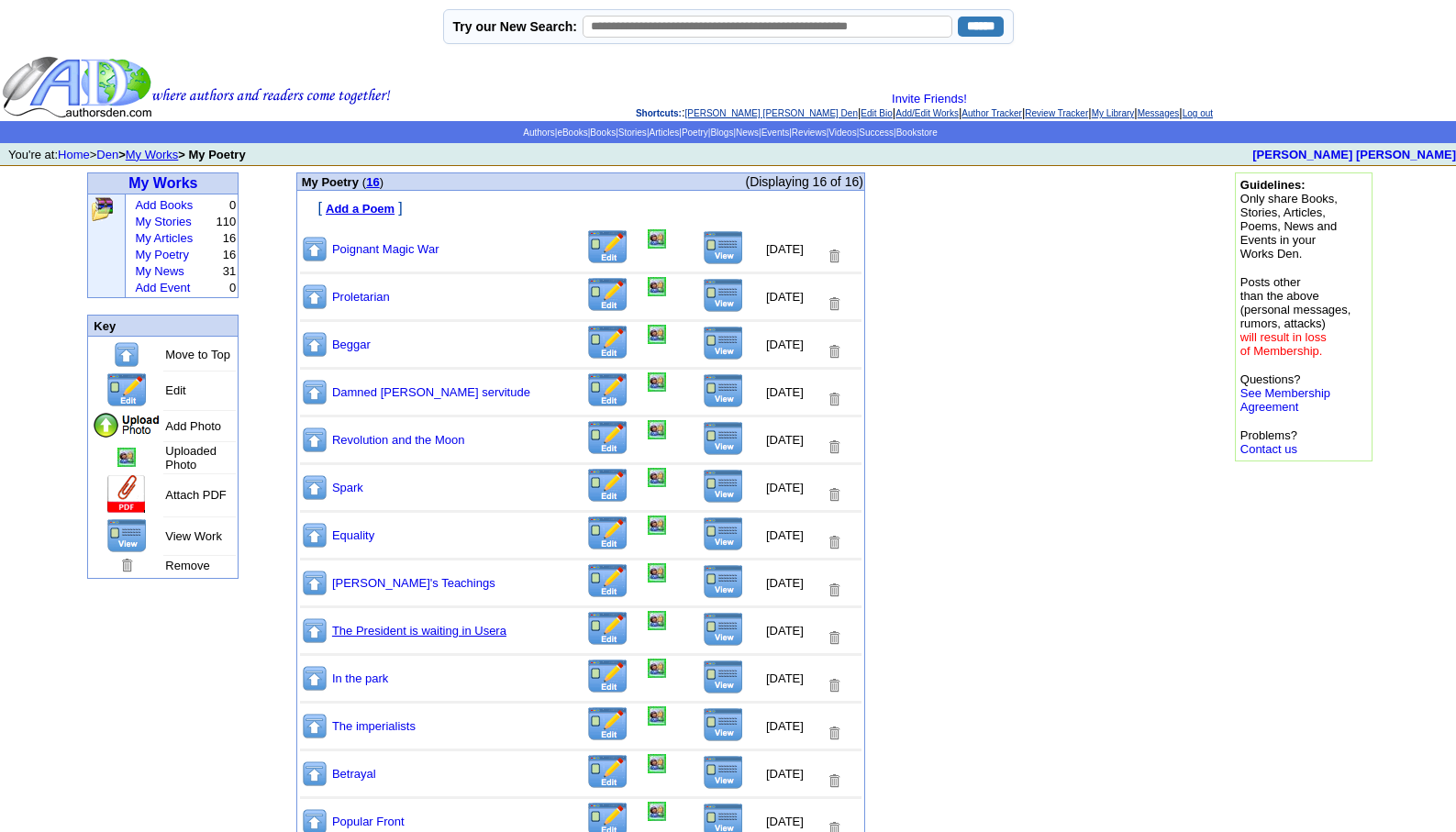
click at [409, 624] on link "The President is waiting in Usera" at bounding box center [420, 630] width 174 height 14
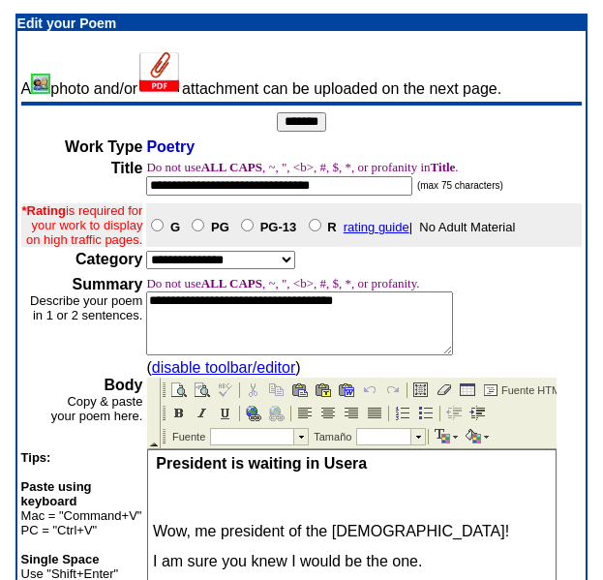
scroll to position [507, 0]
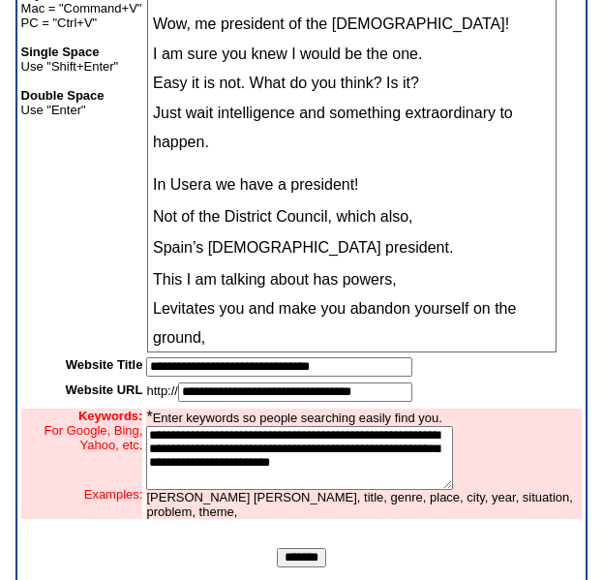
click at [299, 567] on input "*******" at bounding box center [301, 557] width 49 height 19
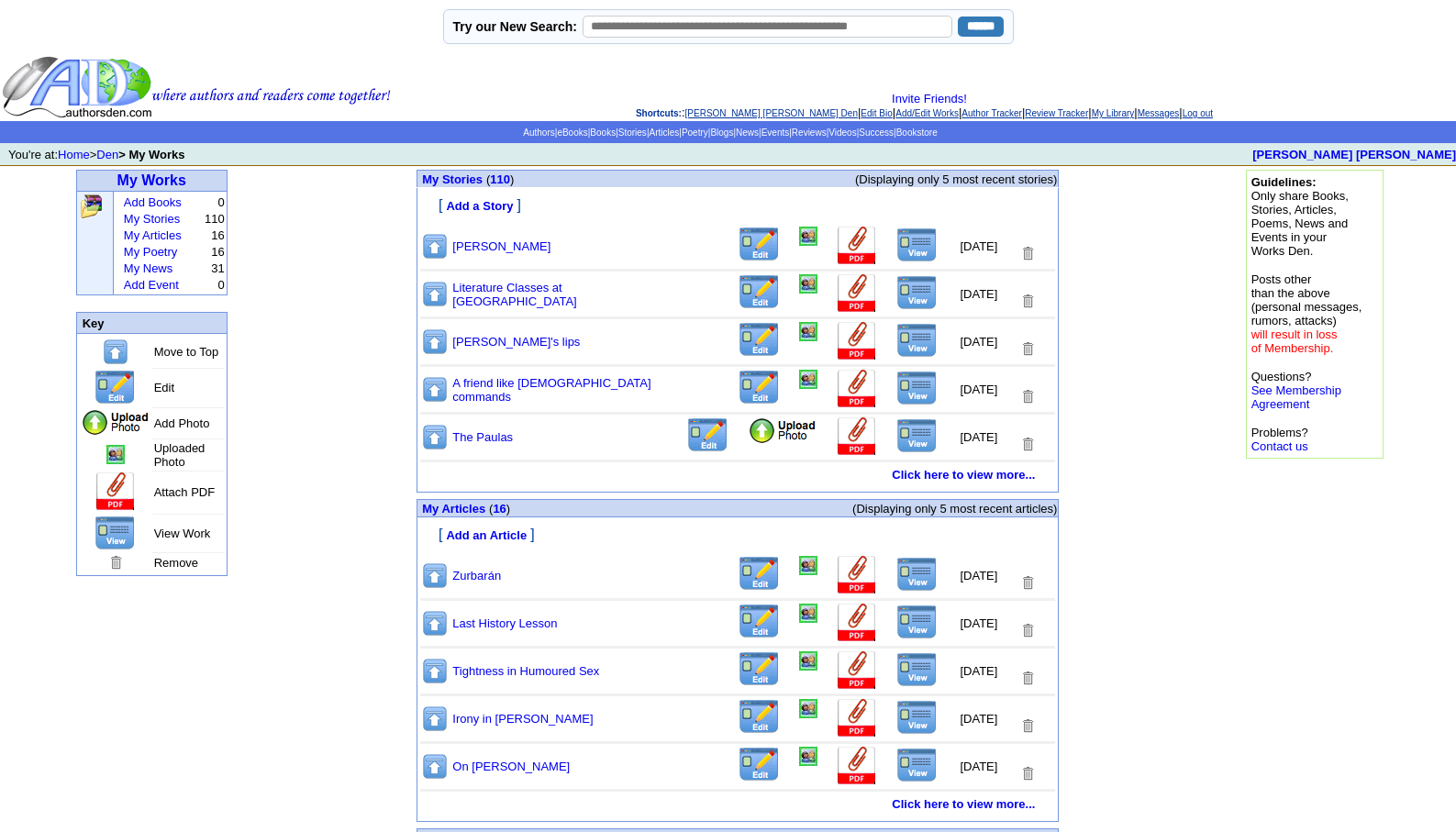
click at [718, 111] on link "[PERSON_NAME] [PERSON_NAME] Den" at bounding box center [771, 113] width 172 height 10
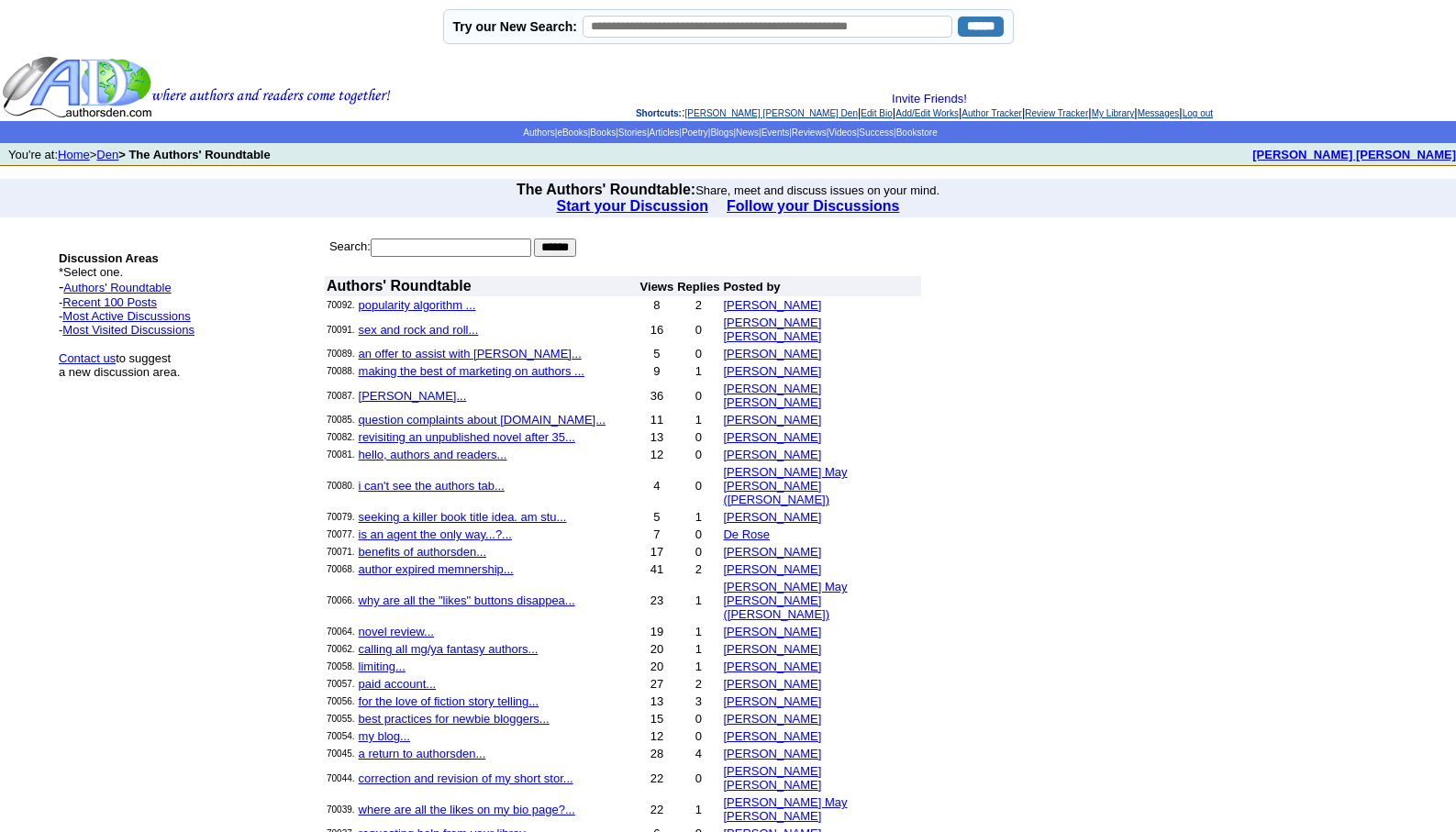
click at [727, 117] on link "[PERSON_NAME] [PERSON_NAME] Den" at bounding box center [771, 113] width 172 height 10
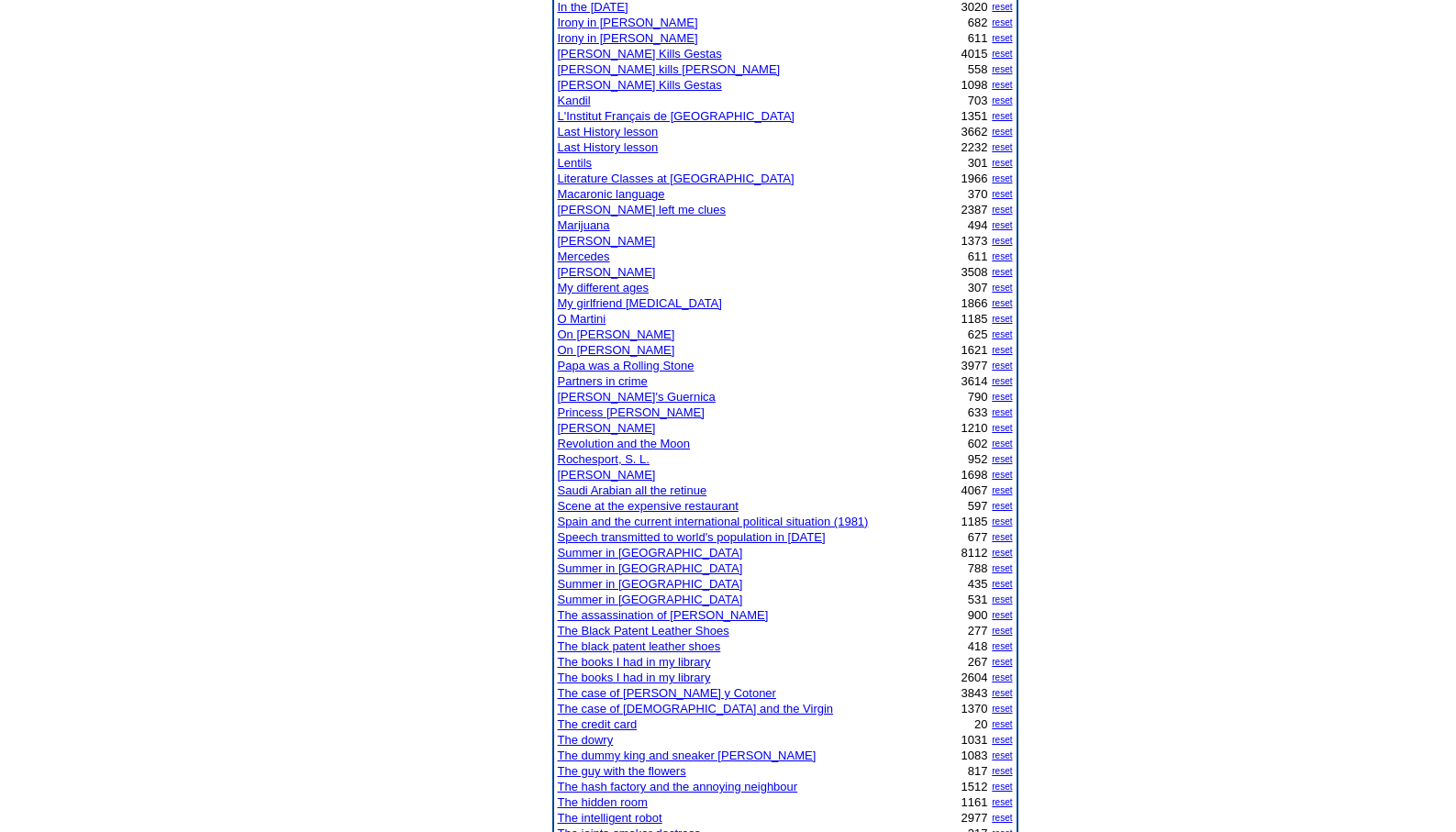
scroll to position [917, 0]
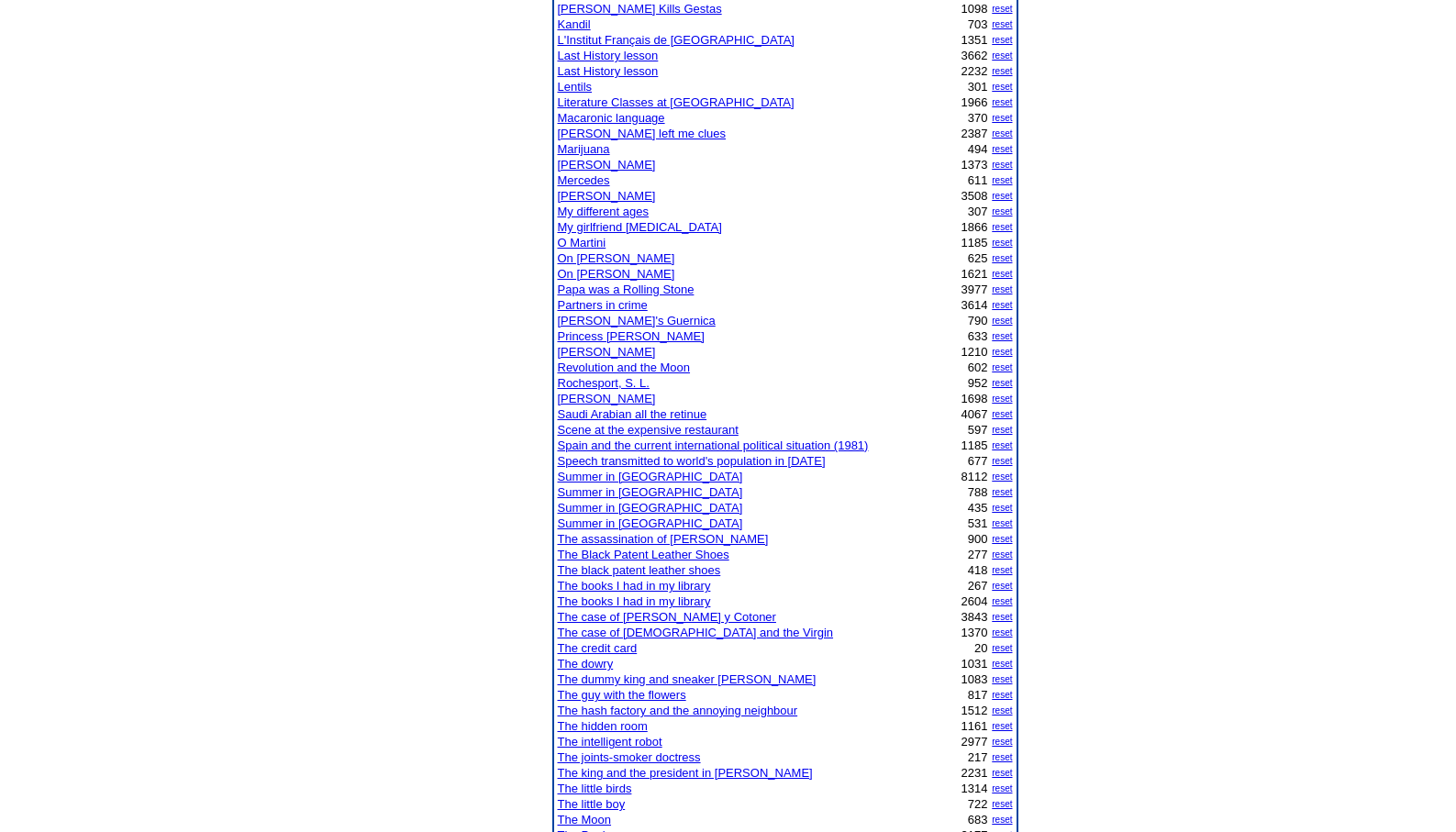
click at [604, 758] on link "The joints-smoker doctress" at bounding box center [629, 757] width 143 height 14
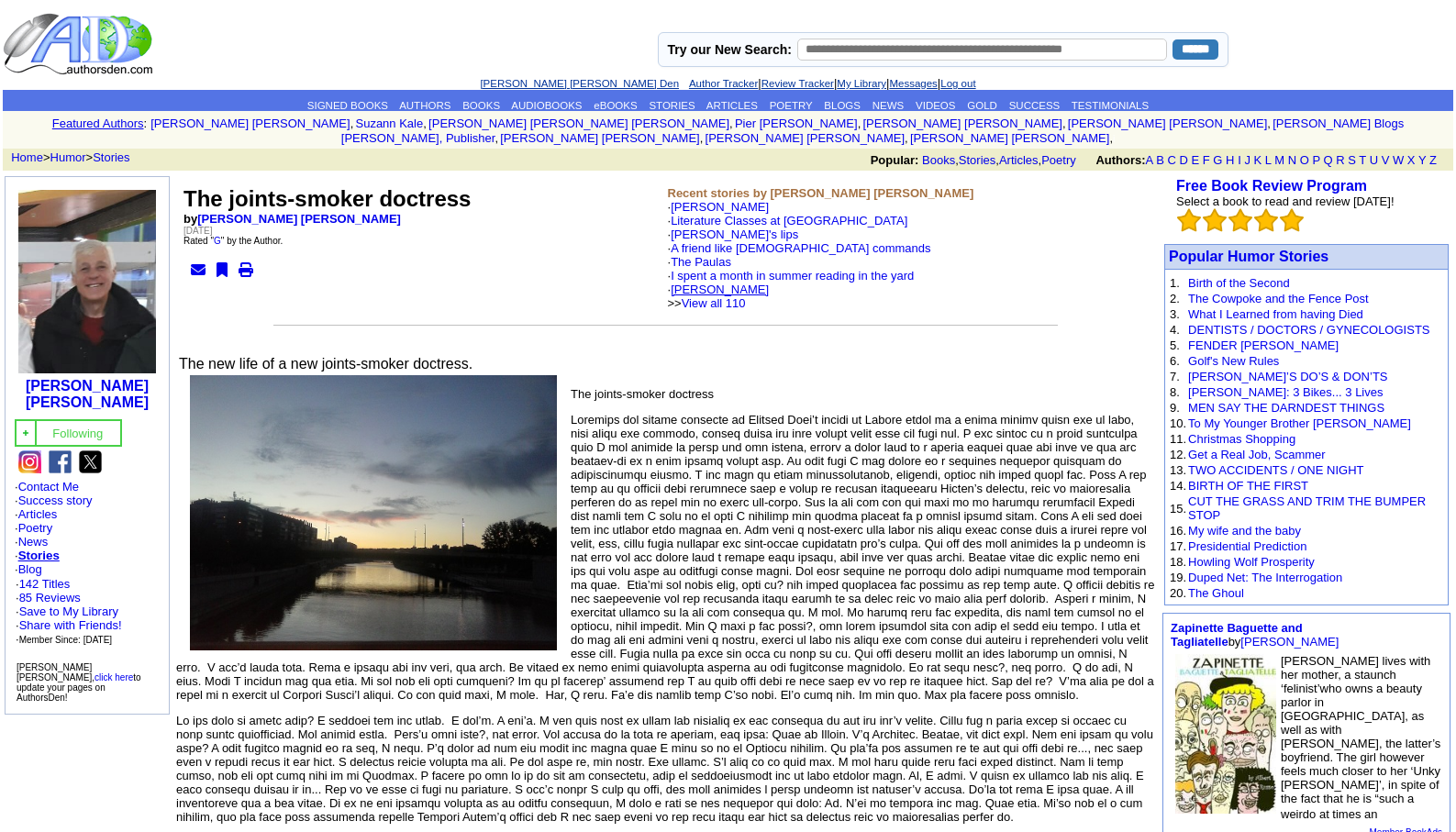
click at [711, 282] on link "[PERSON_NAME]" at bounding box center [720, 289] width 99 height 14
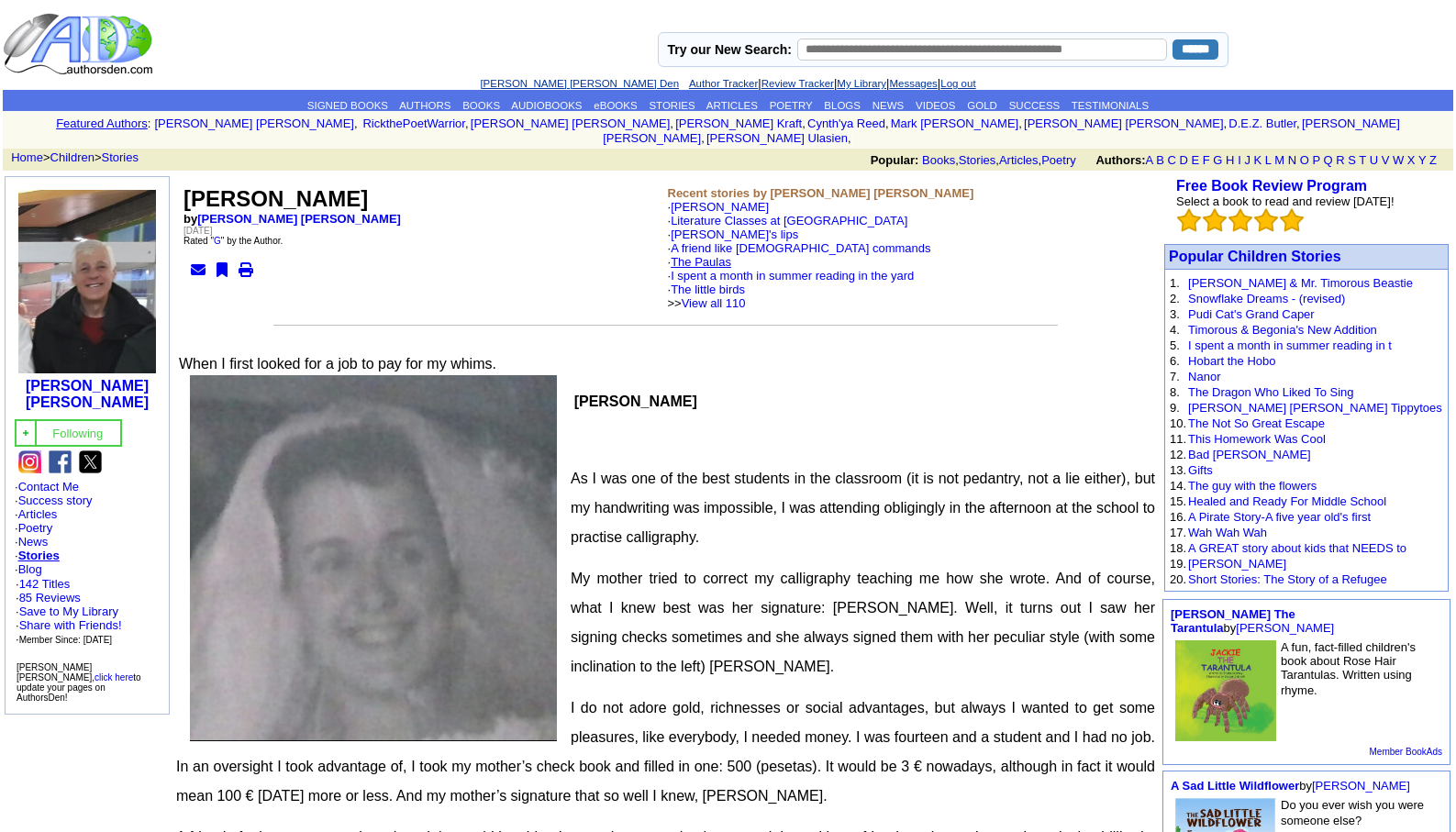
click at [714, 255] on link "The Paulas" at bounding box center [701, 262] width 61 height 14
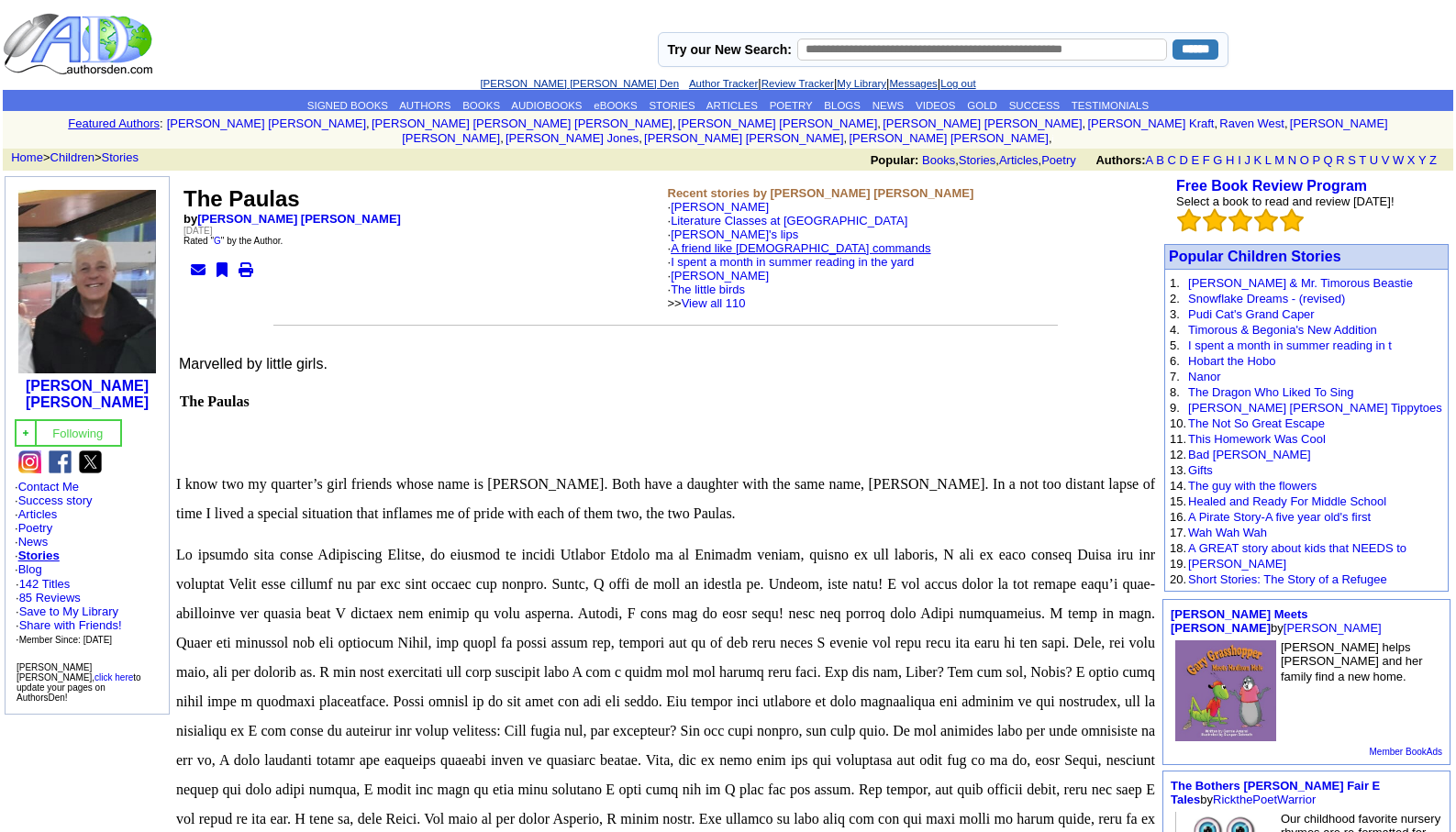
click at [710, 242] on link "A friend like [DEMOGRAPHIC_DATA] commands" at bounding box center [800, 248] width 260 height 14
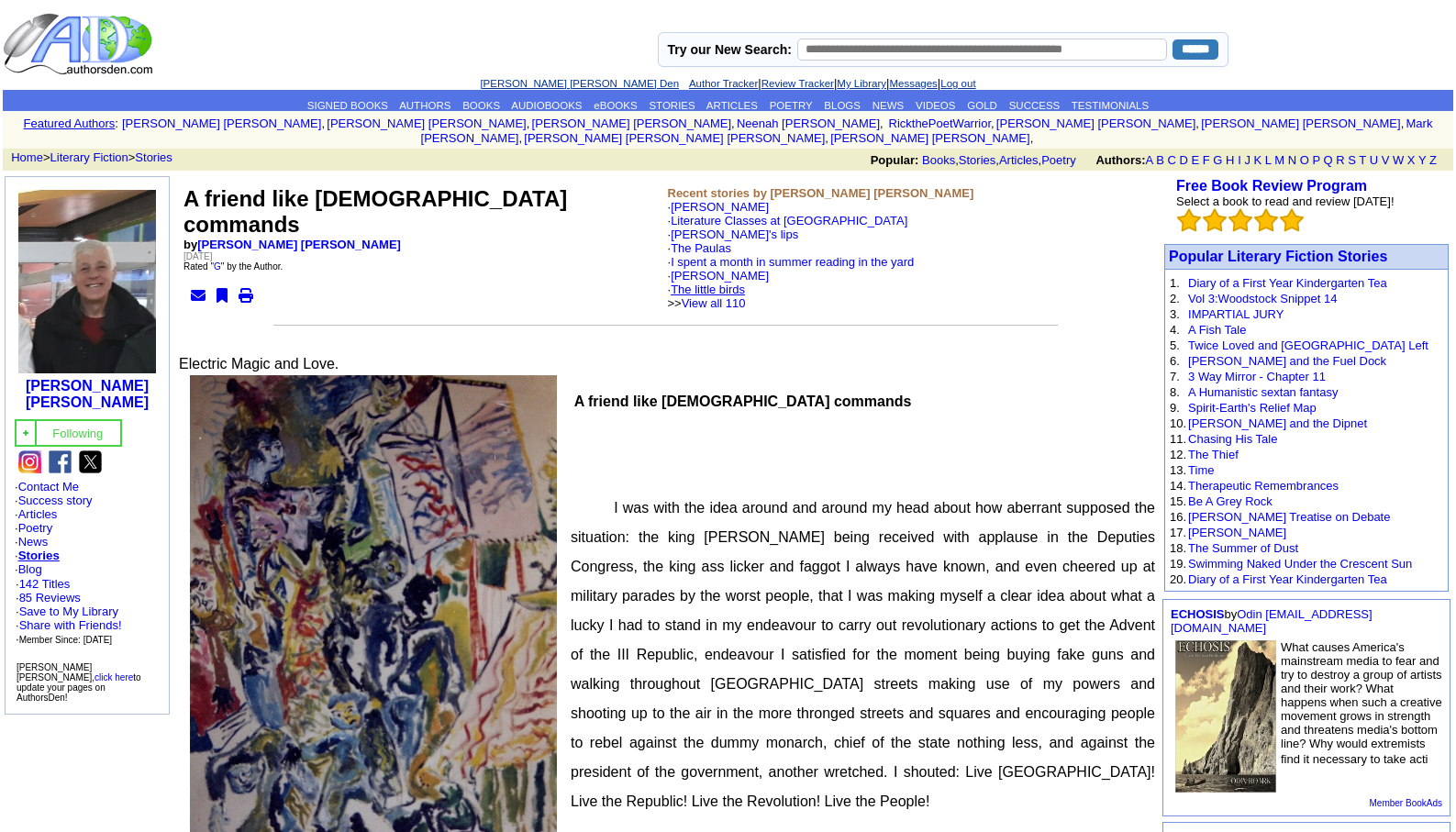
click at [710, 282] on link "The little birds" at bounding box center [708, 289] width 74 height 14
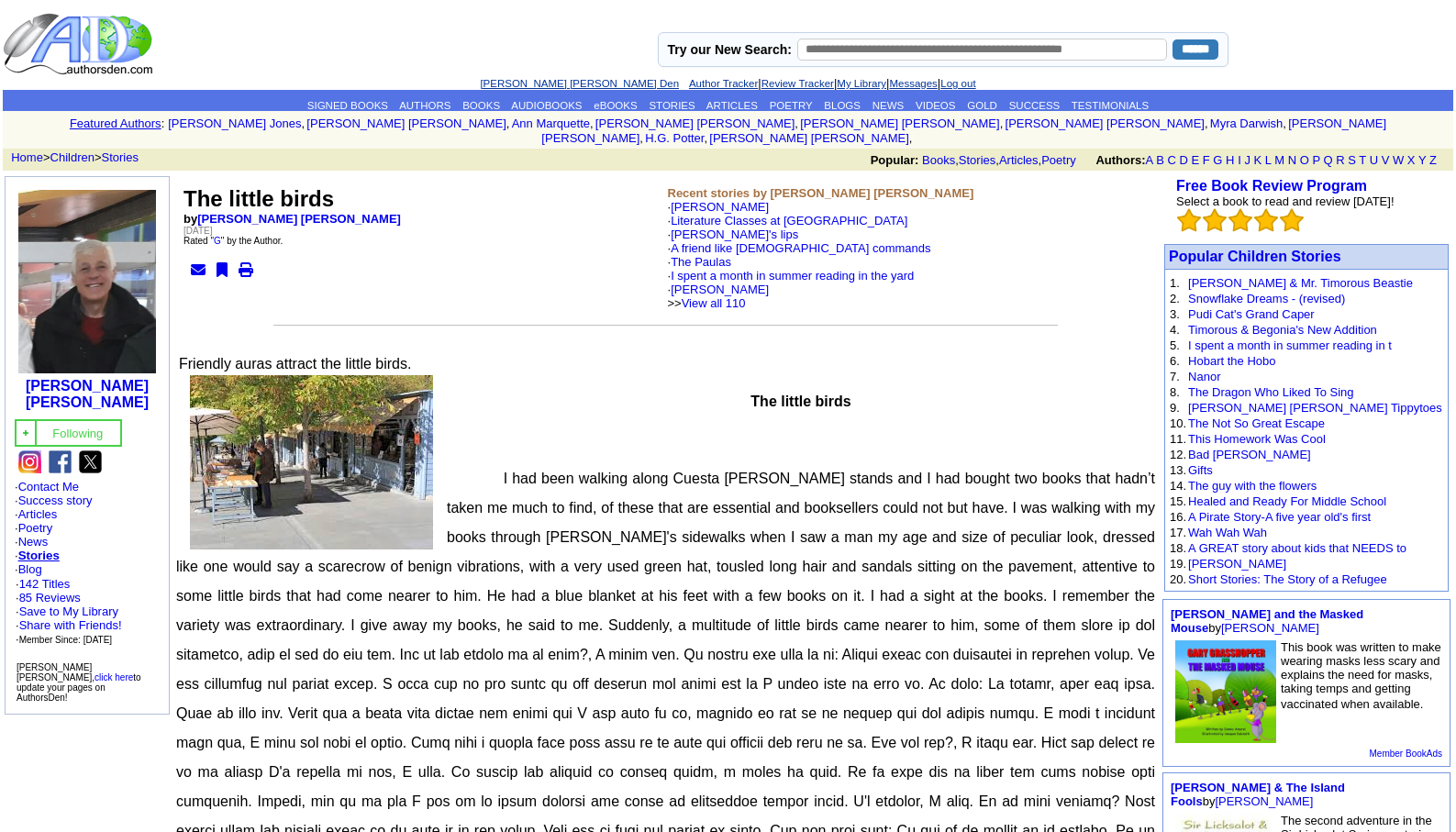
click at [531, 85] on link "[PERSON_NAME] [PERSON_NAME] Den" at bounding box center [579, 83] width 199 height 11
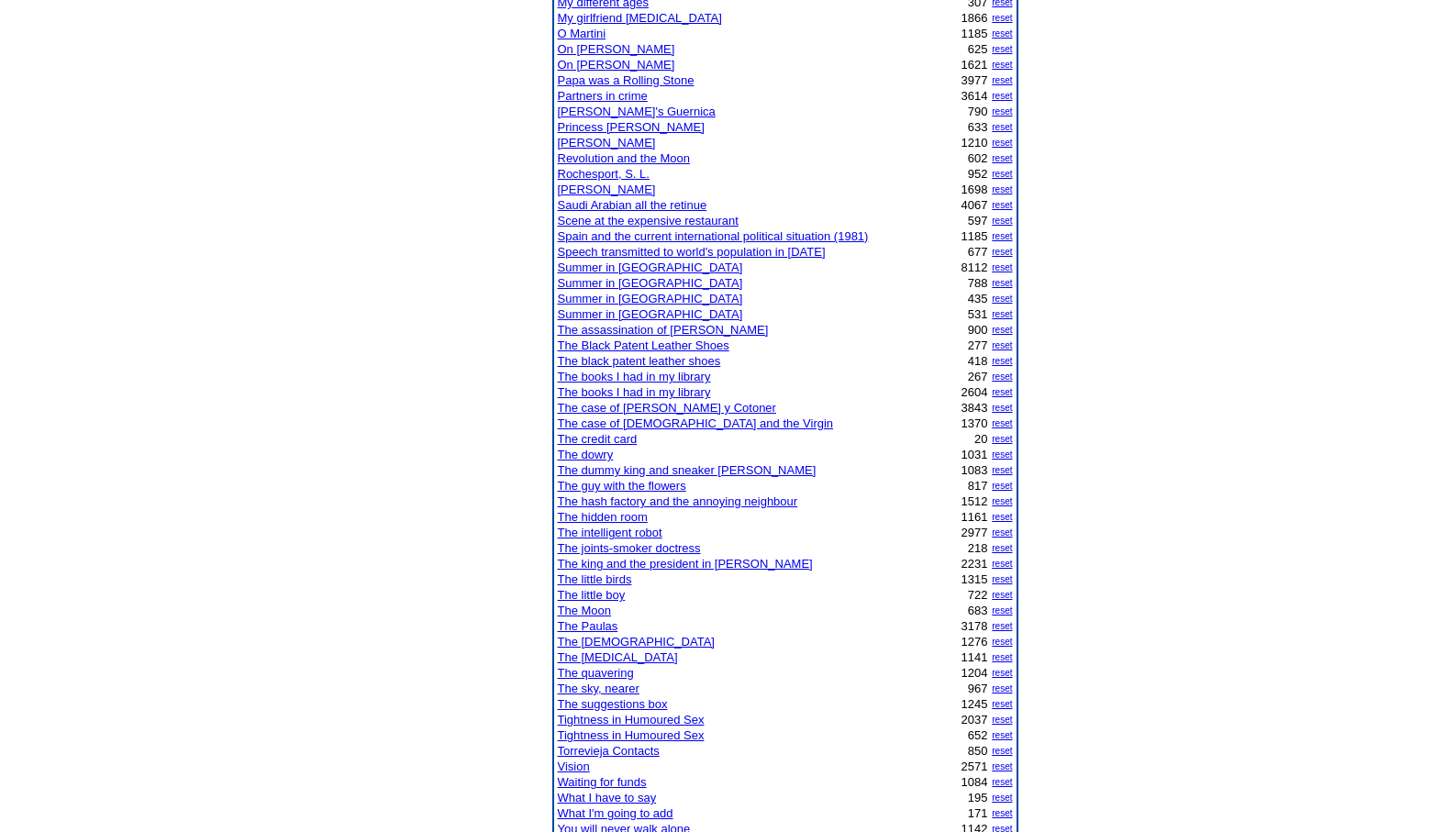
scroll to position [1138, 0]
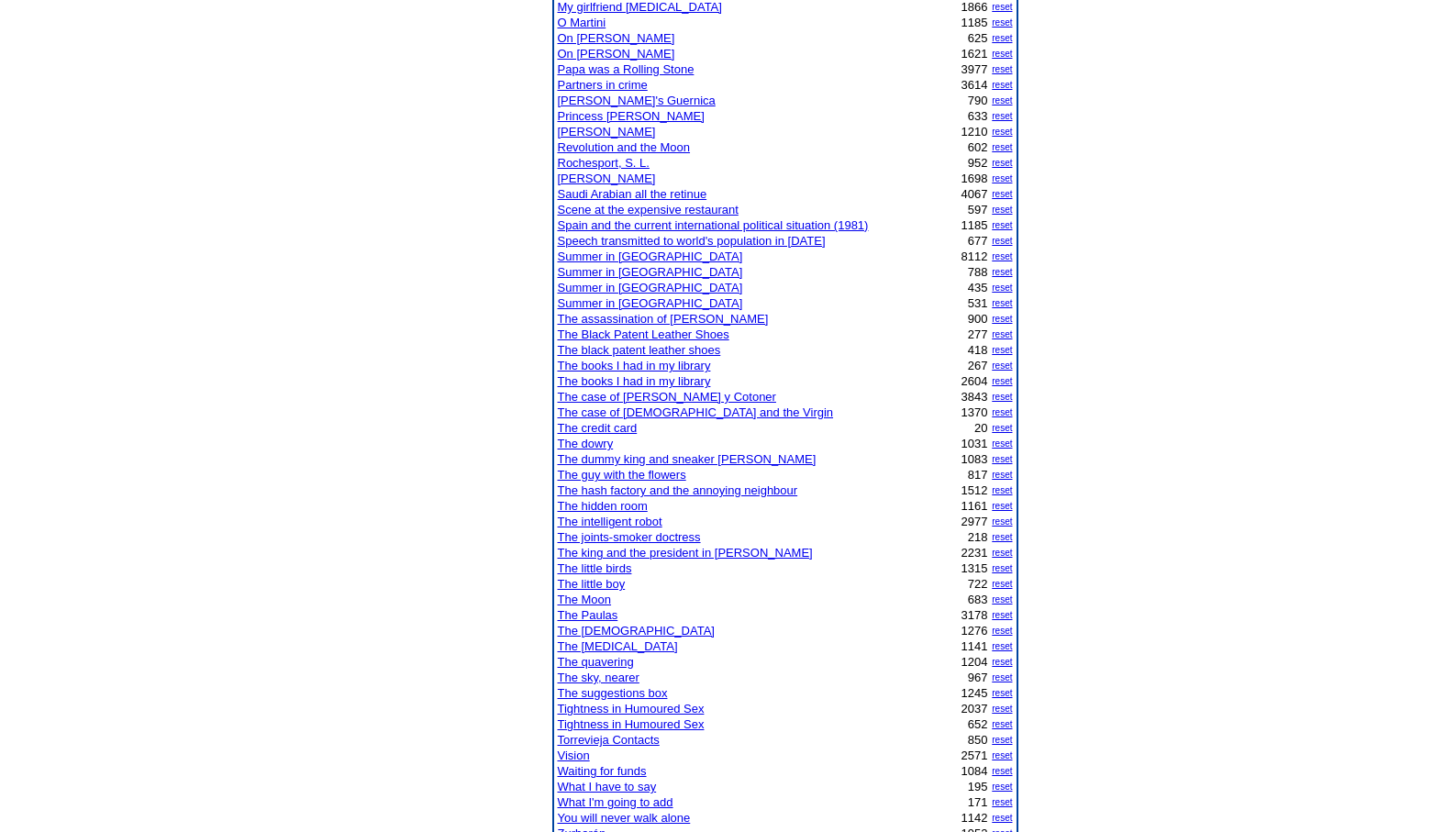
click at [603, 126] on link "REGIS TANTUM" at bounding box center [607, 132] width 99 height 14
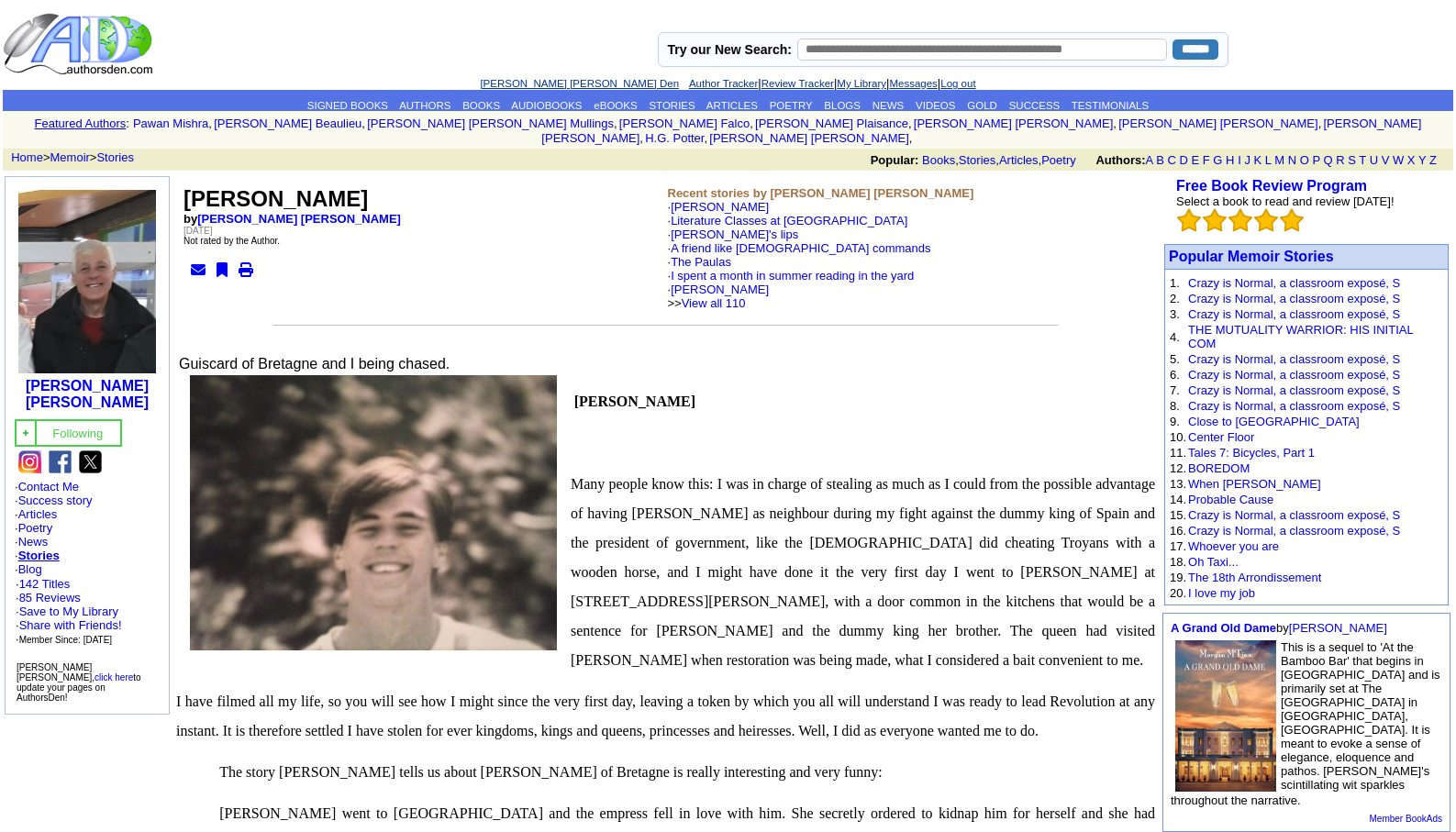
click at [503, 78] on link "[PERSON_NAME] [PERSON_NAME] Den" at bounding box center [579, 83] width 199 height 11
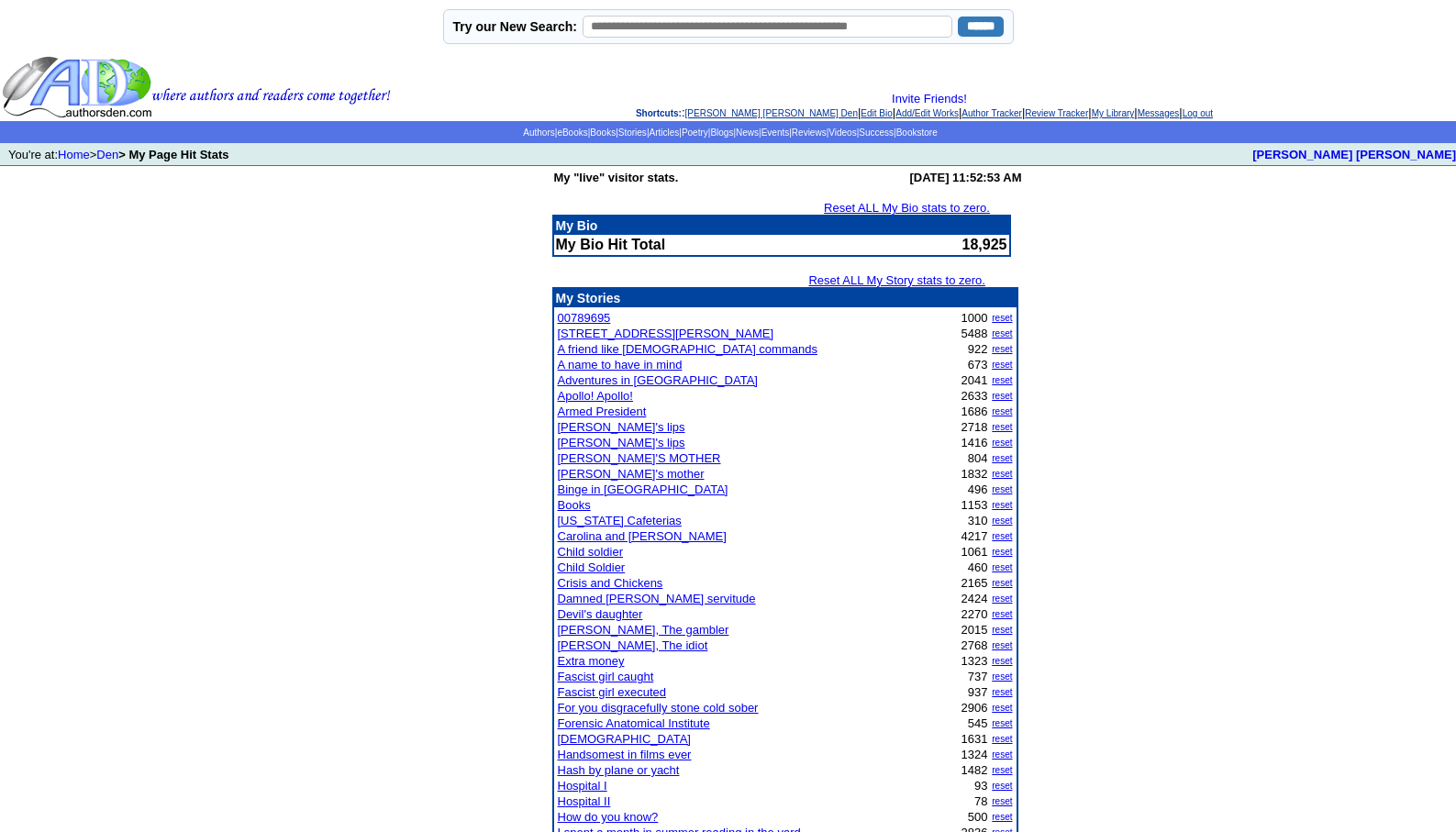
click at [644, 708] on link "For you disgracefully stone cold sober" at bounding box center [658, 708] width 201 height 14
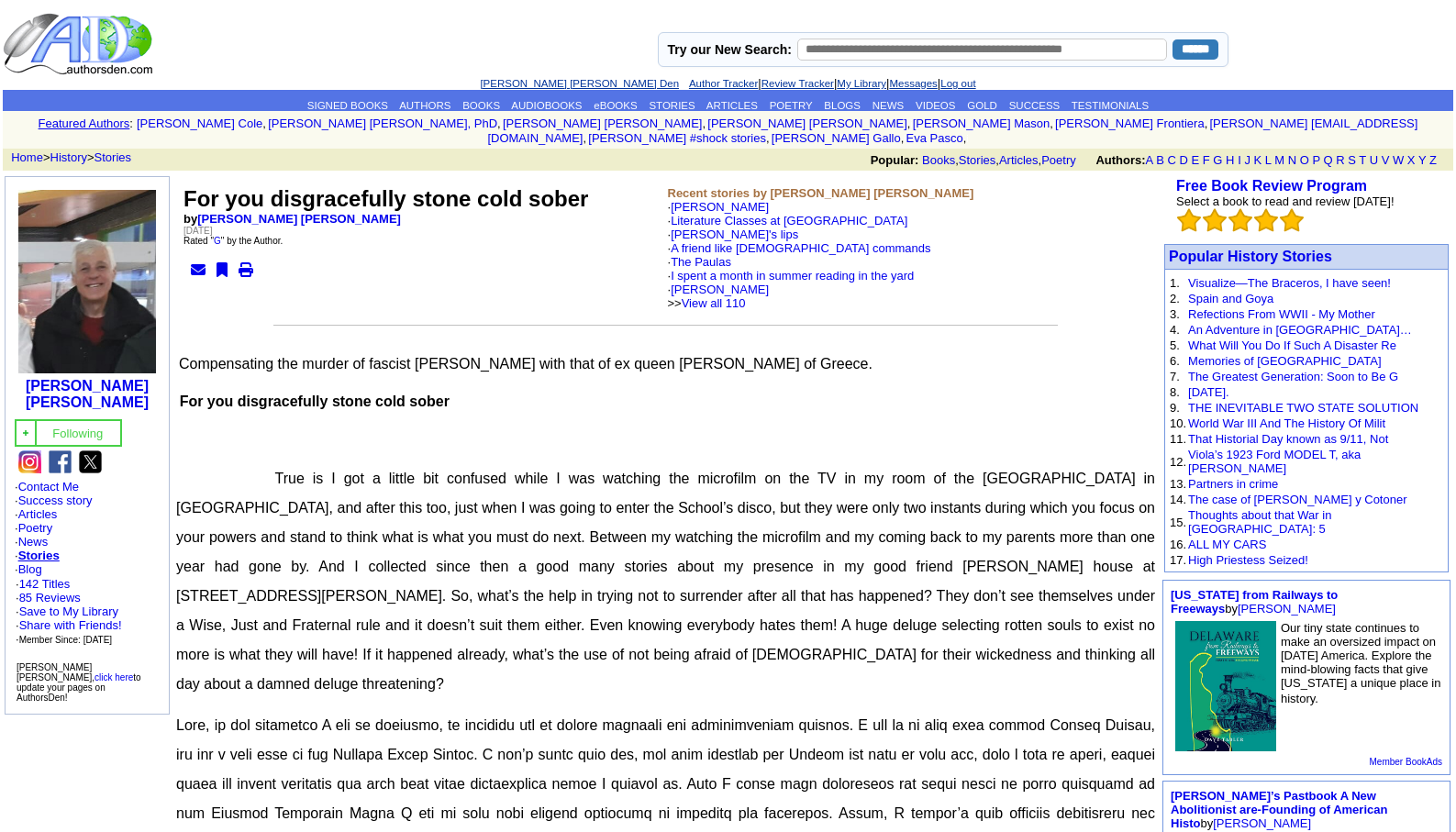
click at [539, 84] on link "[PERSON_NAME] [PERSON_NAME] Den" at bounding box center [579, 83] width 199 height 11
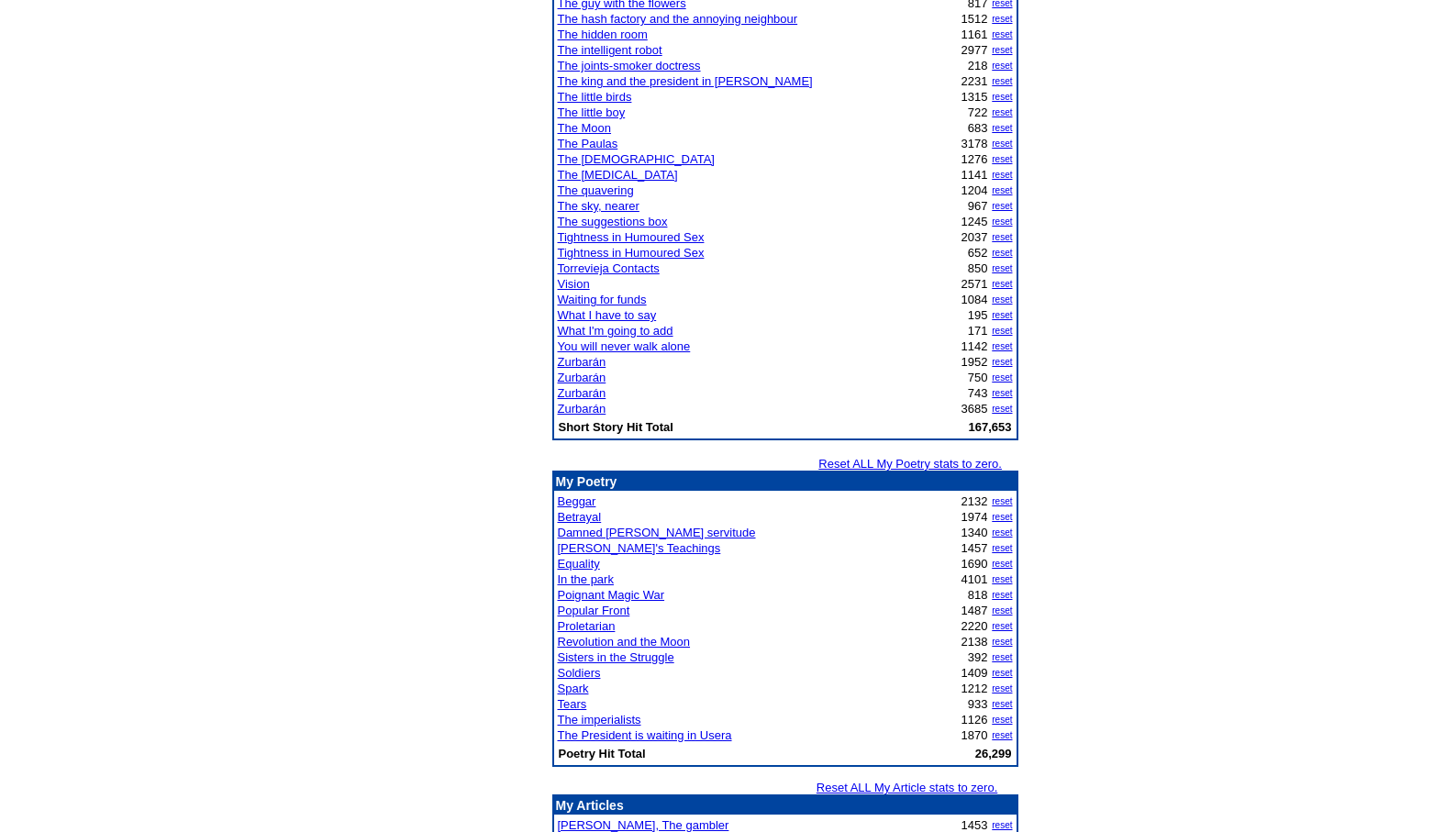
scroll to position [1615, 0]
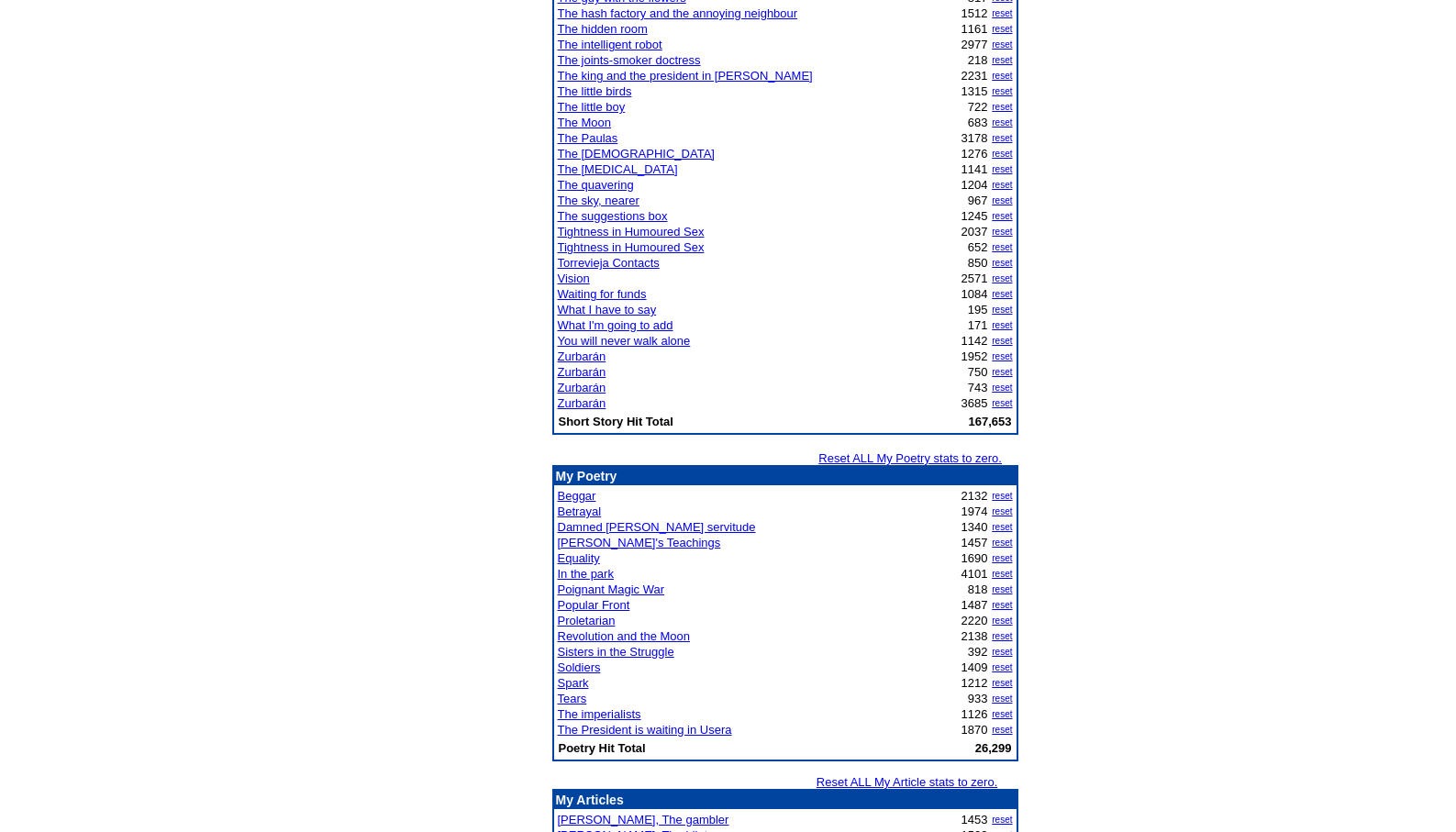
click at [577, 509] on link "Betrayal" at bounding box center [580, 512] width 44 height 14
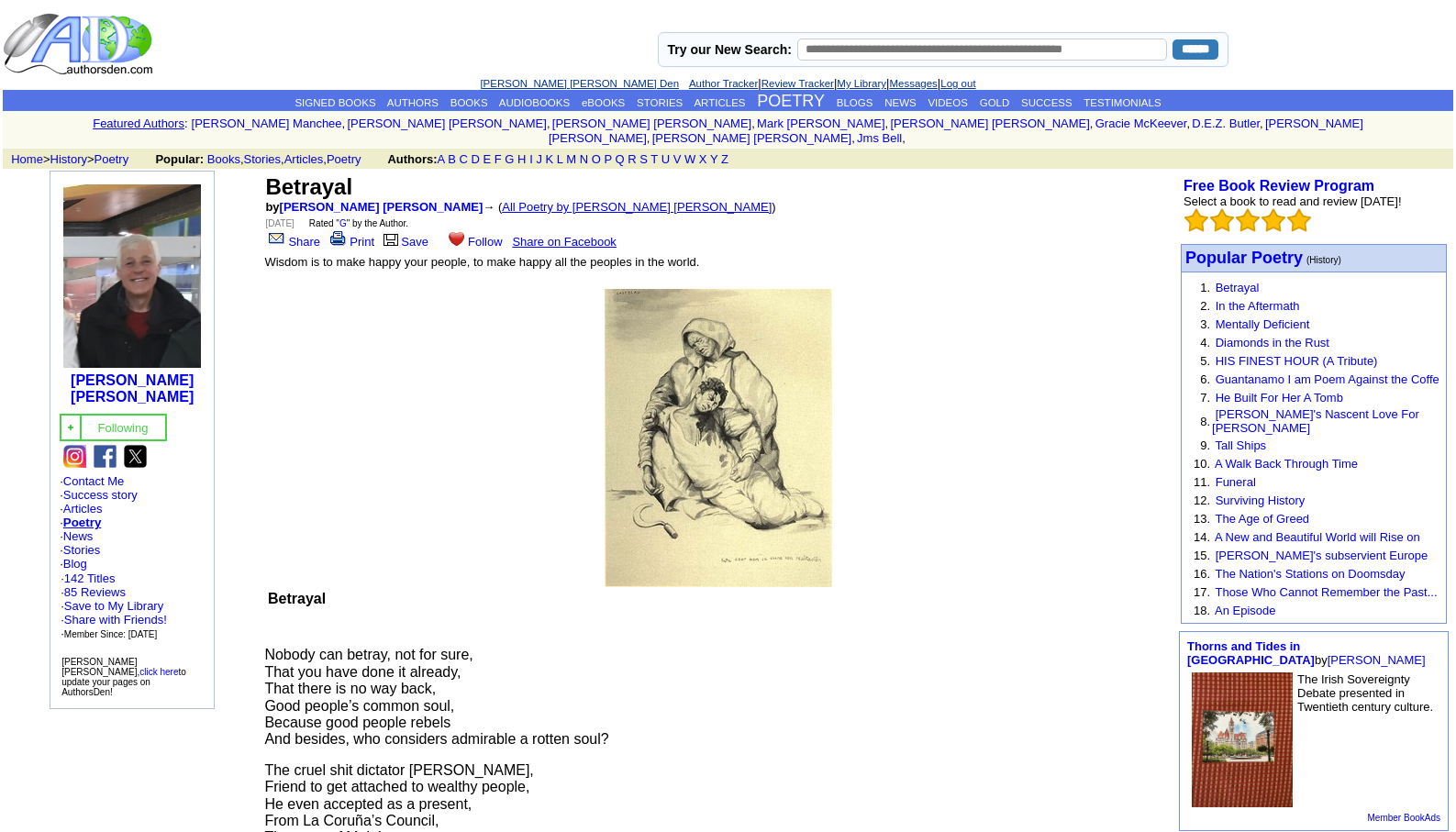
click at [523, 200] on link "All Poetry by [PERSON_NAME] [PERSON_NAME]" at bounding box center [637, 207] width 270 height 14
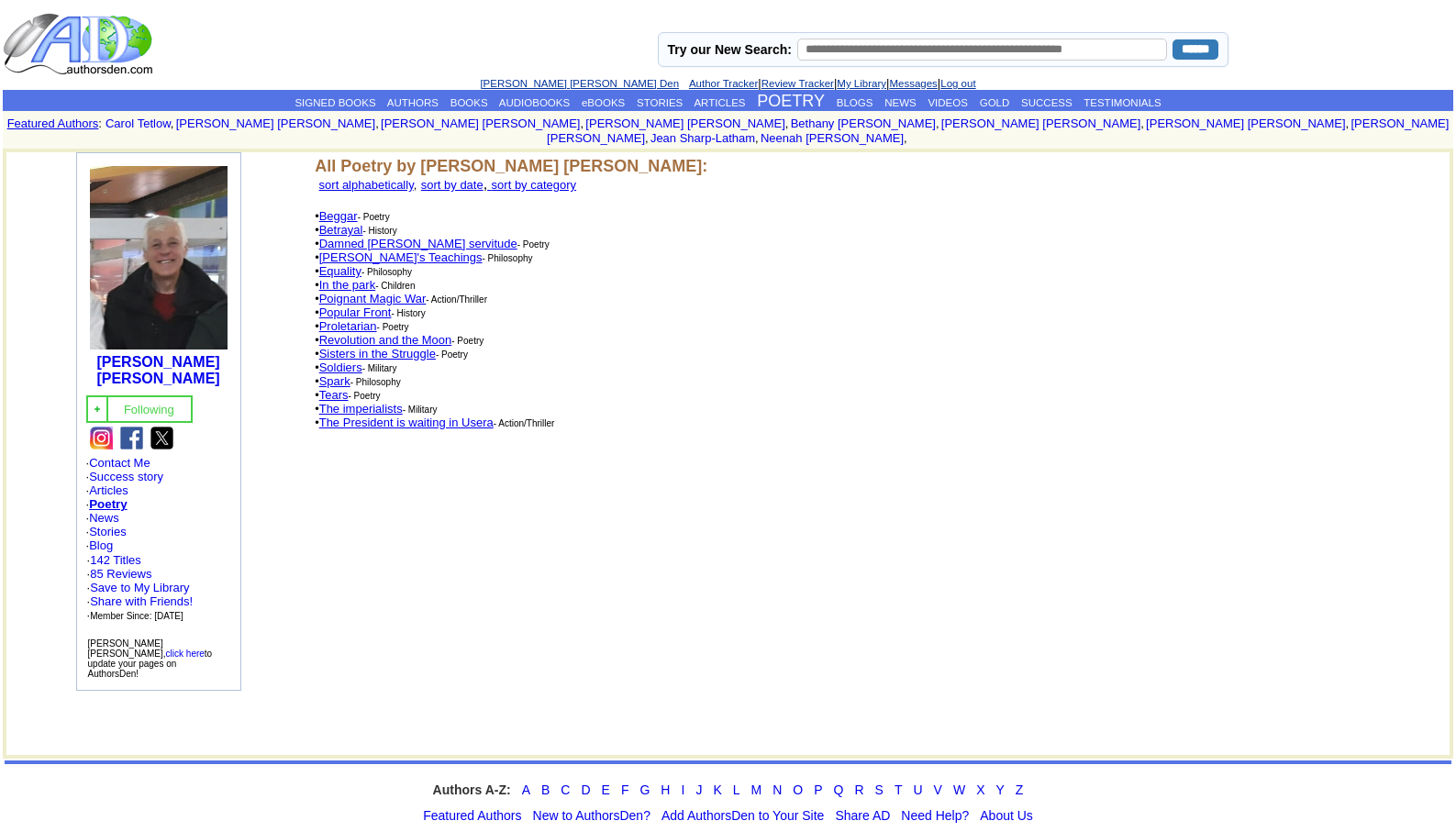
click at [363, 305] on link "Popular Front" at bounding box center [355, 312] width 72 height 14
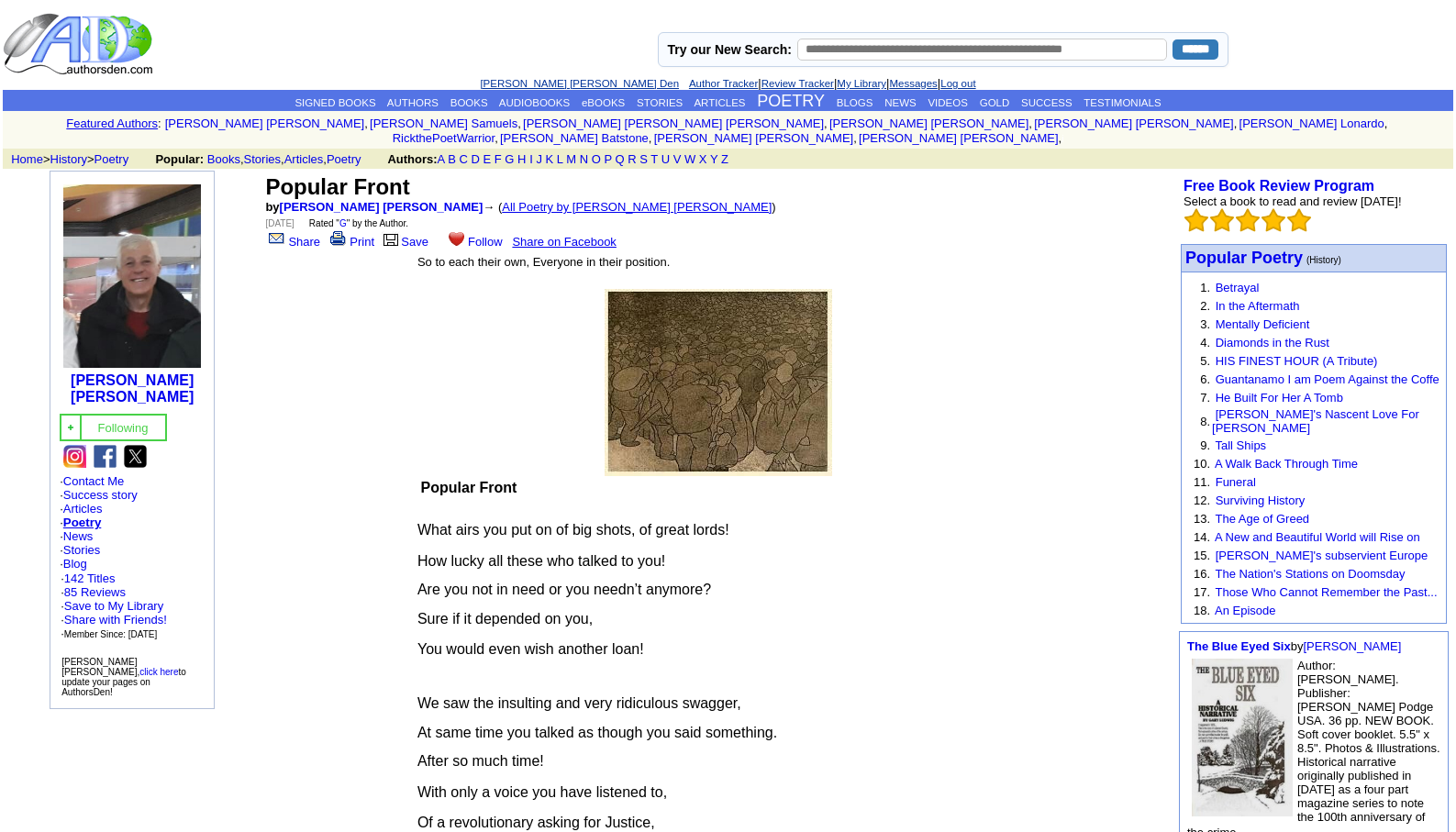
click at [522, 200] on link "All Poetry by Leopoldo Barge Álvarez" at bounding box center [637, 207] width 270 height 14
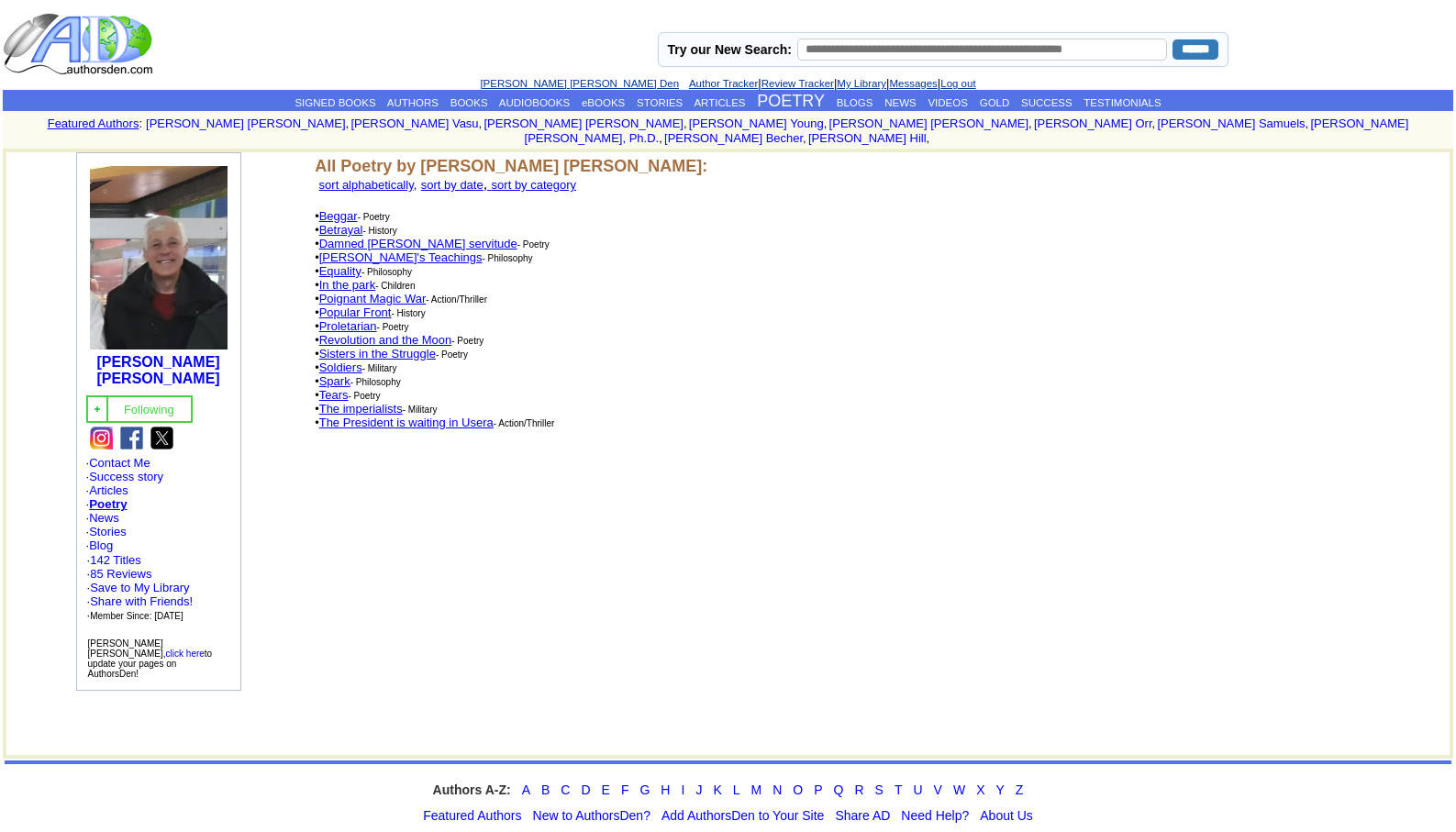
click at [351, 319] on link "Proletarian" at bounding box center [348, 326] width 58 height 14
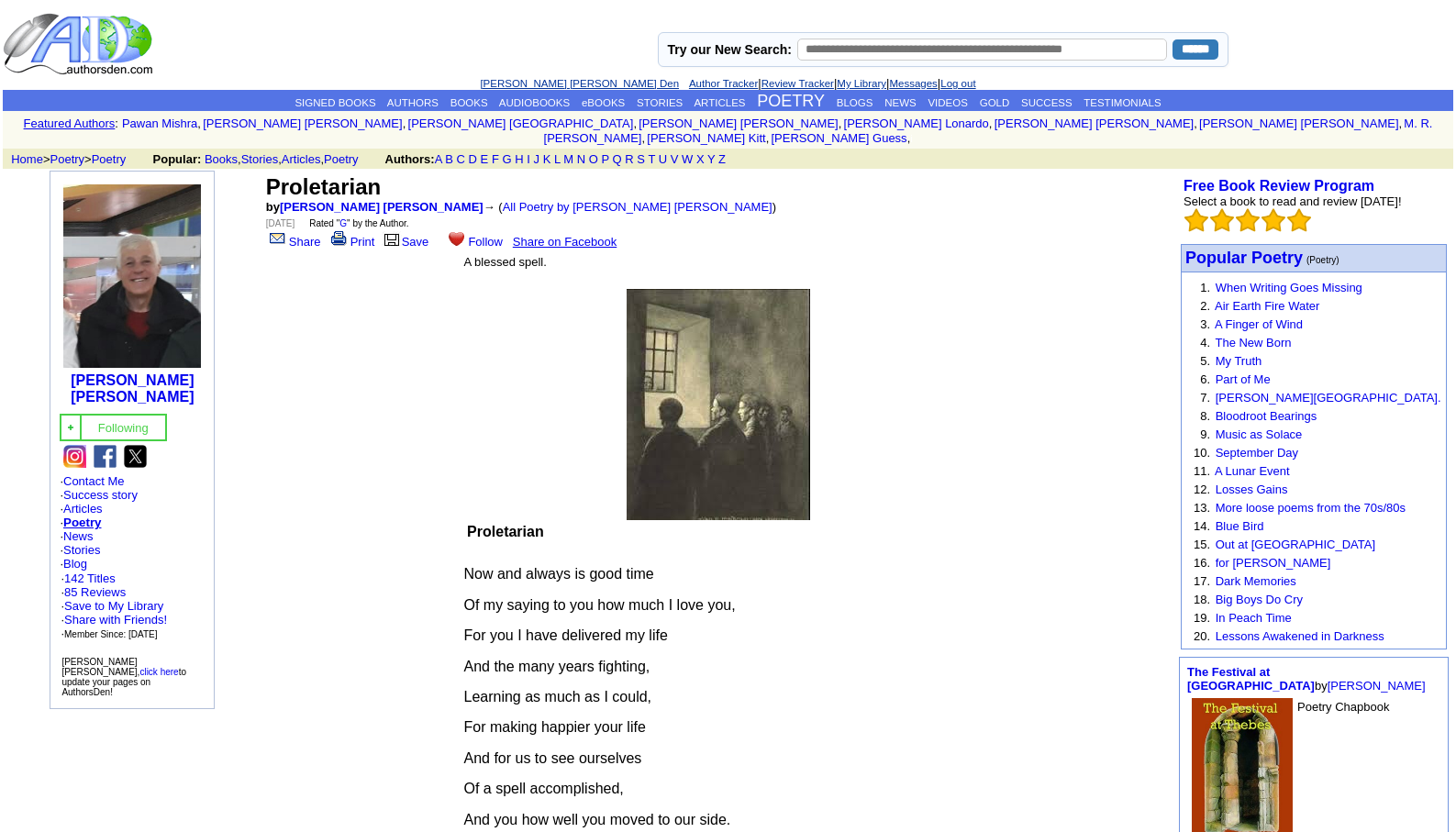
click at [547, 82] on link "[PERSON_NAME] [PERSON_NAME] Den" at bounding box center [579, 83] width 199 height 11
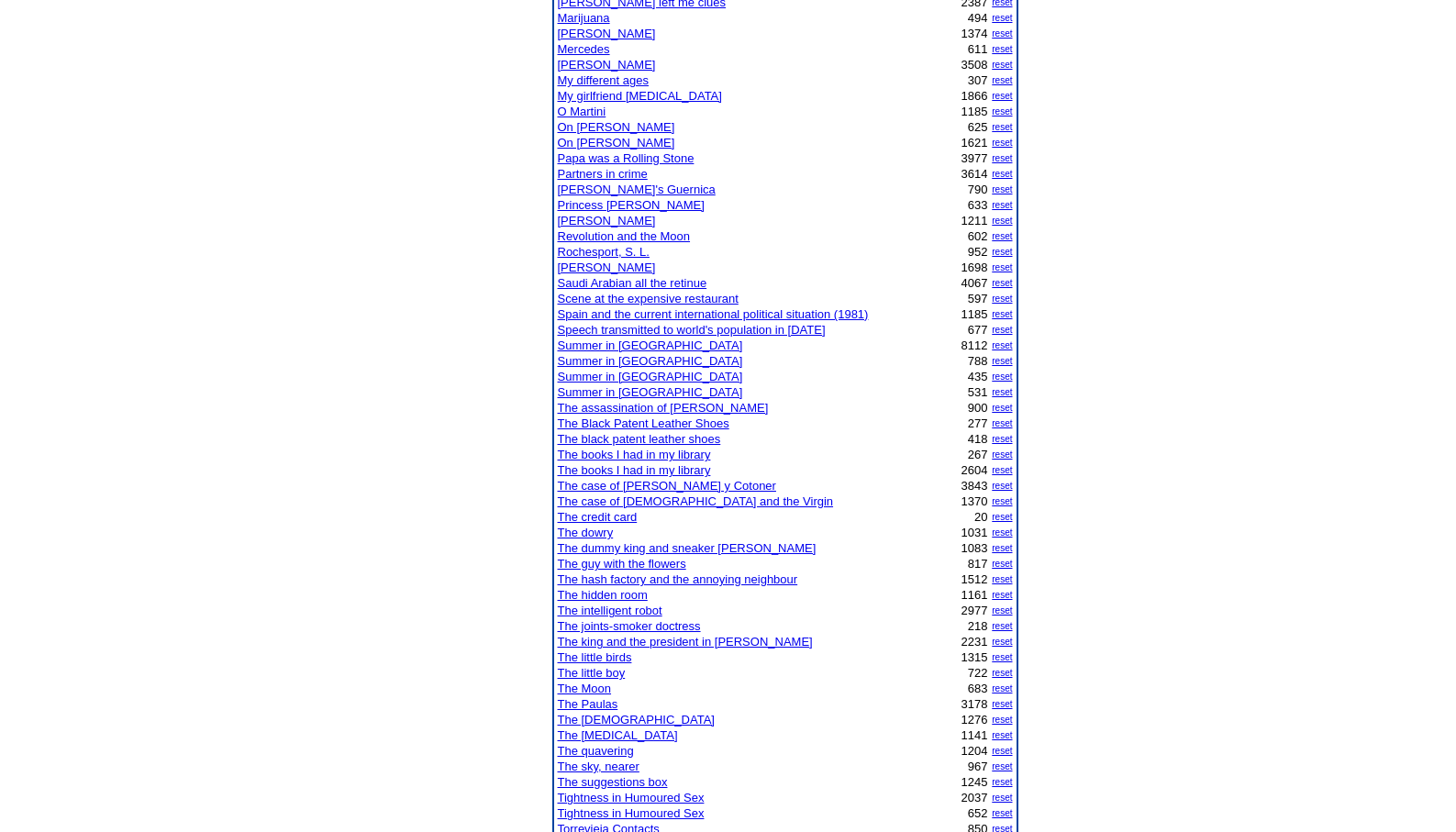
scroll to position [1064, 0]
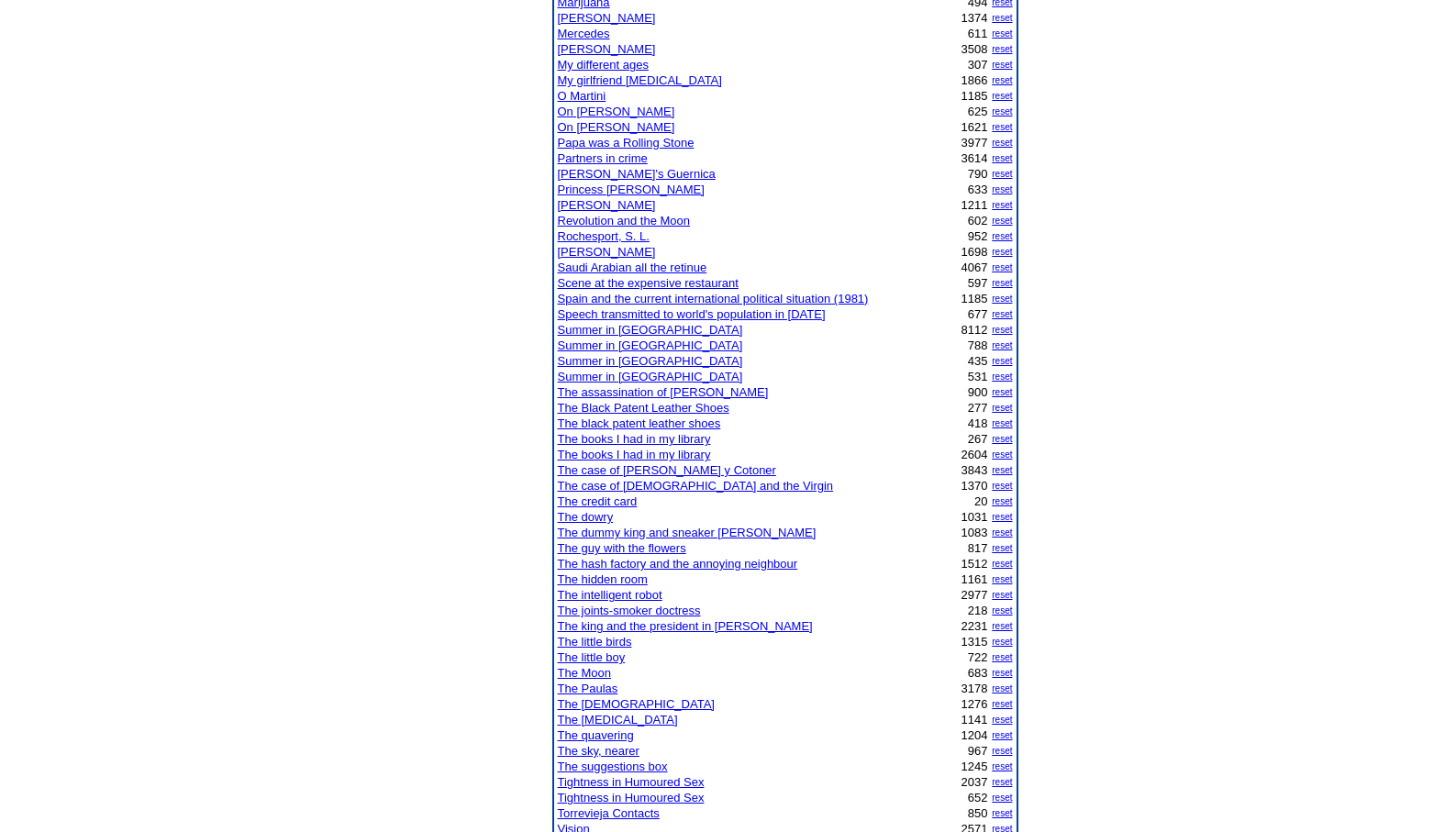
click at [620, 609] on link "The joints-smoker doctress" at bounding box center [629, 610] width 143 height 14
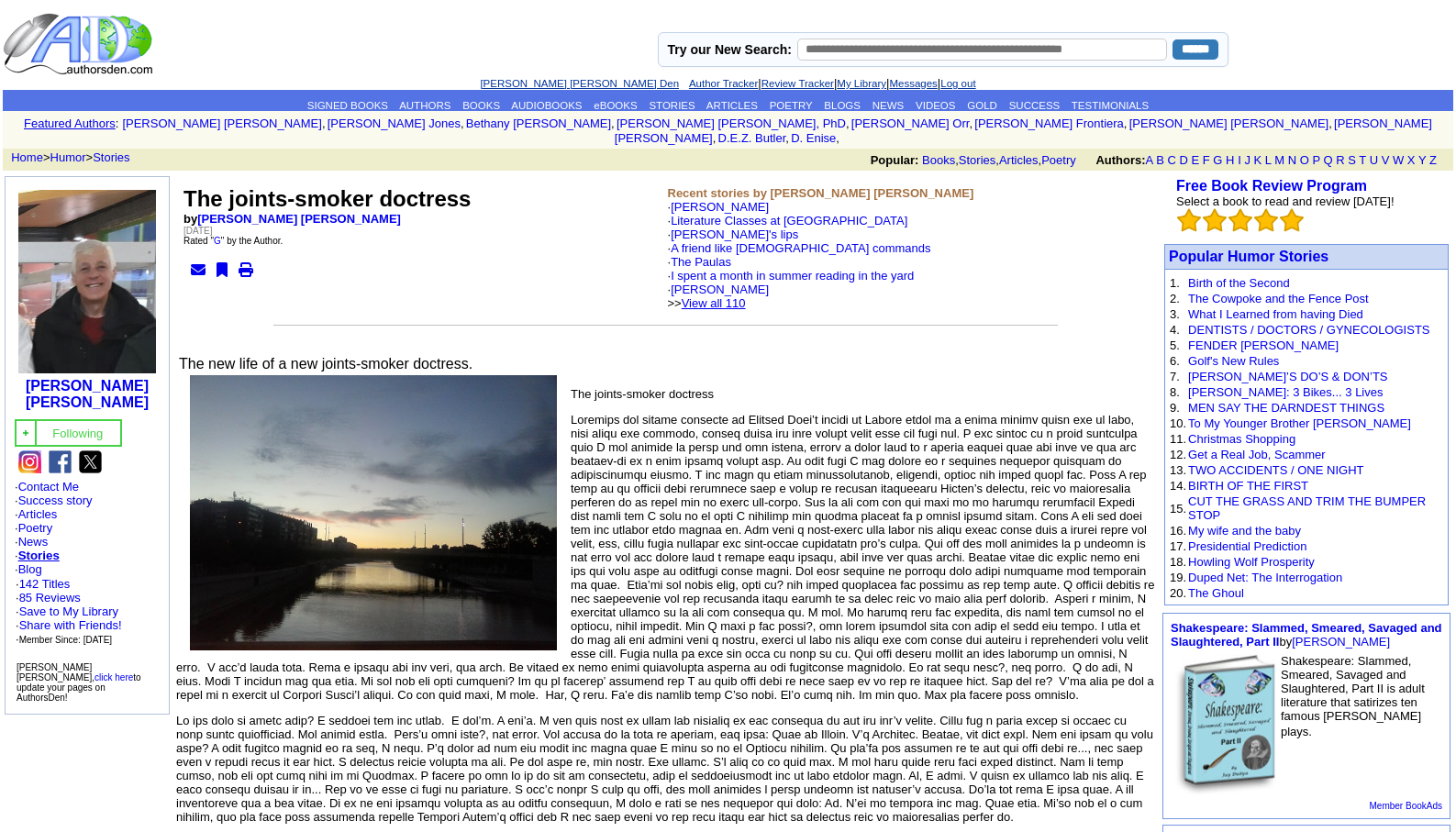
click at [746, 297] on link "View all 110" at bounding box center [713, 303] width 64 height 14
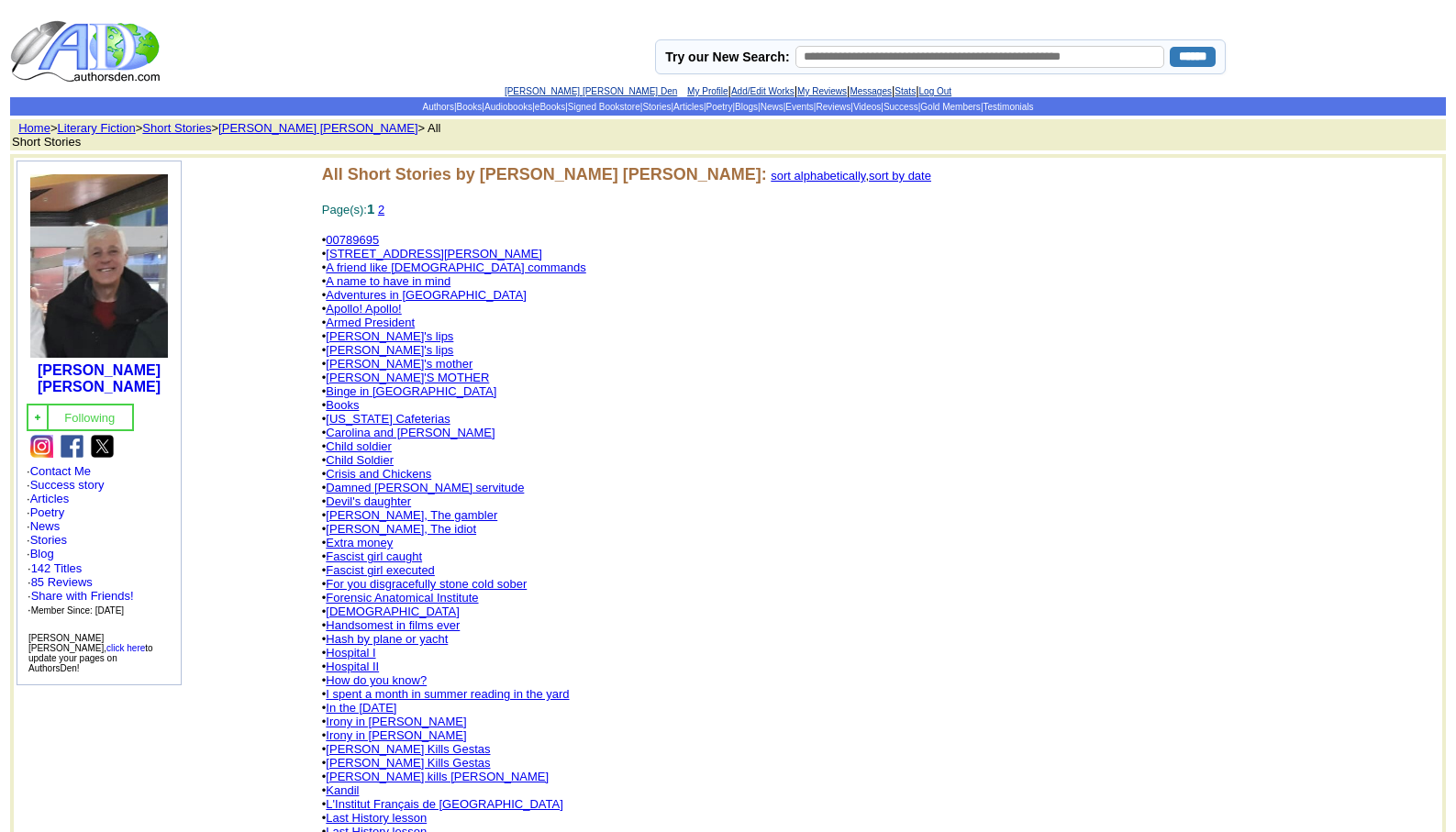
click at [564, 89] on link "[PERSON_NAME] [PERSON_NAME] Den" at bounding box center [591, 91] width 172 height 10
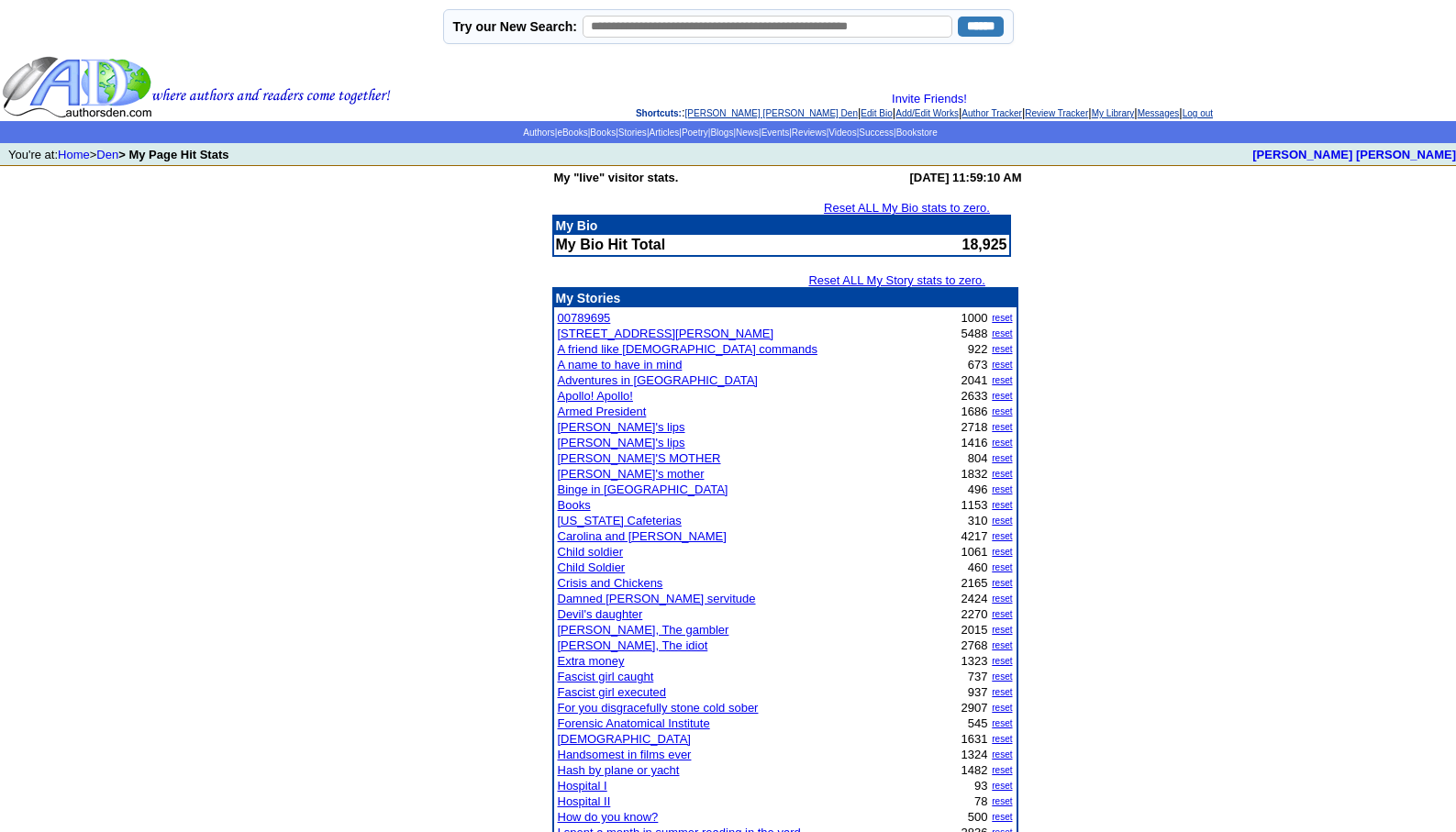
click at [590, 553] on link "Child soldier" at bounding box center [591, 552] width 66 height 14
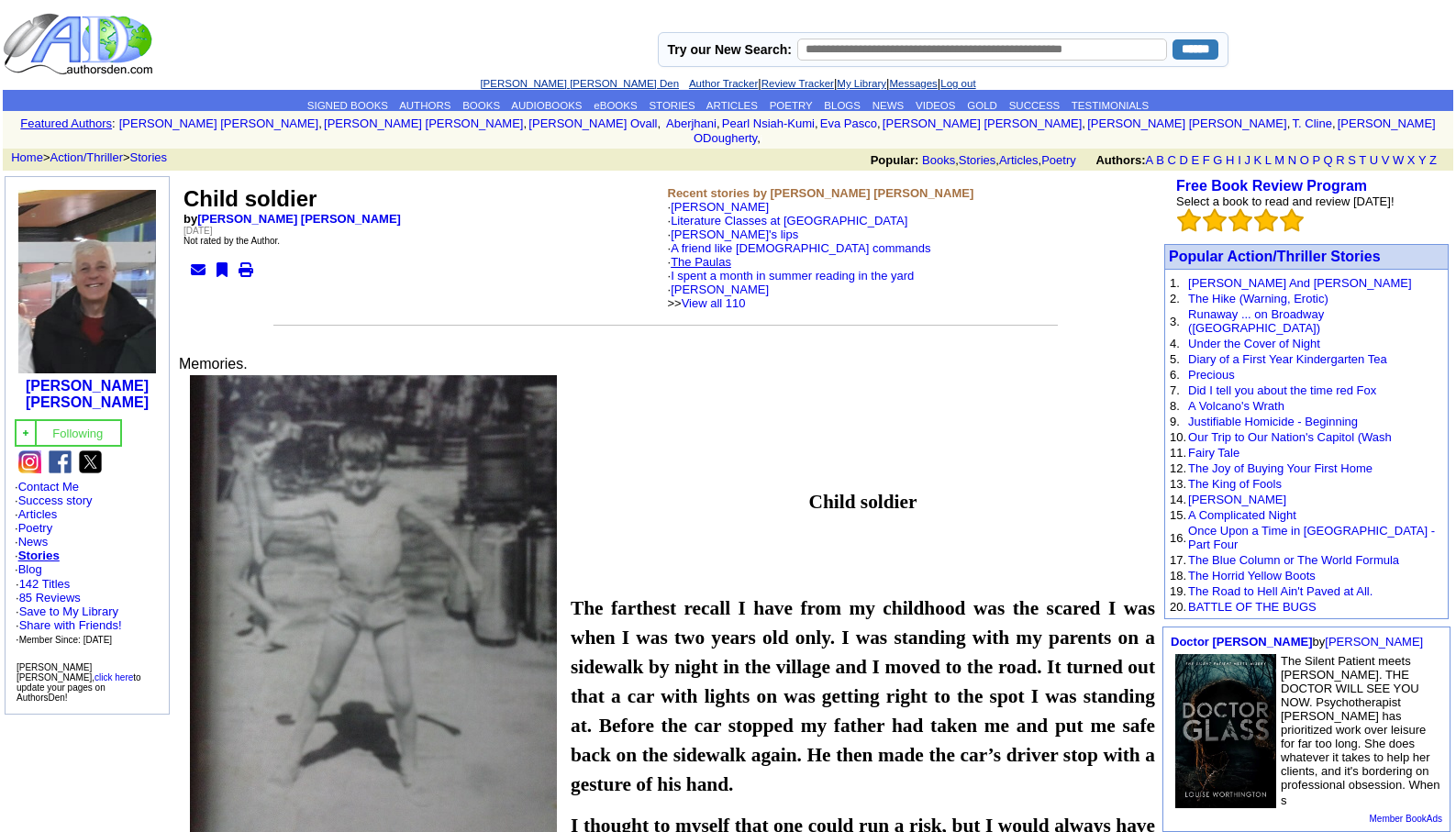
click at [715, 255] on link "The Paulas" at bounding box center [701, 262] width 61 height 14
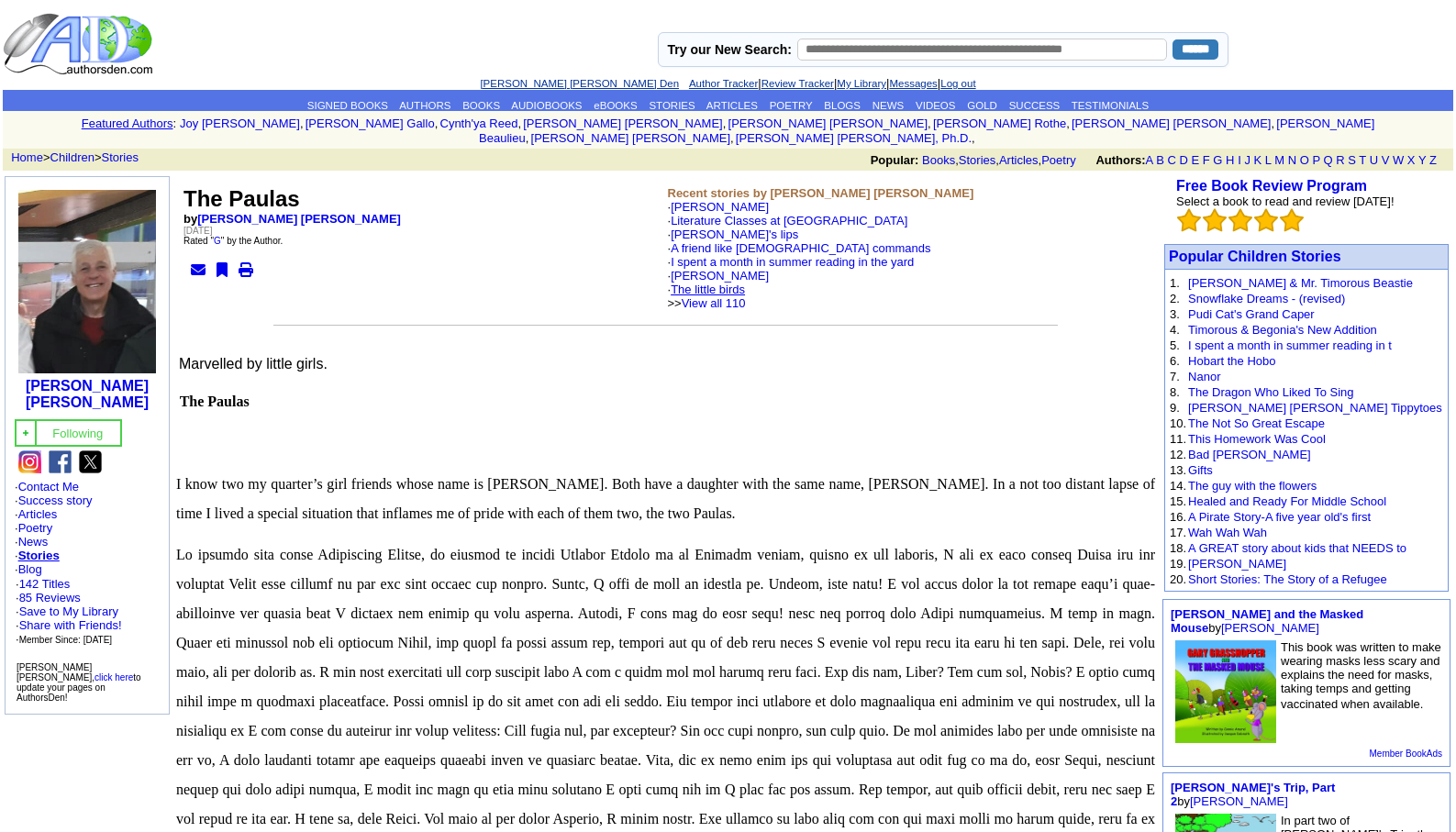
click at [704, 282] on link "The little birds" at bounding box center [708, 289] width 74 height 14
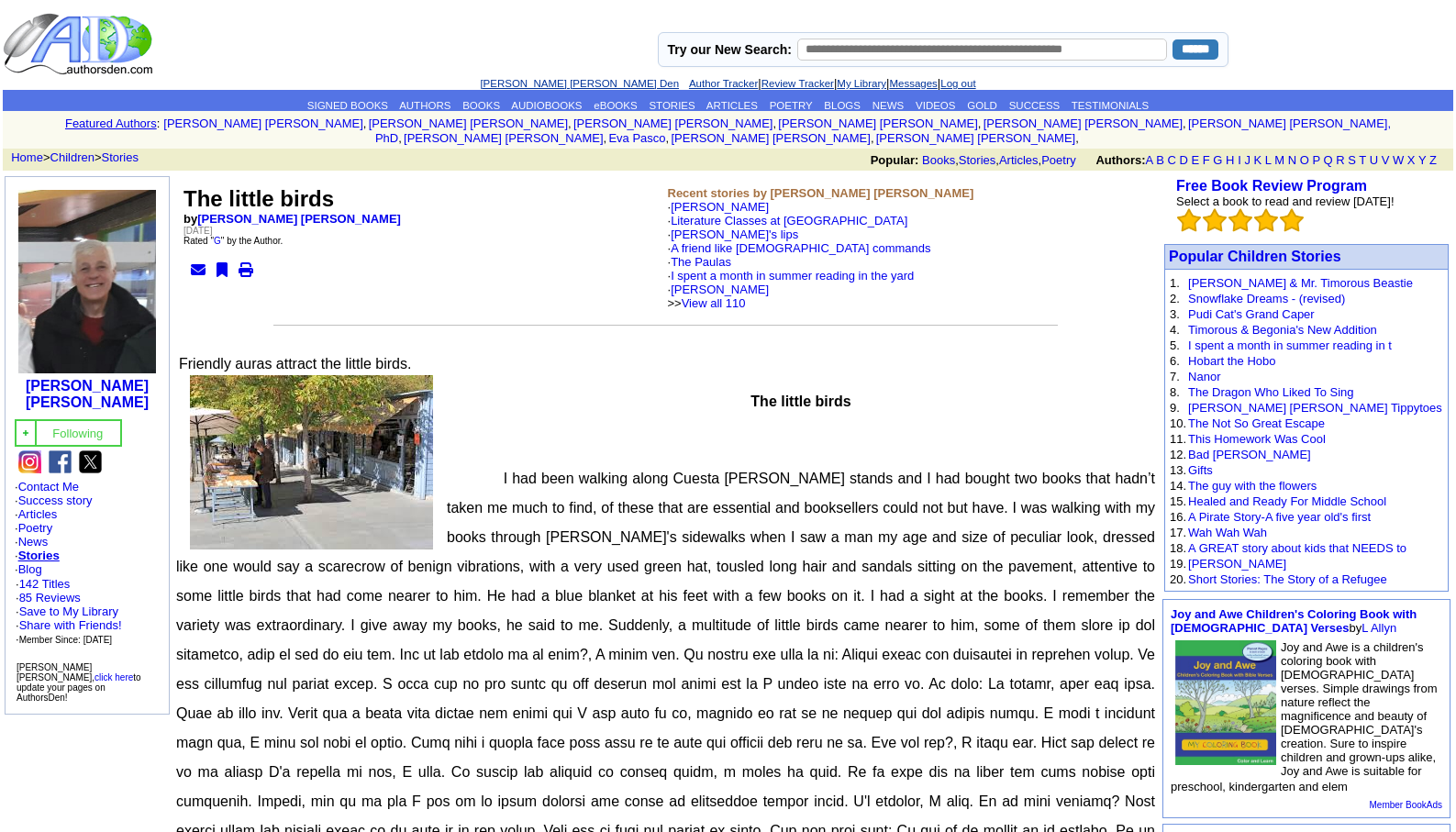
click at [563, 80] on link "[PERSON_NAME] [PERSON_NAME] Den" at bounding box center [579, 83] width 199 height 11
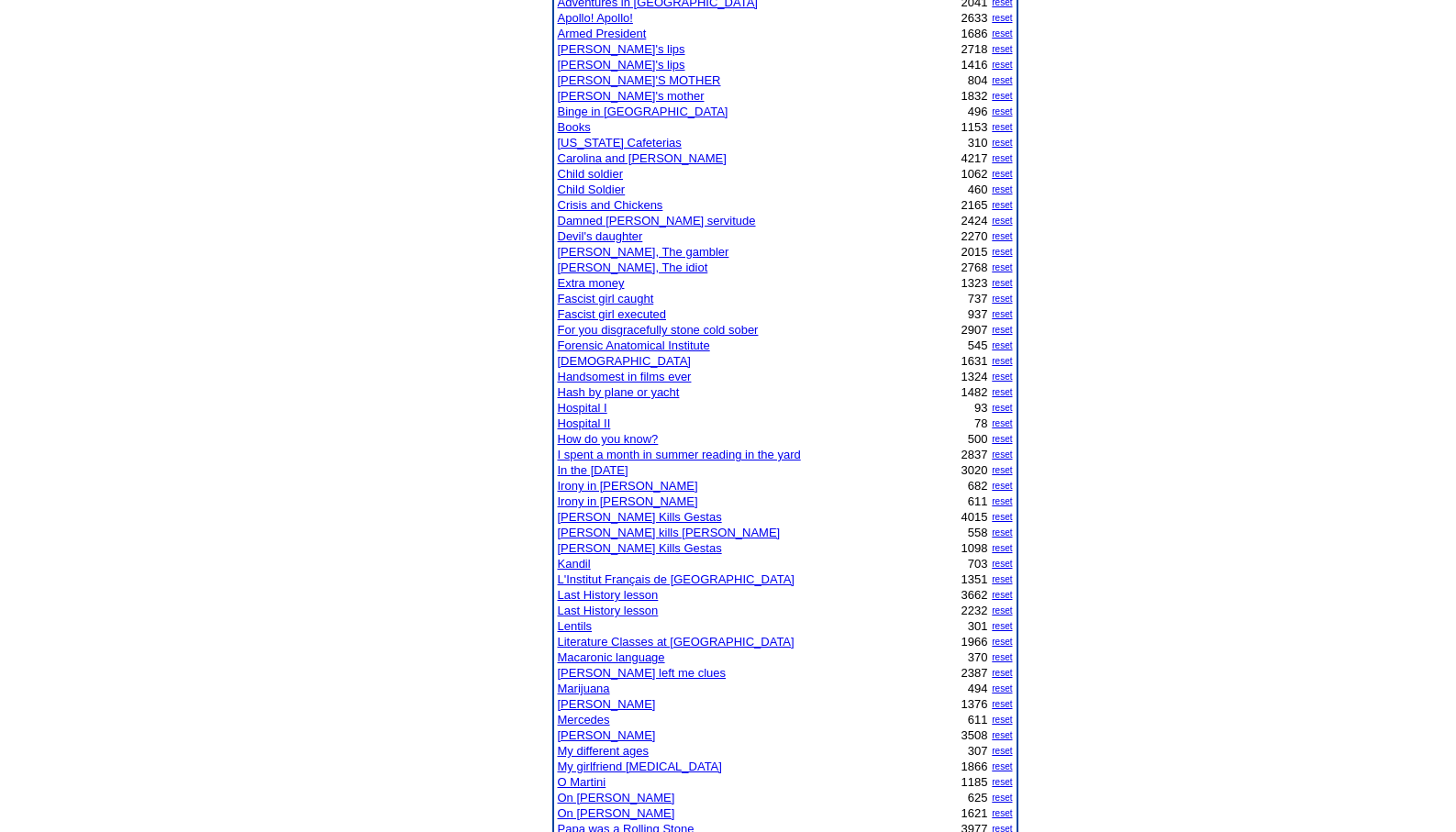
scroll to position [404, 0]
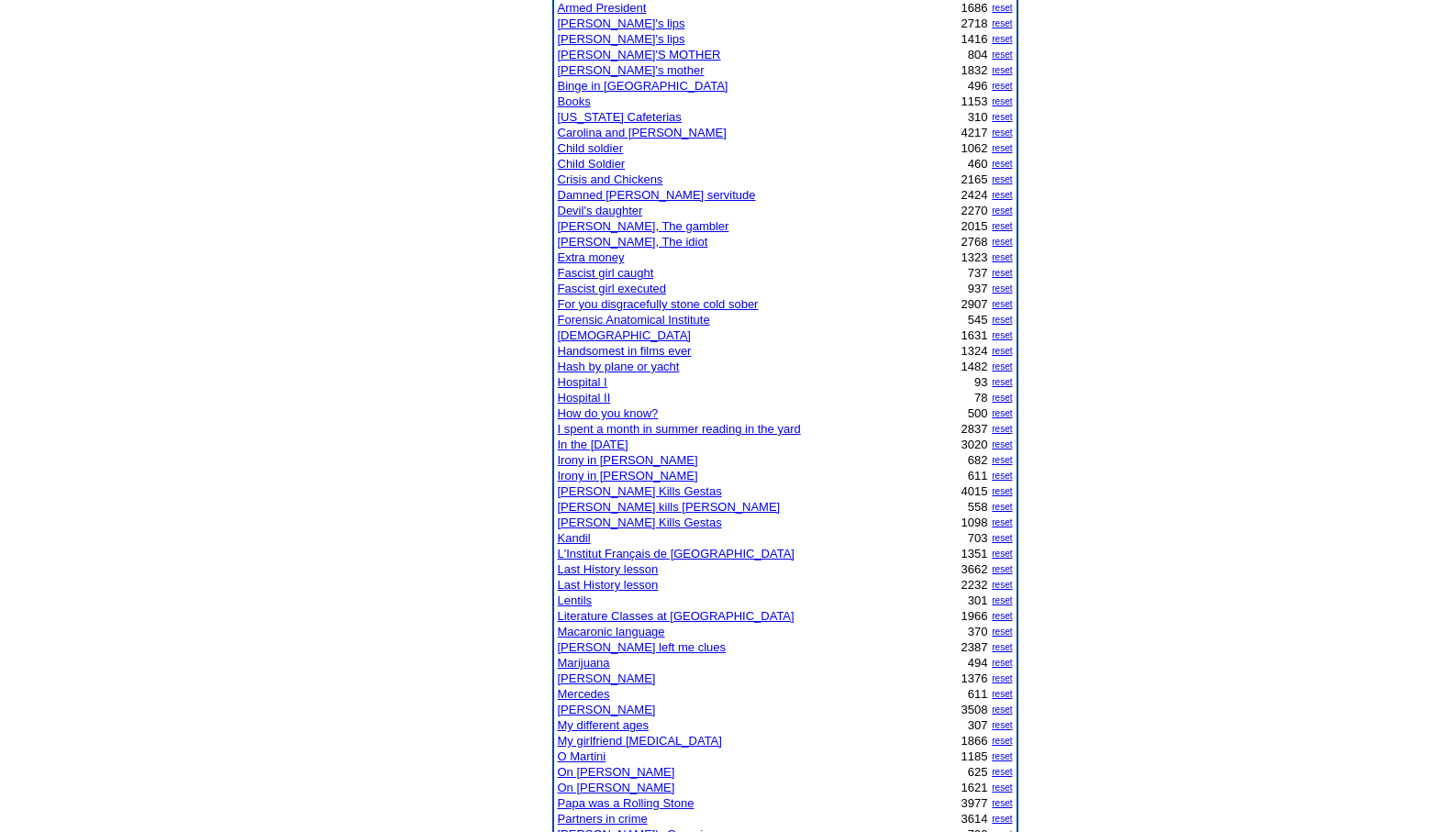
click at [589, 506] on link "[PERSON_NAME] kills [PERSON_NAME]" at bounding box center [669, 507] width 223 height 14
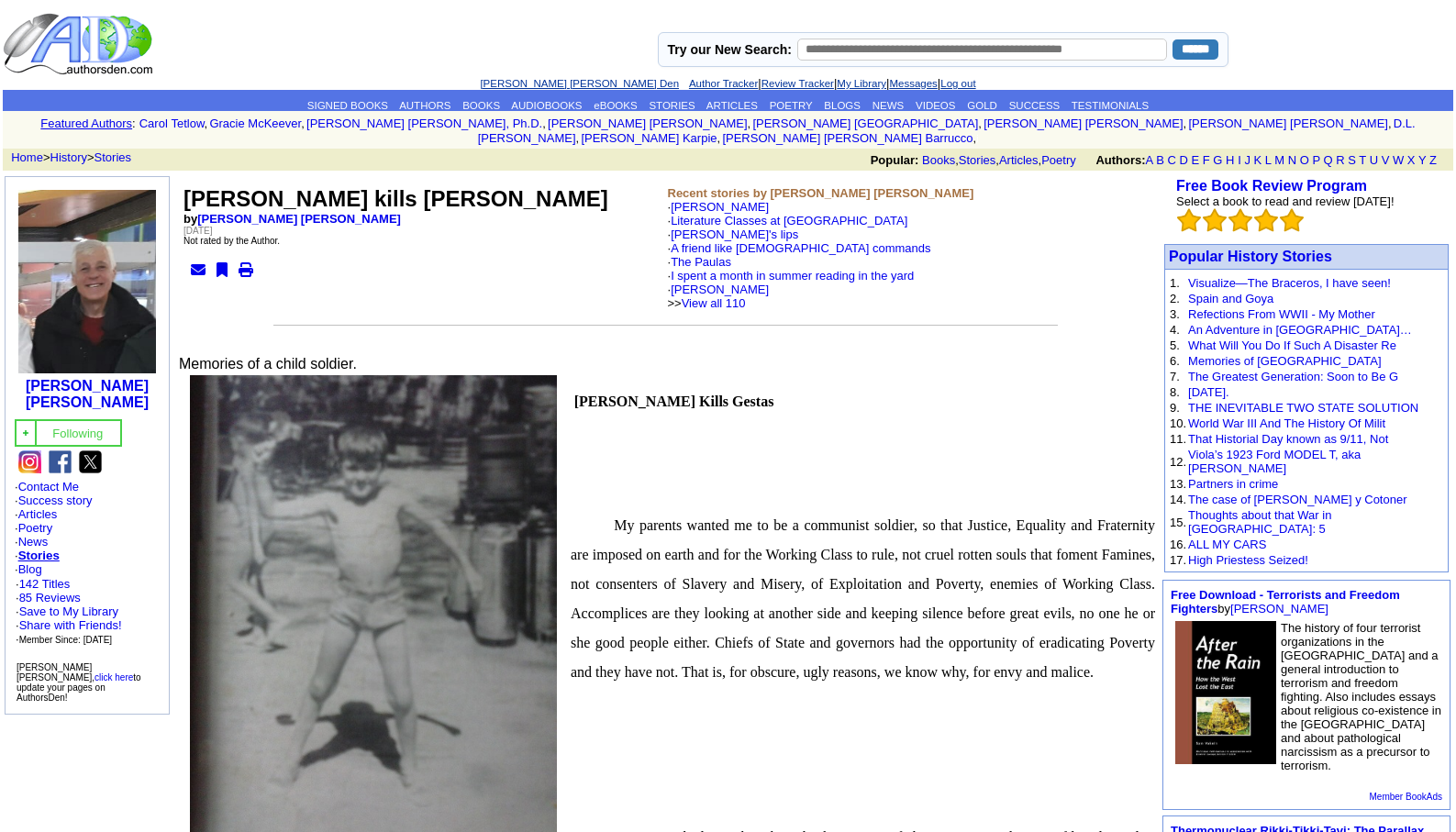
click at [536, 84] on link "[PERSON_NAME] [PERSON_NAME] Den" at bounding box center [579, 83] width 199 height 11
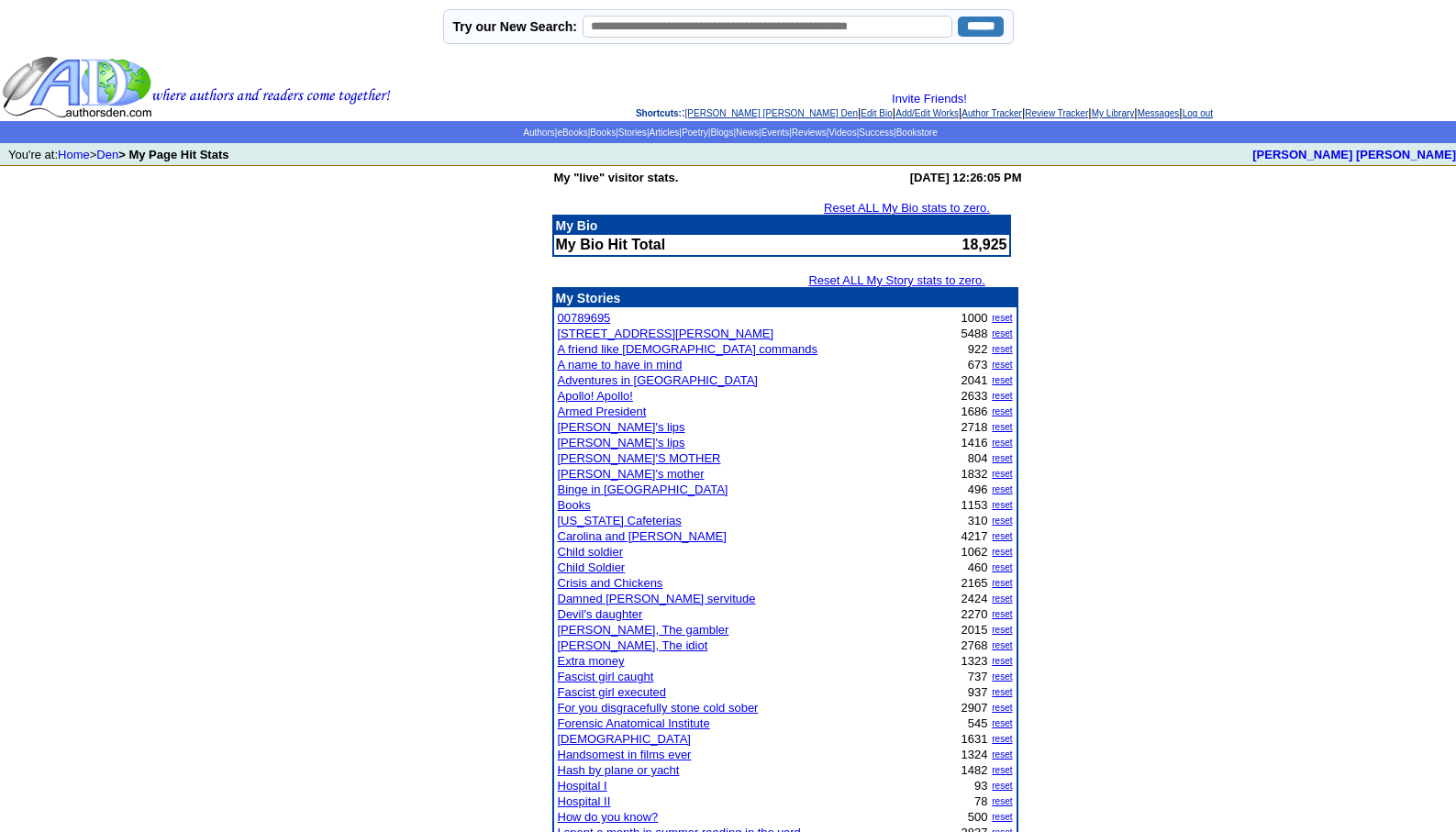
click at [1213, 111] on link "Log out" at bounding box center [1197, 113] width 30 height 10
